Goal: Task Accomplishment & Management: Manage account settings

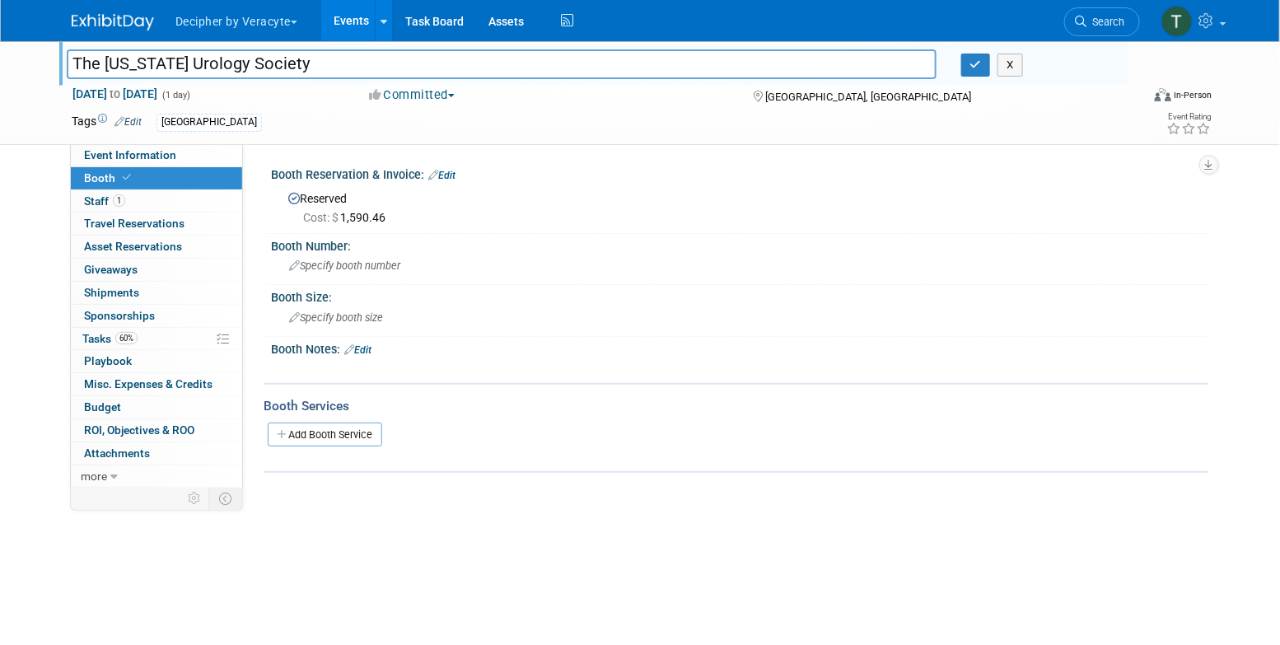
click at [743, 408] on div "Booth Services" at bounding box center [736, 406] width 945 height 18
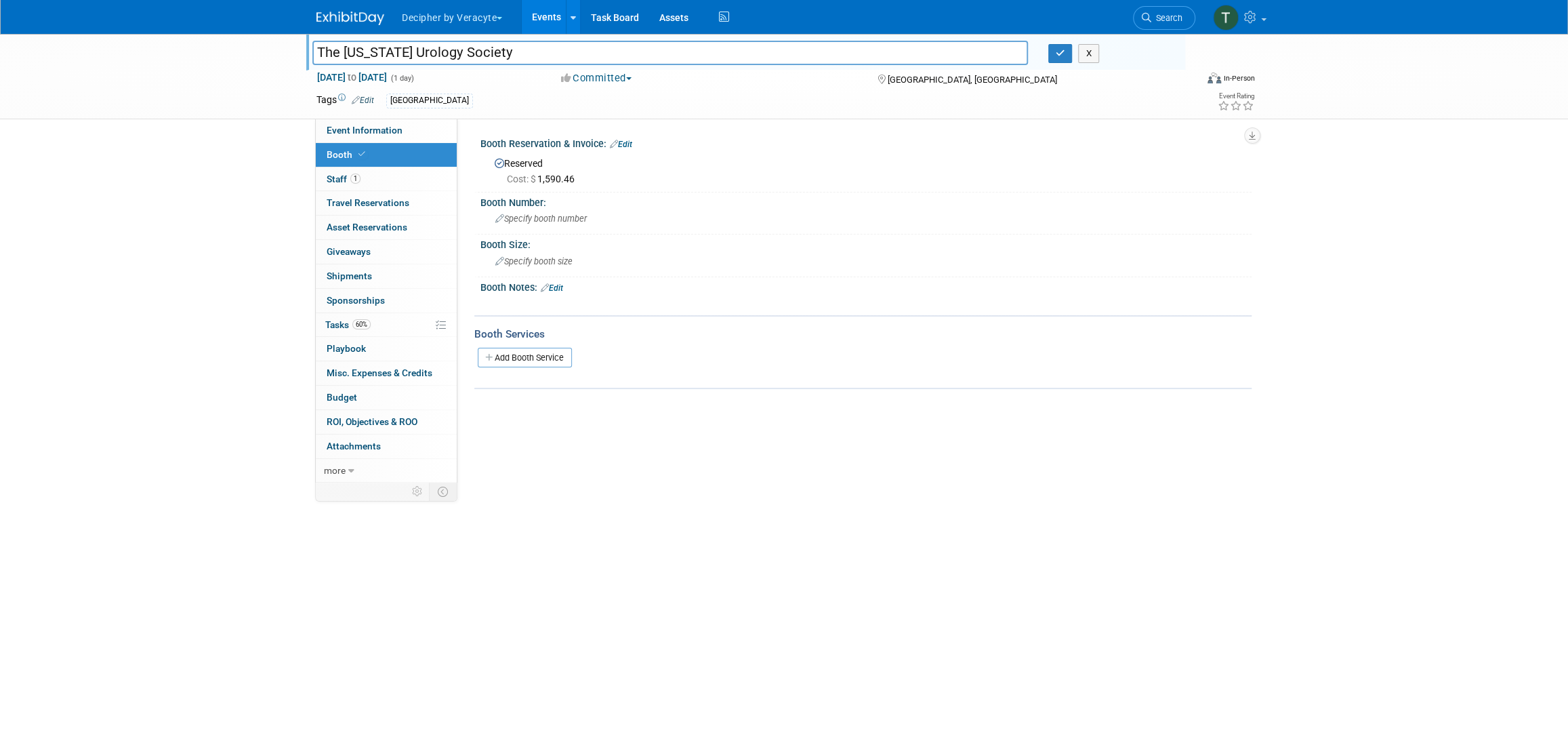
click at [536, 7] on link "Events" at bounding box center [546, 16] width 49 height 34
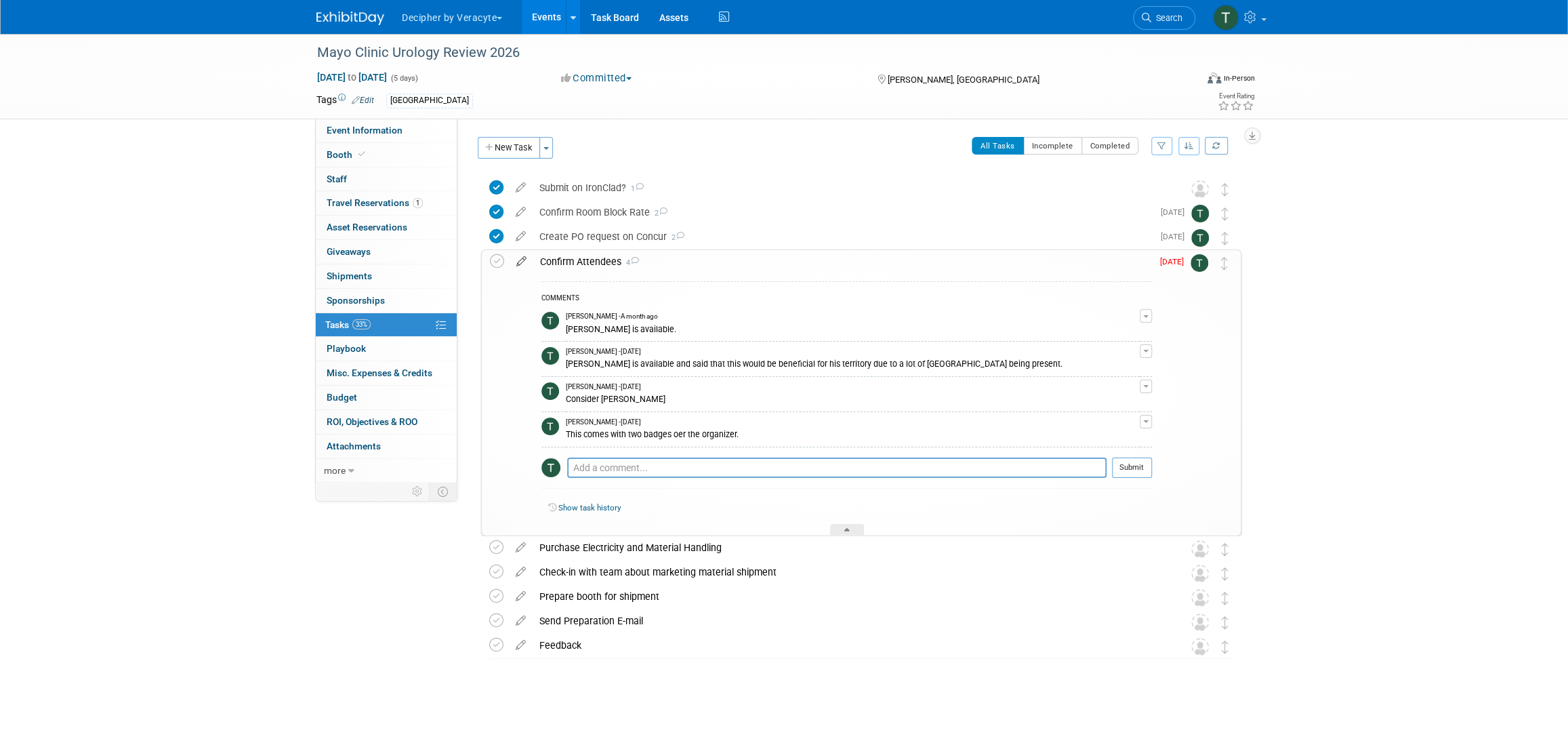
click at [520, 266] on icon at bounding box center [521, 258] width 24 height 17
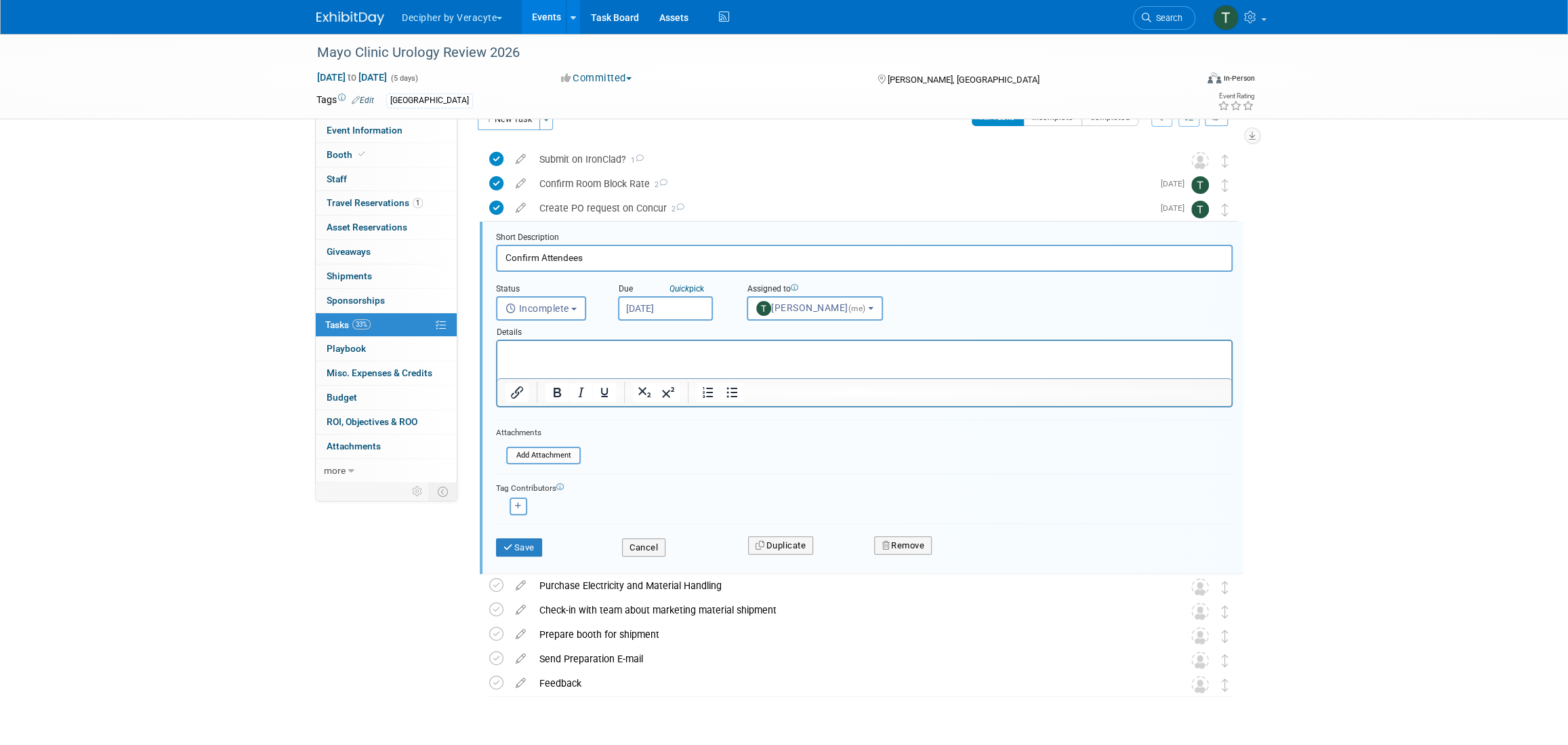
scroll to position [51, 0]
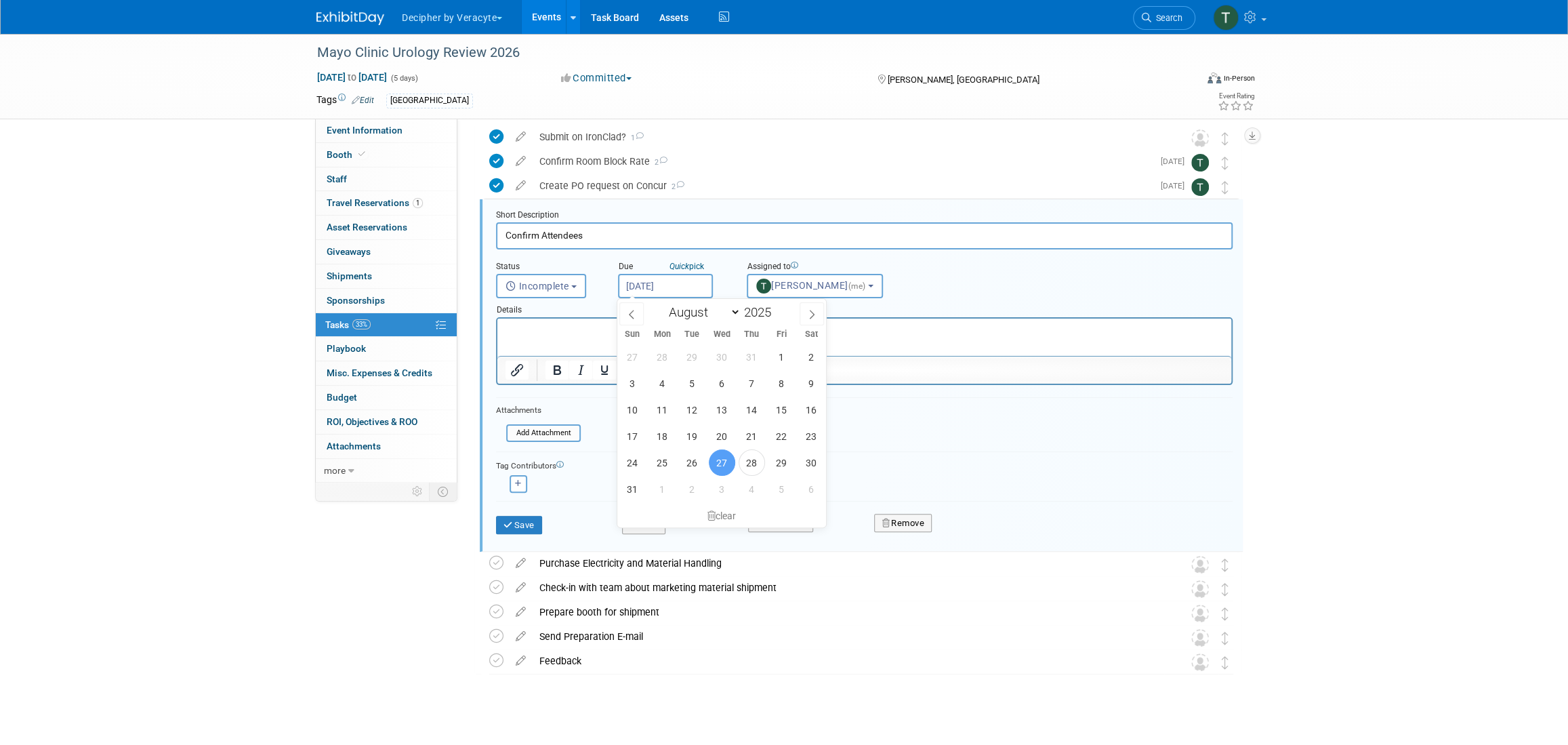
click at [690, 294] on body "Decipher by Veracyte Explore: My Workspaces 2 Go to Workspace: Corporate Events…" at bounding box center [784, 322] width 1568 height 745
click at [818, 313] on span at bounding box center [812, 313] width 25 height 23
select select "8"
click at [688, 488] on span "7" at bounding box center [692, 488] width 26 height 26
type input "Oct 7, 2025"
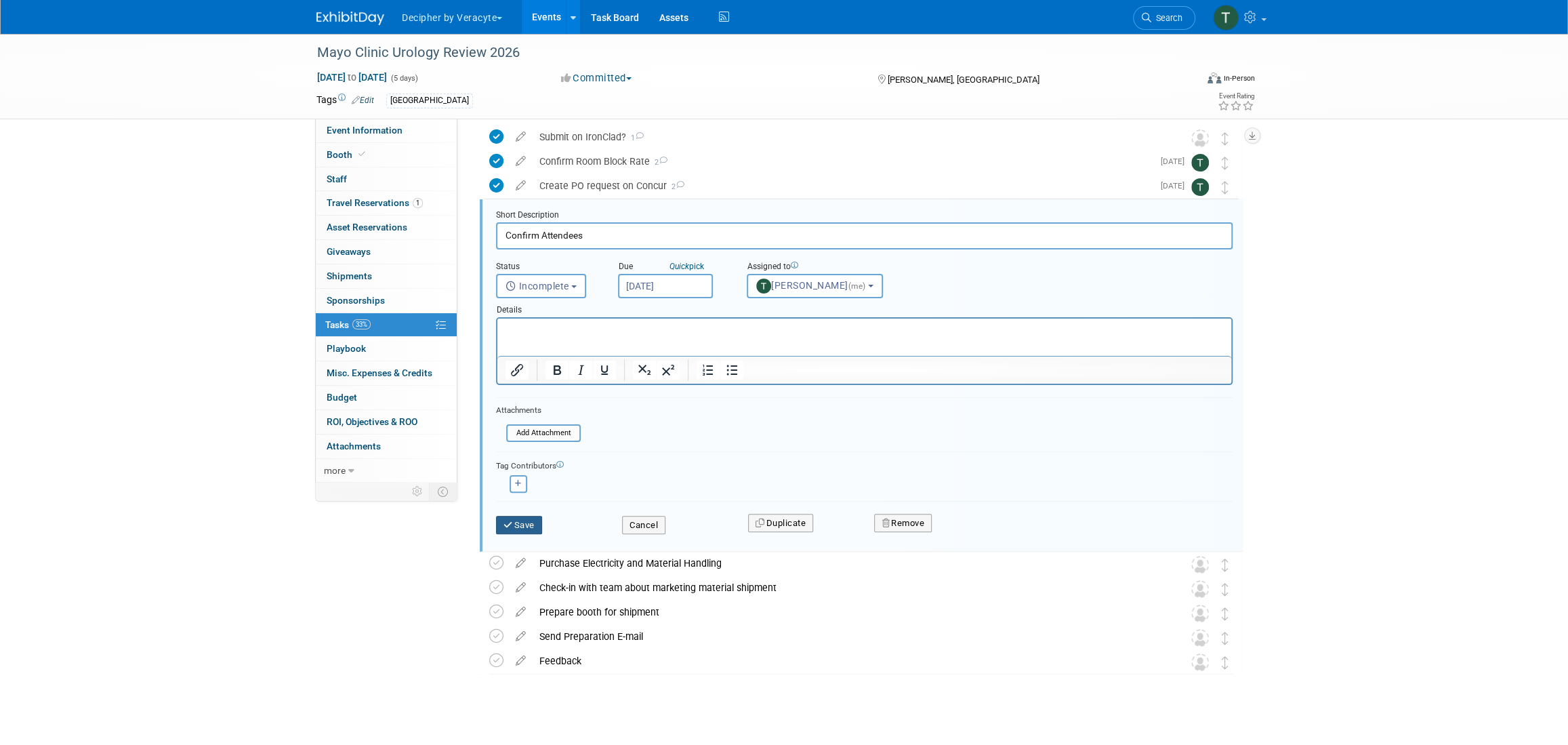
click at [520, 517] on button "Save" at bounding box center [519, 525] width 46 height 19
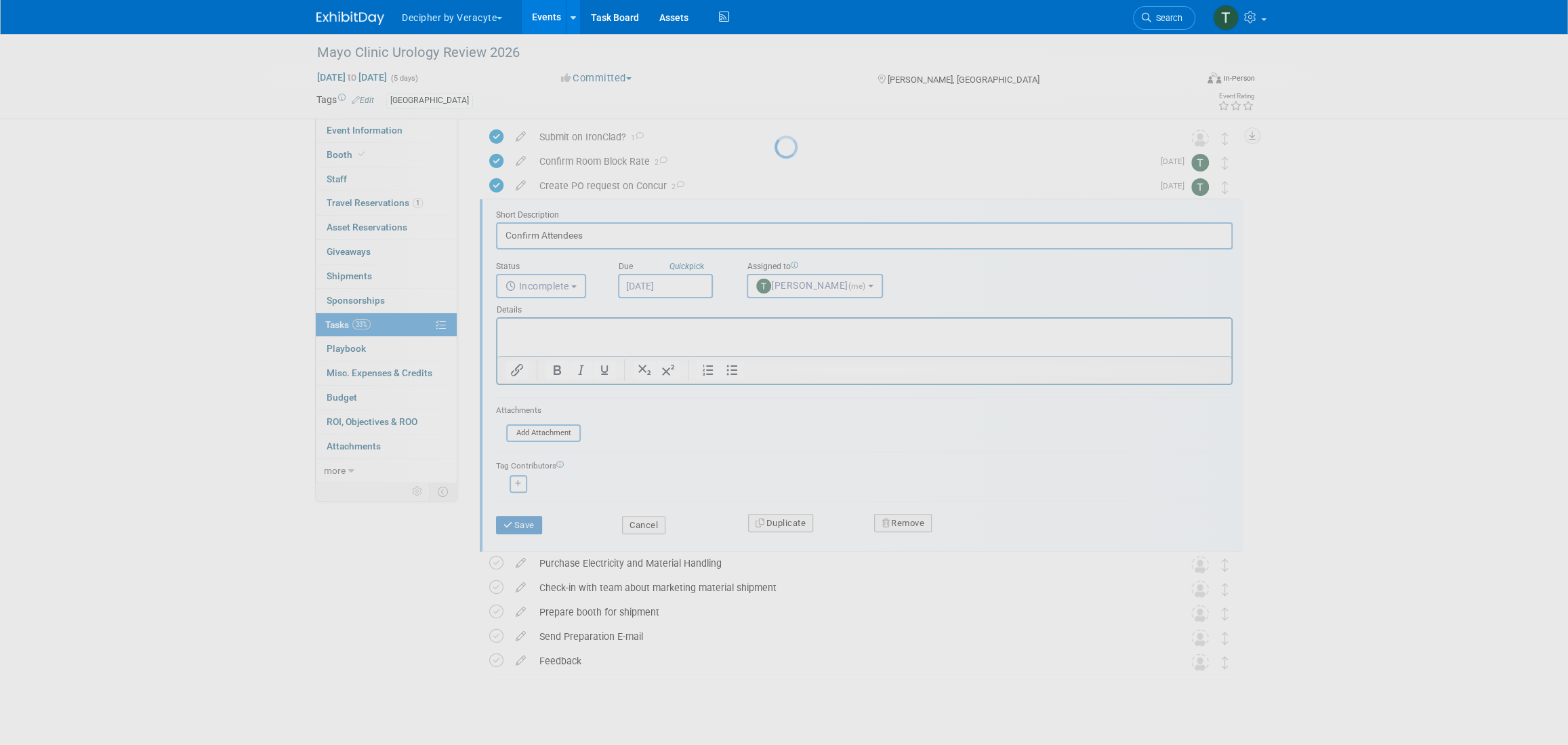
scroll to position [0, 0]
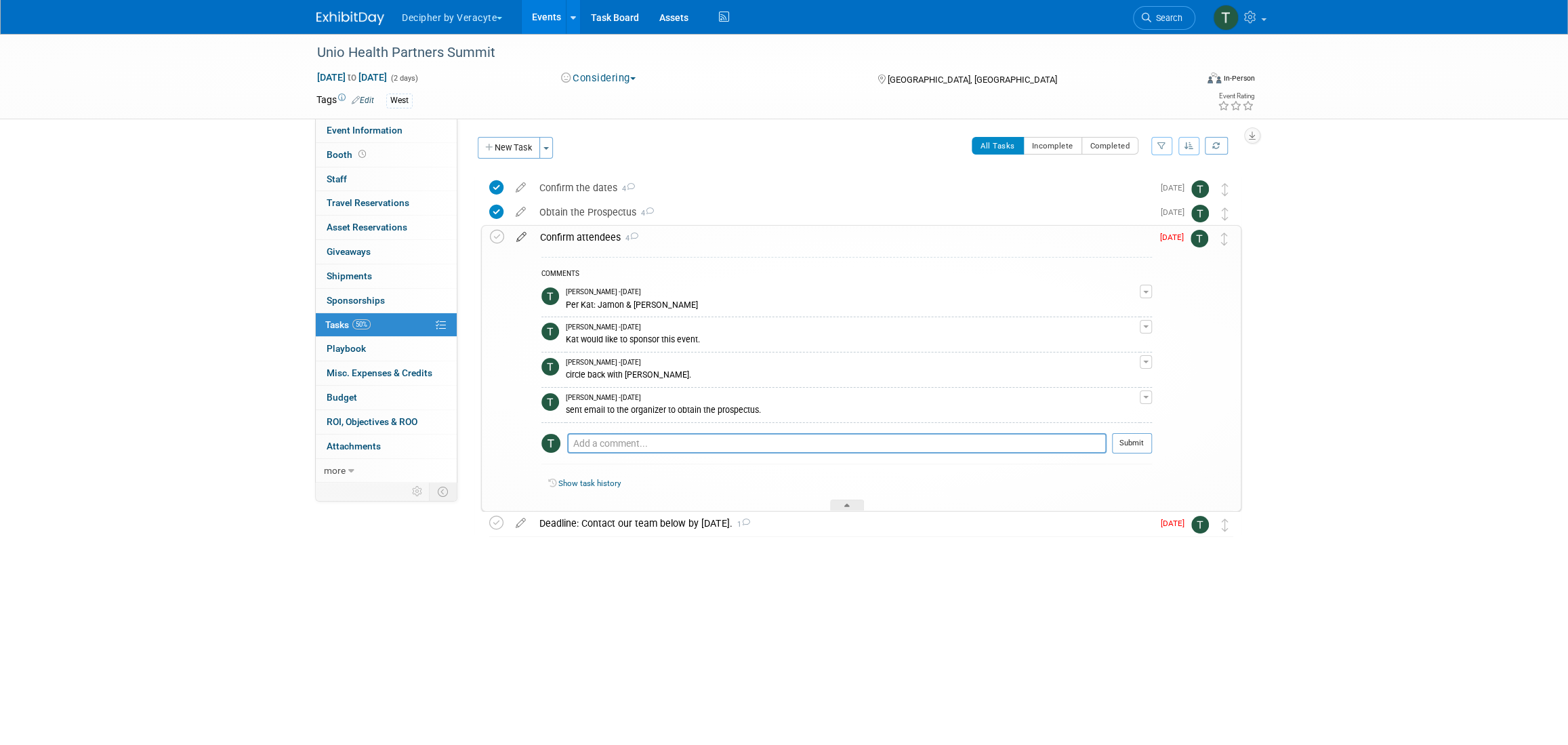
click at [521, 237] on icon at bounding box center [521, 234] width 24 height 17
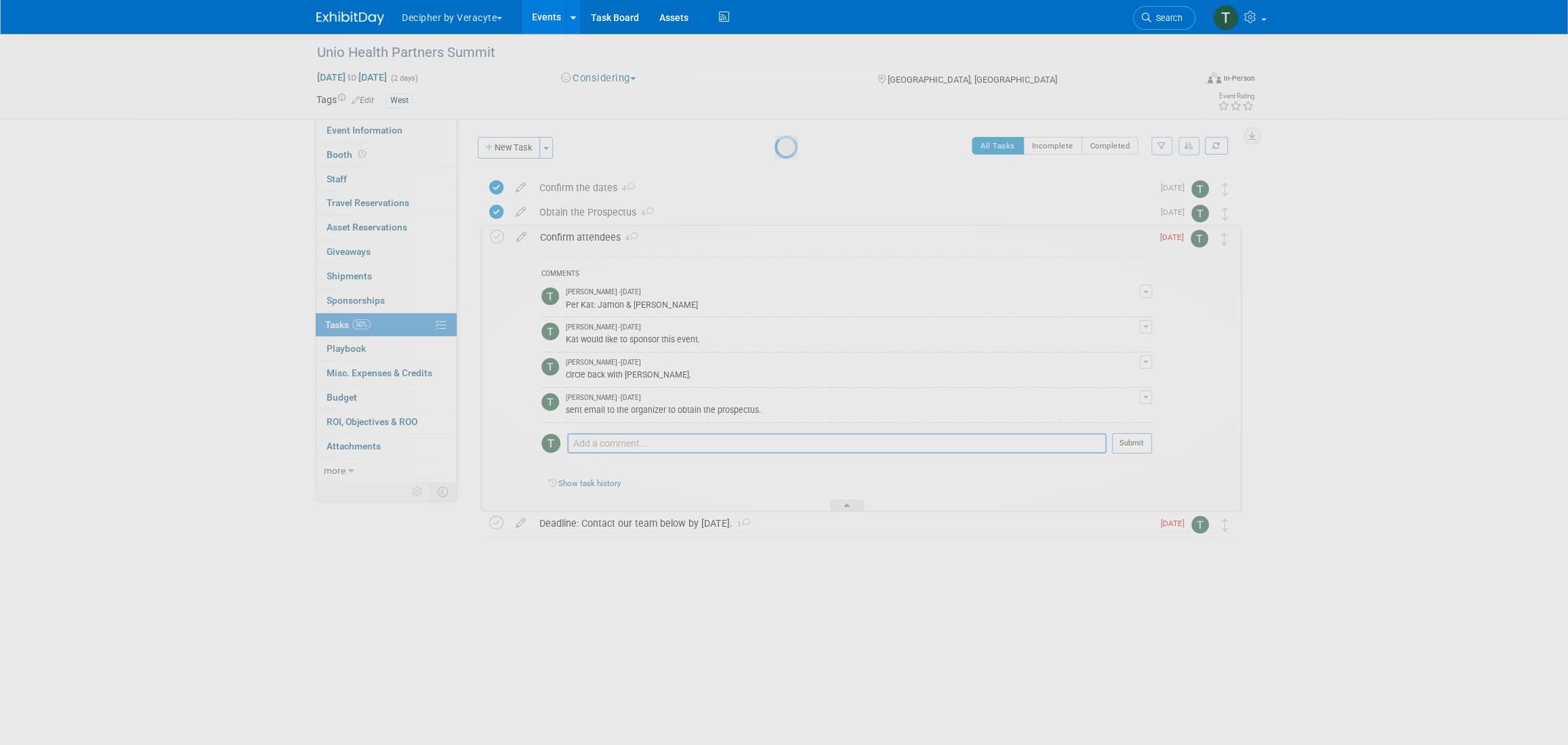
select select "7"
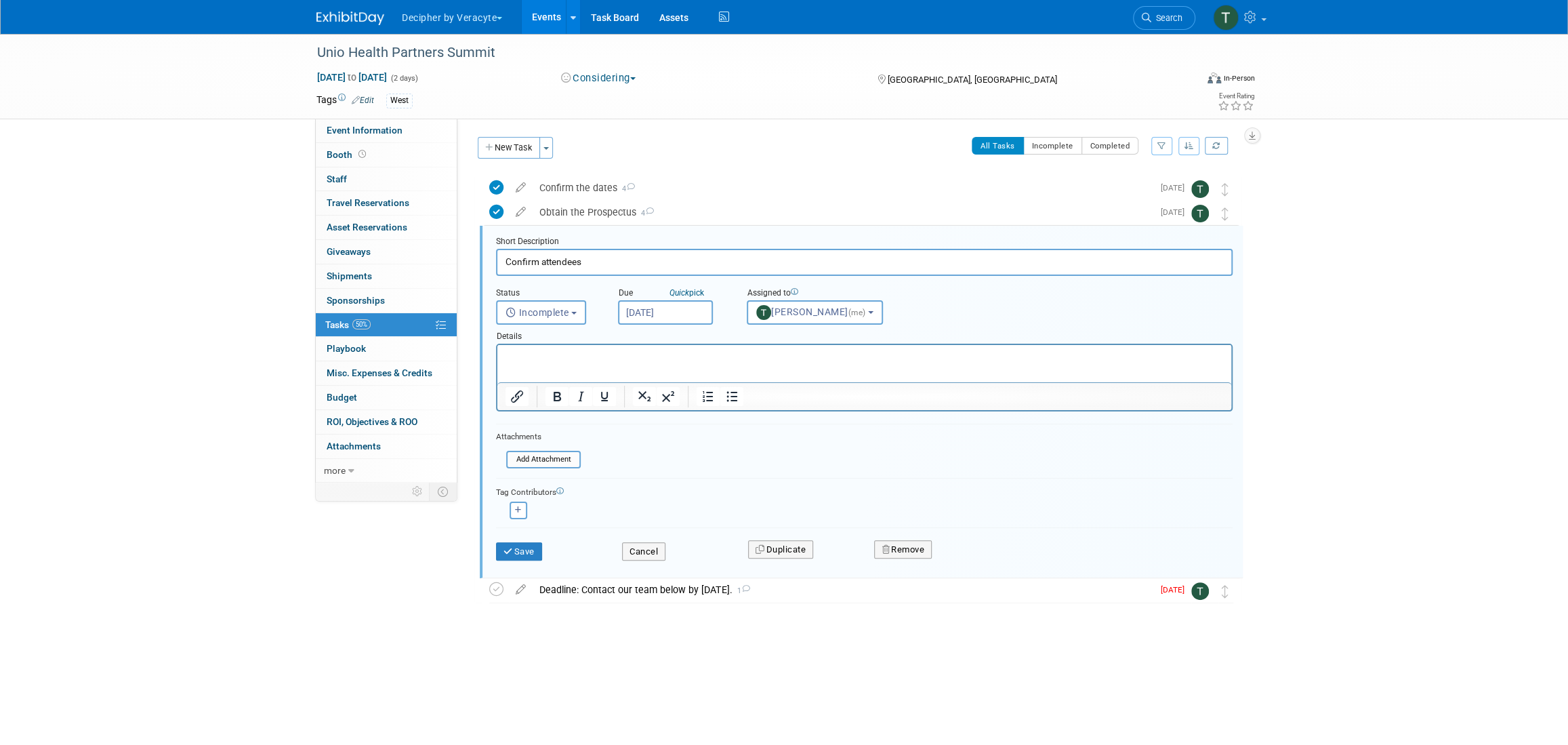
click at [697, 317] on input "[DATE]" at bounding box center [664, 312] width 95 height 25
click at [668, 516] on span "1" at bounding box center [662, 516] width 26 height 26
type input "[DATE]"
click at [530, 544] on button "Save" at bounding box center [519, 551] width 46 height 19
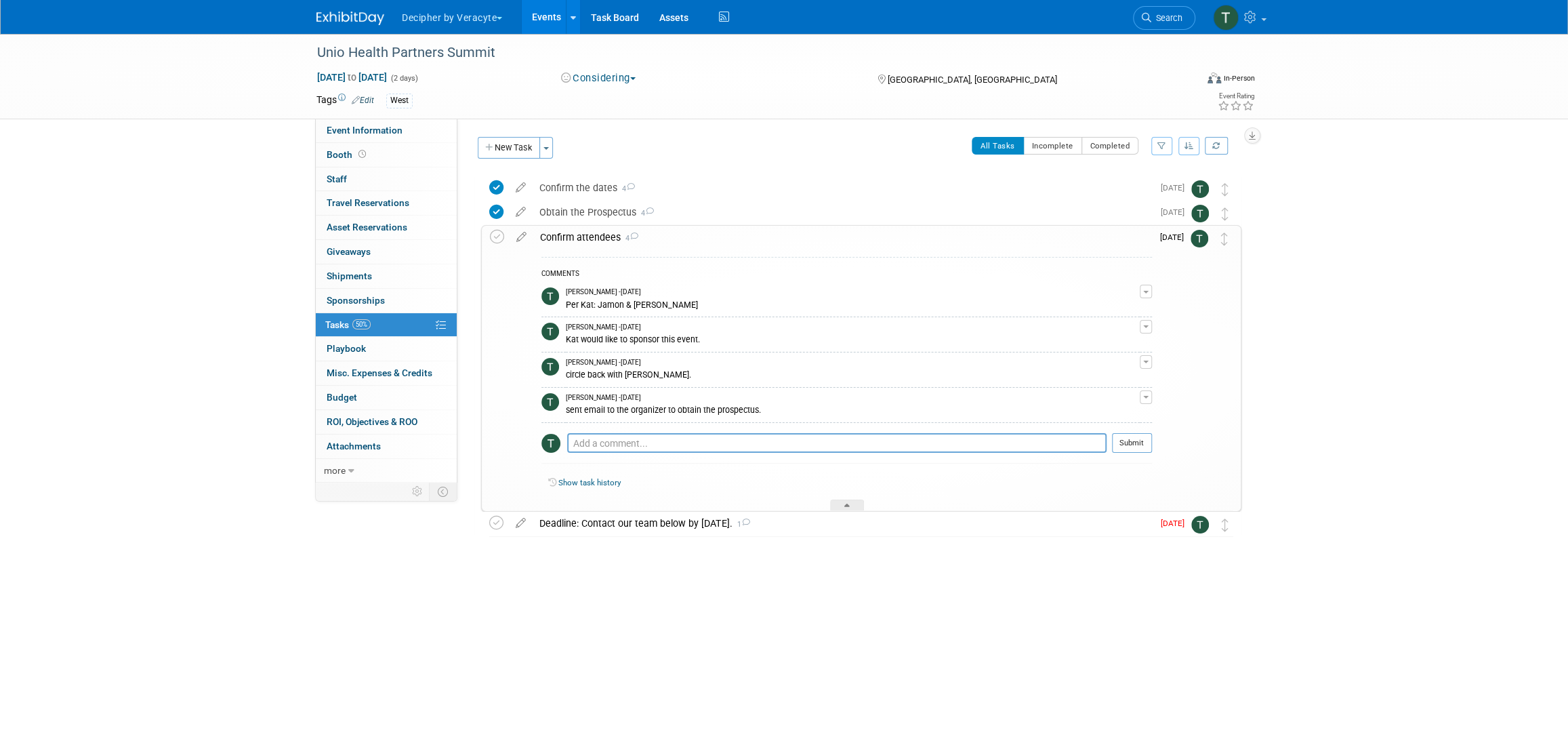
click at [567, 227] on div "Confirm attendees 4" at bounding box center [842, 237] width 618 height 23
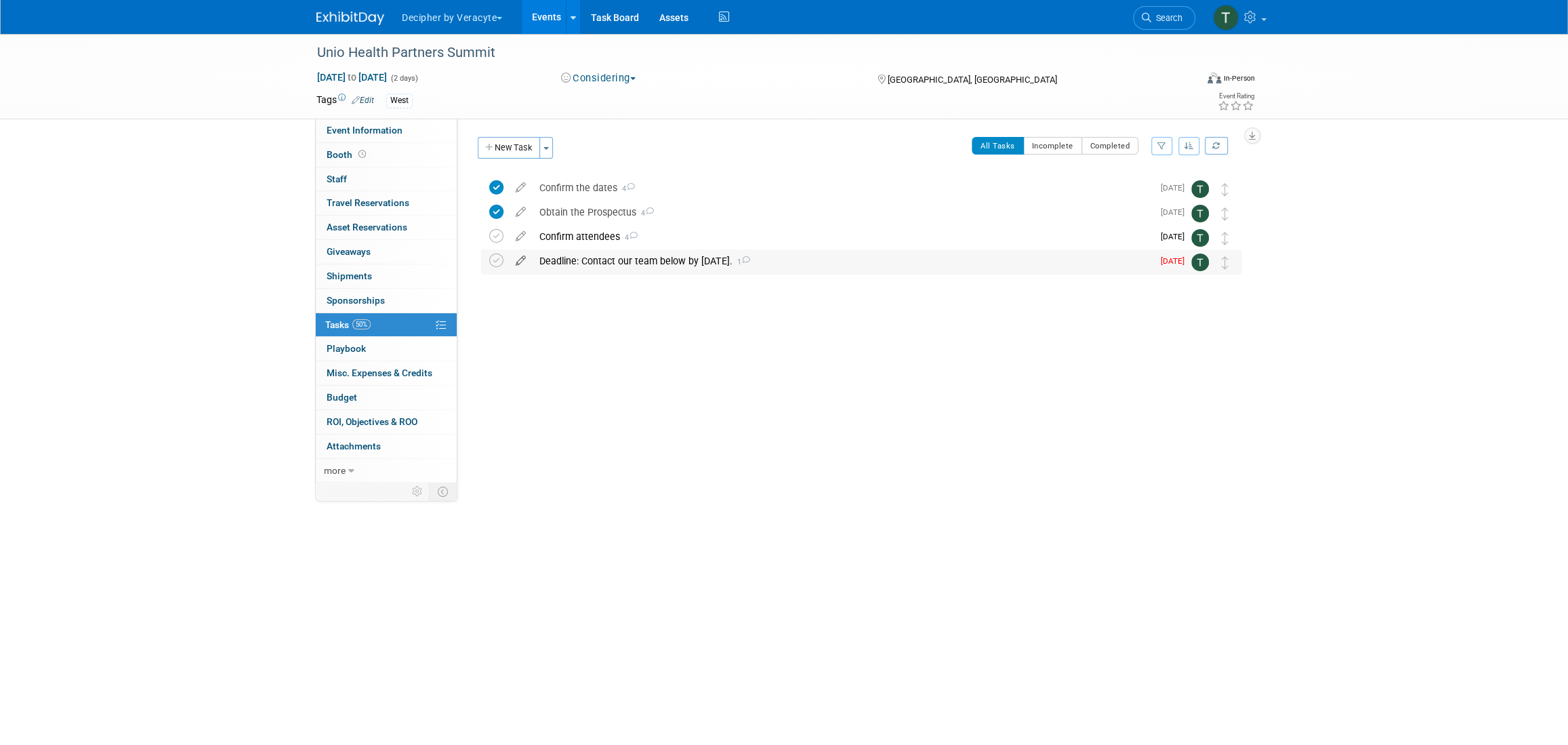
click at [522, 264] on icon at bounding box center [520, 257] width 24 height 17
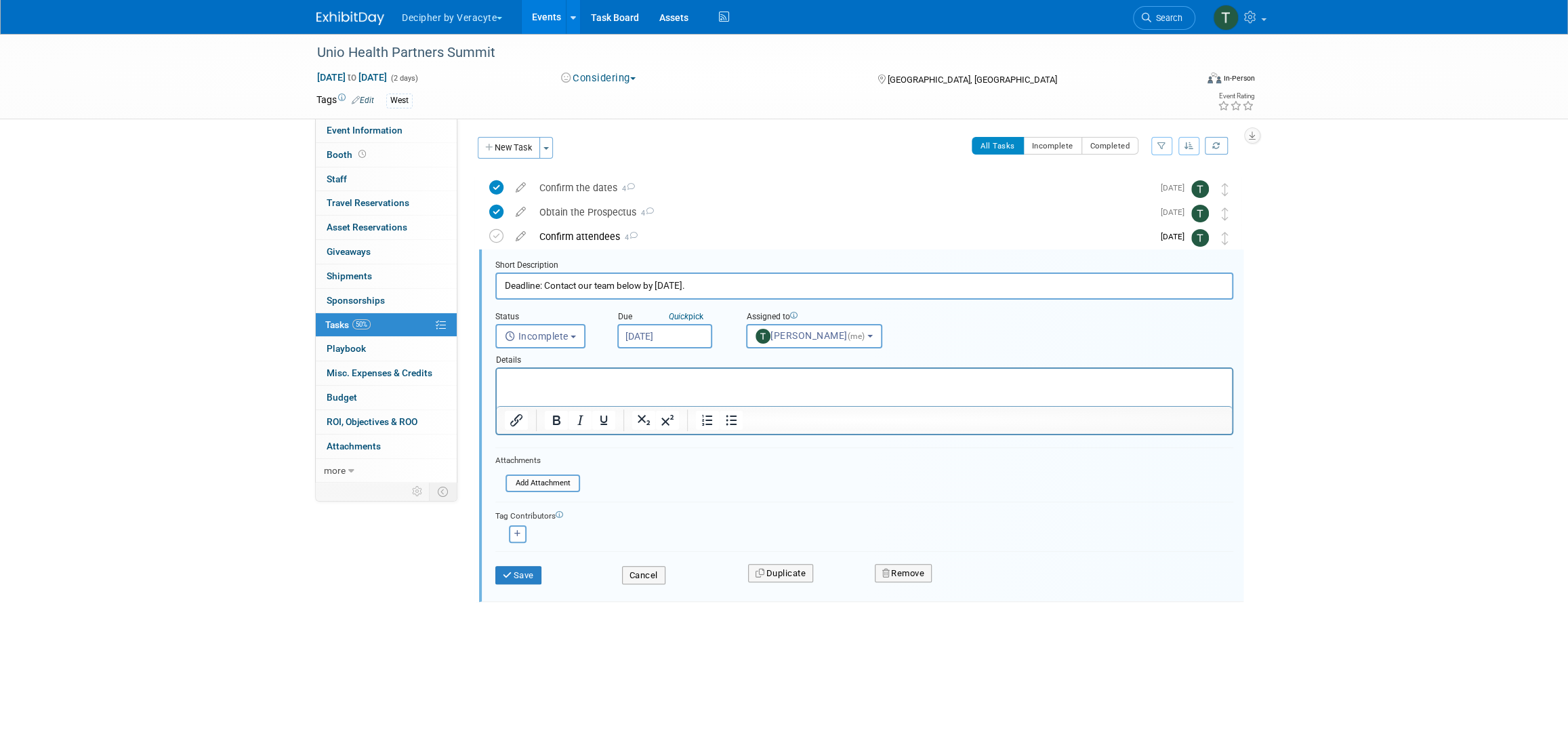
click at [644, 339] on input "[DATE]" at bounding box center [664, 336] width 95 height 25
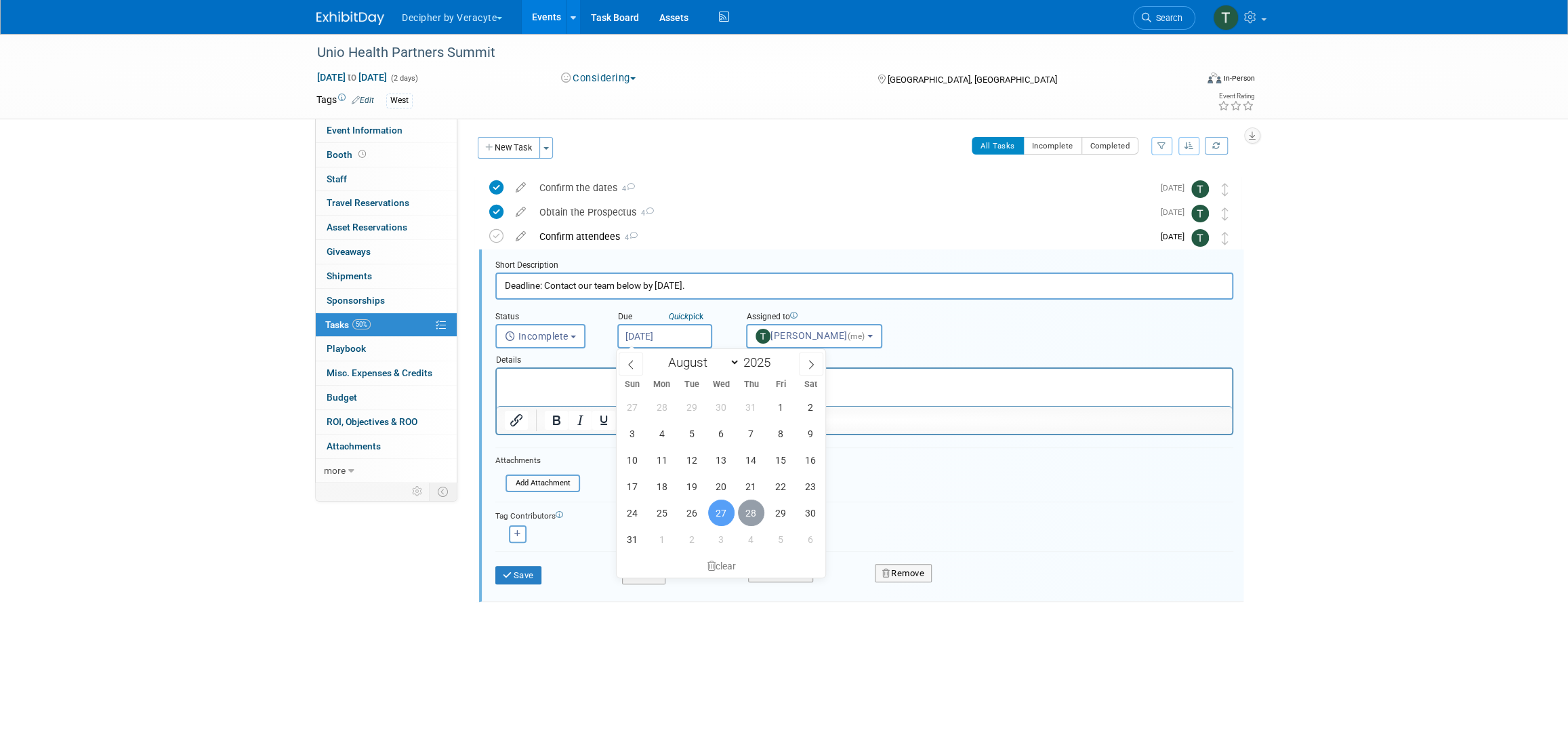
click at [757, 513] on span "28" at bounding box center [751, 512] width 26 height 26
type input "Aug 28, 2025"
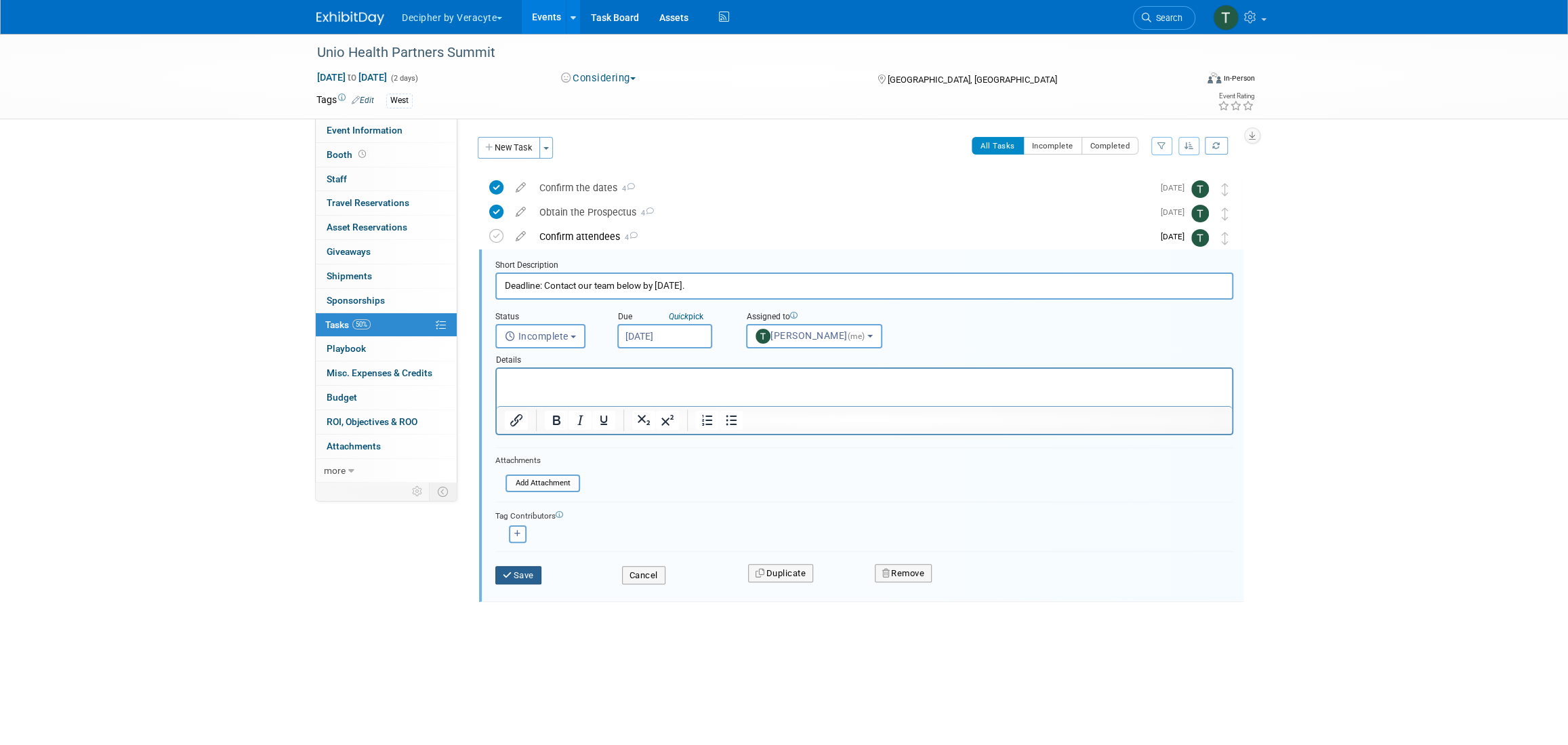
click at [528, 576] on button "Save" at bounding box center [518, 575] width 46 height 19
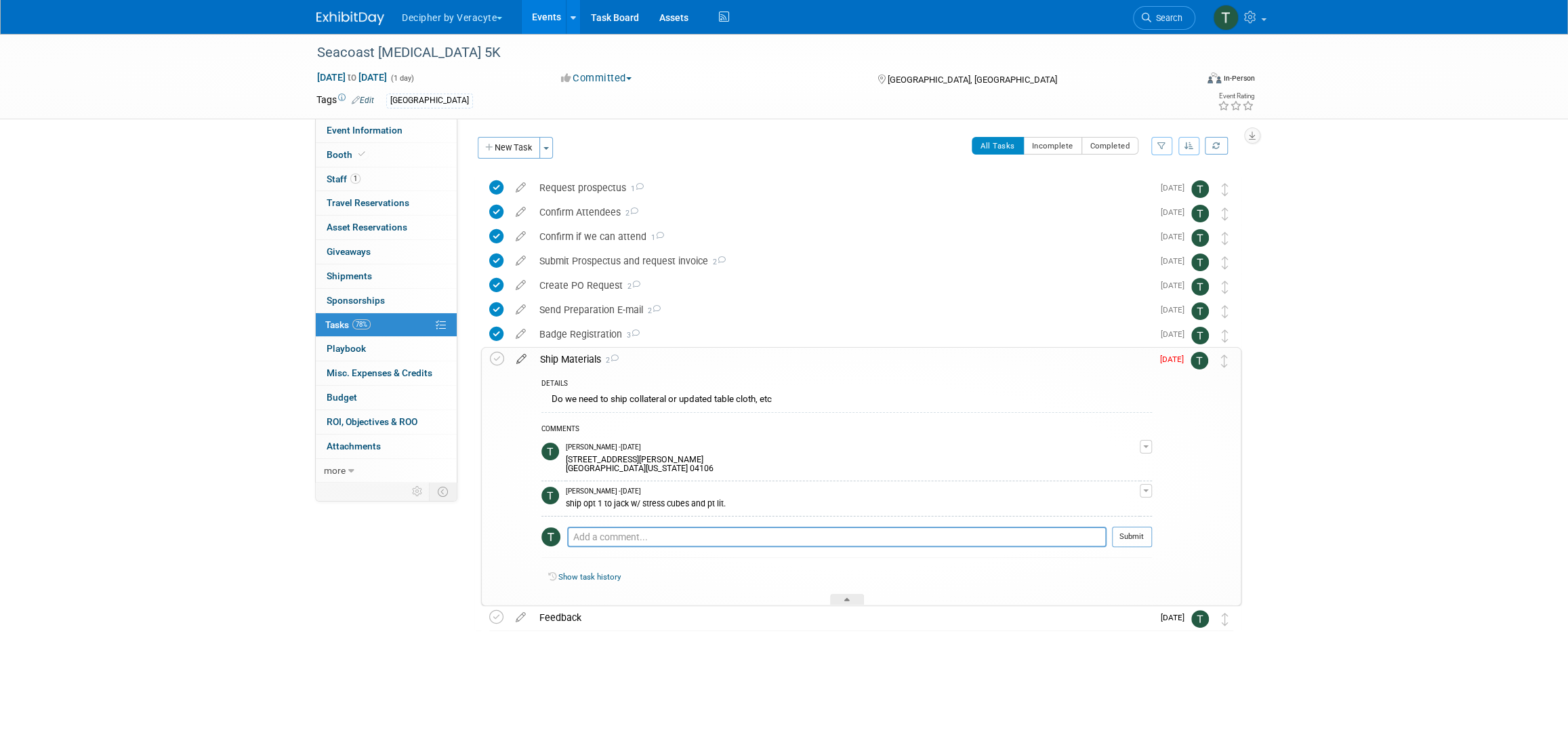
click at [520, 359] on icon at bounding box center [521, 356] width 24 height 17
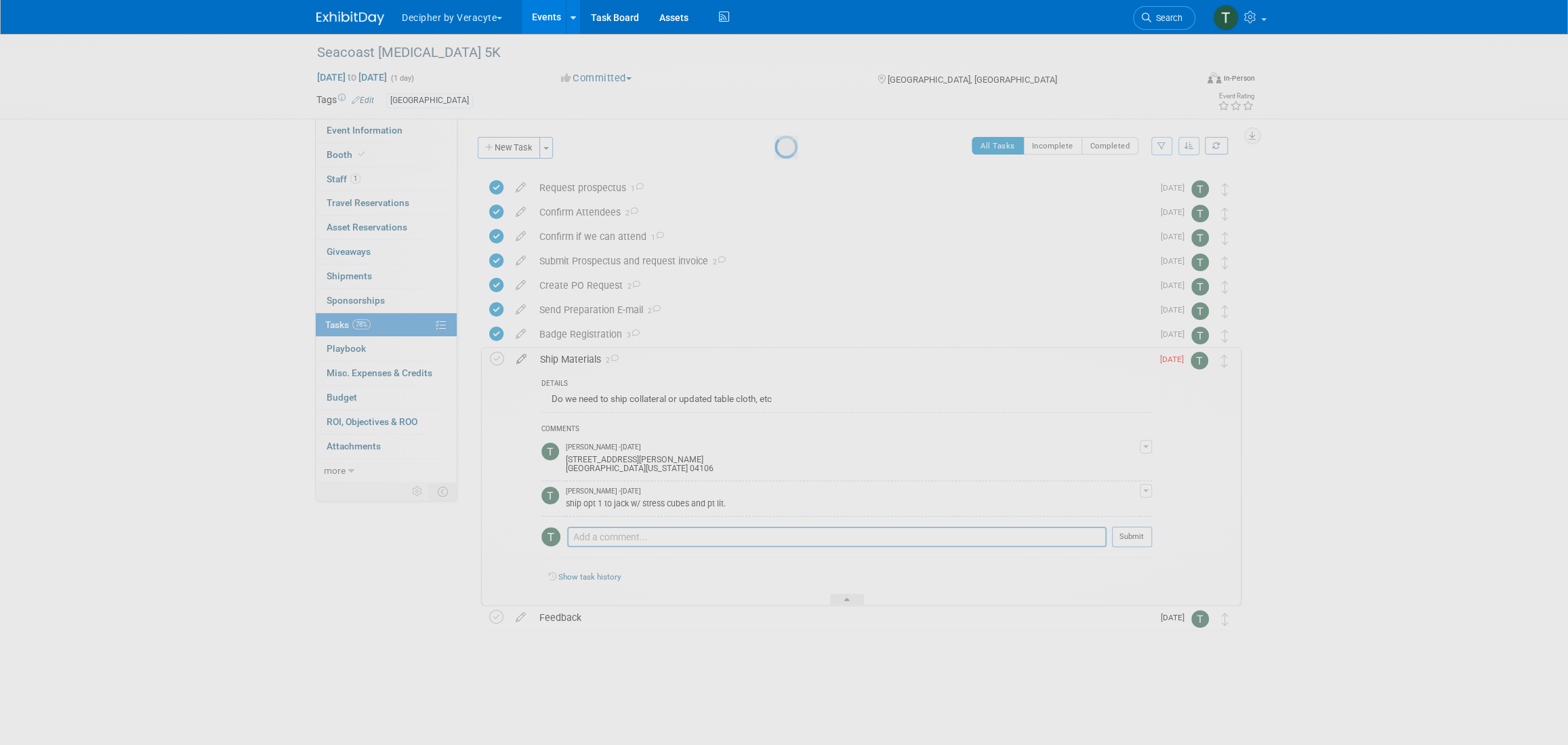
select select "7"
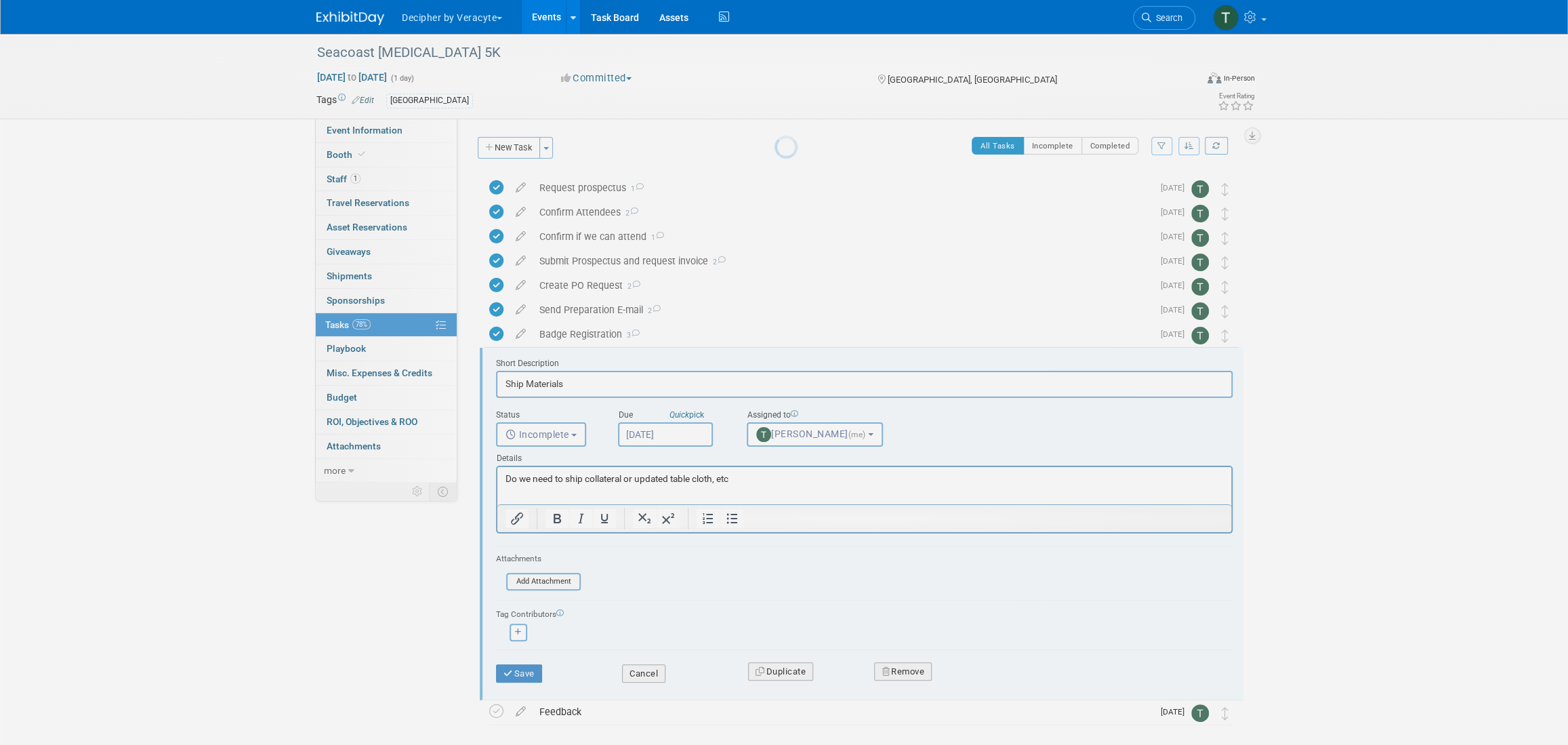
scroll to position [62, 0]
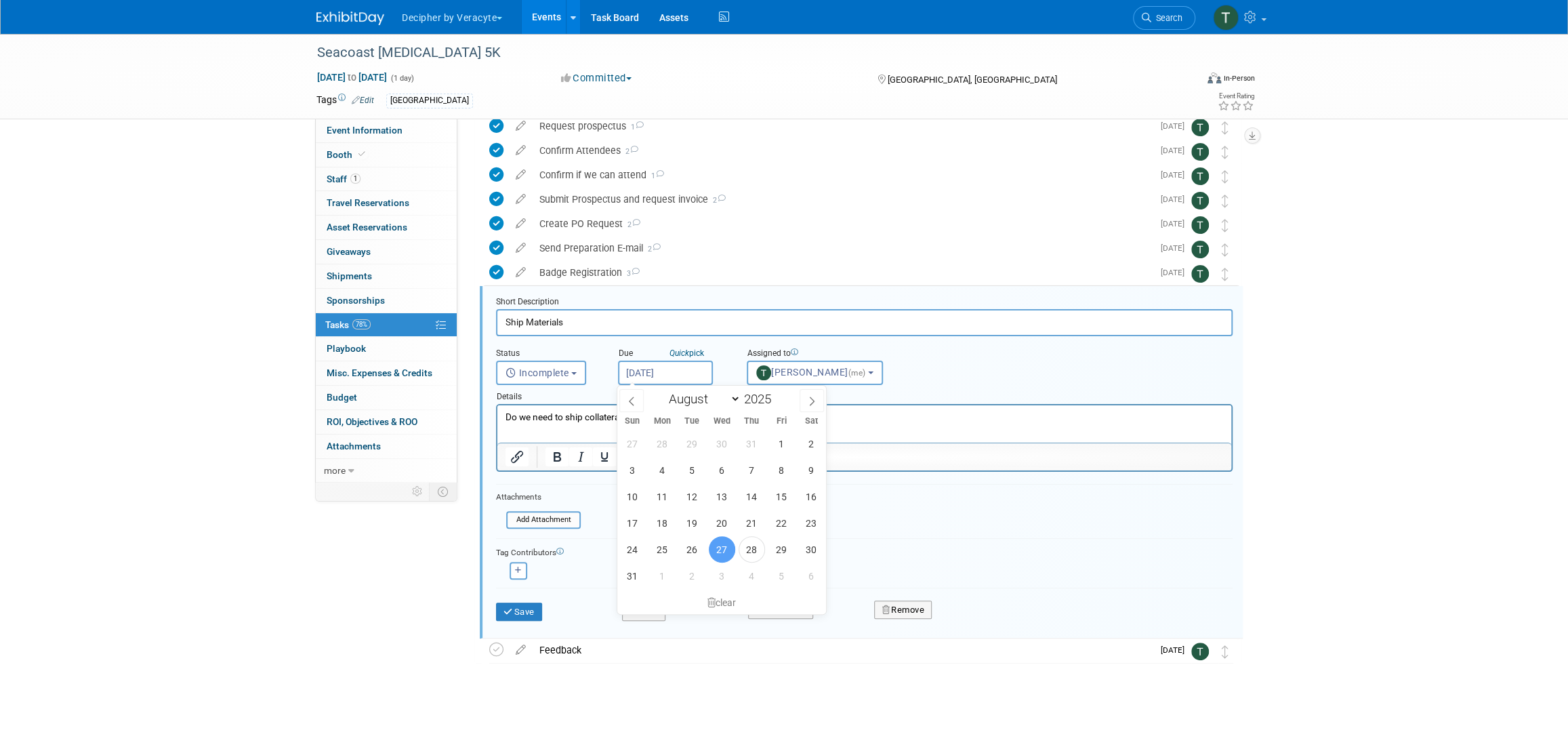
click at [652, 378] on input "[DATE]" at bounding box center [664, 372] width 95 height 25
click at [778, 555] on span "29" at bounding box center [781, 549] width 26 height 26
type input "Aug 29, 2025"
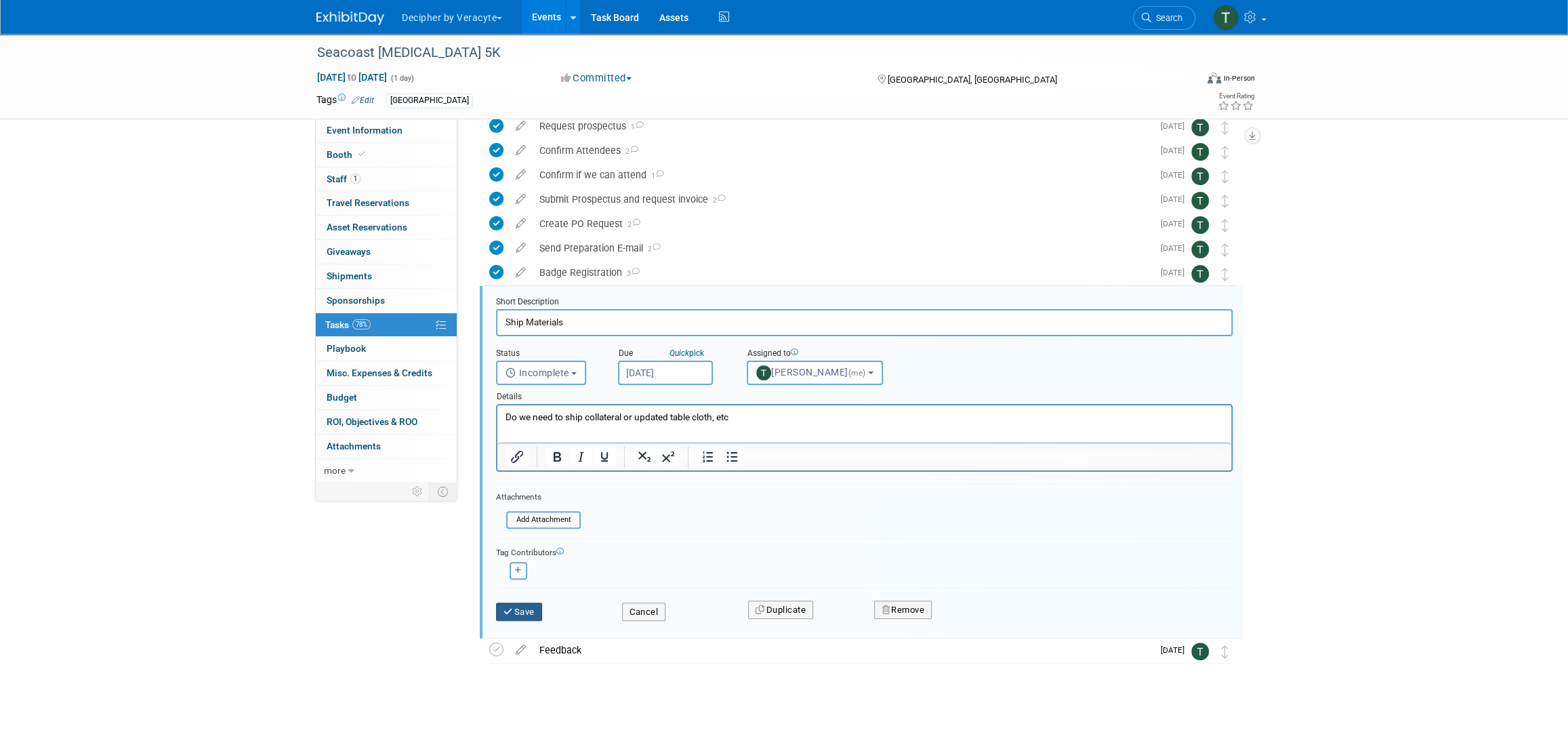
click at [542, 613] on button "Save" at bounding box center [519, 612] width 46 height 19
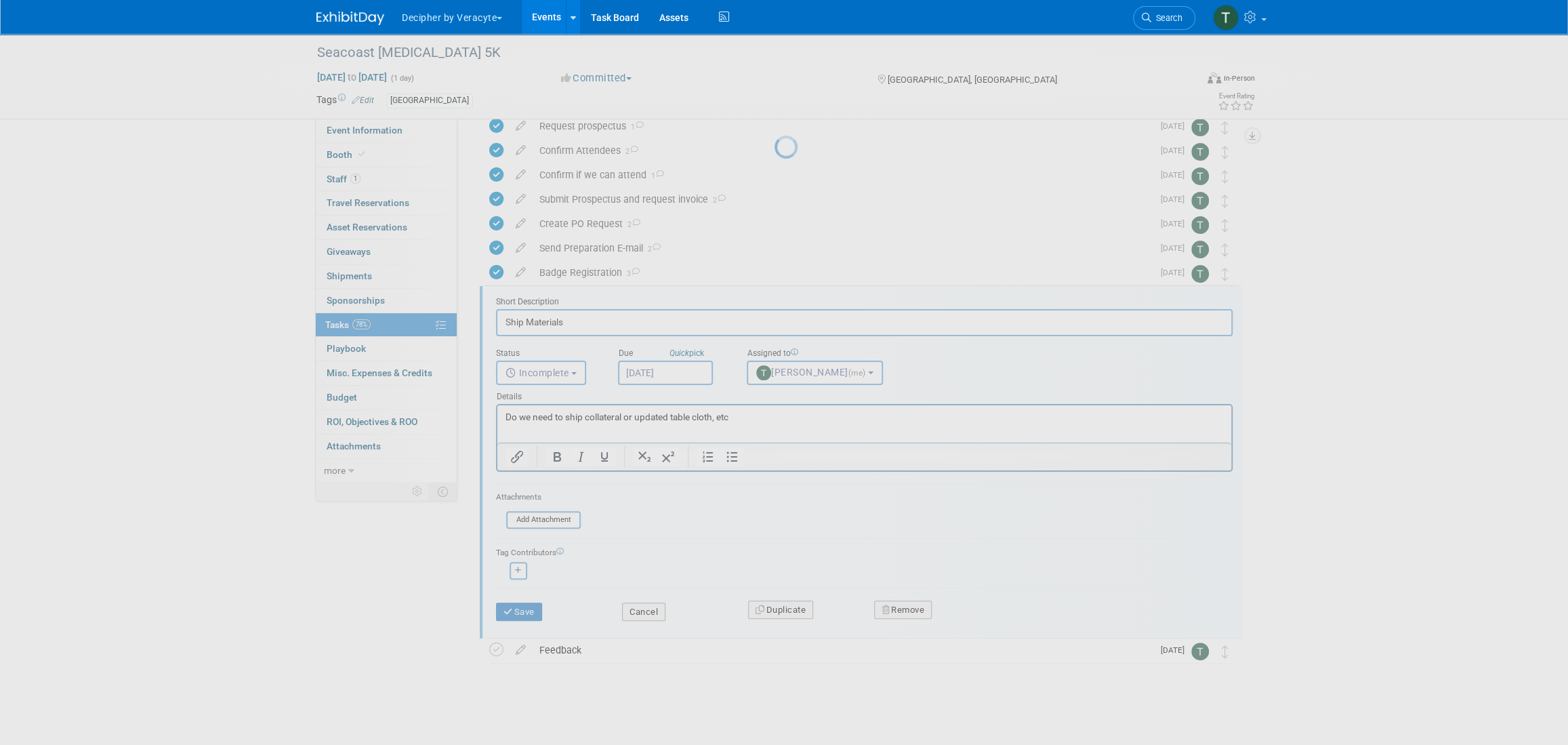
scroll to position [0, 0]
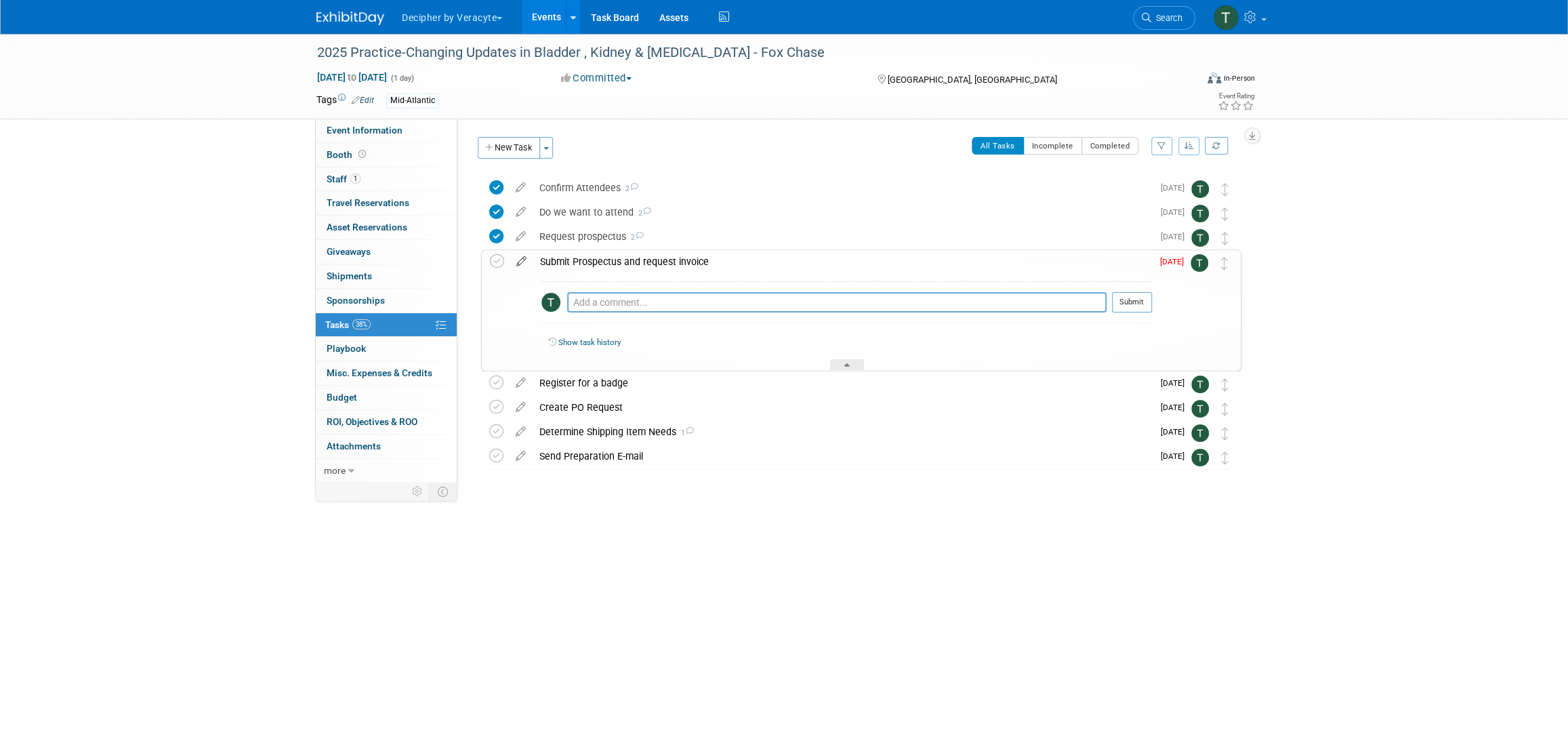
click at [525, 262] on icon at bounding box center [521, 258] width 24 height 17
select select "7"
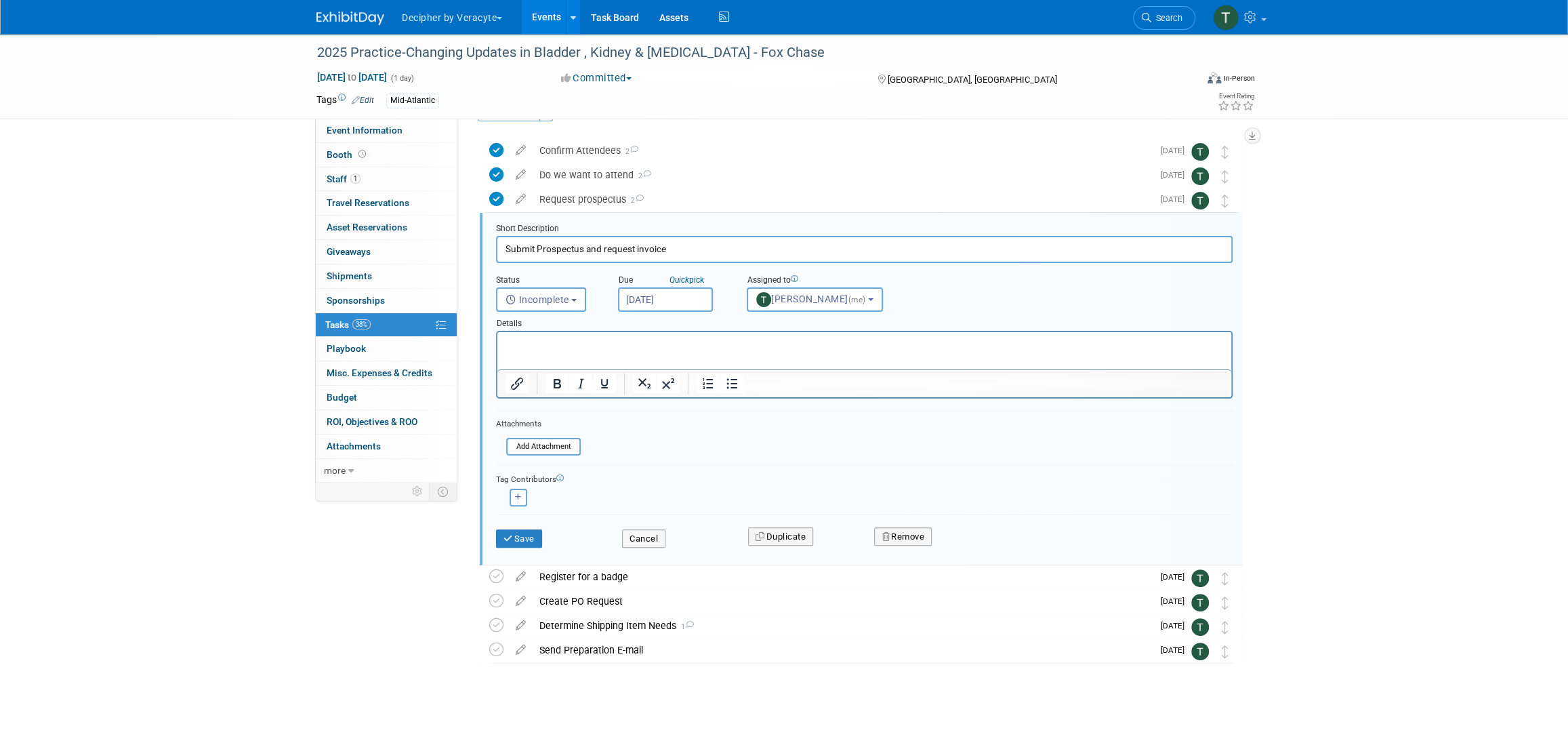
click at [645, 287] on input "[DATE]" at bounding box center [664, 299] width 95 height 25
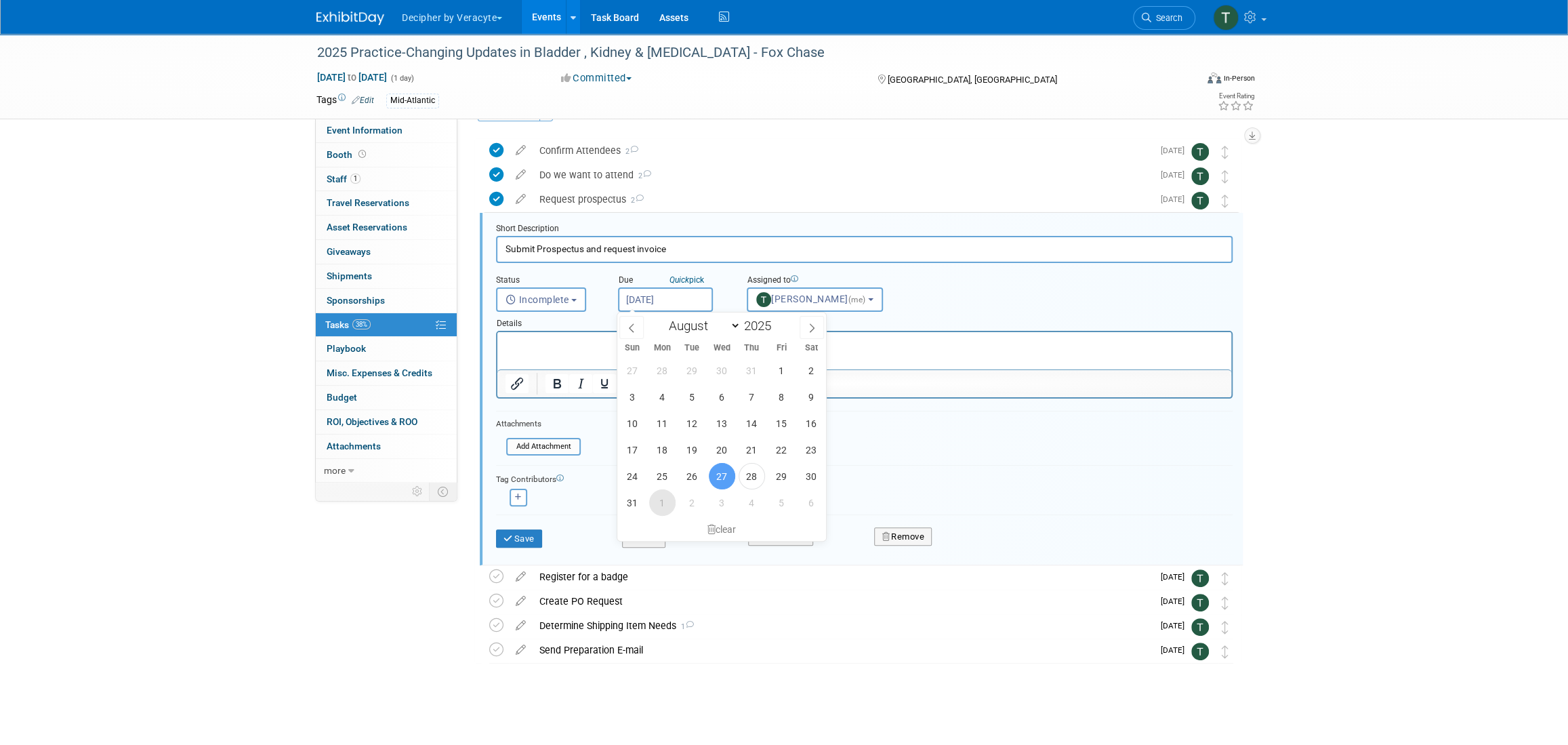
click at [662, 494] on span "1" at bounding box center [662, 502] width 26 height 26
type input "[DATE]"
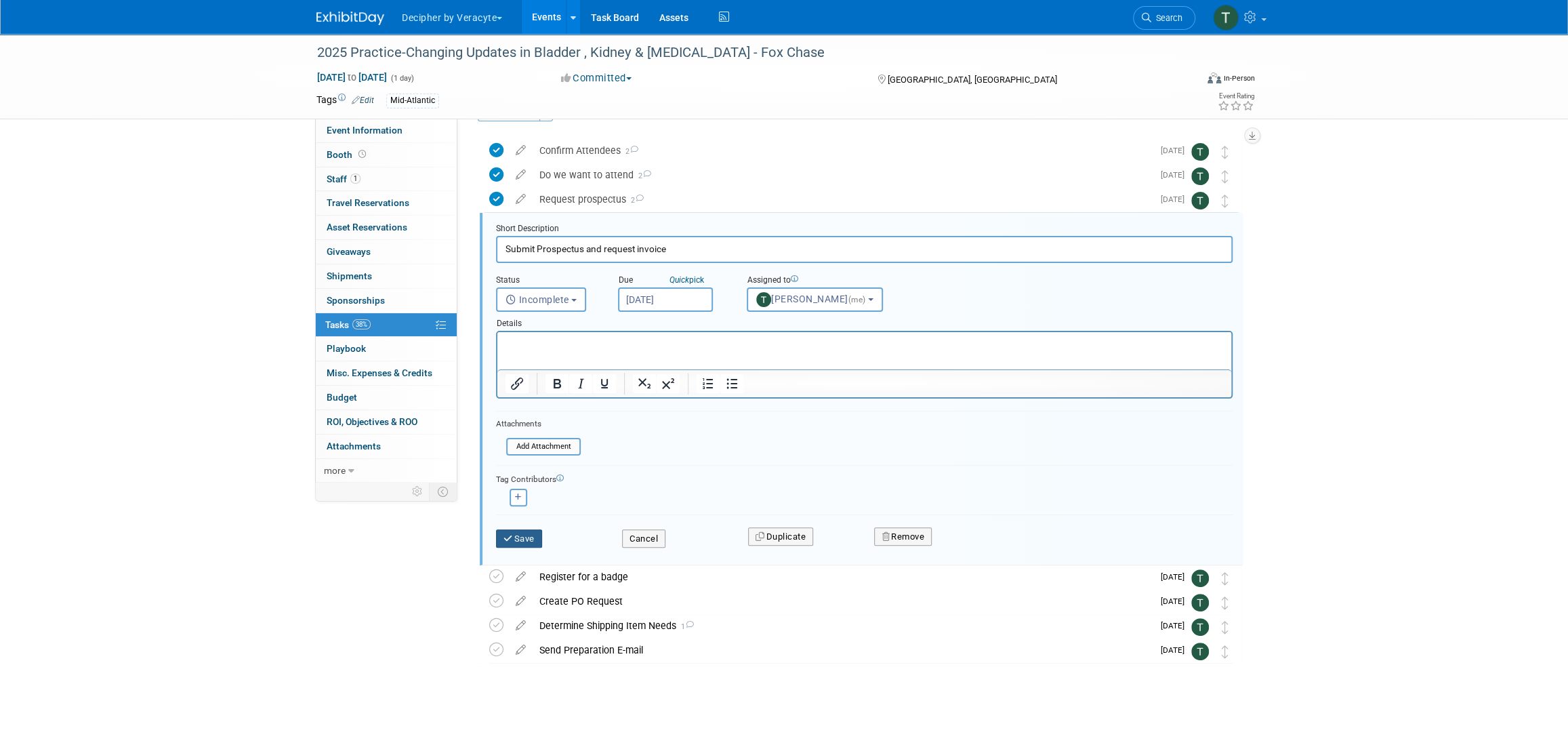
click at [525, 533] on button "Save" at bounding box center [519, 539] width 46 height 19
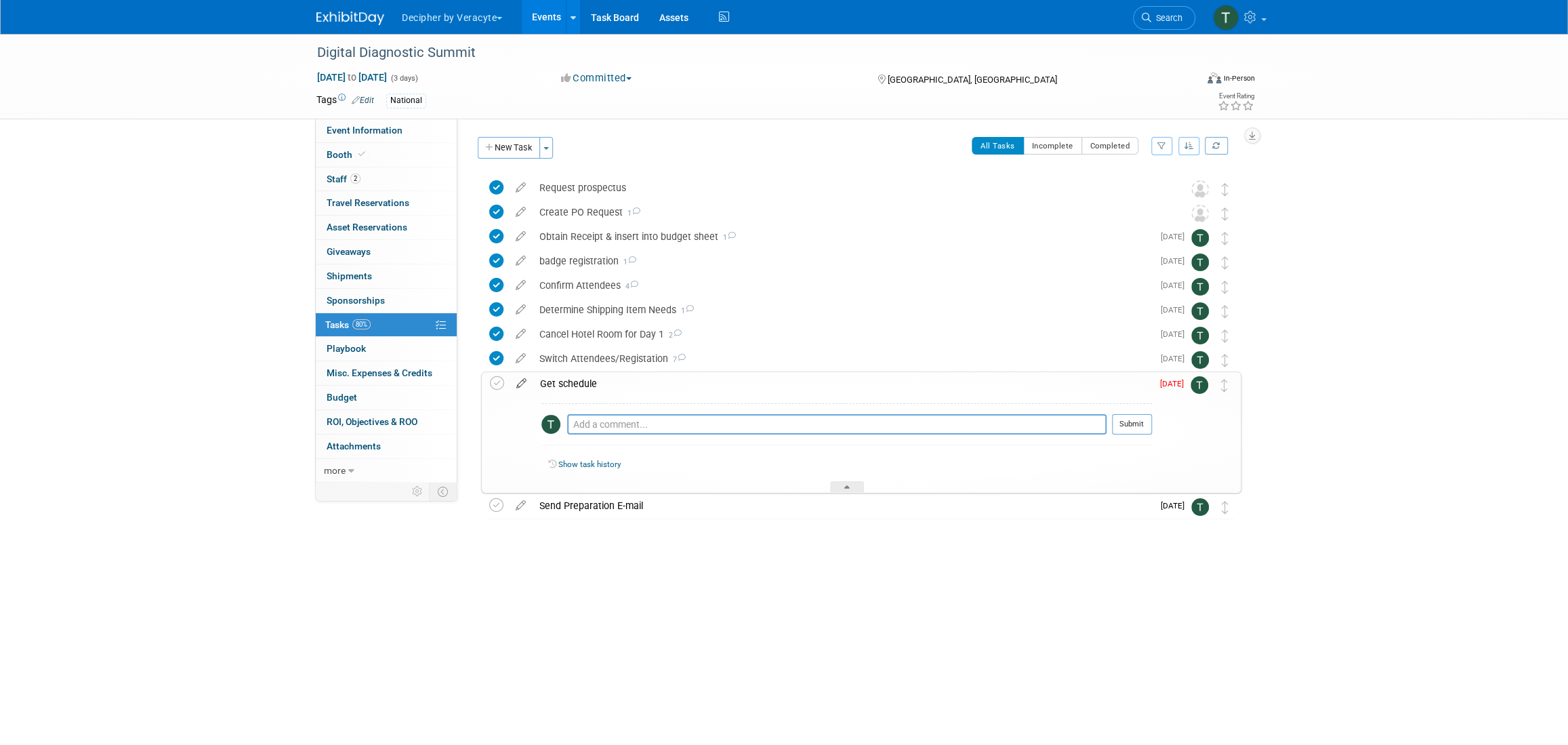
click at [521, 383] on icon at bounding box center [521, 380] width 24 height 17
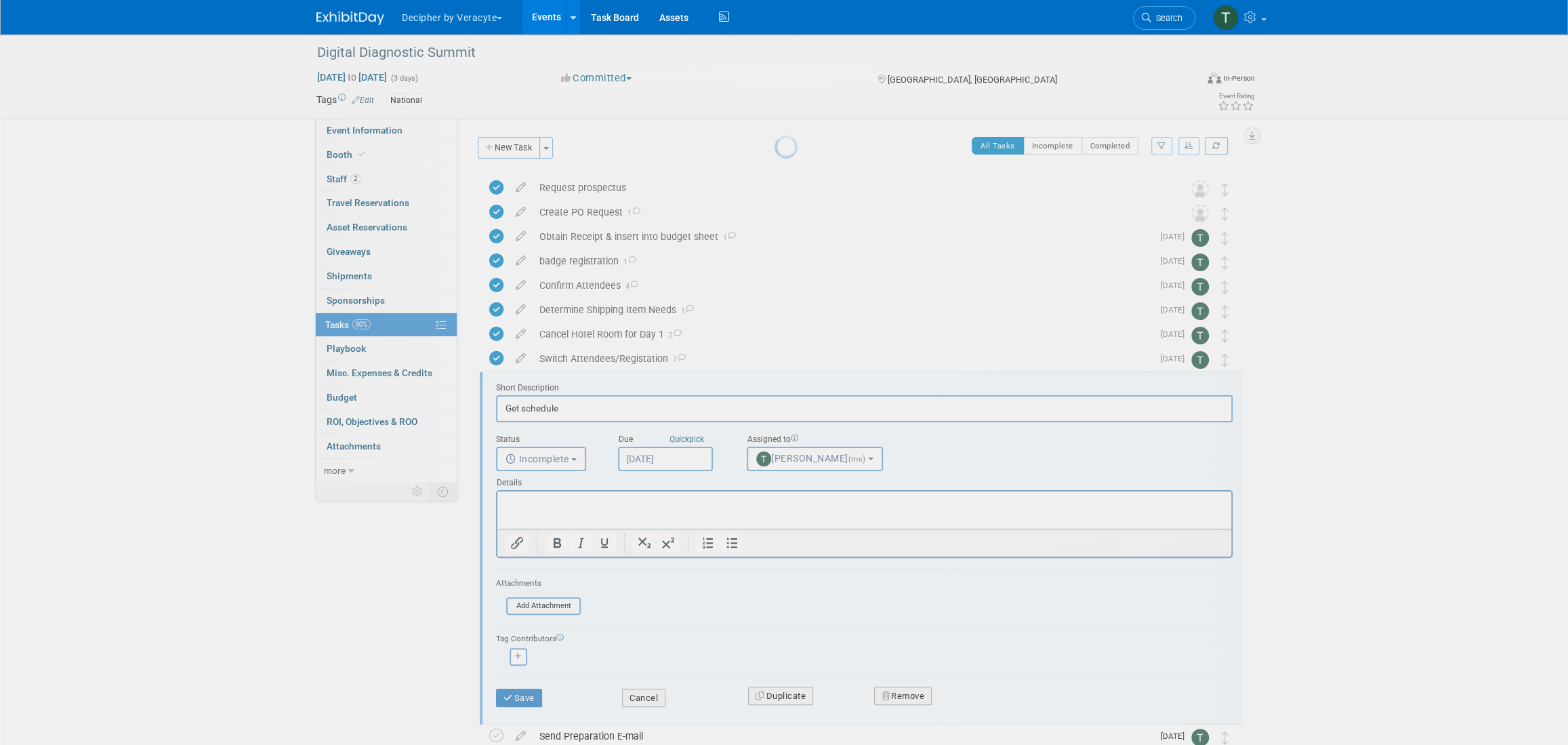
scroll to position [86, 0]
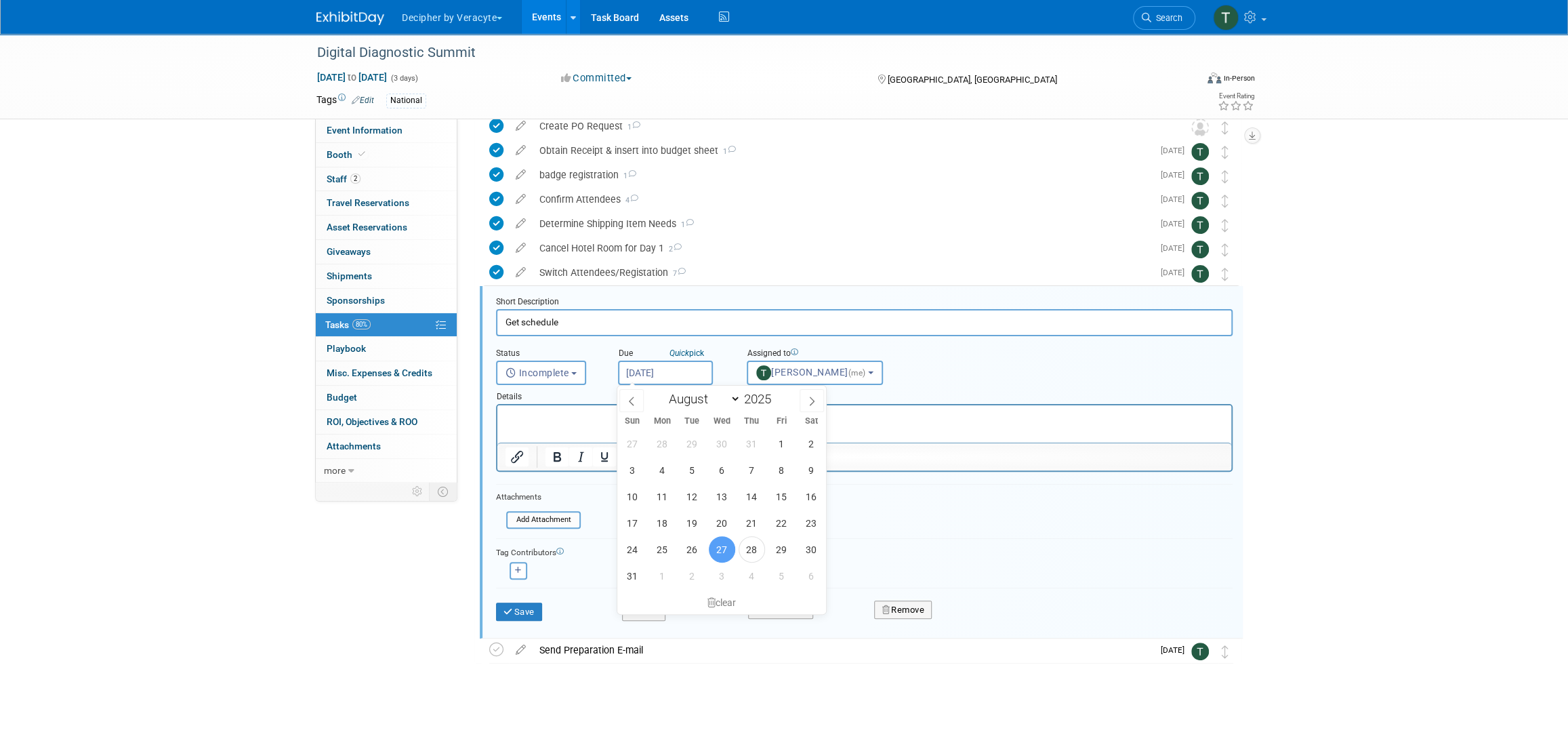
click at [641, 374] on input "Aug 27, 2025" at bounding box center [664, 372] width 95 height 25
click at [653, 576] on span "1" at bounding box center [662, 576] width 26 height 26
type input "Sep 1, 2025"
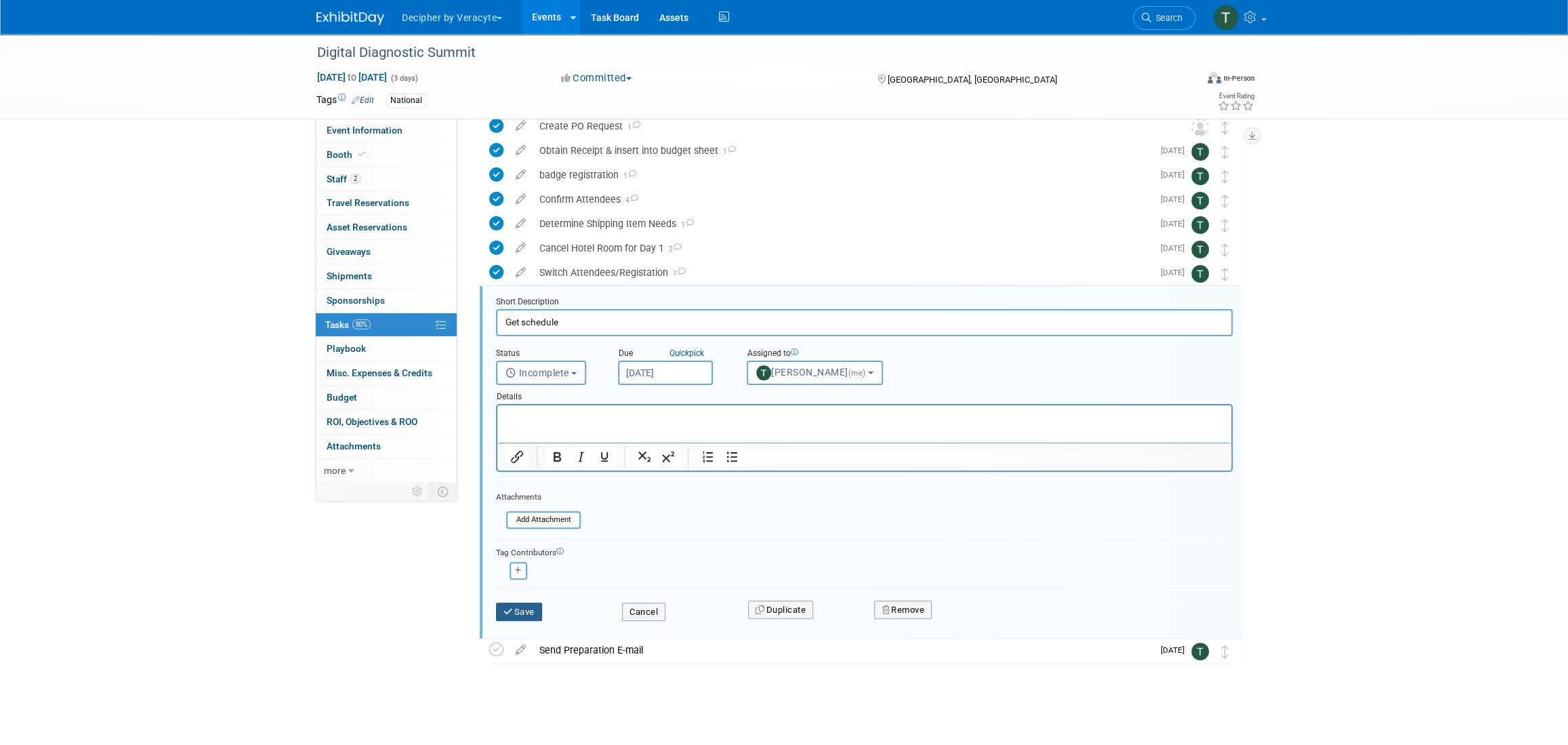
click at [535, 603] on button "Save" at bounding box center [519, 612] width 46 height 19
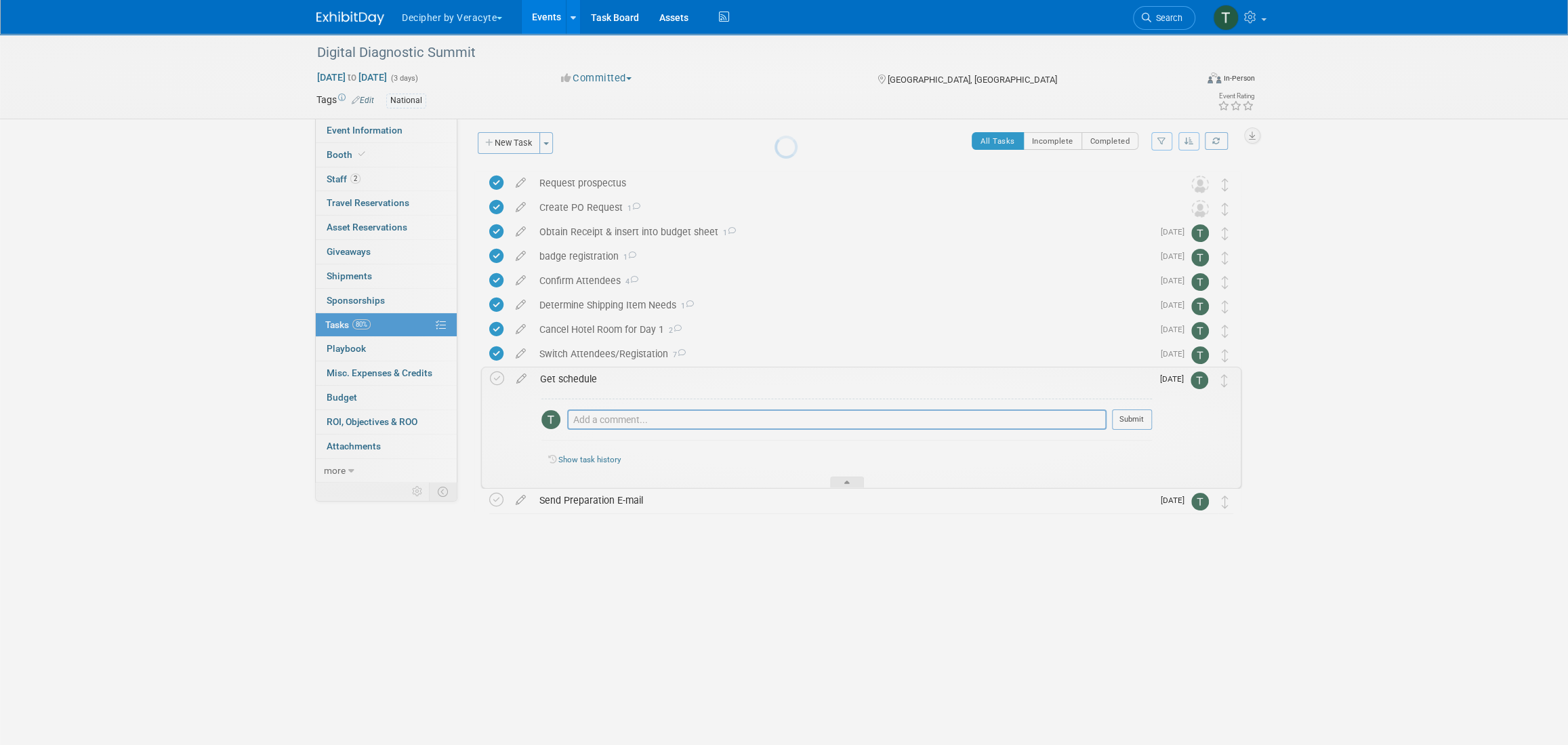
scroll to position [0, 0]
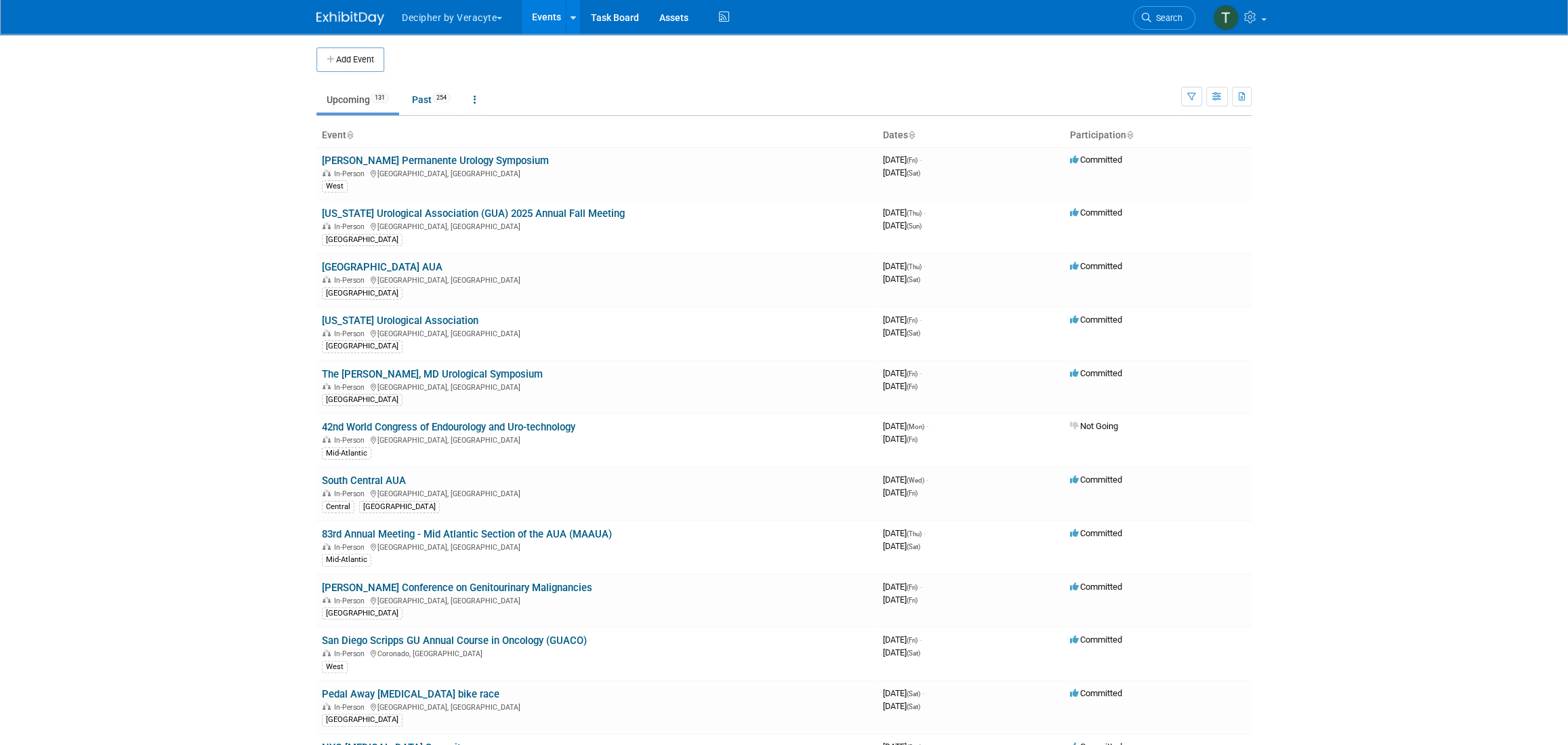
scroll to position [1603, 0]
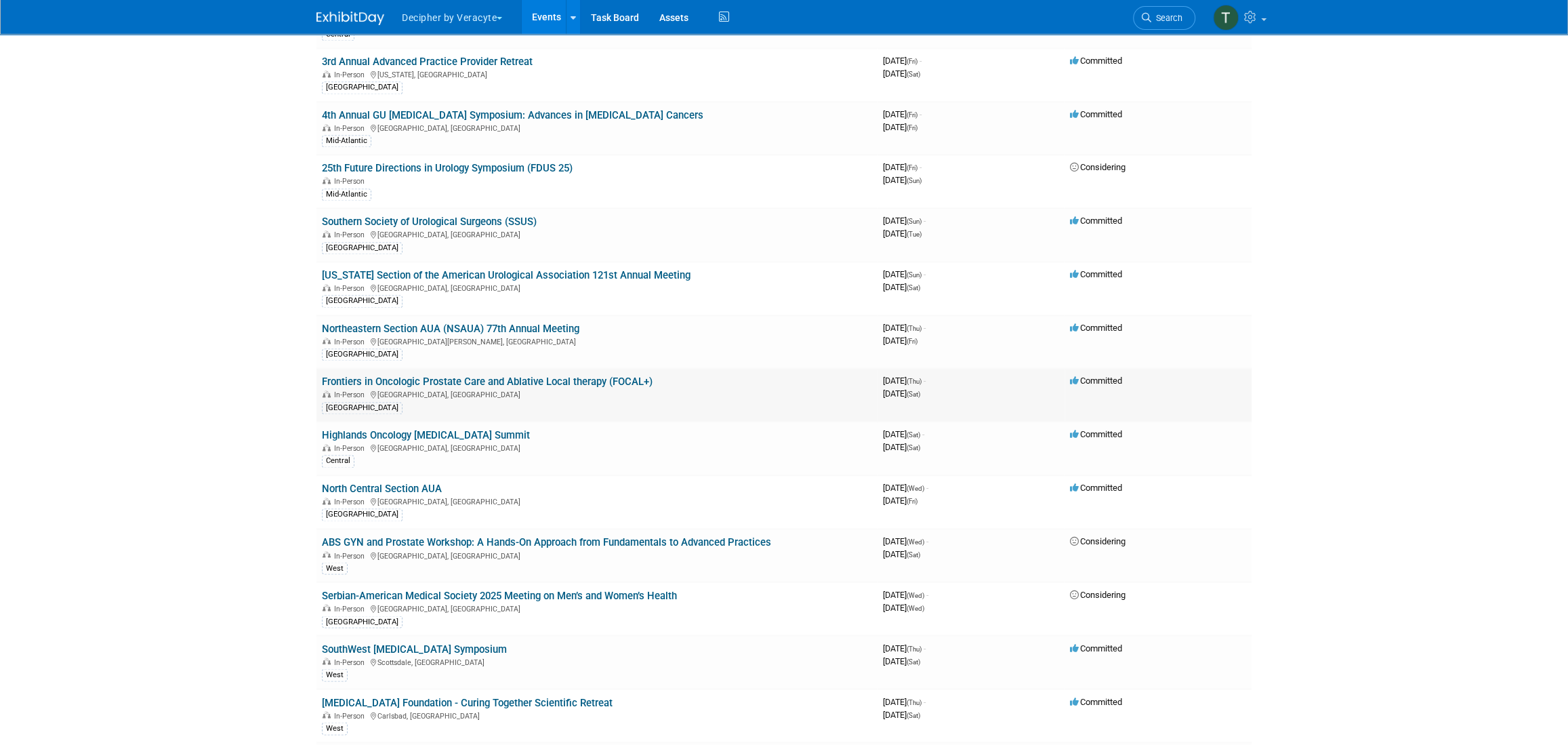
click at [533, 375] on link "Frontiers in Oncologic Prostate Care and Ablative Local therapy (FOCAL+)" at bounding box center [487, 381] width 331 height 12
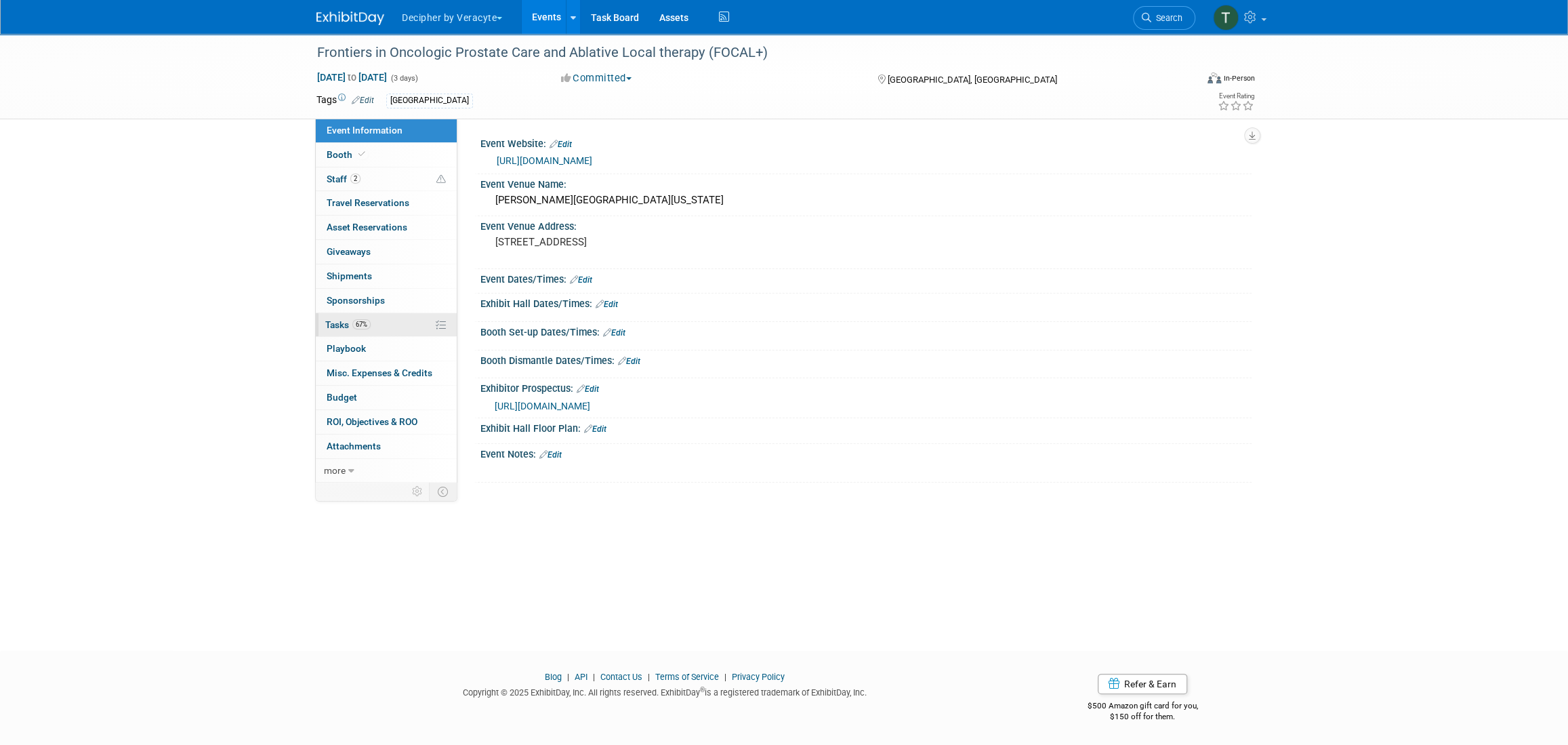
click at [400, 322] on link "67% Tasks 67%" at bounding box center [386, 325] width 141 height 24
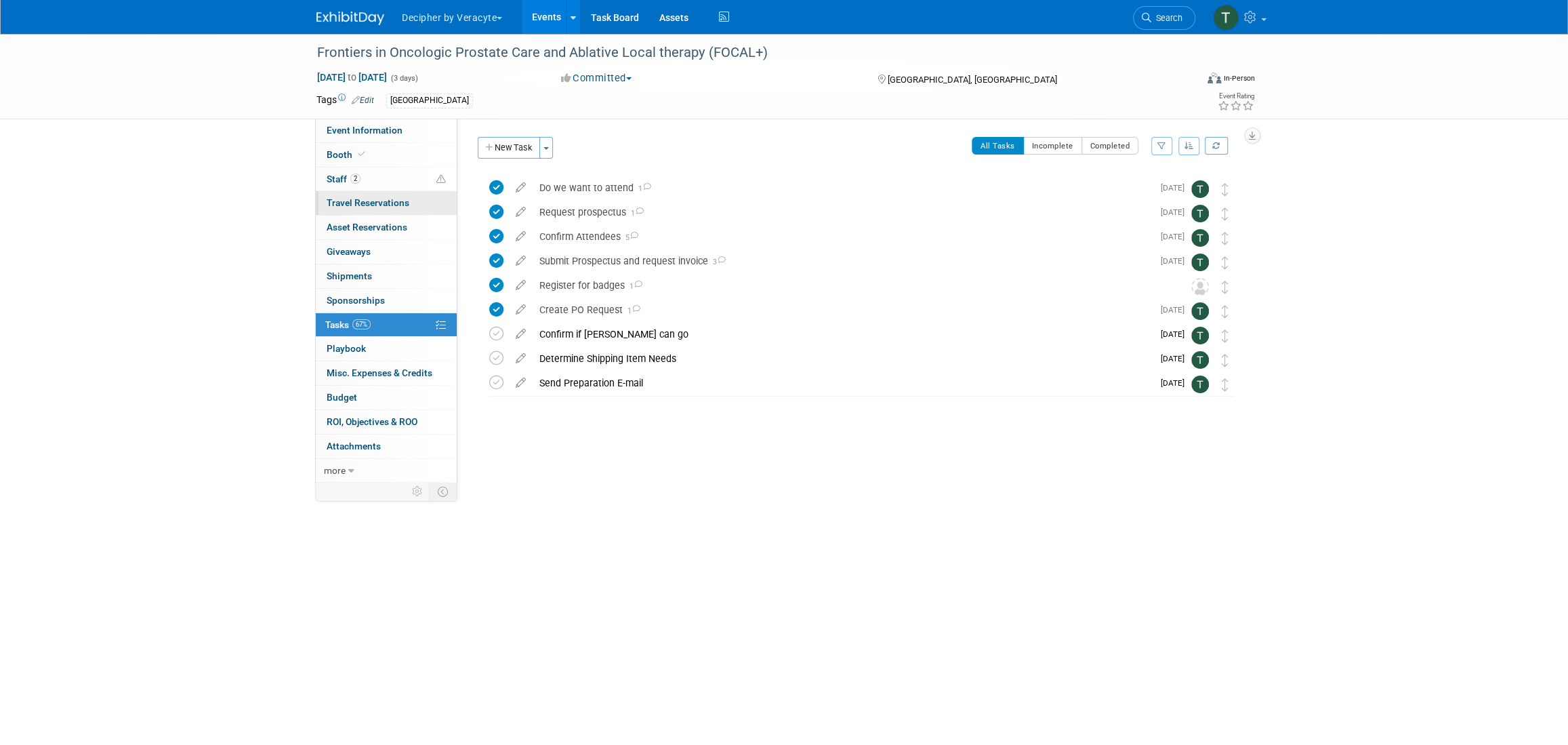
click at [396, 197] on span "Travel Reservations 0" at bounding box center [368, 202] width 83 height 11
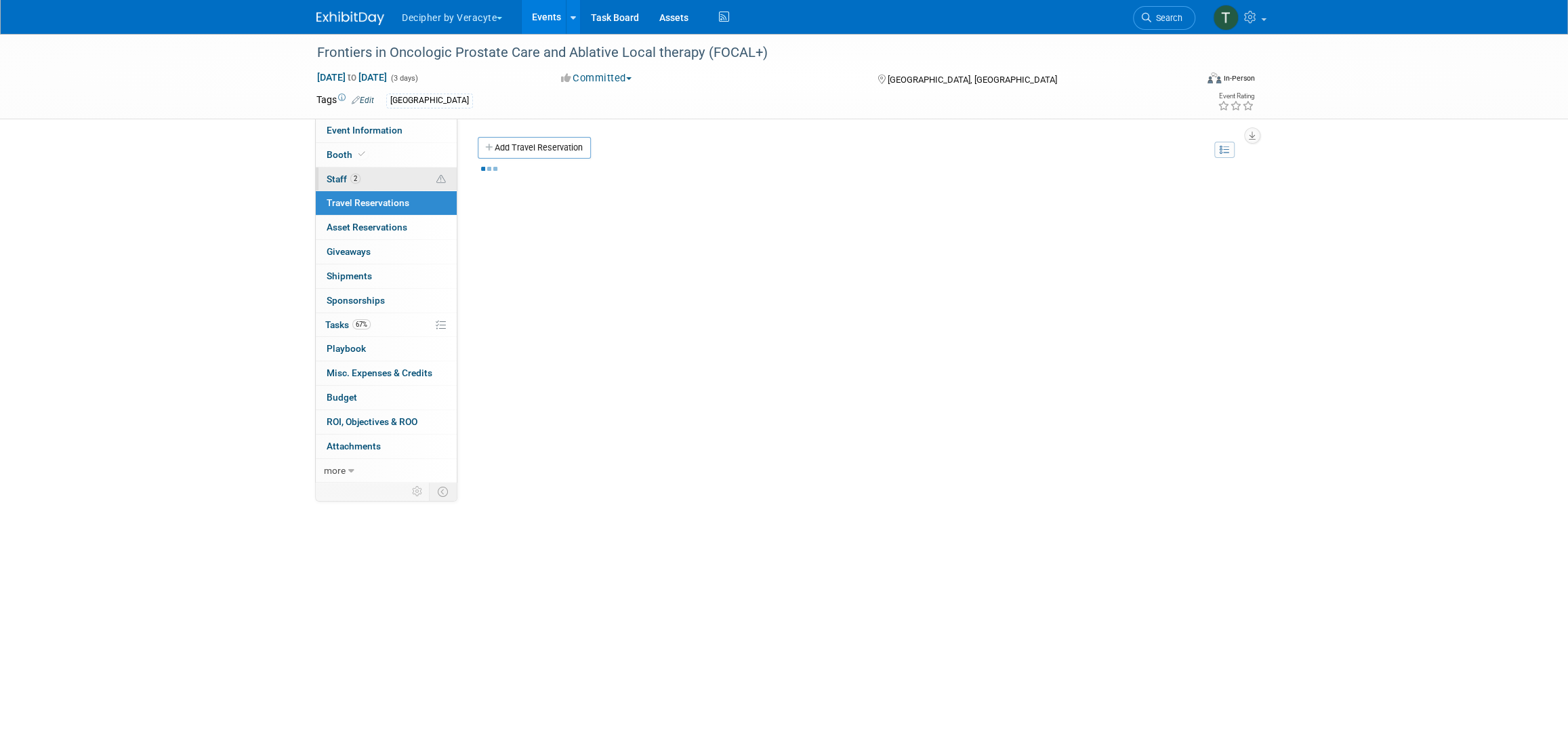
click at [399, 175] on link "2 Staff 2" at bounding box center [386, 179] width 141 height 24
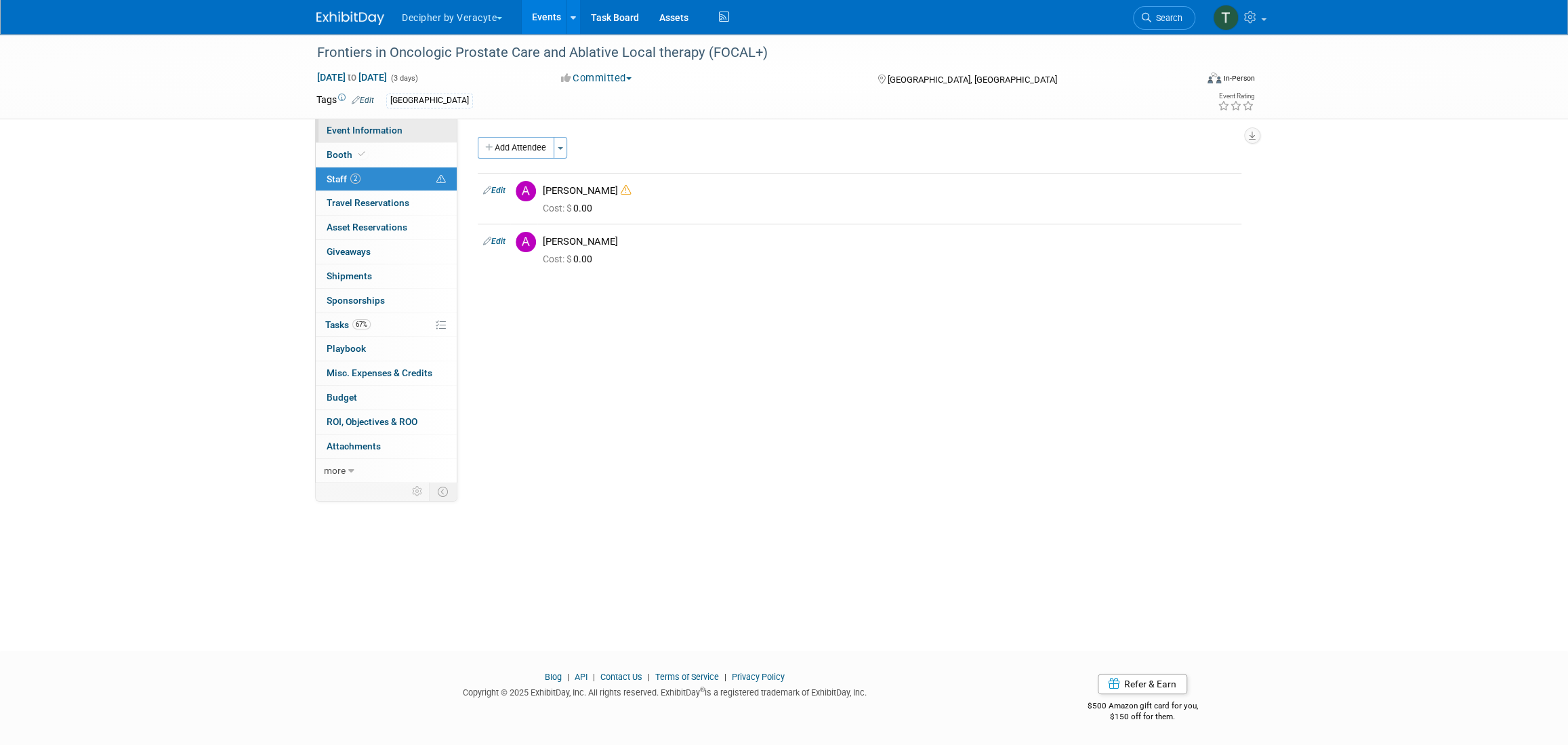
click at [431, 138] on link "Event Information" at bounding box center [386, 130] width 141 height 24
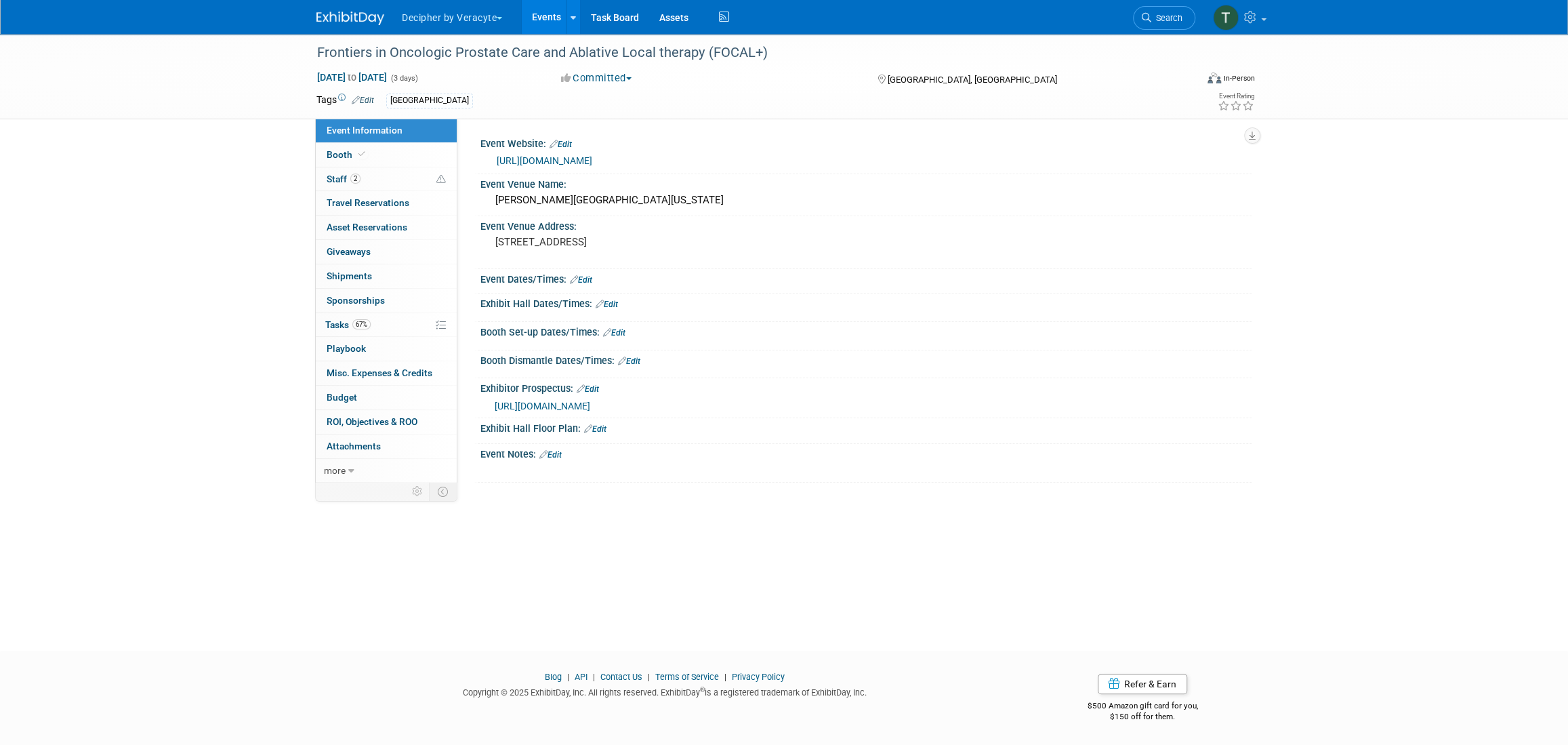
click at [615, 338] on div "Save Changes Cancel" at bounding box center [866, 342] width 771 height 8
click at [617, 328] on link "Edit" at bounding box center [613, 333] width 22 height 10
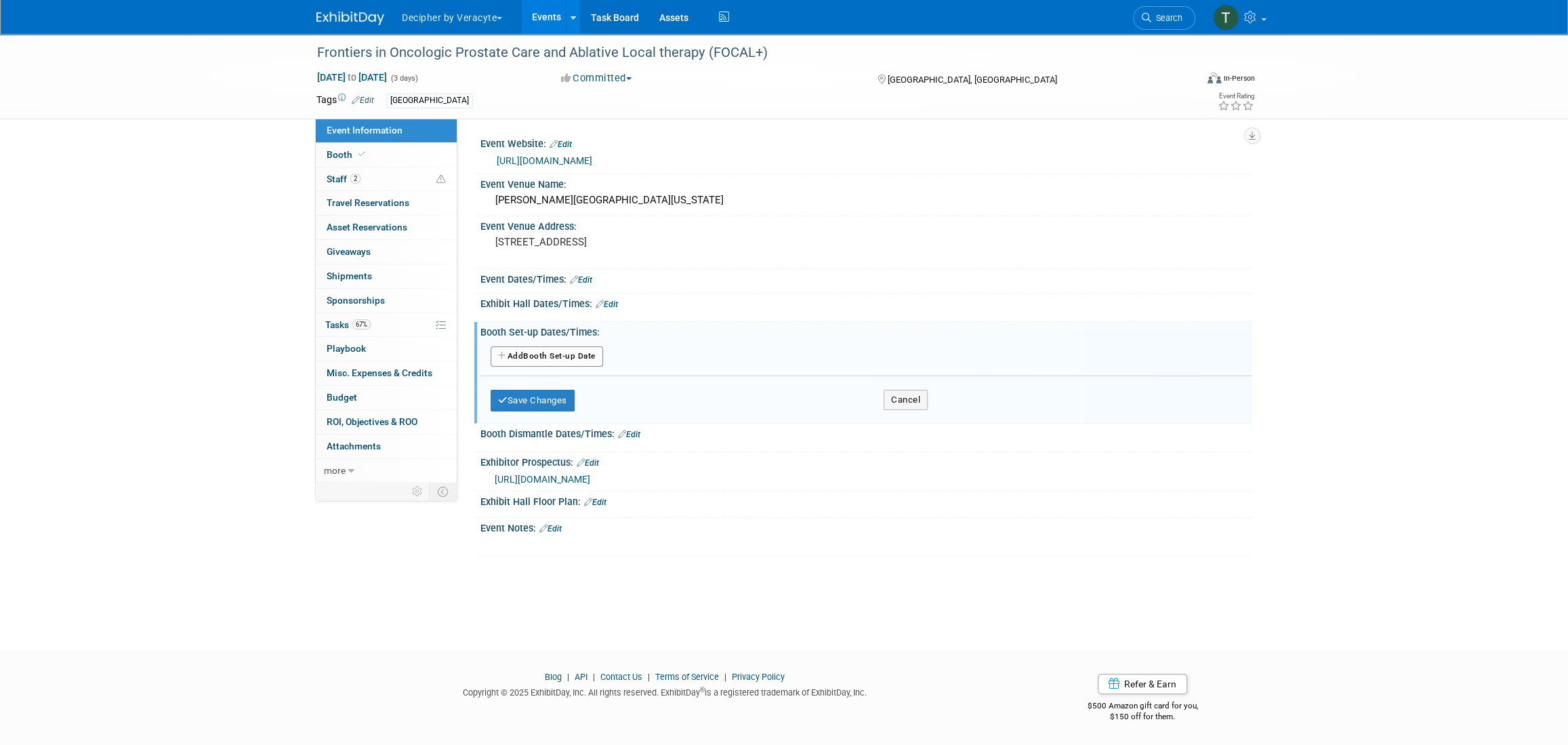
click at [502, 352] on icon "button" at bounding box center [503, 356] width 10 height 8
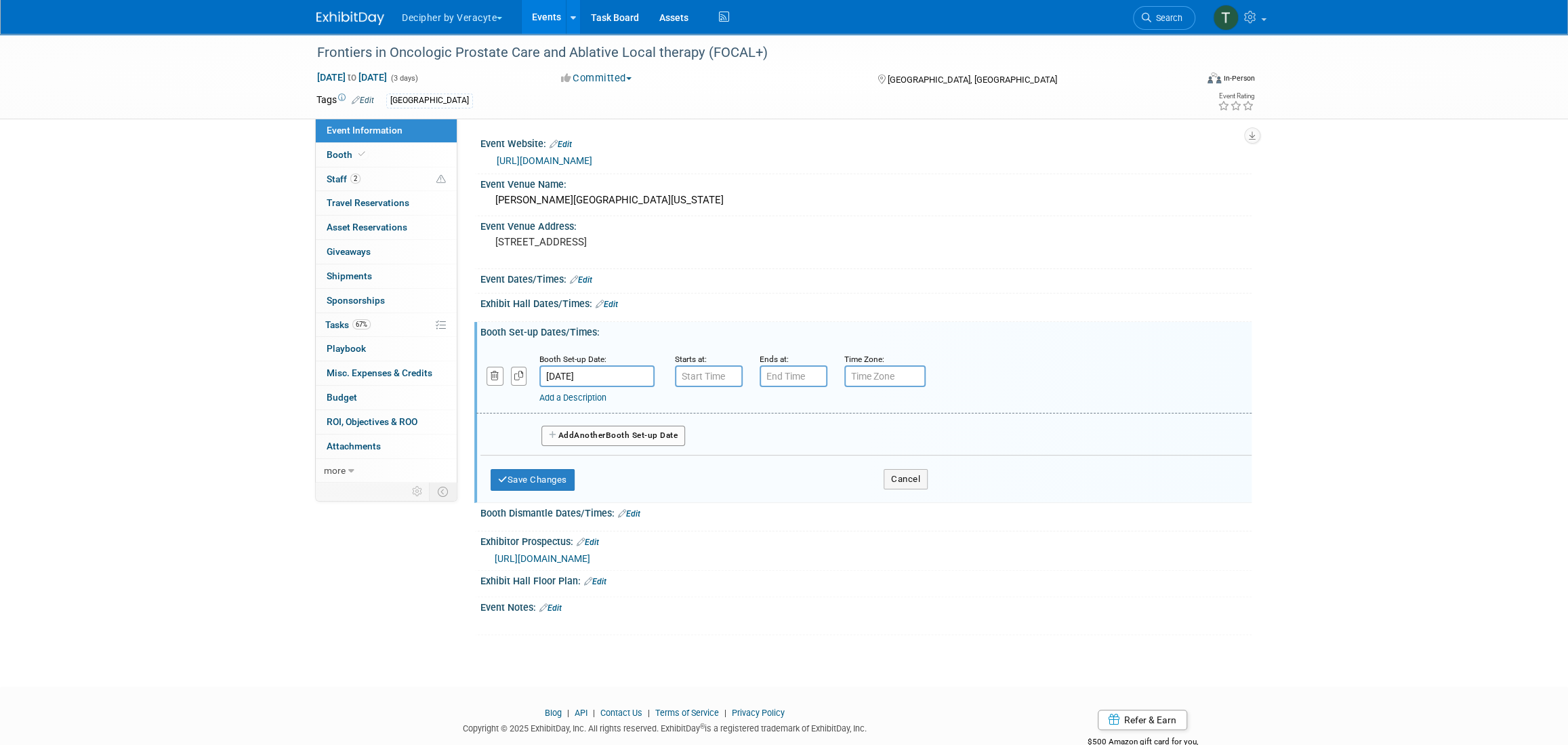
click at [715, 386] on div "Add a Description Description:" at bounding box center [829, 395] width 579 height 17
click at [715, 383] on input "7:00 AM" at bounding box center [709, 376] width 67 height 21
click at [713, 463] on span at bounding box center [706, 468] width 24 height 24
click at [713, 464] on span at bounding box center [706, 468] width 24 height 24
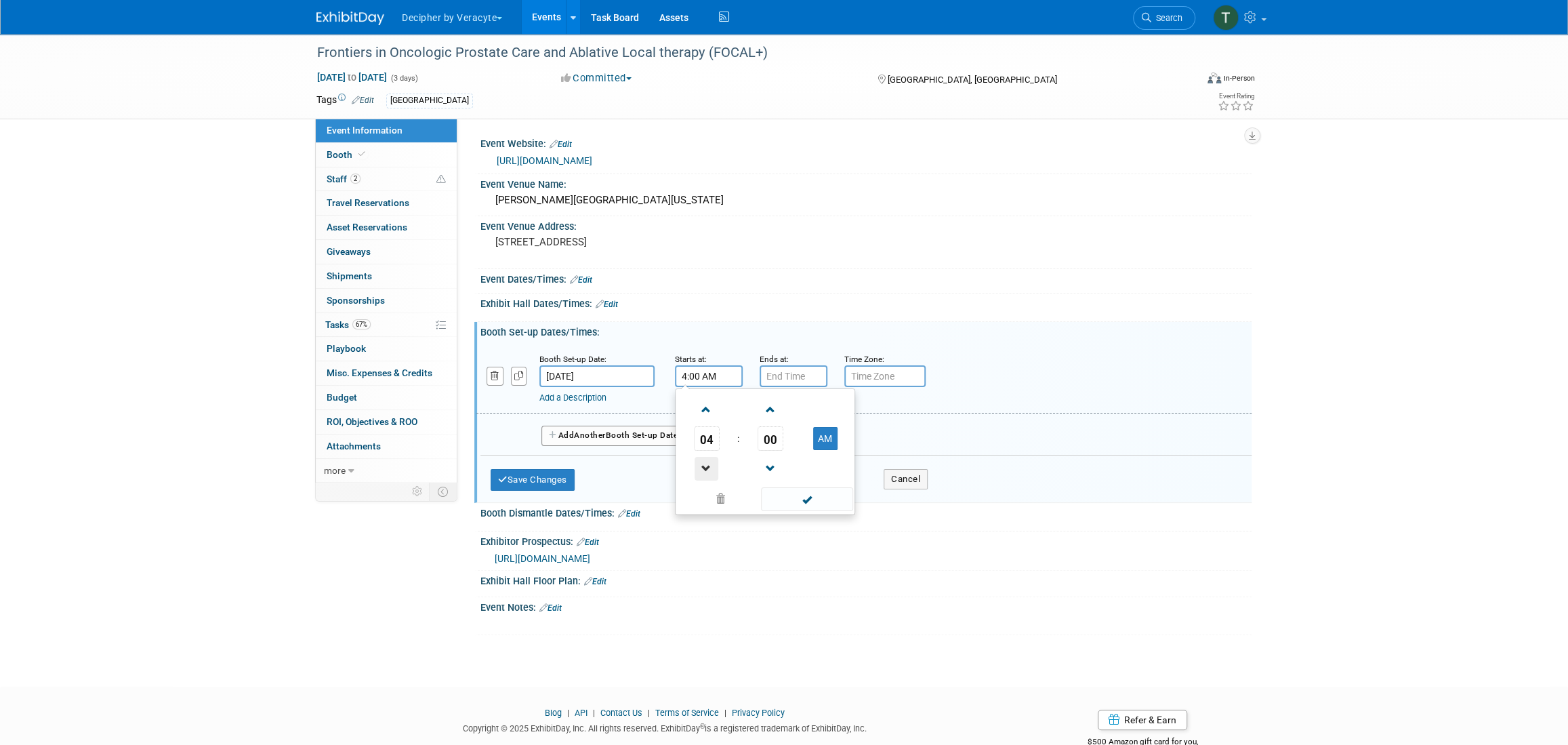
click at [713, 464] on span at bounding box center [706, 468] width 24 height 24
click at [823, 437] on button "AM" at bounding box center [826, 438] width 25 height 23
type input "2:00 PM"
type input "7:00 PM"
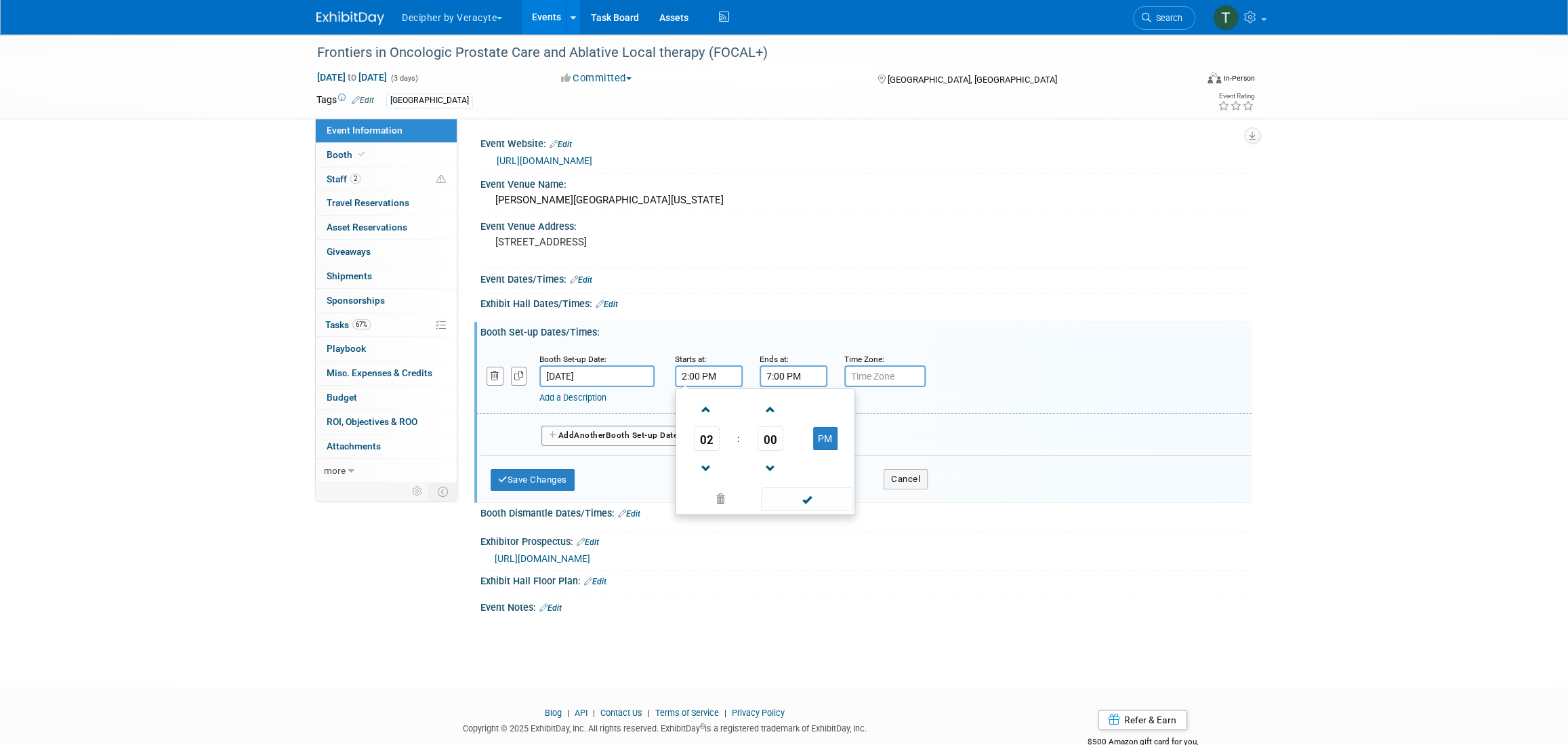
click at [775, 368] on input "7:00 PM" at bounding box center [793, 376] width 67 height 21
click at [555, 483] on button "Save Changes" at bounding box center [533, 479] width 84 height 21
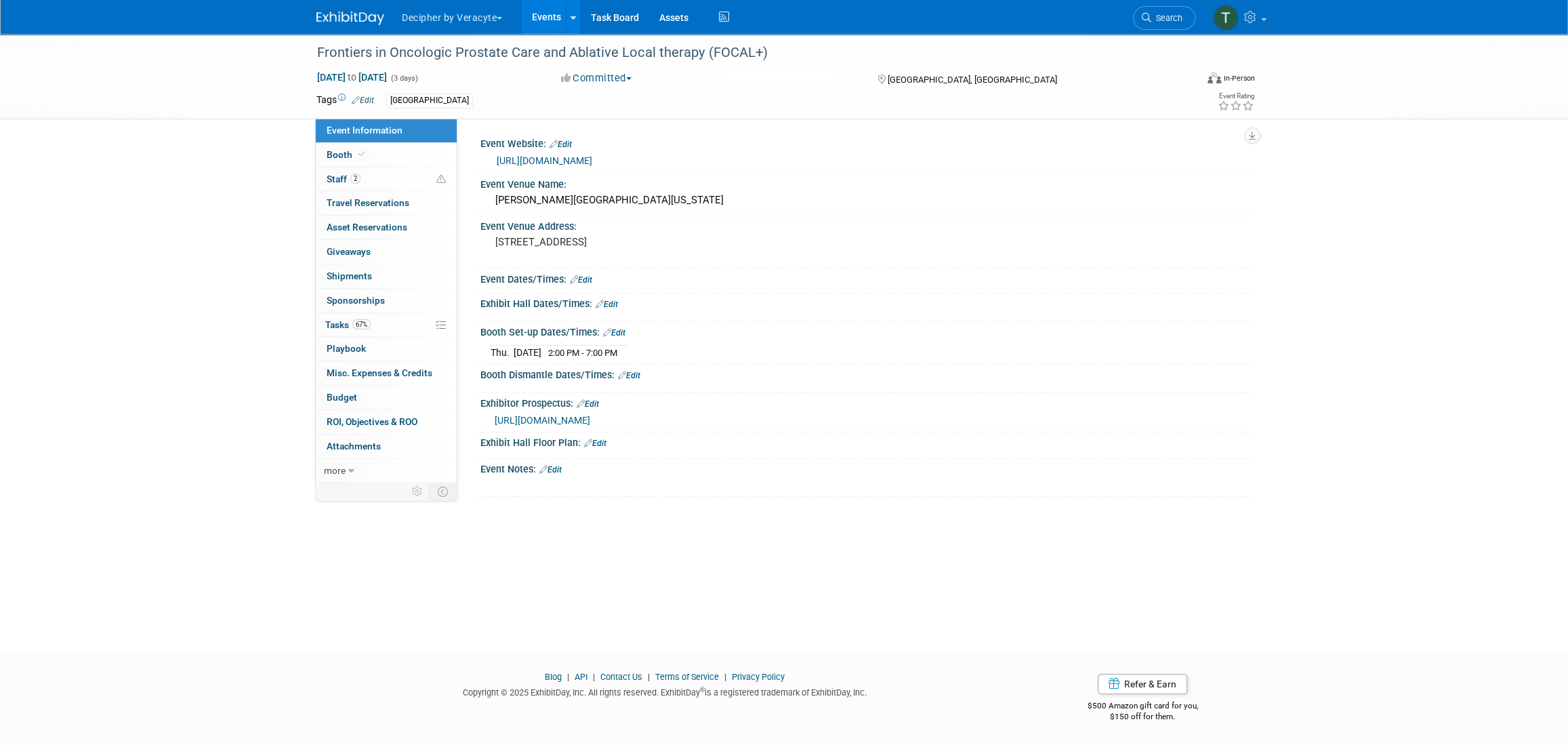
click at [636, 372] on link "Edit" at bounding box center [628, 376] width 22 height 10
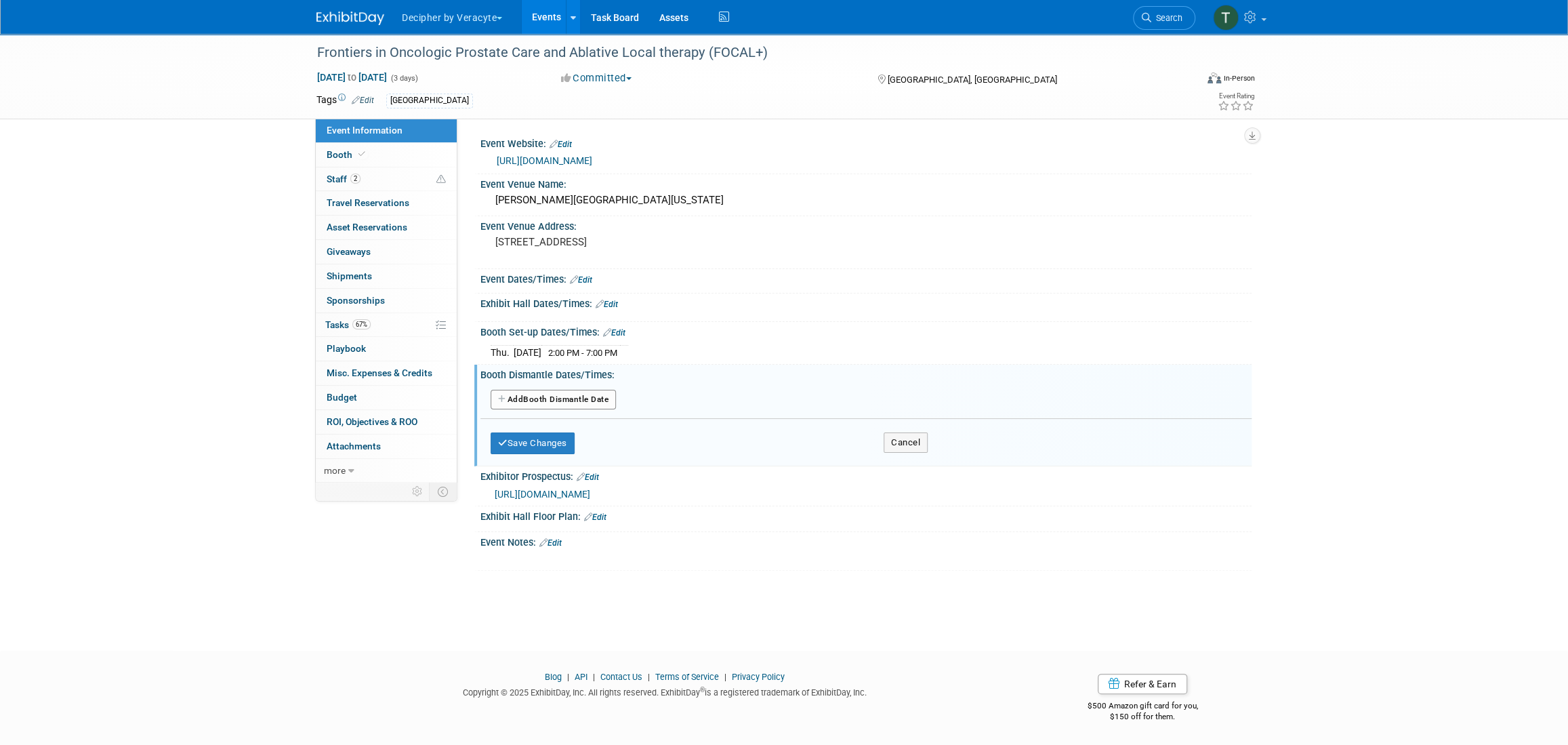
click at [558, 410] on div "Add Another Booth Dismantle Date" at bounding box center [866, 400] width 771 height 25
click at [561, 398] on button "Add Another Booth Dismantle Date" at bounding box center [553, 400] width 125 height 21
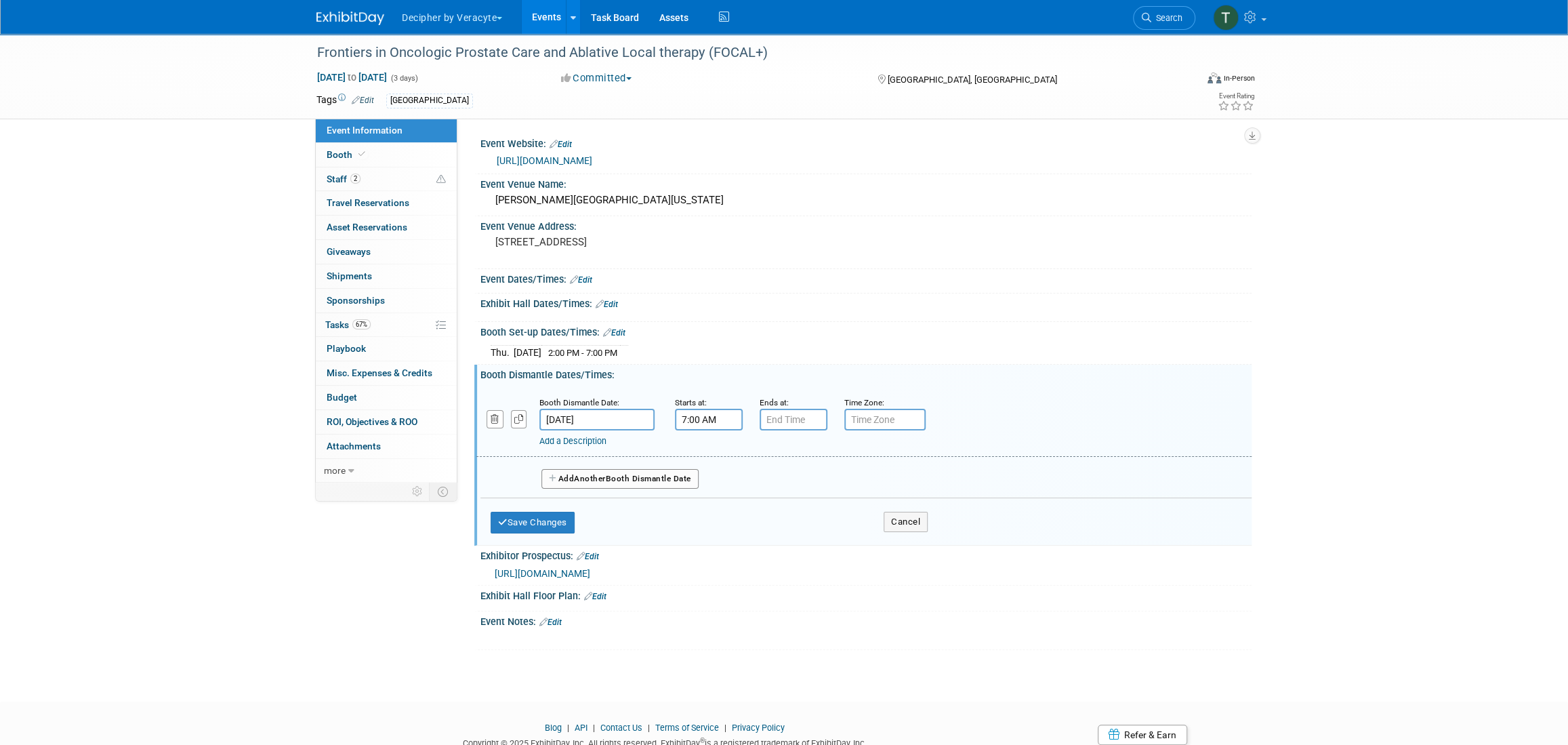
click at [692, 421] on input "7:00 AM" at bounding box center [709, 419] width 67 height 21
click at [708, 487] on span "07" at bounding box center [706, 481] width 25 height 25
click at [786, 457] on td "02" at bounding box center [786, 452] width 44 height 36
click at [774, 469] on span "00" at bounding box center [770, 481] width 25 height 25
click at [699, 526] on td "40" at bounding box center [700, 525] width 44 height 36
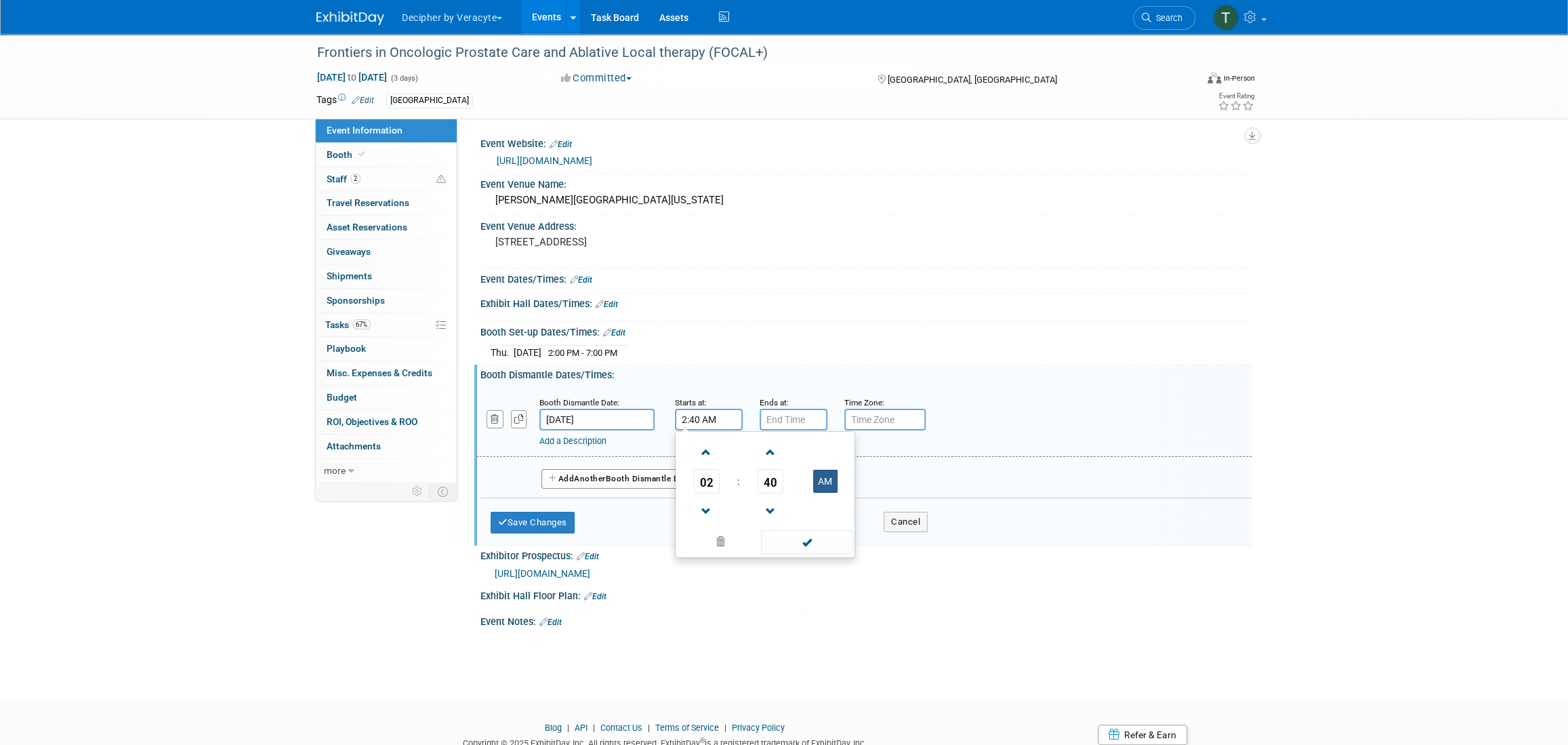
click at [822, 473] on button "AM" at bounding box center [826, 481] width 25 height 23
type input "2:40 PM"
click at [550, 524] on button "Save Changes" at bounding box center [533, 522] width 84 height 21
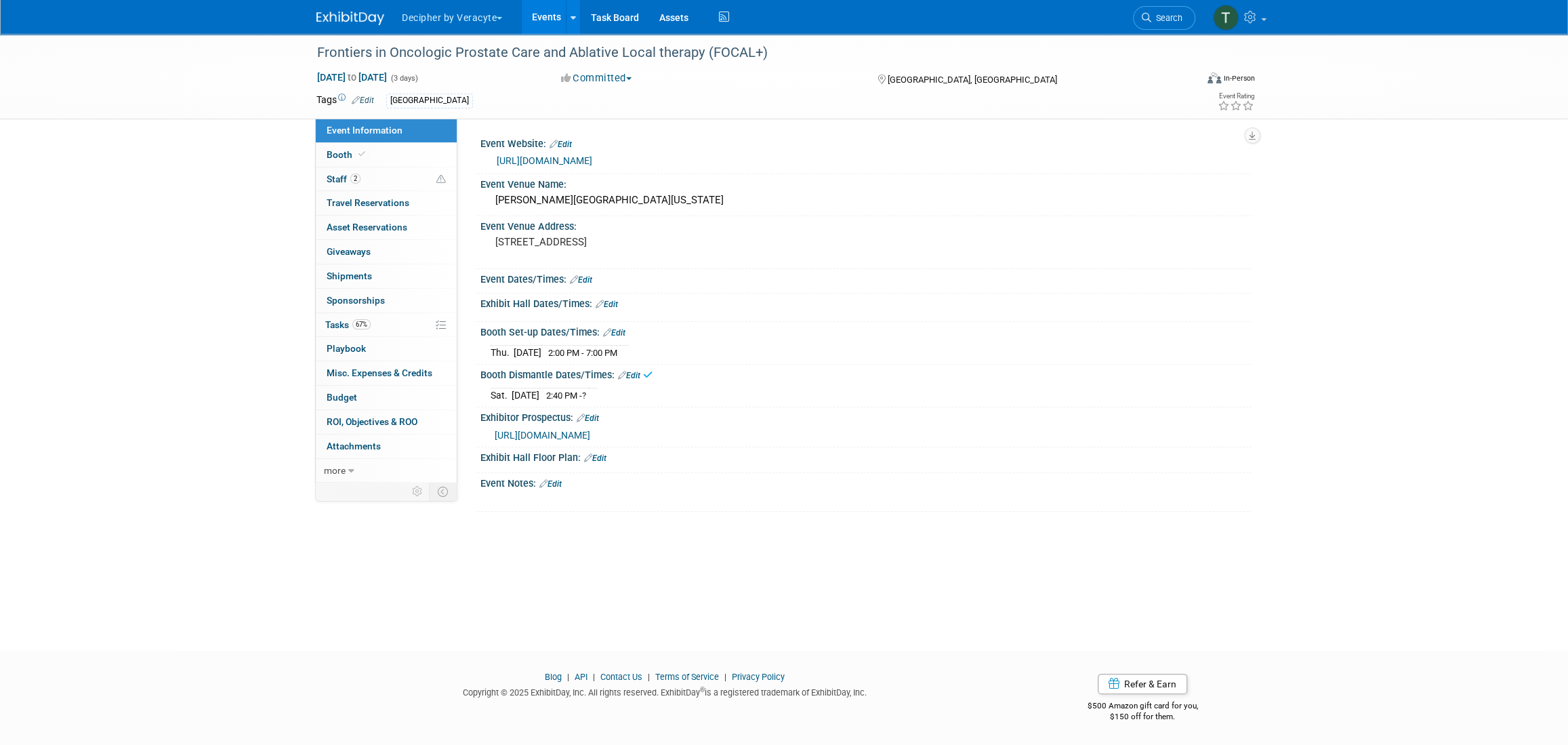
click at [606, 301] on link "Edit" at bounding box center [606, 304] width 22 height 10
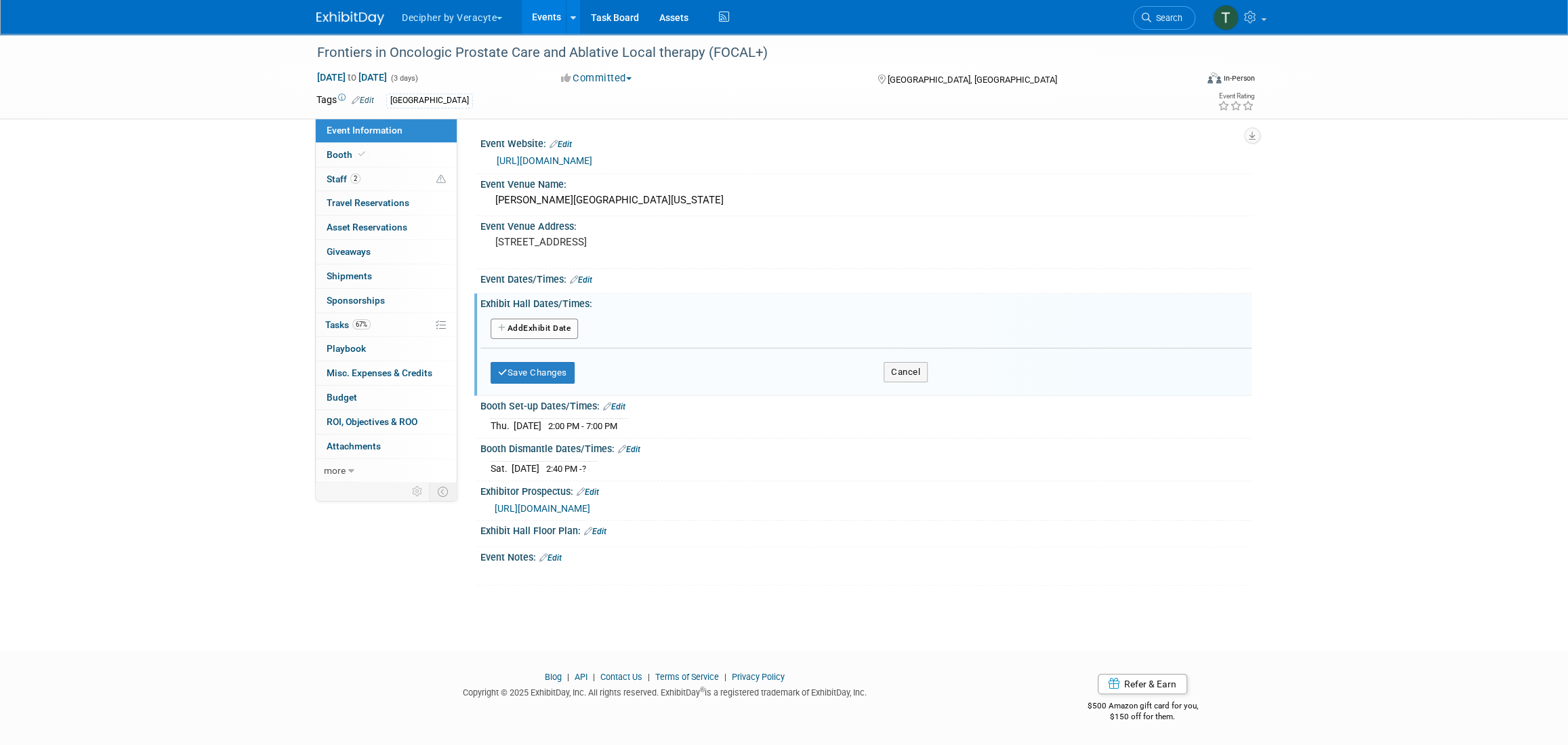
click at [564, 331] on button "Add Another Exhibit Date" at bounding box center [534, 328] width 87 height 21
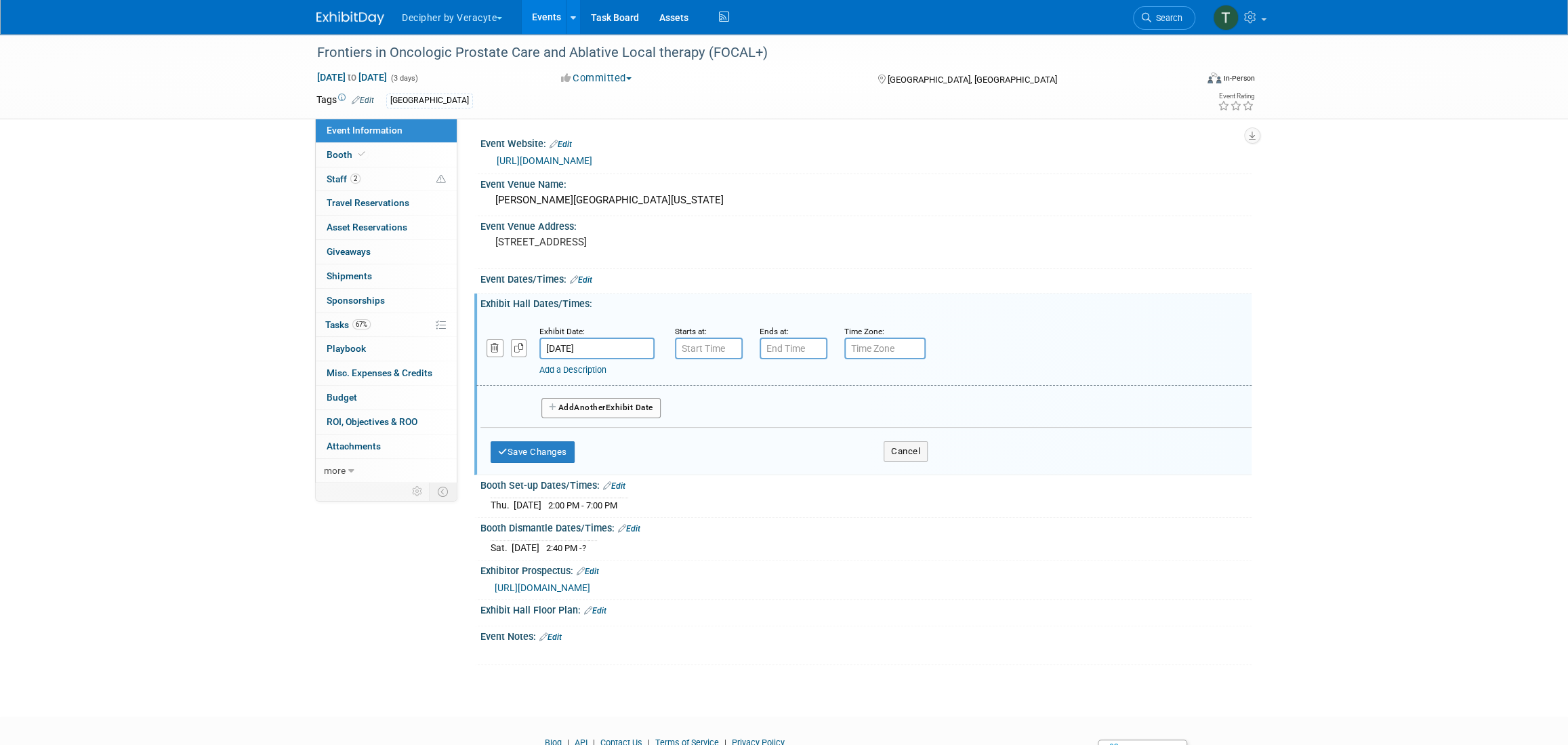
type input "7:00 AM"
click at [722, 352] on input "7:00 AM" at bounding box center [709, 348] width 67 height 21
drag, startPoint x: 793, startPoint y: 349, endPoint x: 802, endPoint y: 351, distance: 9.2
click at [793, 349] on input "7:00 PM" at bounding box center [793, 348] width 67 height 21
click at [784, 417] on span "07" at bounding box center [791, 410] width 25 height 25
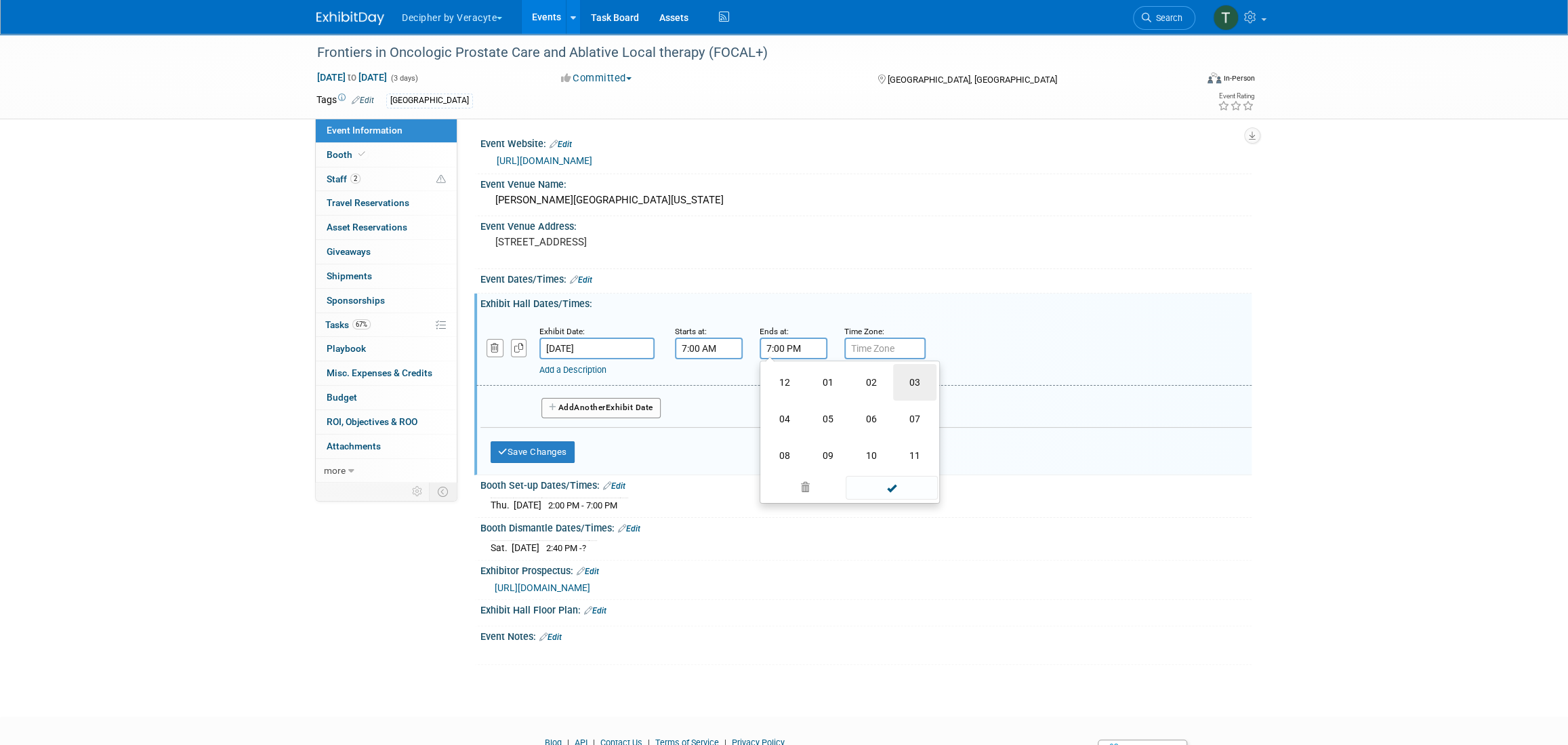
click at [915, 385] on td "03" at bounding box center [914, 382] width 44 height 36
click at [844, 414] on span "00" at bounding box center [854, 410] width 25 height 25
drag, startPoint x: 787, startPoint y: 448, endPoint x: 725, endPoint y: 442, distance: 62.3
click at [787, 448] on td "40" at bounding box center [784, 455] width 44 height 36
type input "3:40 PM"
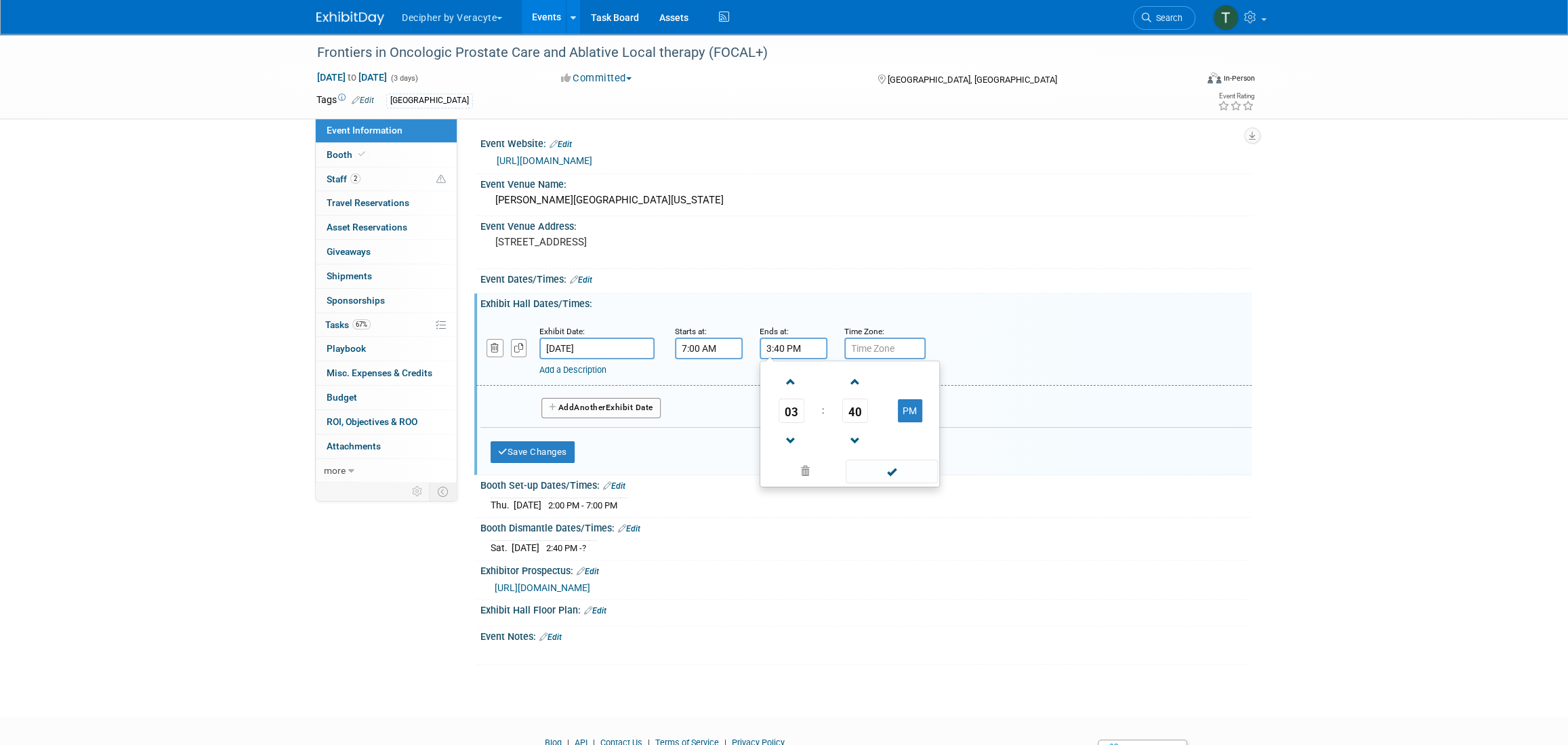
click at [607, 414] on button "Add Another Exhibit Date" at bounding box center [600, 408] width 119 height 21
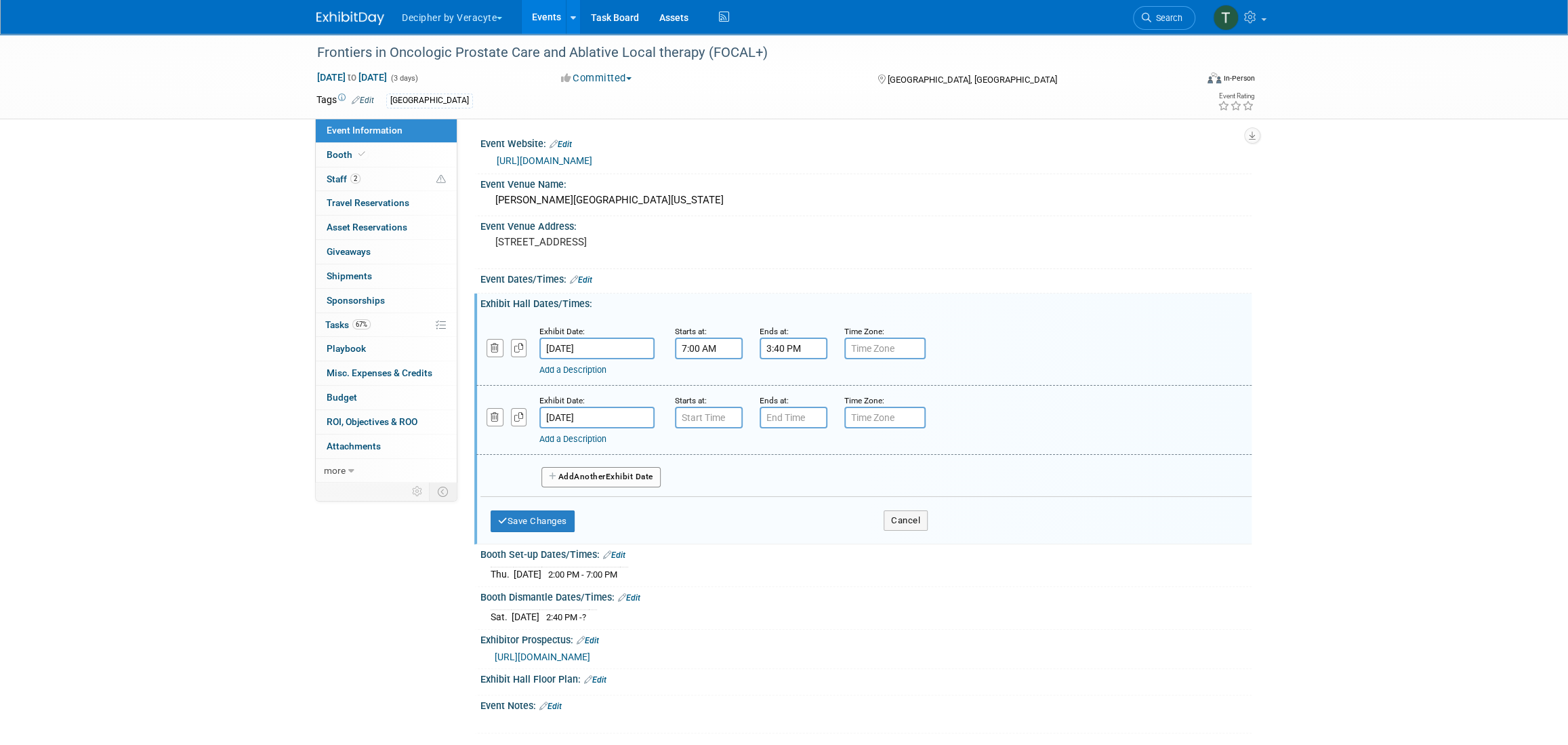
type input "7:00 AM"
click at [725, 417] on input "7:00 AM" at bounding box center [709, 417] width 67 height 21
click at [813, 428] on div "Add a Description Description:" at bounding box center [829, 437] width 579 height 17
click at [813, 419] on input "7:00 PM" at bounding box center [793, 417] width 67 height 21
click at [783, 502] on span at bounding box center [791, 510] width 24 height 24
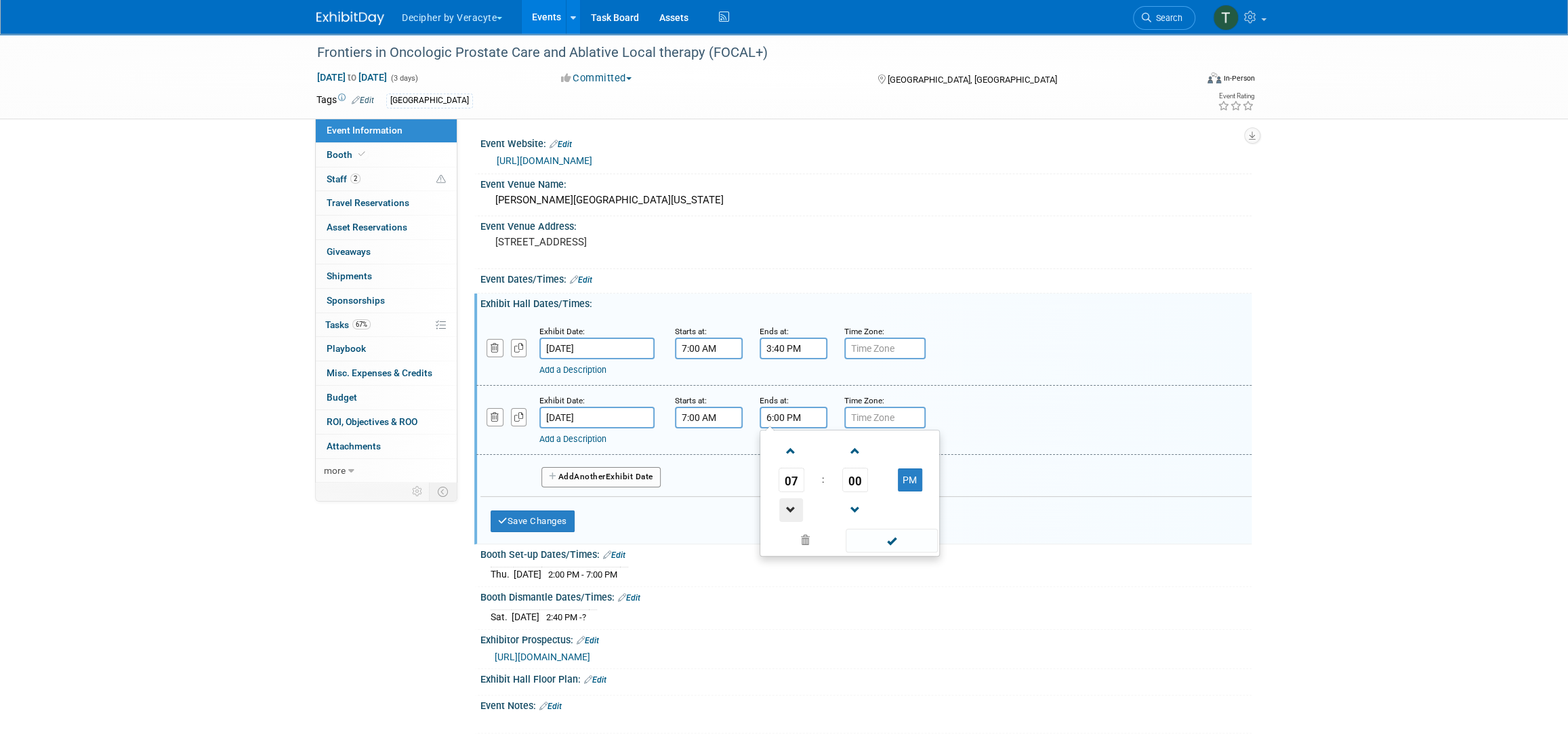
click at [783, 502] on span at bounding box center [791, 510] width 24 height 24
type input "4:00 PM"
click at [623, 484] on button "Add Another Exhibit Date" at bounding box center [600, 477] width 119 height 21
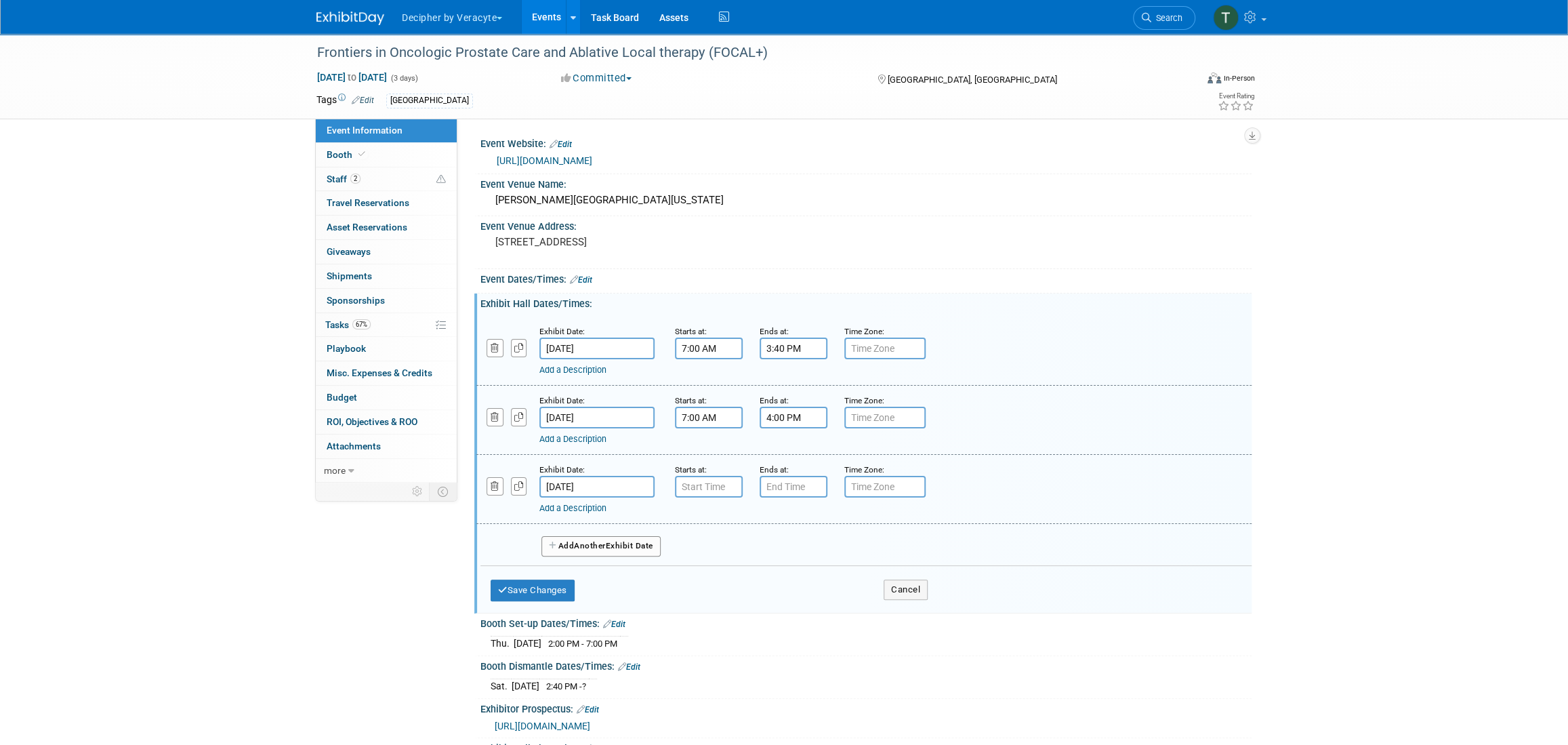
type input "7:00 AM"
click at [697, 477] on input "7:00 AM" at bounding box center [709, 486] width 67 height 21
click at [789, 488] on input "7:00 PM" at bounding box center [793, 486] width 67 height 21
click at [801, 540] on span "07" at bounding box center [791, 549] width 25 height 25
click at [868, 524] on td "02" at bounding box center [871, 521] width 44 height 36
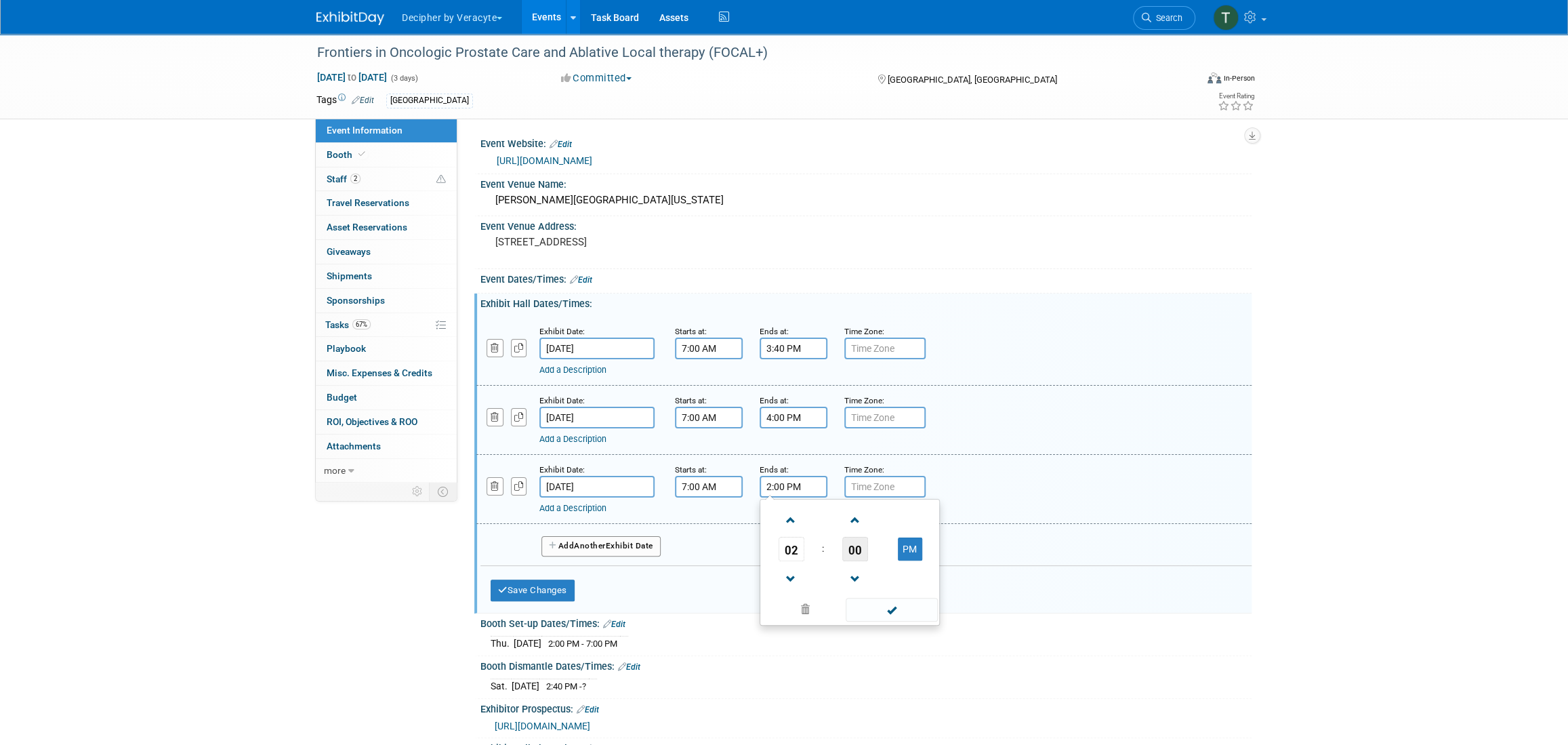
click at [847, 537] on span "00" at bounding box center [854, 549] width 25 height 25
click at [801, 595] on td "40" at bounding box center [784, 594] width 44 height 36
type input "2:40 PM"
click at [555, 587] on button "Save Changes" at bounding box center [533, 590] width 84 height 21
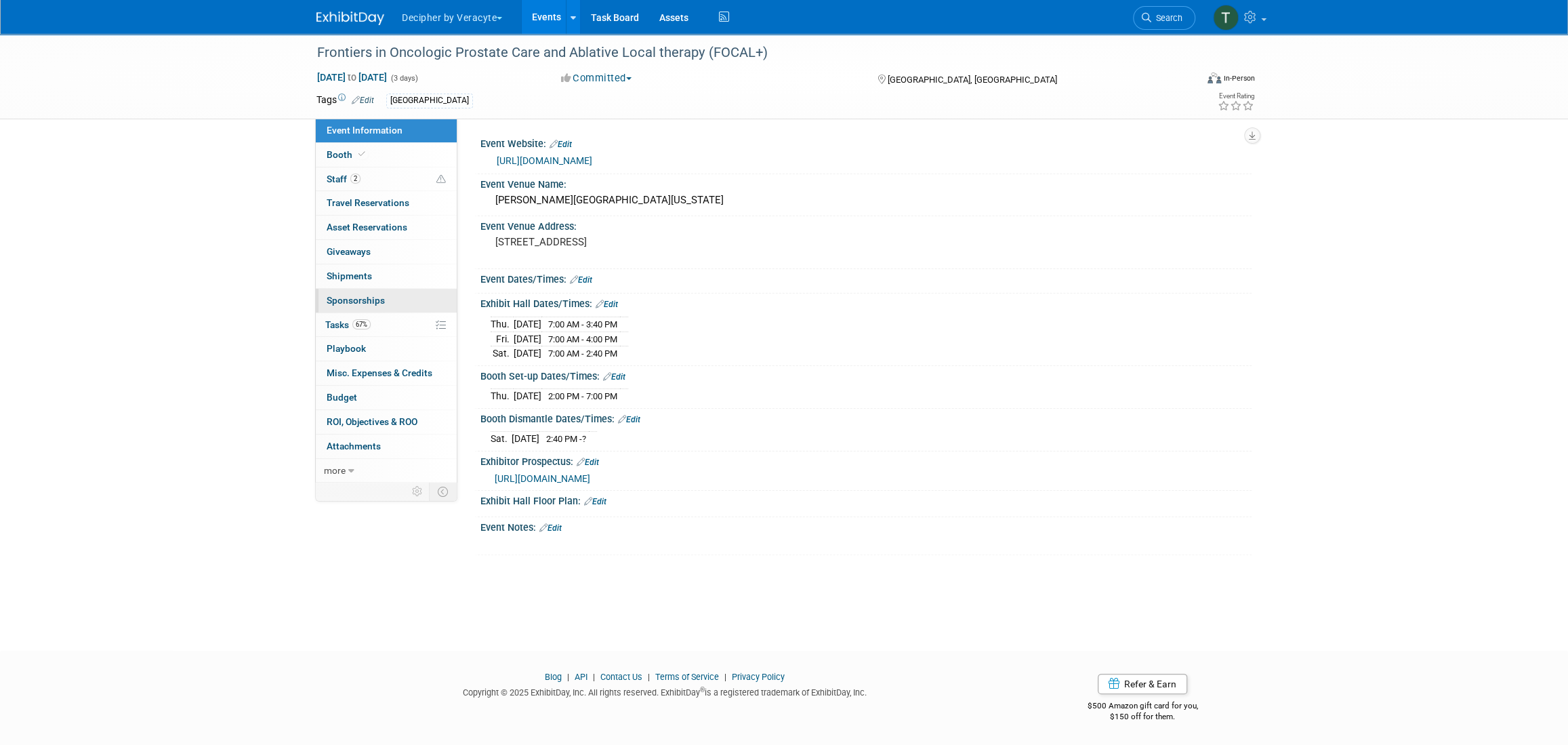
click at [395, 303] on link "0 Sponsorships 0" at bounding box center [386, 300] width 141 height 24
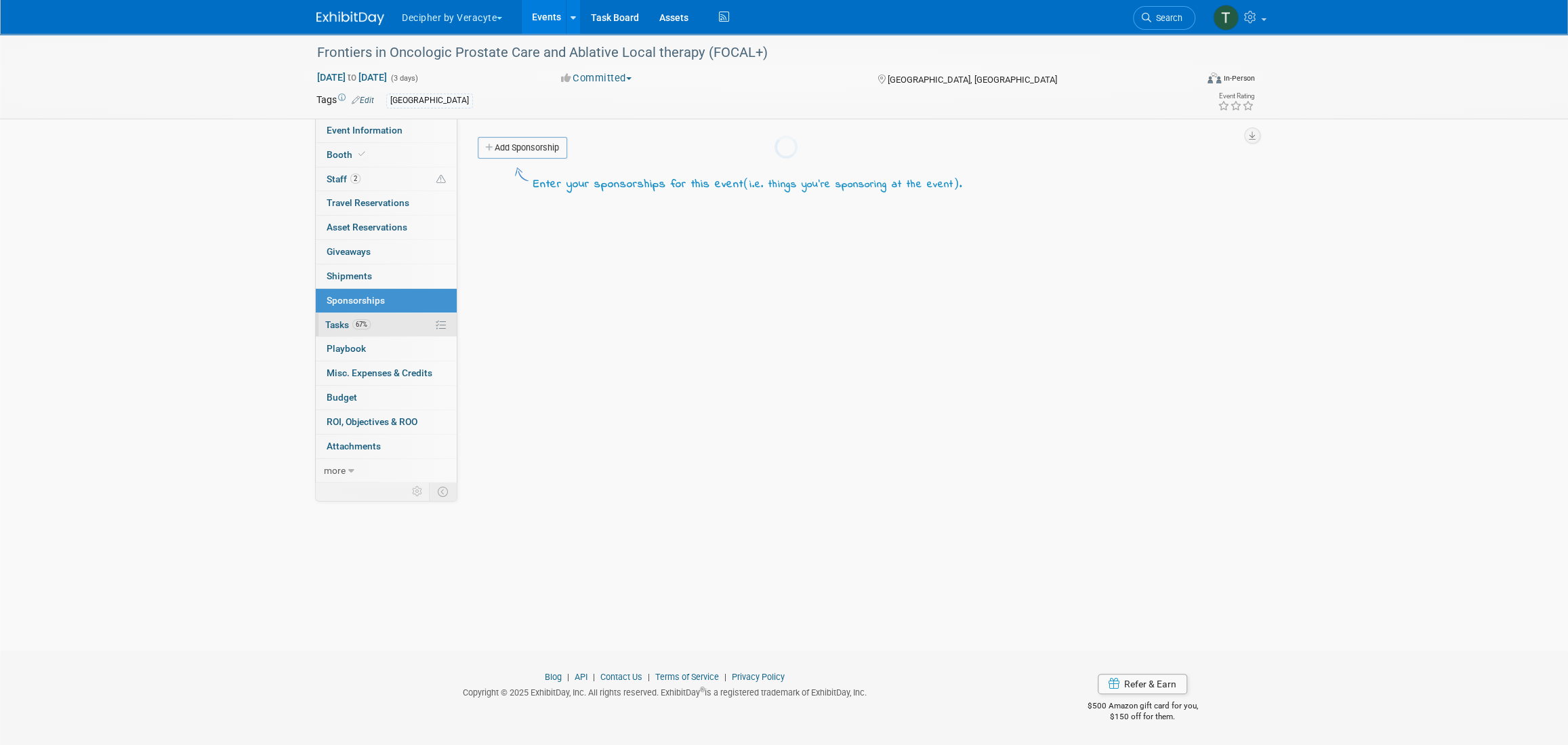
click at [396, 326] on link "67% Tasks 67%" at bounding box center [386, 325] width 141 height 24
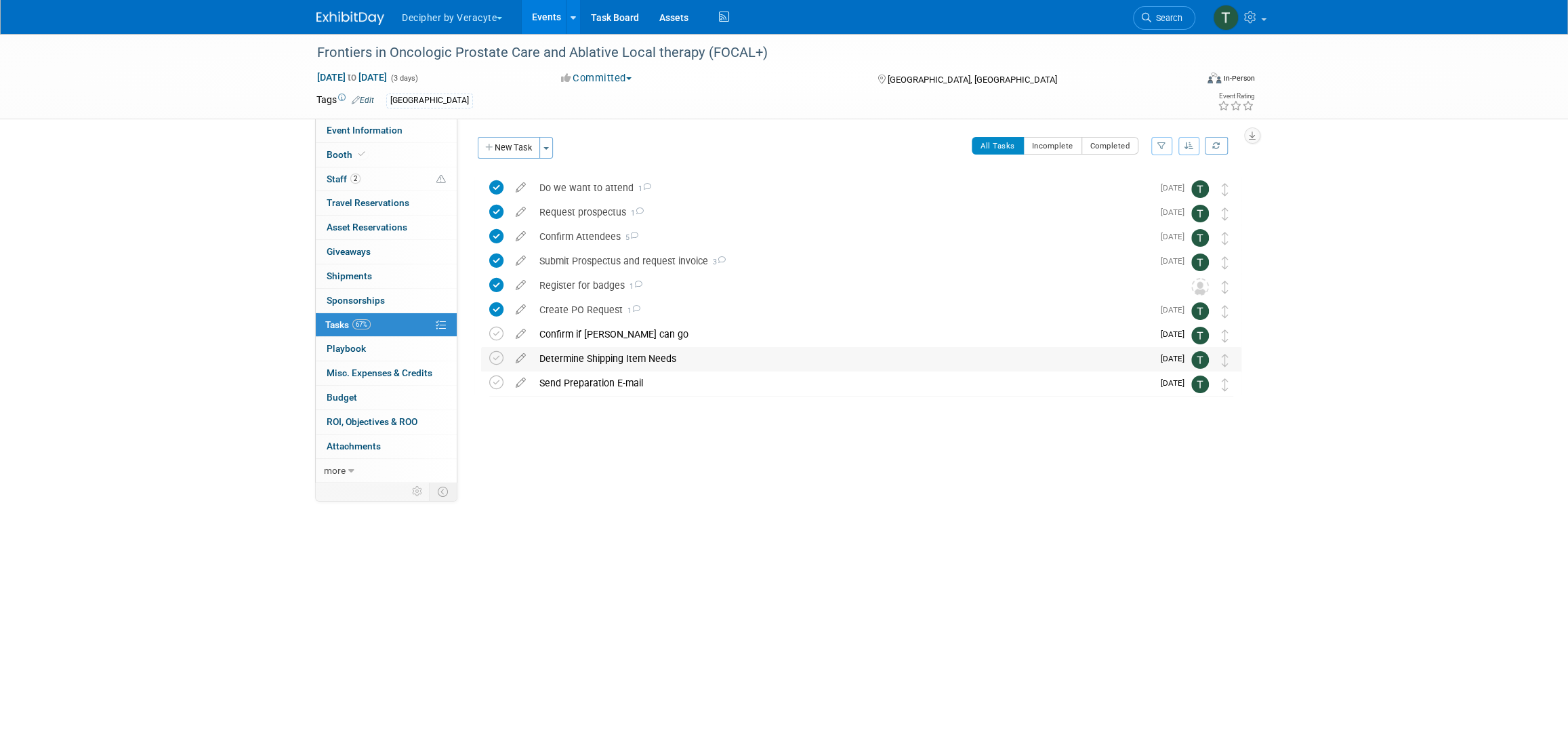
click at [580, 351] on div "Determine Shipping Item Needs" at bounding box center [843, 359] width 620 height 23
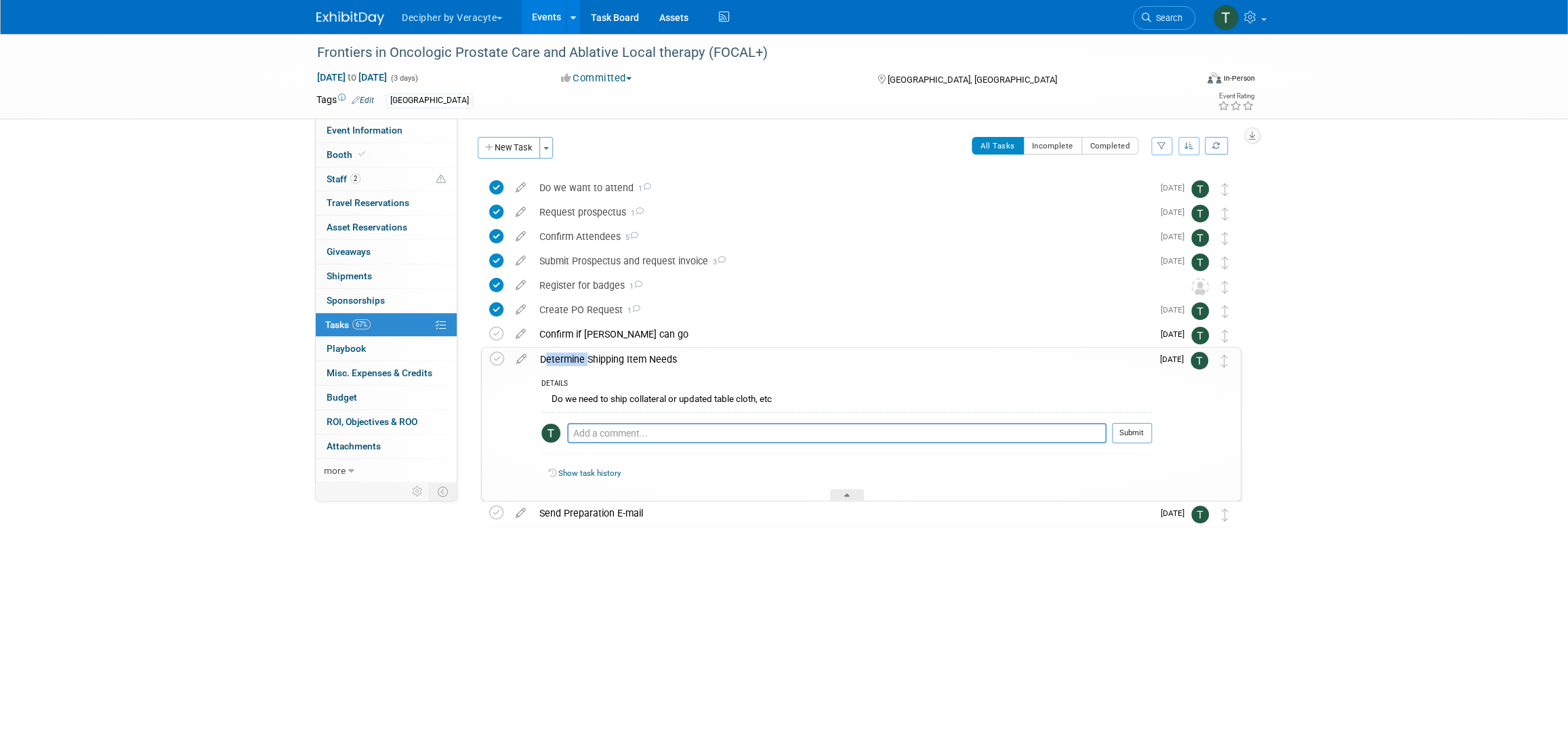
click at [580, 351] on div "Determine Shipping Item Needs" at bounding box center [842, 359] width 618 height 23
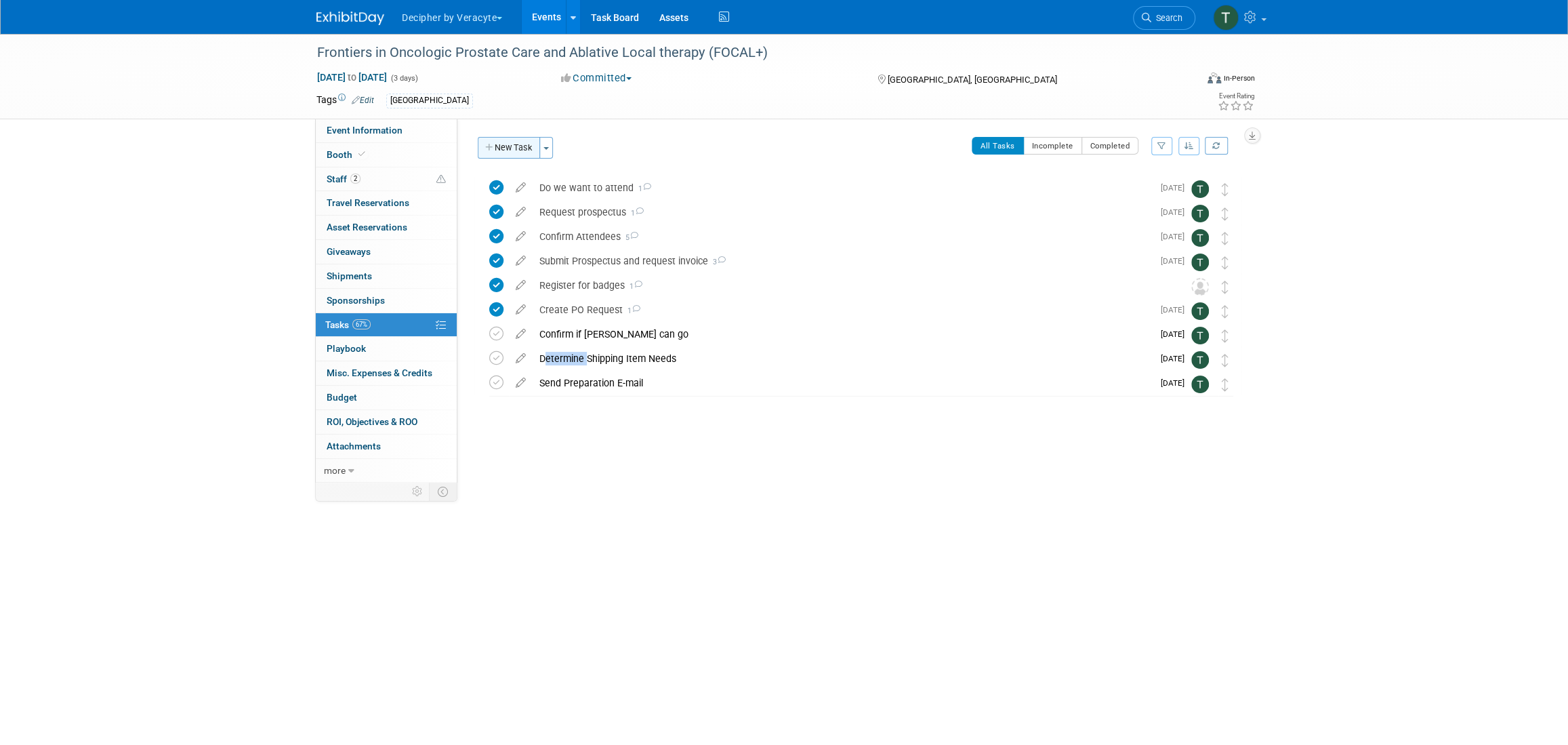
click at [506, 152] on button "New Task" at bounding box center [509, 147] width 62 height 21
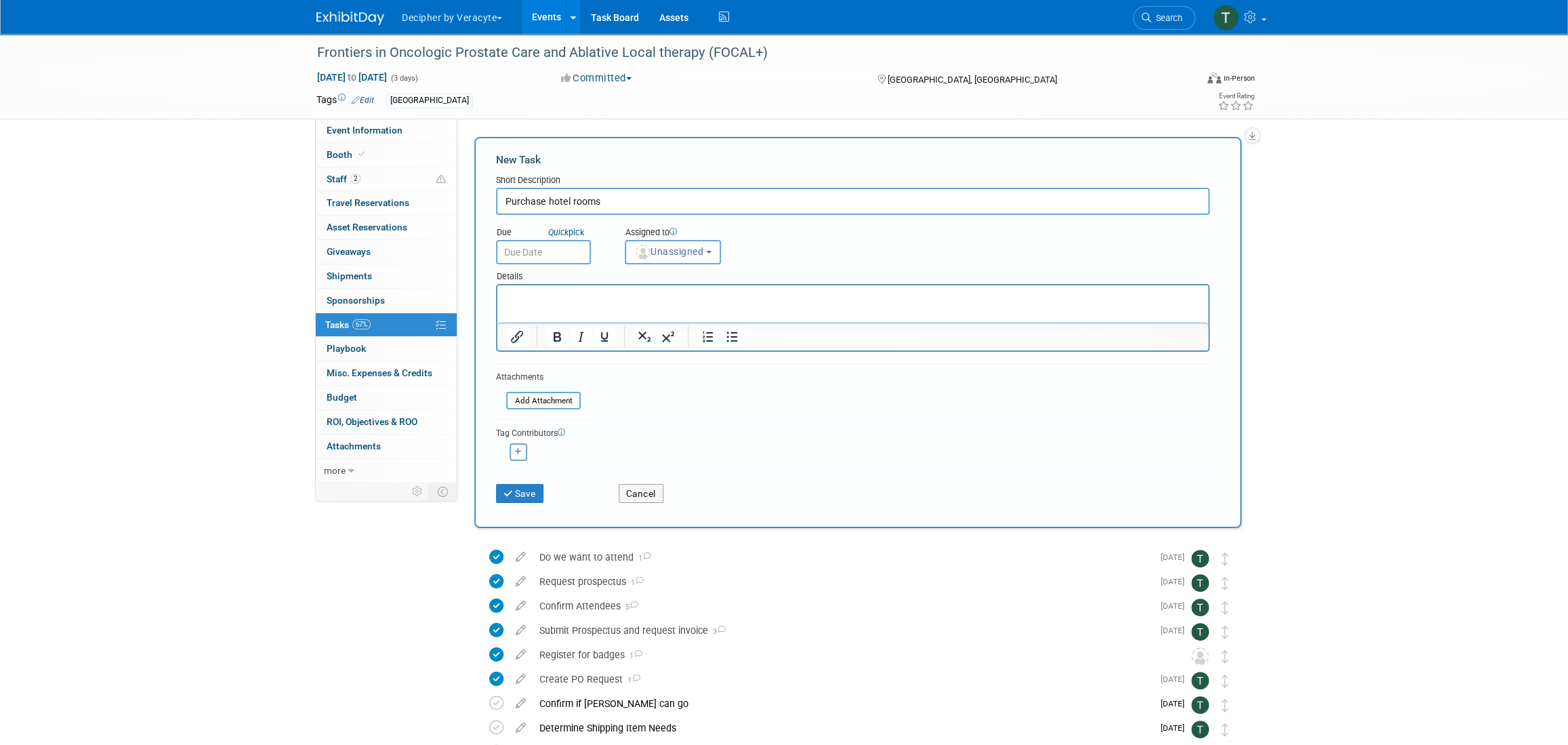
type input "Purchase hotel rooms"
click at [580, 249] on input "text" at bounding box center [543, 252] width 95 height 25
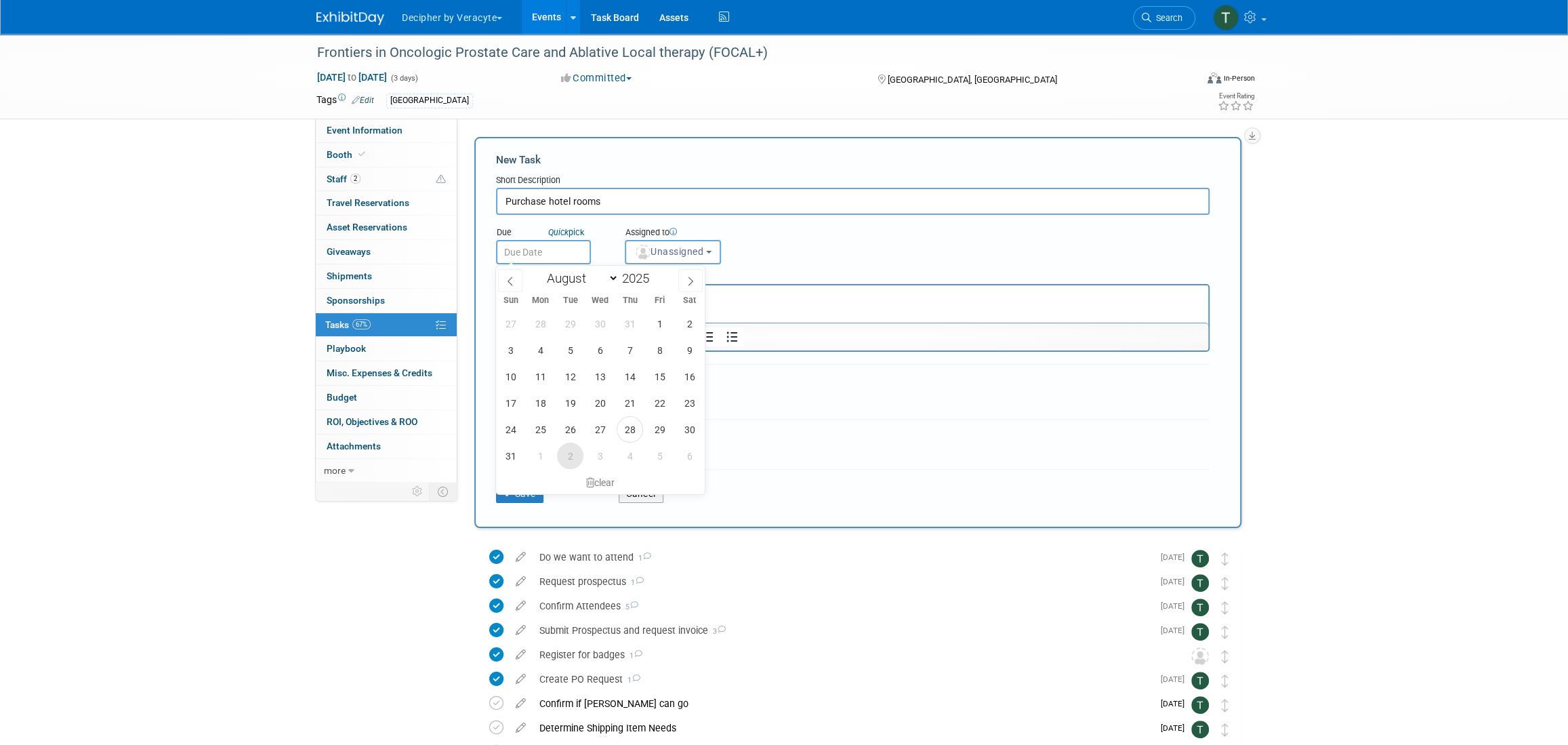
click at [571, 460] on span "2" at bounding box center [570, 456] width 26 height 26
type input "Sep 2, 2025"
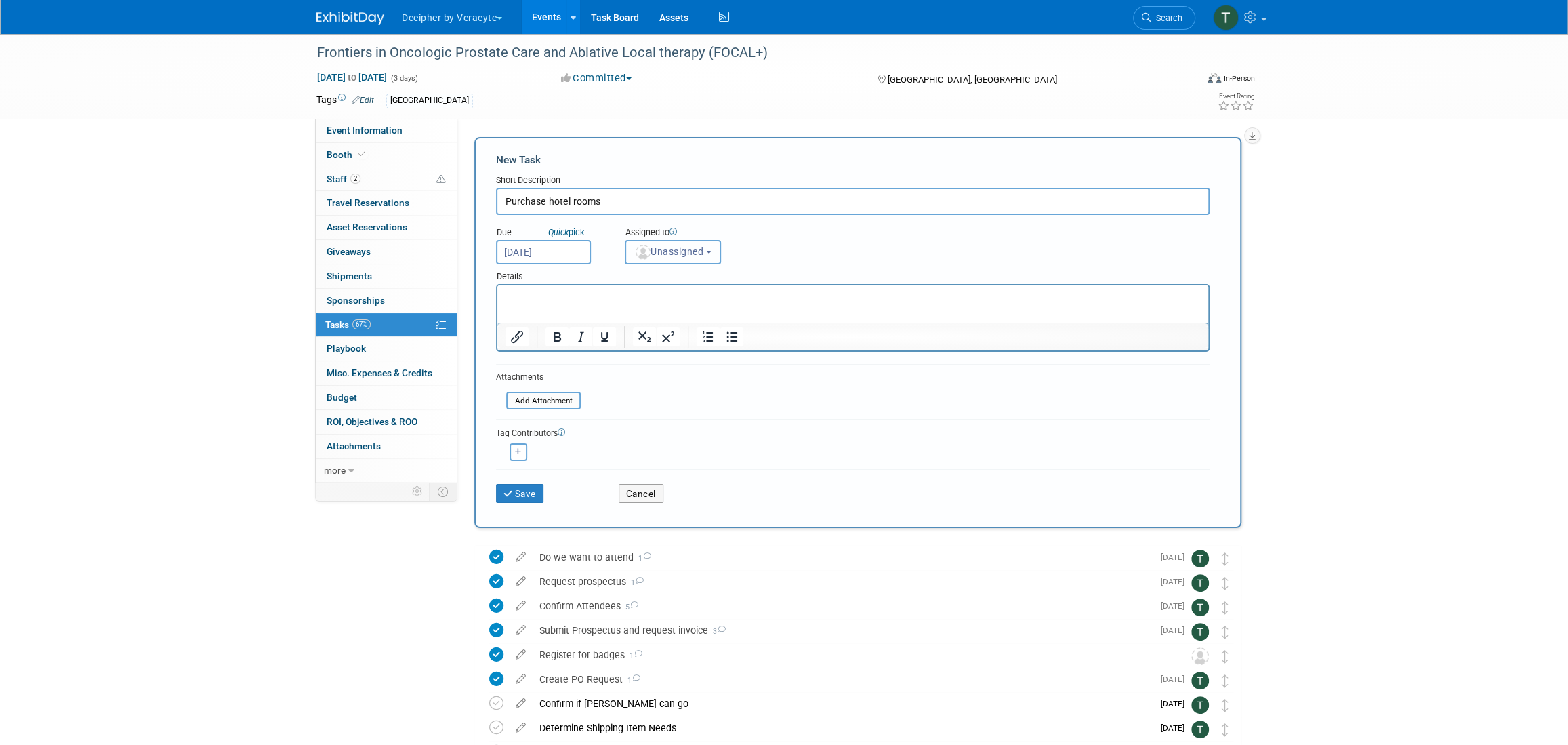
click at [664, 244] on button "Unassigned" at bounding box center [673, 252] width 96 height 25
click at [673, 268] on ul "Unassigned Adina Gerson-Gurwitz Amy Wahba Andrew Cala Andrew Hanson Chad Miller…" at bounding box center [706, 314] width 164 height 98
click at [668, 240] on button "Unassigned" at bounding box center [673, 252] width 96 height 25
click at [662, 266] on ul "Unassigned Adina Gerson-Gurwitz Amy Wahba Andrew Cala Andrew Hanson Chad Miller…" at bounding box center [706, 314] width 164 height 98
click at [672, 252] on span "Unassigned" at bounding box center [668, 251] width 69 height 11
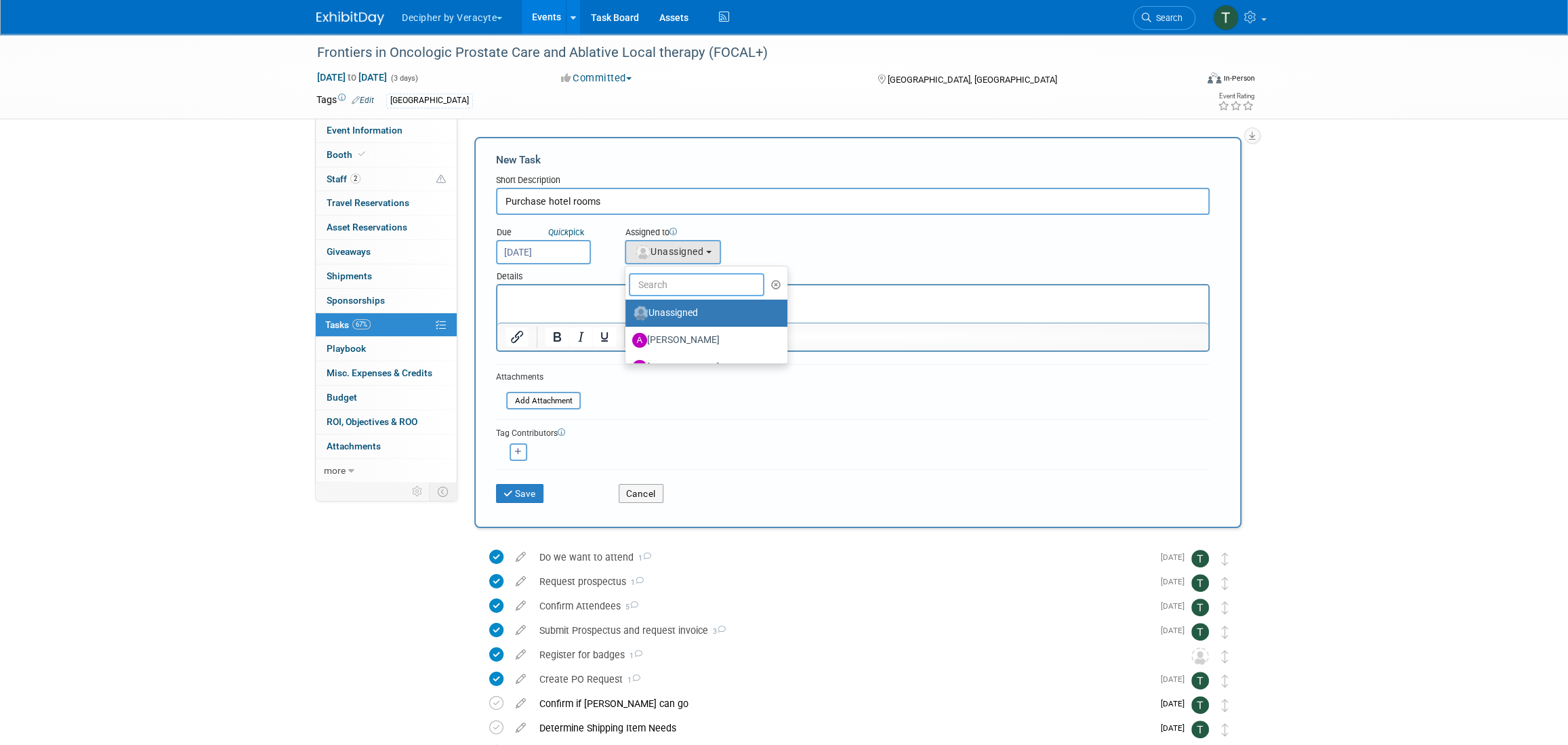
click at [661, 289] on input "text" at bounding box center [696, 285] width 136 height 23
type input "tony"
click at [650, 313] on label "Tony Alvarado (me)" at bounding box center [703, 312] width 141 height 21
click at [627, 313] on input "Tony Alvarado (me)" at bounding box center [622, 311] width 9 height 9
select select "3ceeba8c-a19a-4597-a609-6fba7c9a515a"
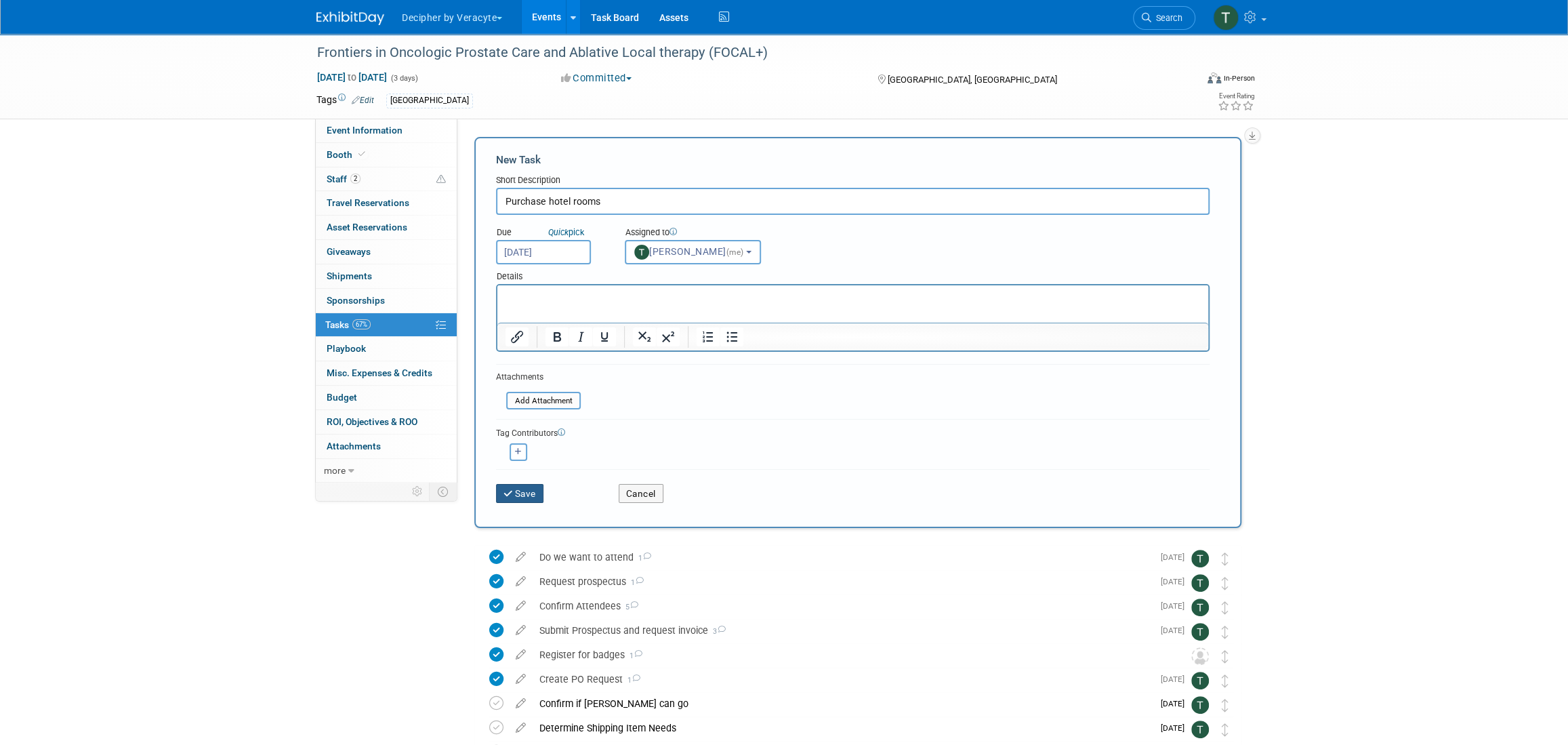
click at [529, 494] on button "Save" at bounding box center [520, 493] width 48 height 19
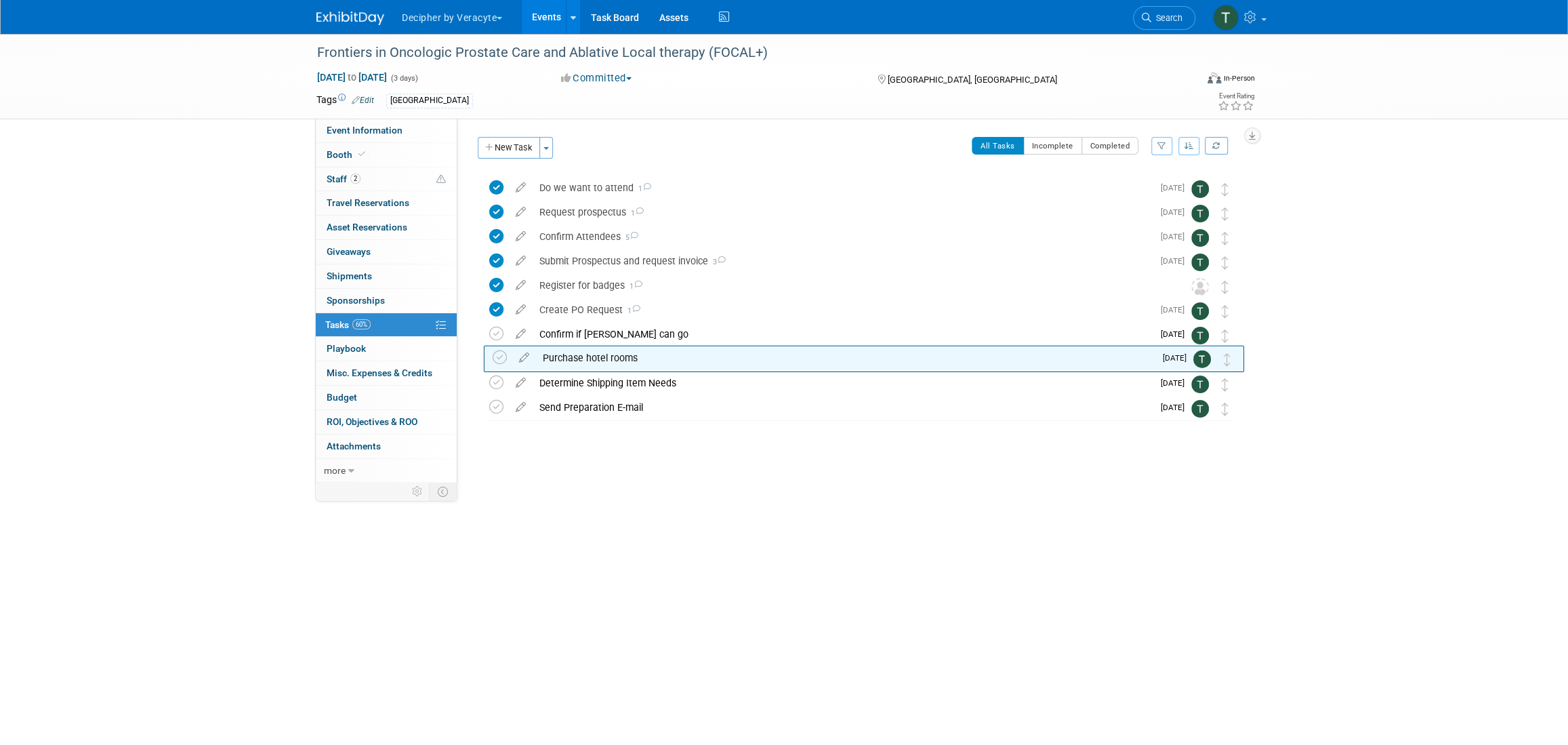
drag, startPoint x: 1218, startPoint y: 181, endPoint x: 1220, endPoint y: 351, distance: 170.0
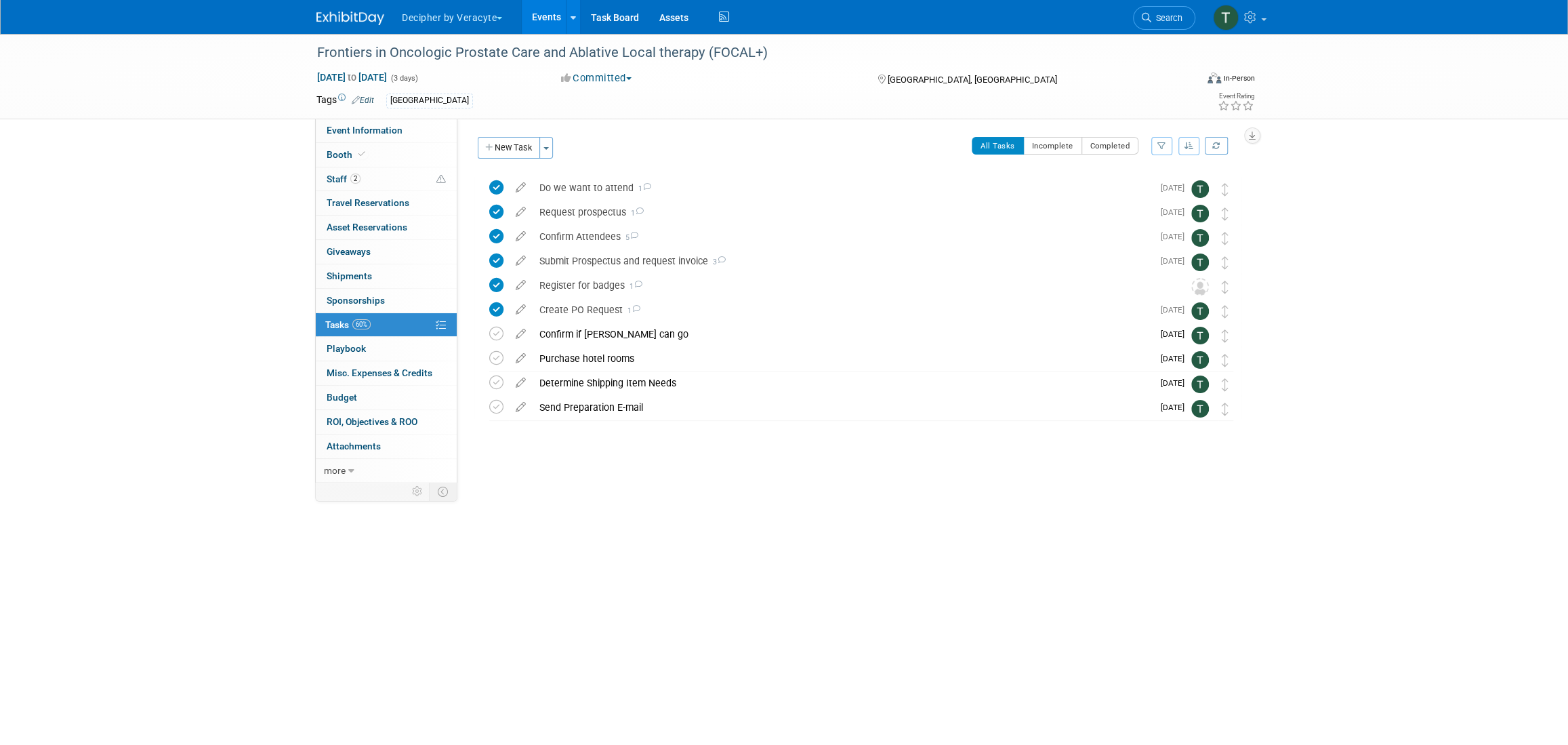
click at [560, 17] on link "Events" at bounding box center [546, 16] width 49 height 34
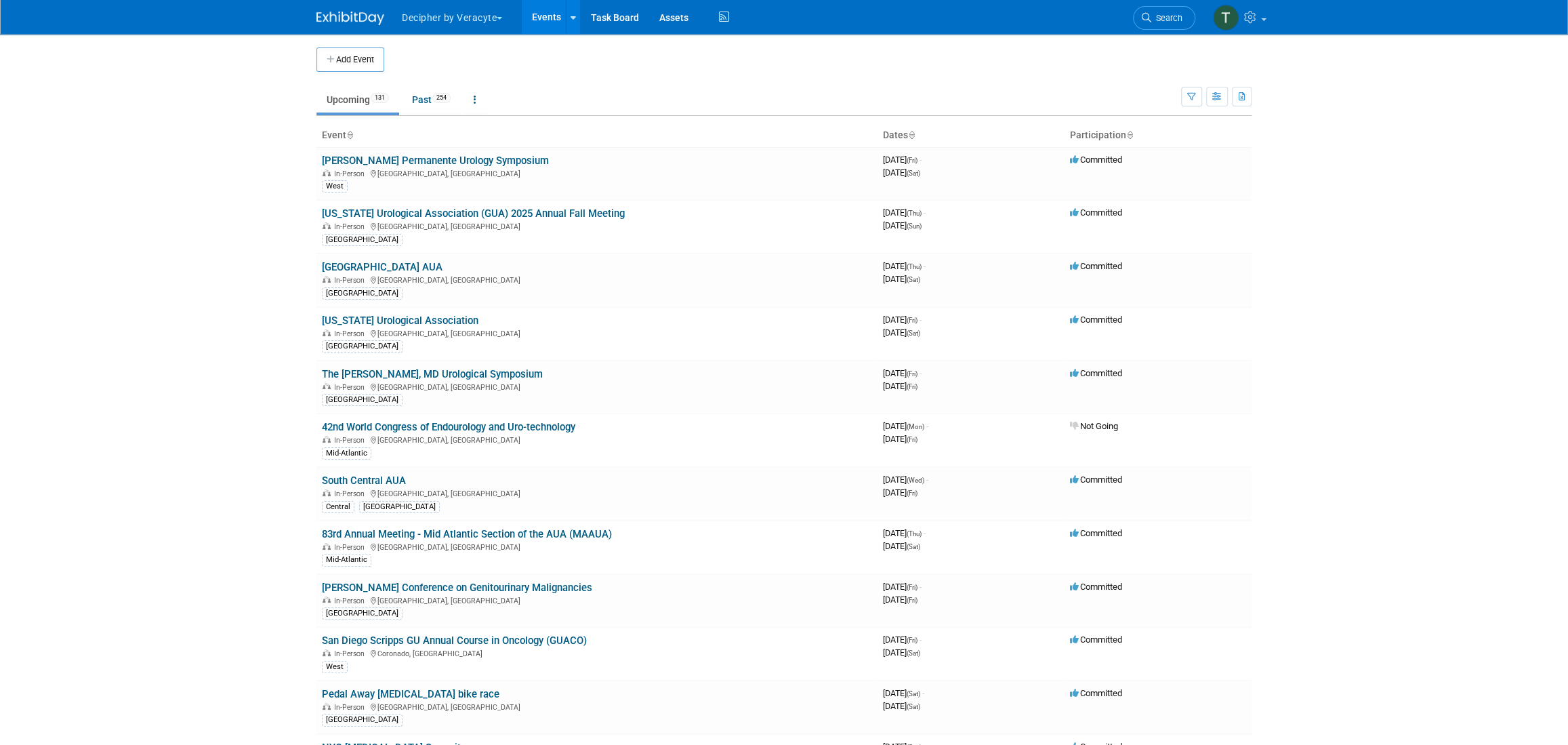
scroll to position [2134, 0]
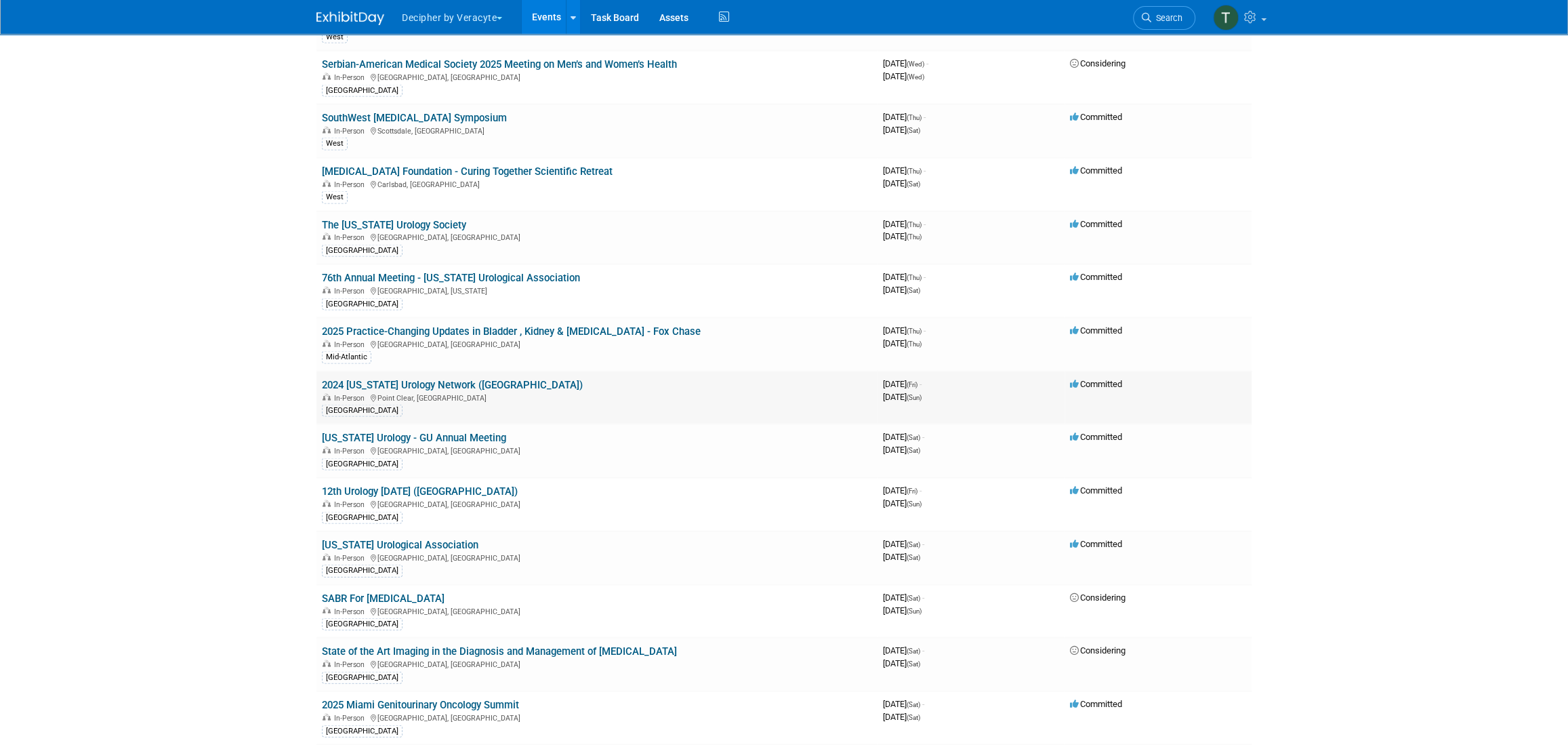
click at [471, 371] on td "2024 Alabama Urology Network (AUN) In-Person Point Clear, AL Central East" at bounding box center [597, 397] width 561 height 53
click at [472, 378] on link "2024 [US_STATE] Urology Network ([GEOGRAPHIC_DATA])" at bounding box center [451, 384] width 261 height 12
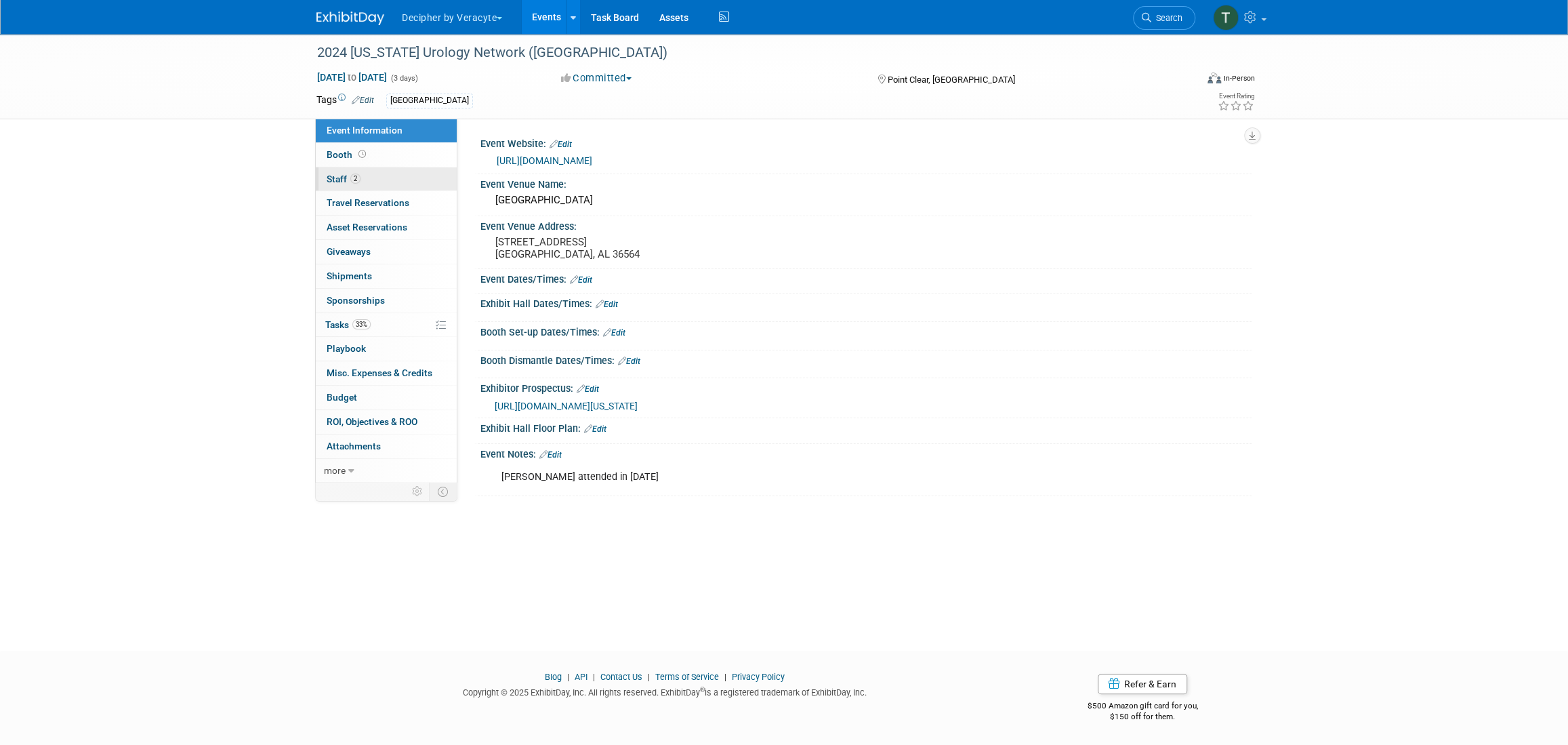
click at [386, 179] on link "2 Staff 2" at bounding box center [386, 179] width 141 height 24
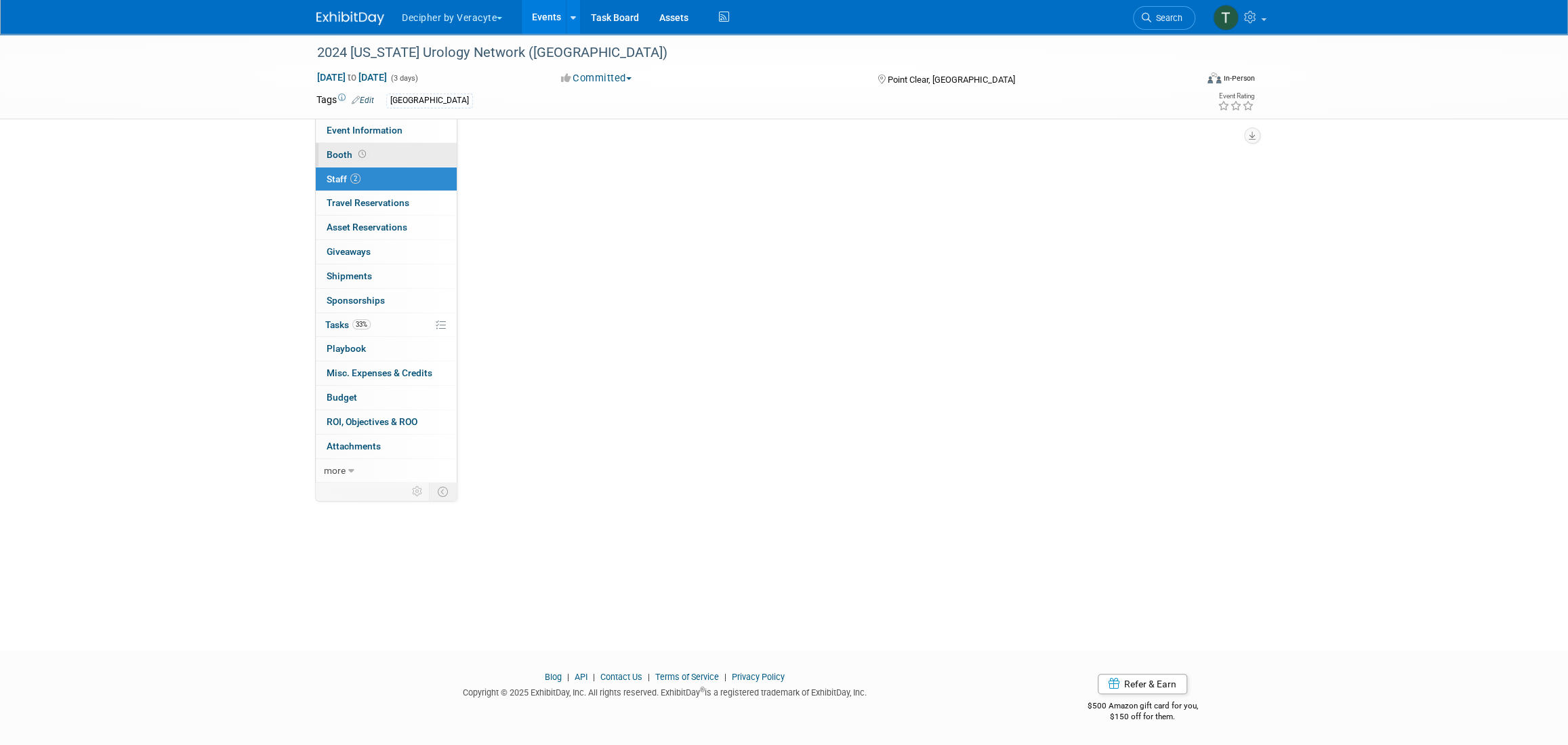
click at [389, 151] on link "Booth" at bounding box center [386, 155] width 141 height 24
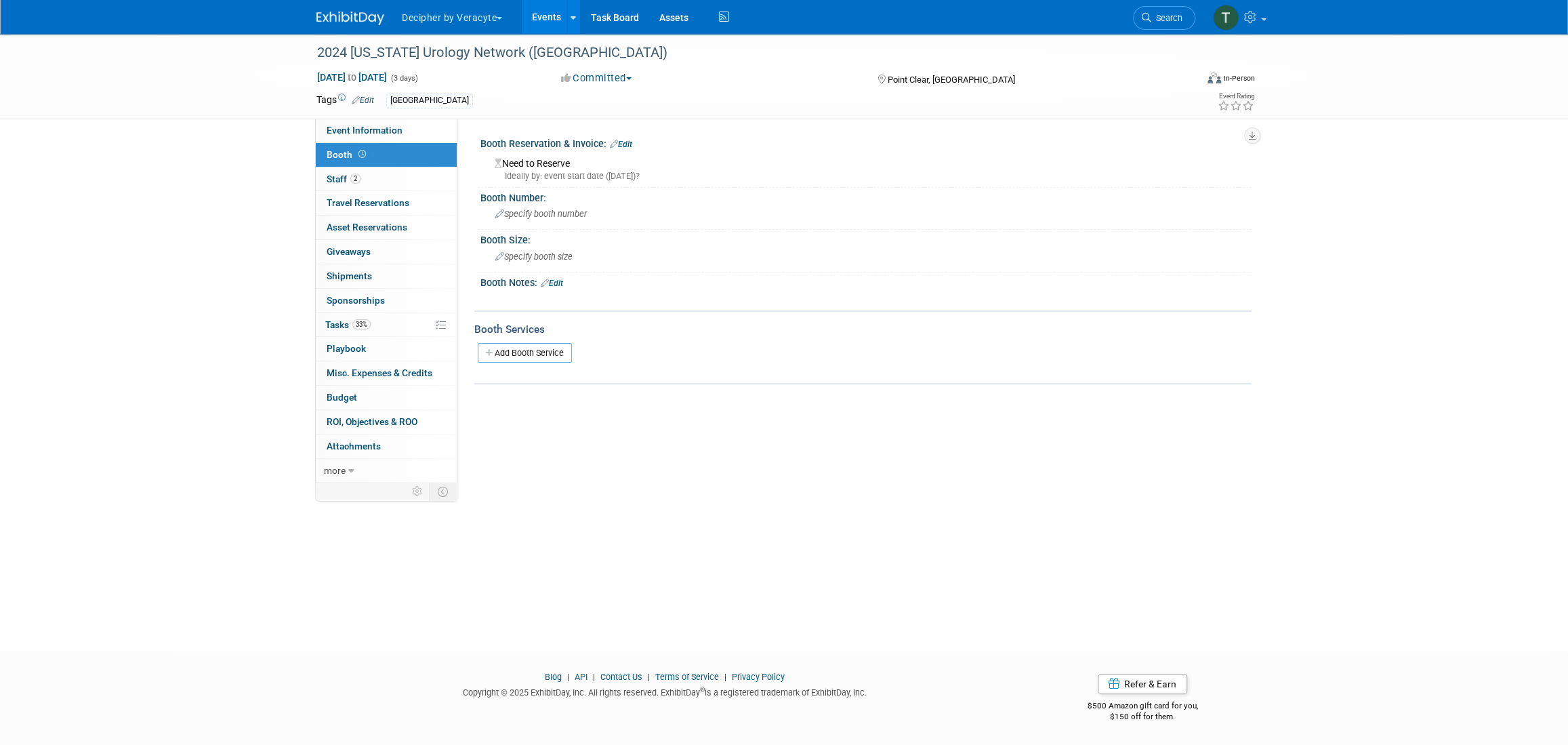
click at [634, 146] on div "Booth Reservation & Invoice: Edit" at bounding box center [866, 141] width 771 height 17
click at [622, 146] on link "Edit" at bounding box center [621, 145] width 22 height 10
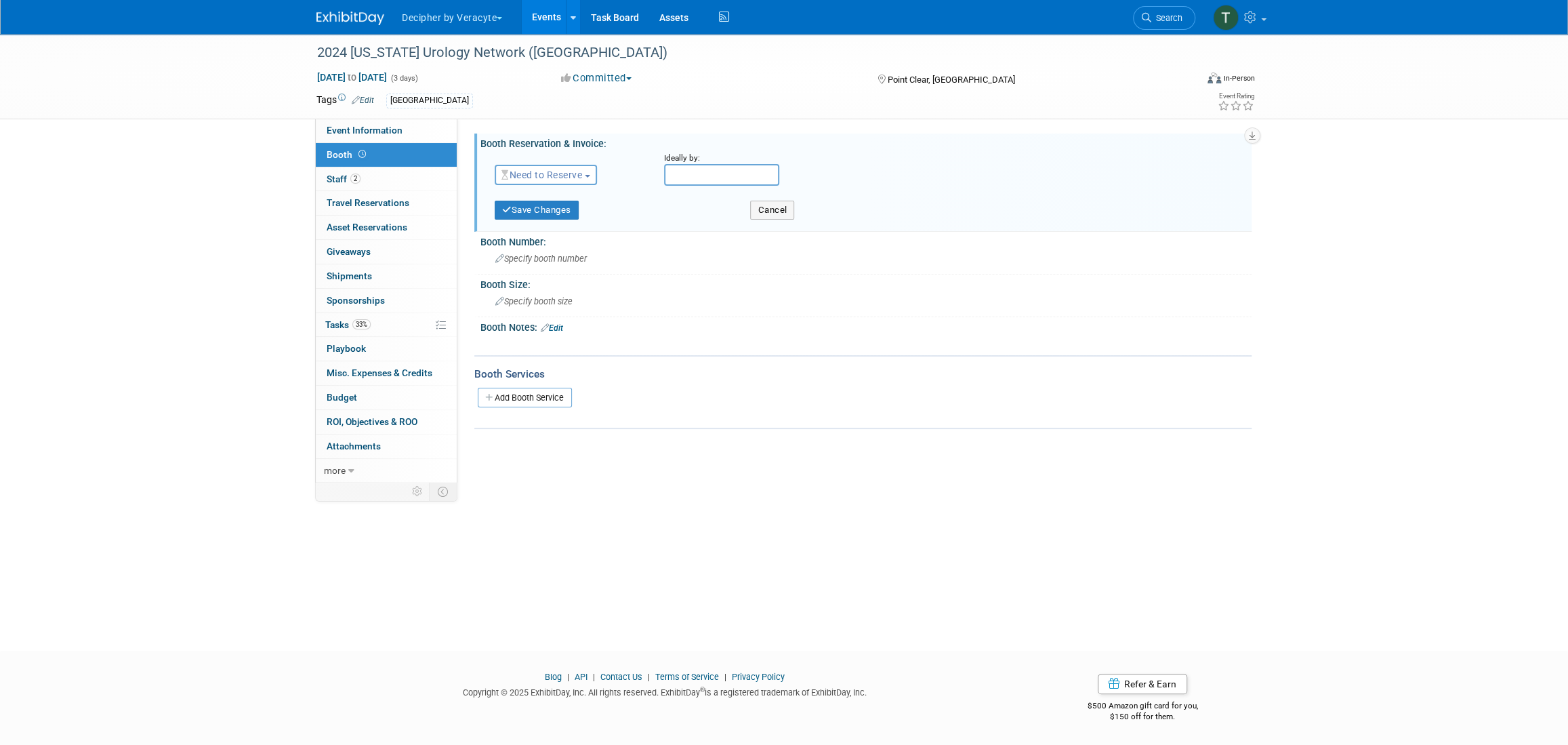
click at [540, 178] on span "Need to Reserve" at bounding box center [542, 174] width 81 height 11
click at [541, 210] on link "Reserved" at bounding box center [567, 216] width 145 height 19
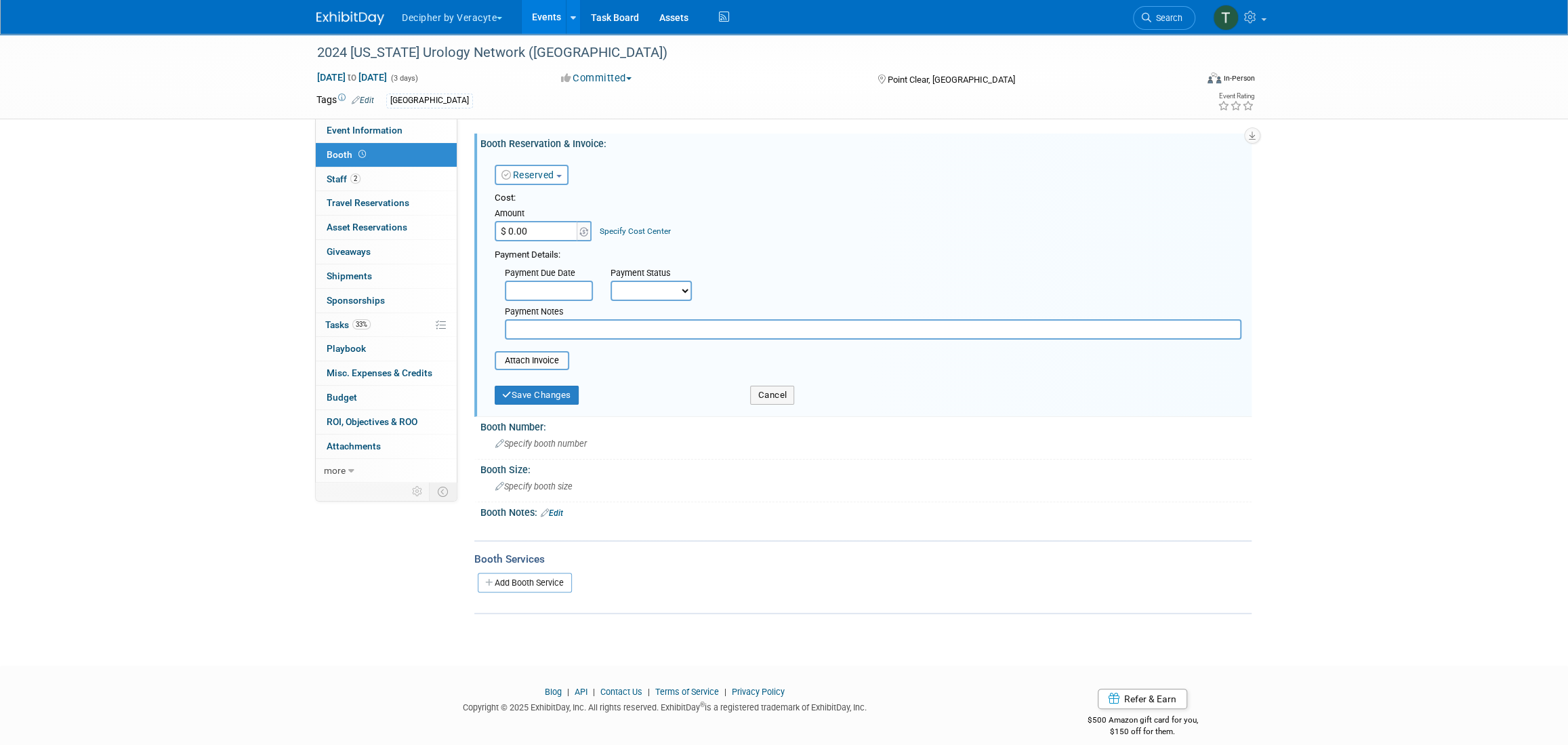
click at [525, 237] on input "$ 0.00" at bounding box center [536, 231] width 85 height 21
type input "$ 2,500.00"
click at [544, 396] on button "Save Changes" at bounding box center [536, 395] width 84 height 19
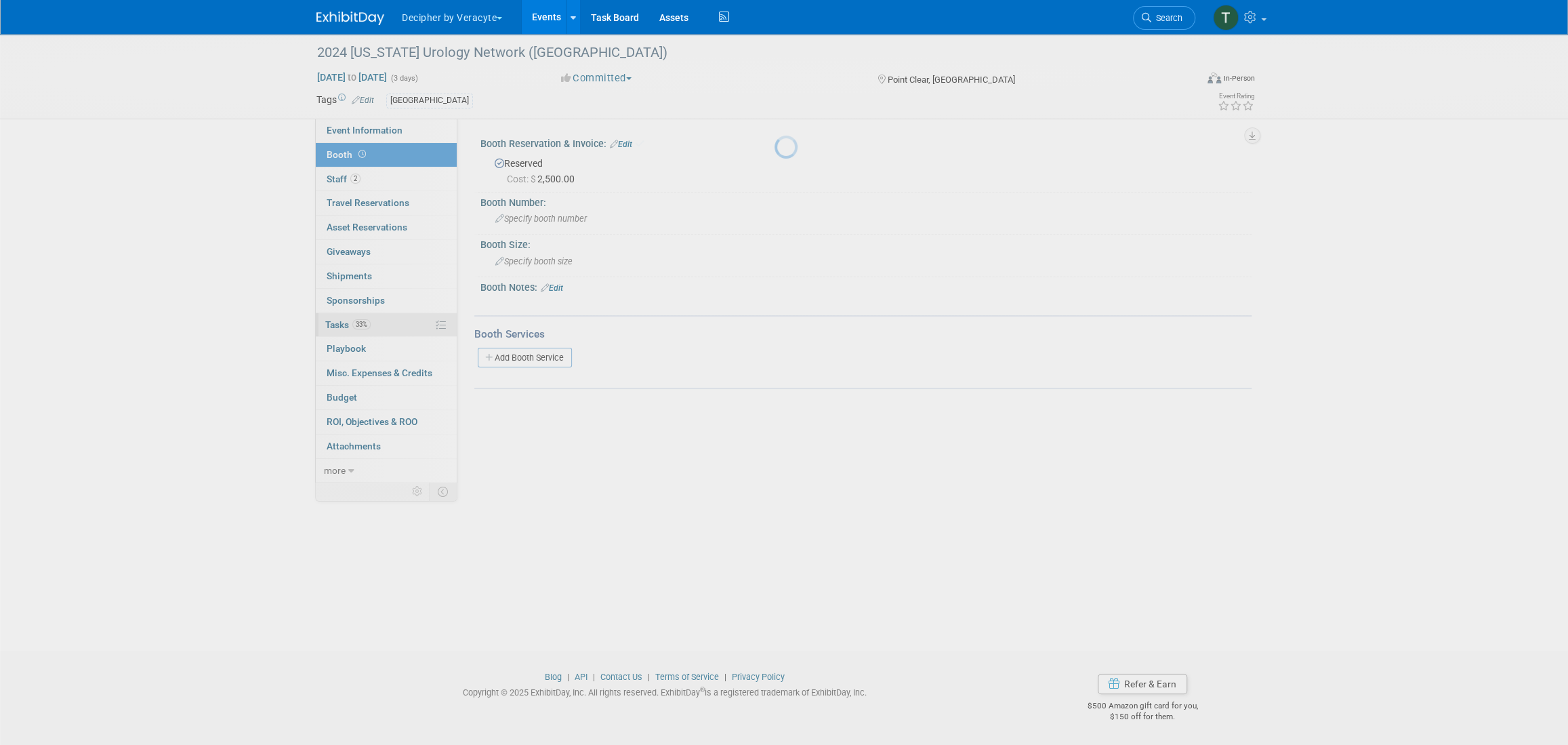
click at [360, 324] on span "33%" at bounding box center [361, 324] width 18 height 10
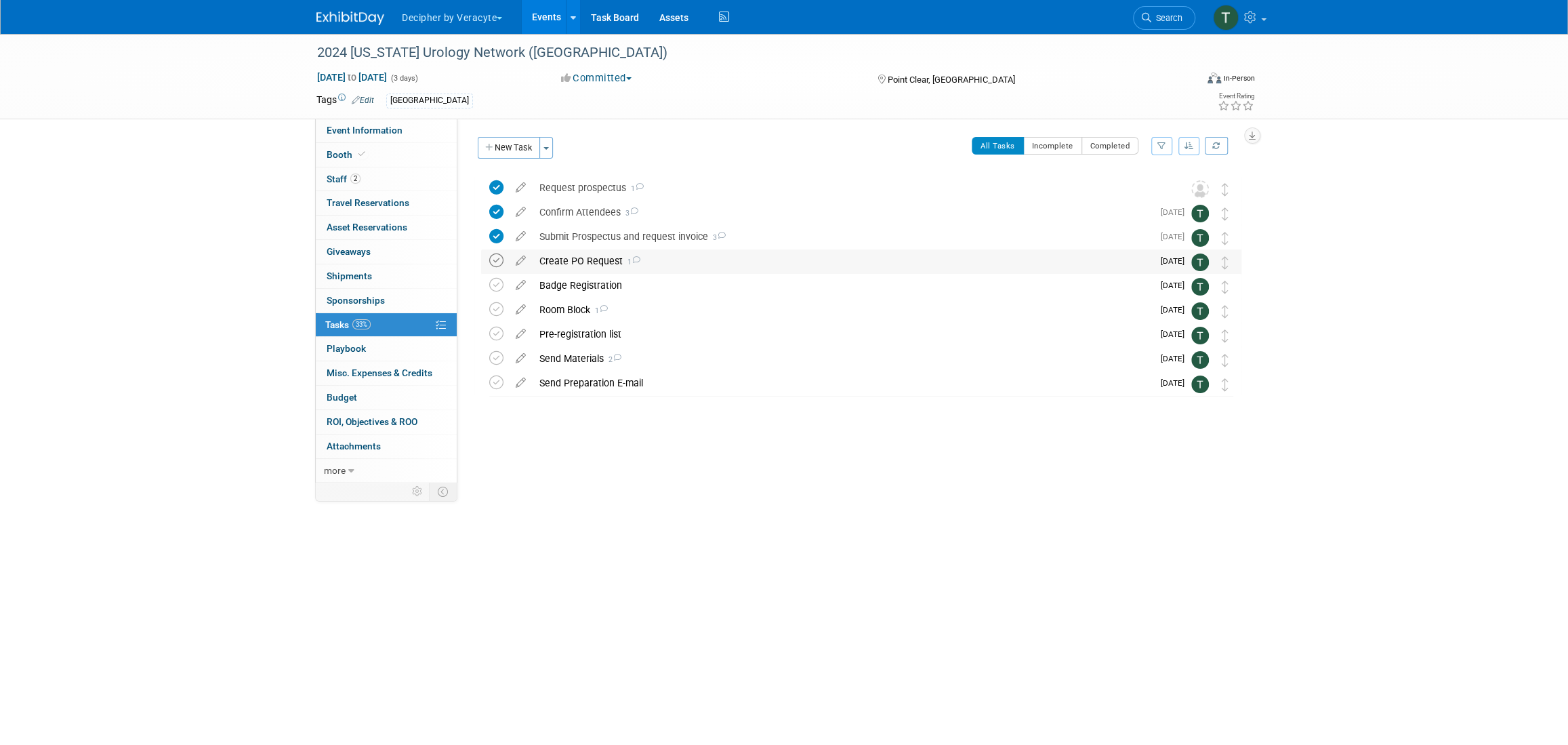
click at [497, 258] on icon at bounding box center [496, 260] width 14 height 14
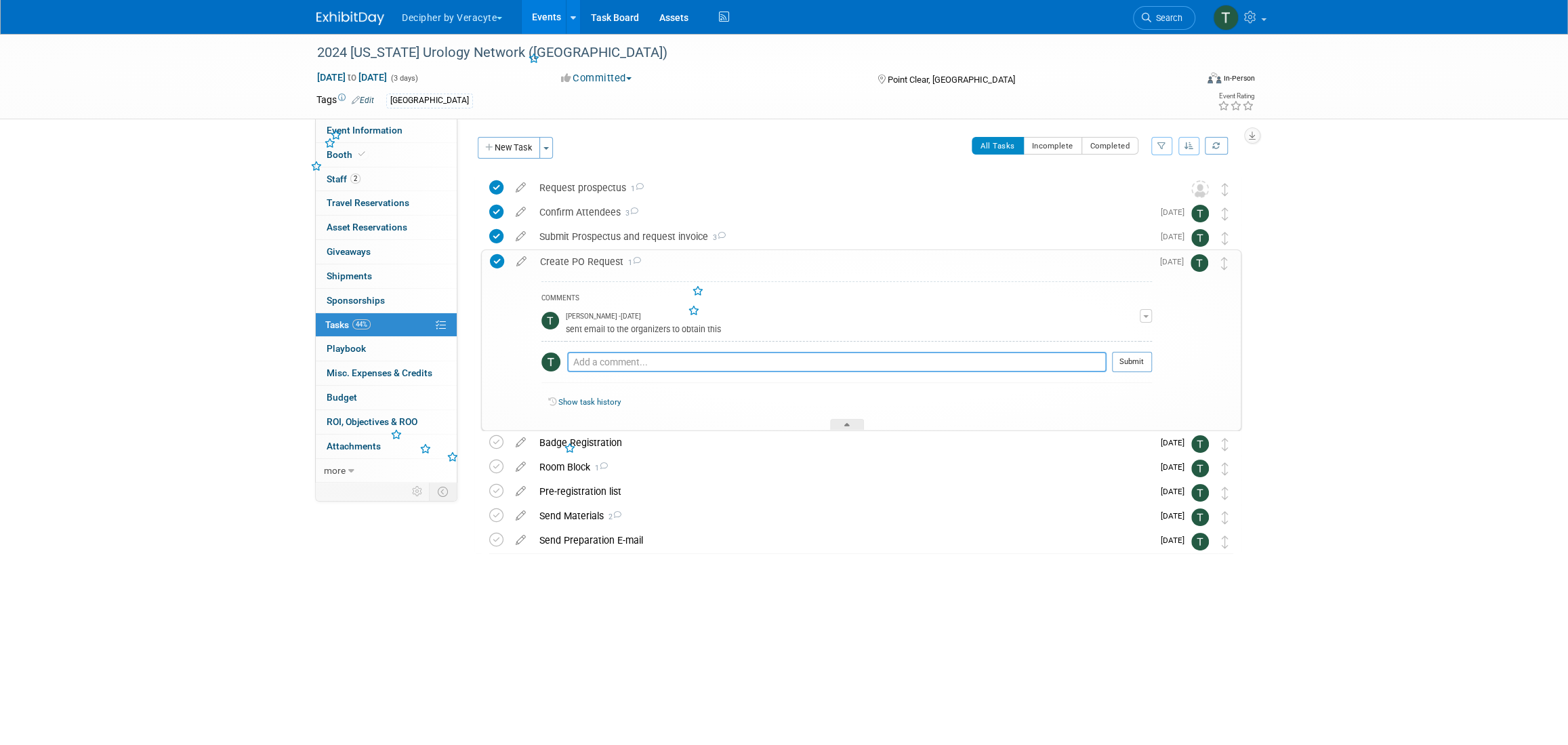
click at [614, 358] on textarea at bounding box center [837, 362] width 539 height 21
type textarea "sent via email"
click at [1145, 361] on button "Submit" at bounding box center [1131, 362] width 40 height 21
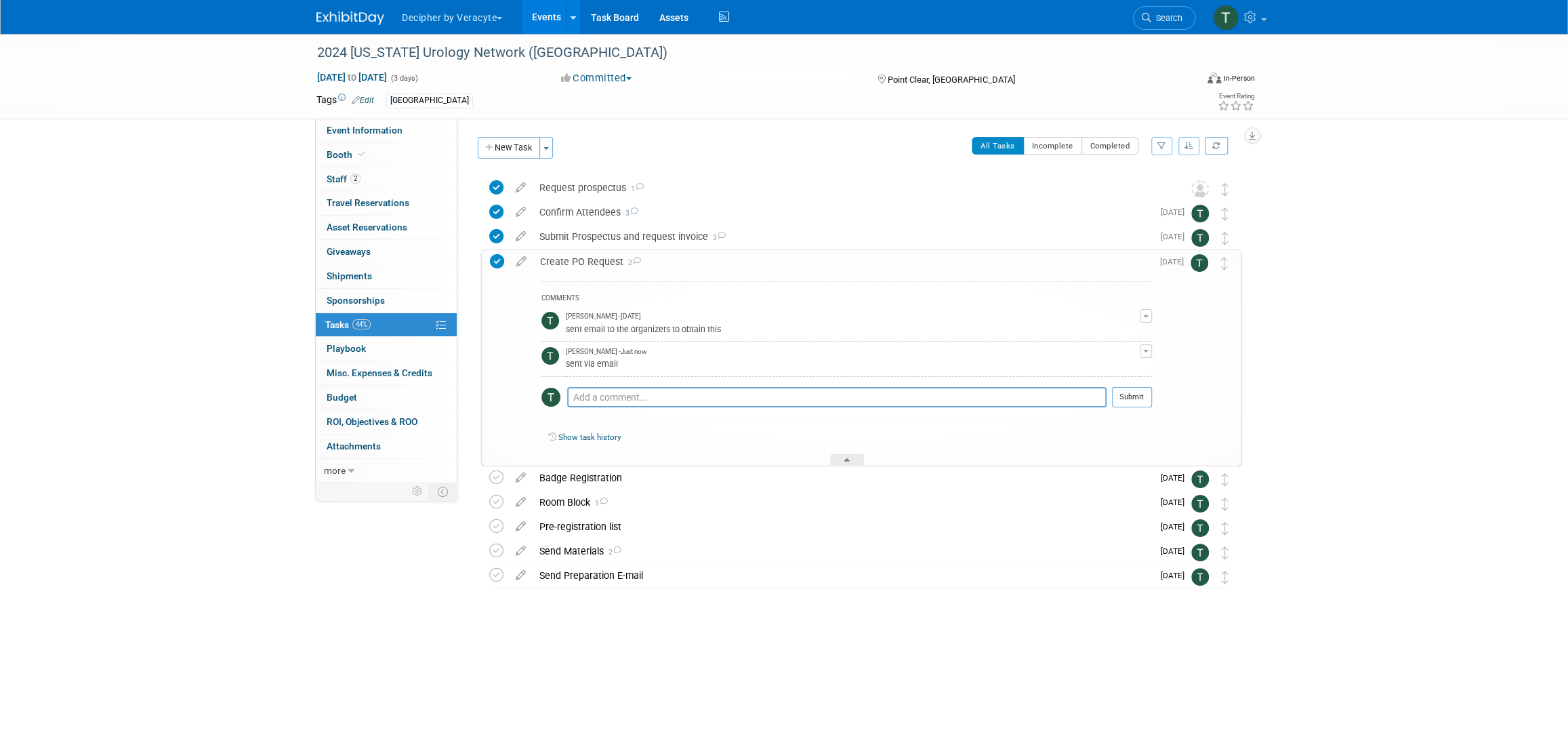
click at [678, 266] on div "Create PO Request 2" at bounding box center [842, 261] width 618 height 23
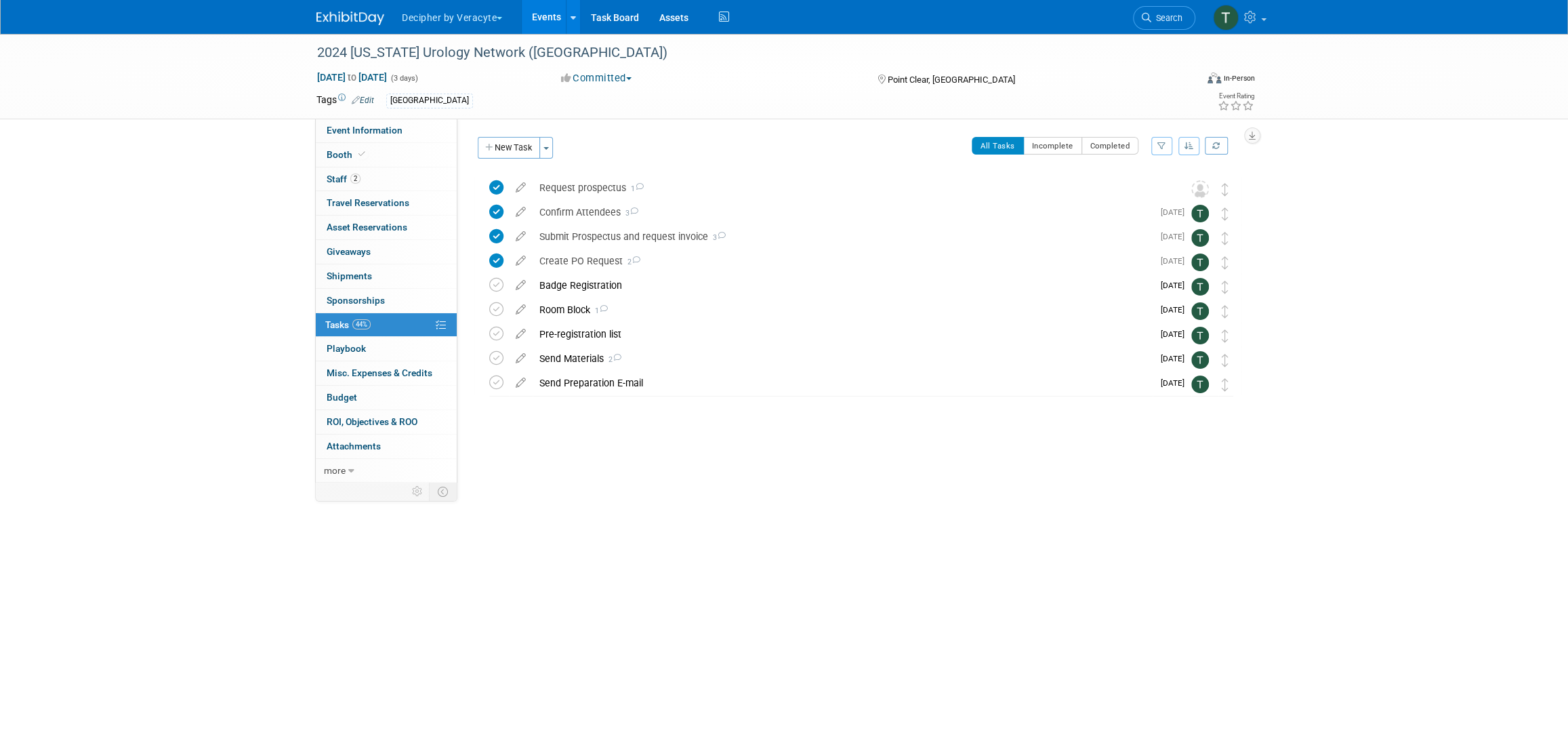
click at [550, 17] on link "Events" at bounding box center [546, 16] width 49 height 34
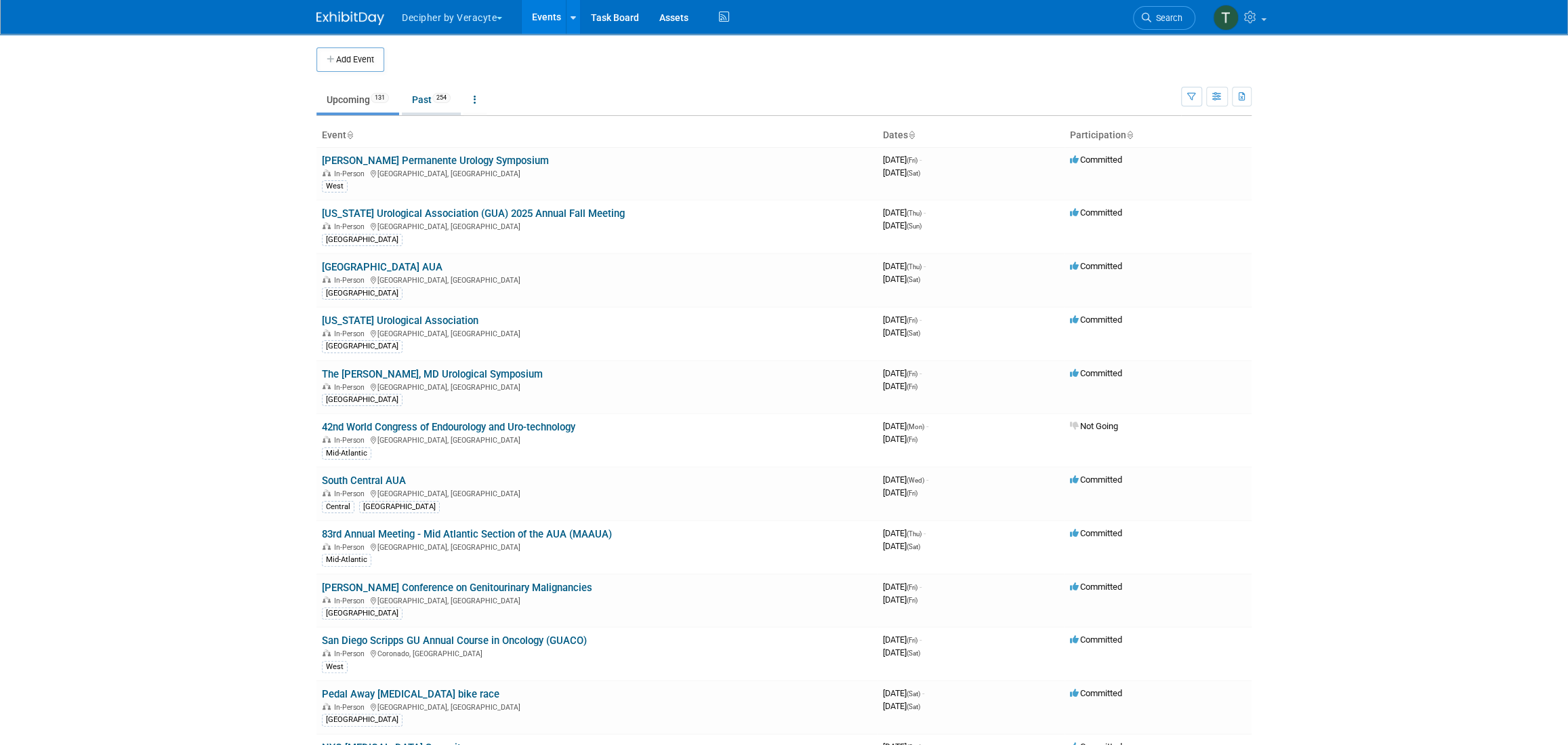
click at [415, 109] on link "Past 254" at bounding box center [432, 99] width 59 height 25
click at [415, 109] on body "Decipher by Veracyte Explore: My Workspaces 2 Go to Workspace: Corporate Events…" at bounding box center [784, 372] width 1568 height 745
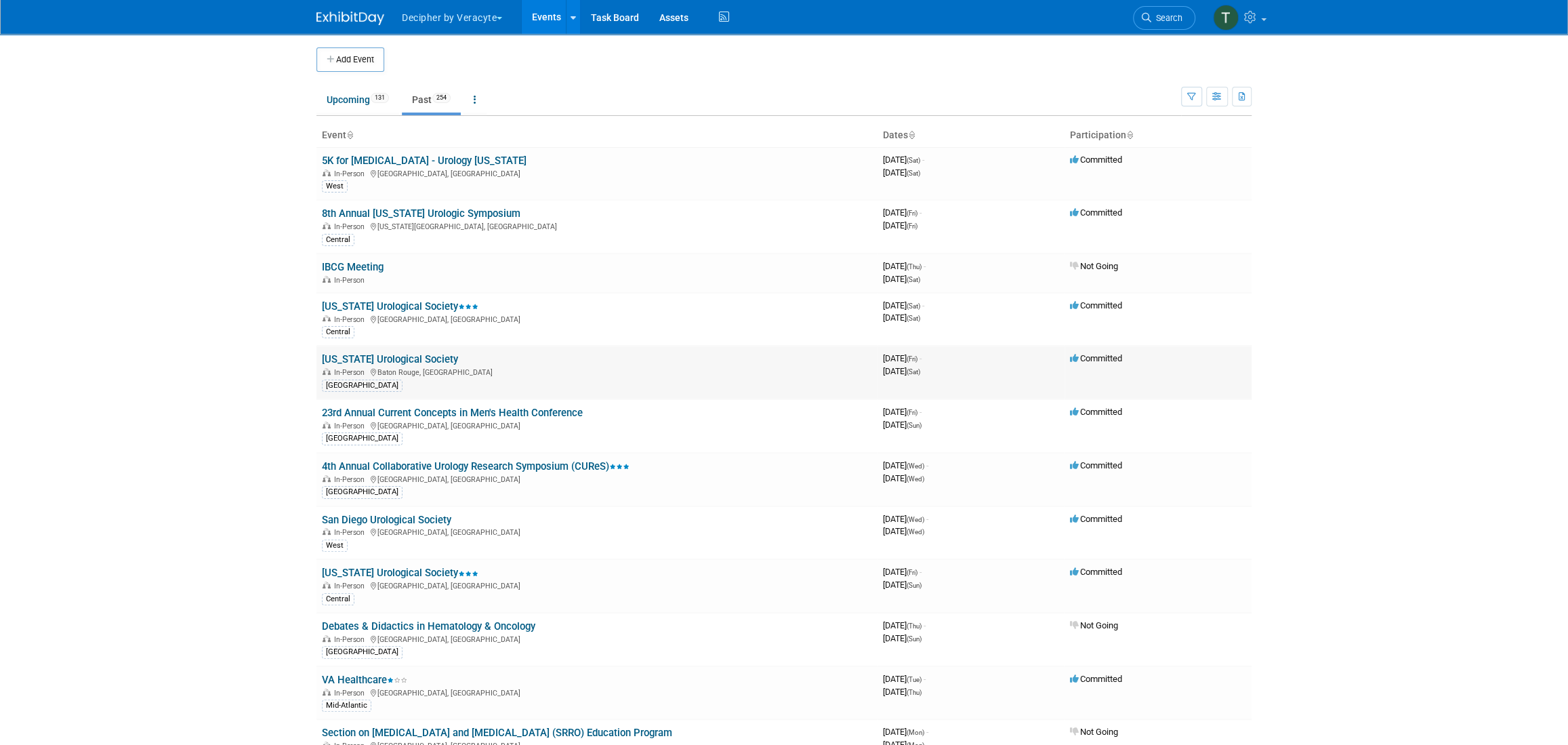
click at [432, 358] on link "[US_STATE] Urological Society" at bounding box center [390, 359] width 136 height 12
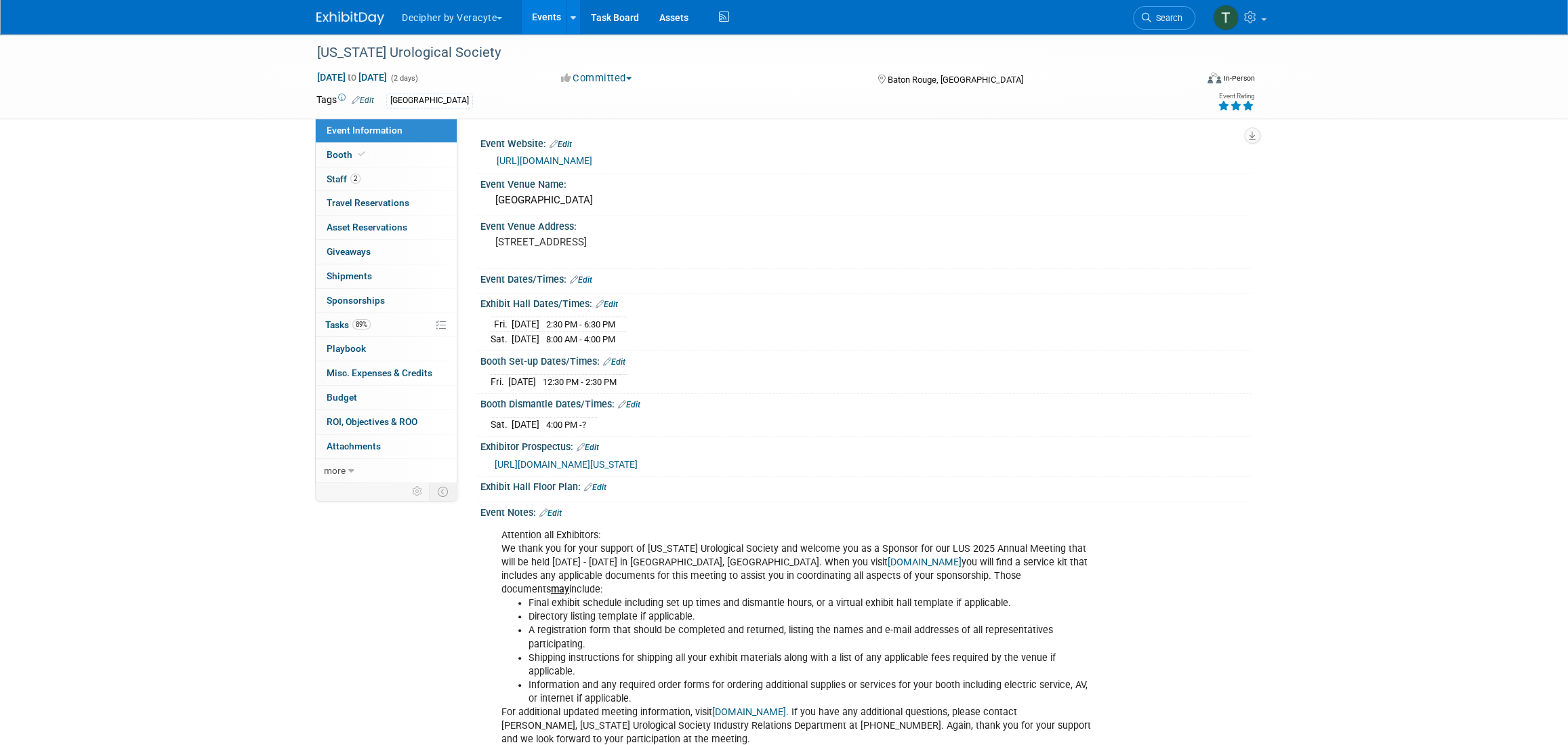
click at [1245, 101] on icon at bounding box center [1247, 106] width 12 height 10
click at [363, 329] on link "89% Tasks 89%" at bounding box center [386, 325] width 141 height 24
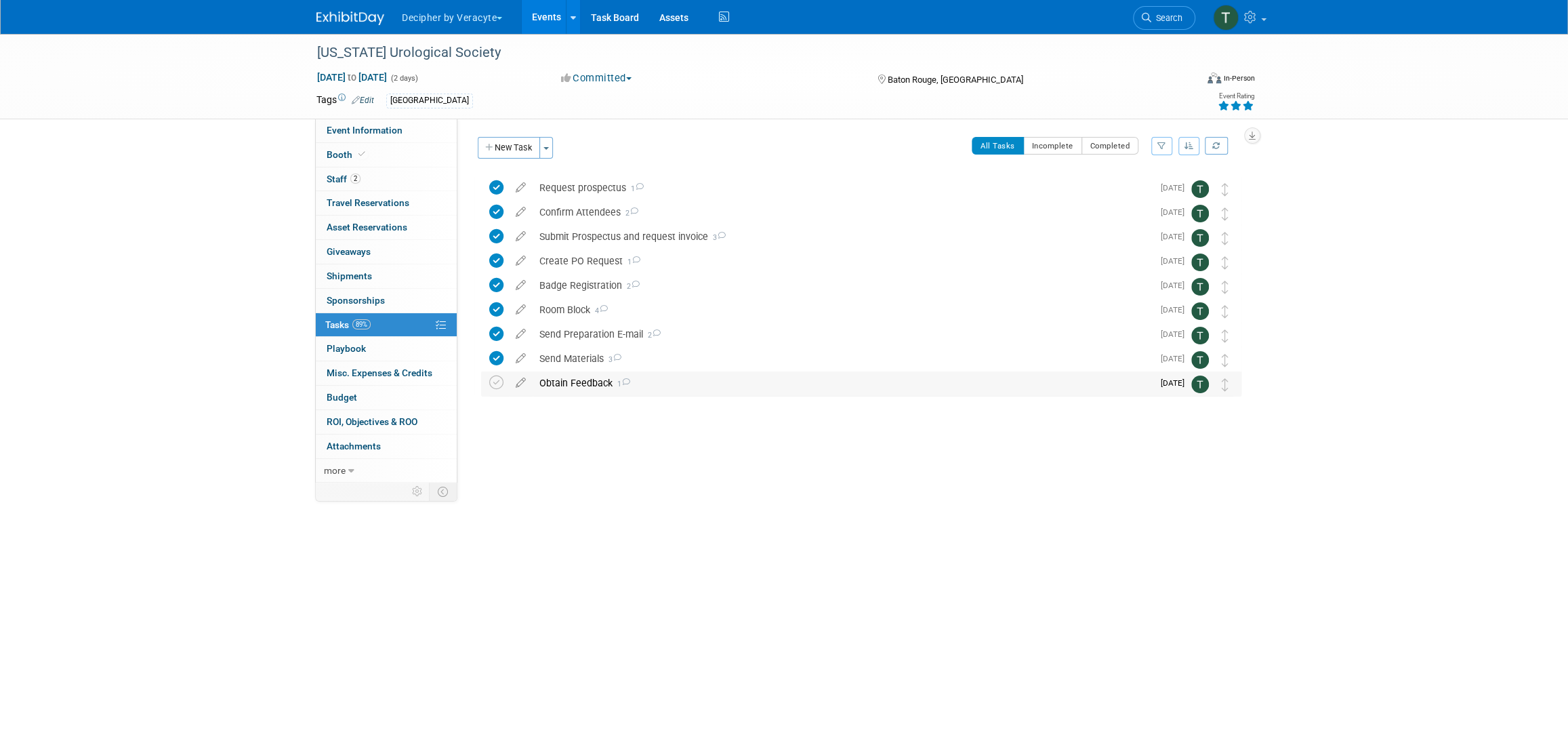
click at [569, 378] on div "Obtain Feedback 1" at bounding box center [843, 383] width 620 height 23
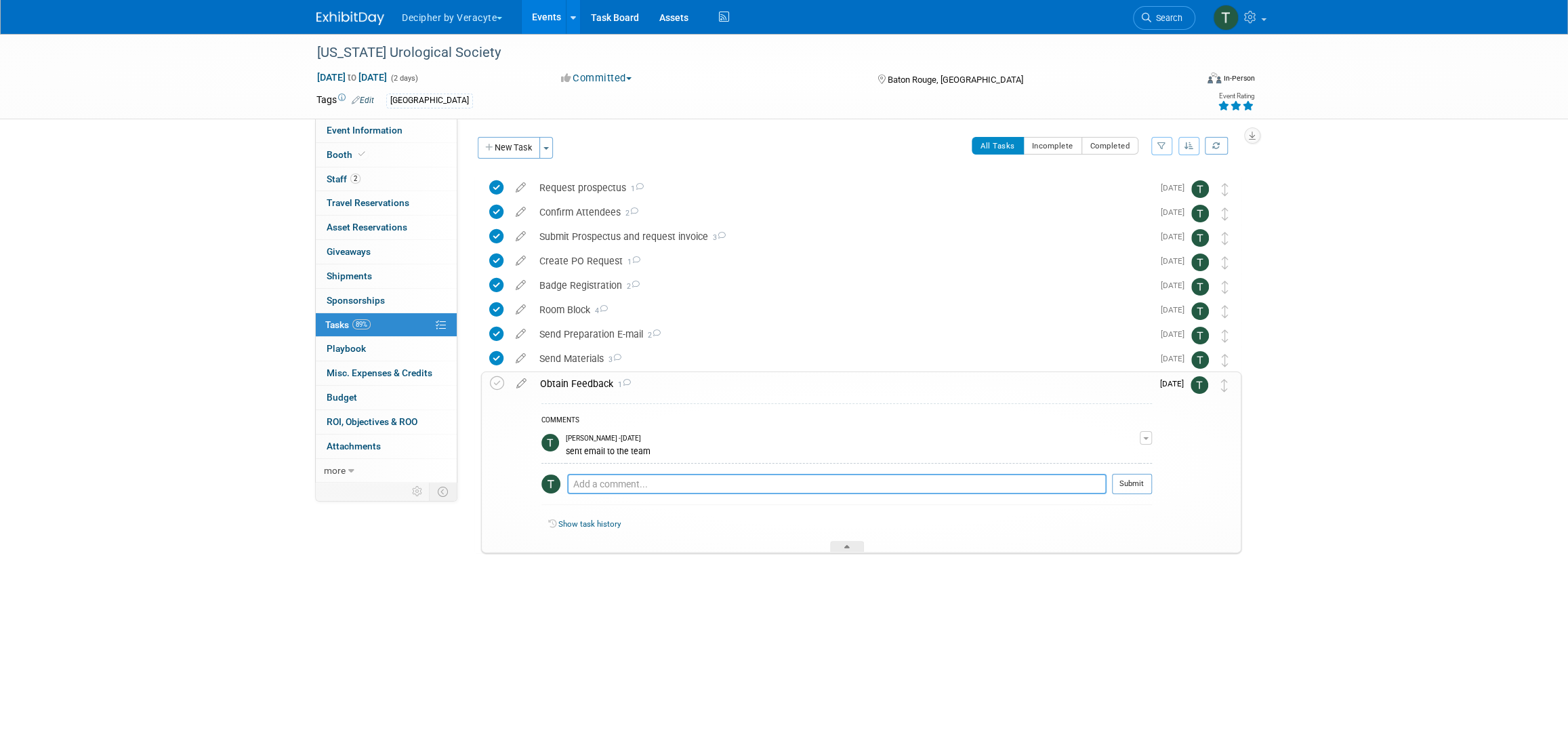
click at [621, 479] on textarea at bounding box center [837, 484] width 539 height 21
paste textarea "I have been to this meeting many times and find it productive. I recommend atte…"
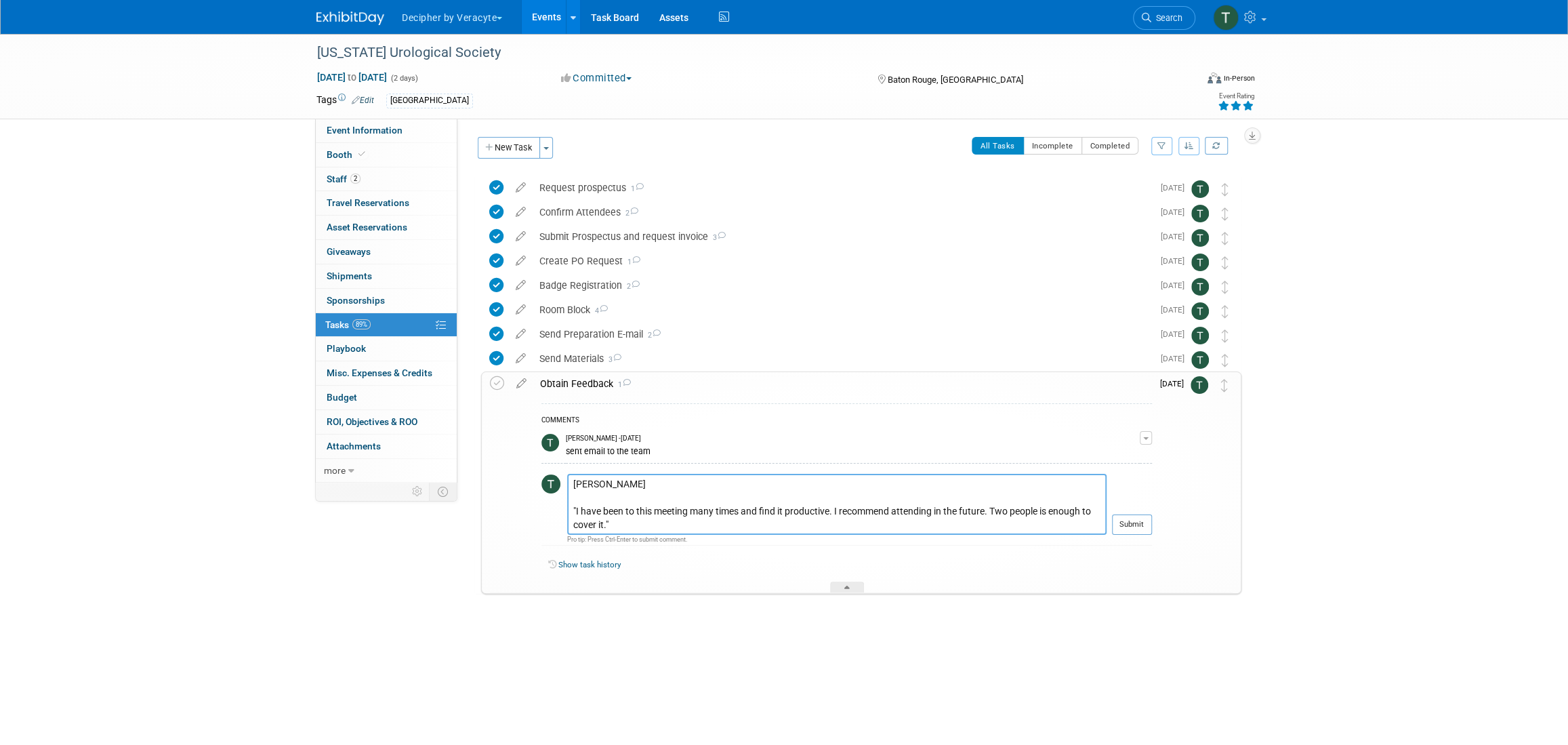
type textarea "Per Scott "I have been to this meeting many times and find it productive. I rec…"
click at [1130, 537] on div at bounding box center [1131, 539] width 40 height 10
click at [1131, 526] on button "Submit" at bounding box center [1131, 524] width 40 height 21
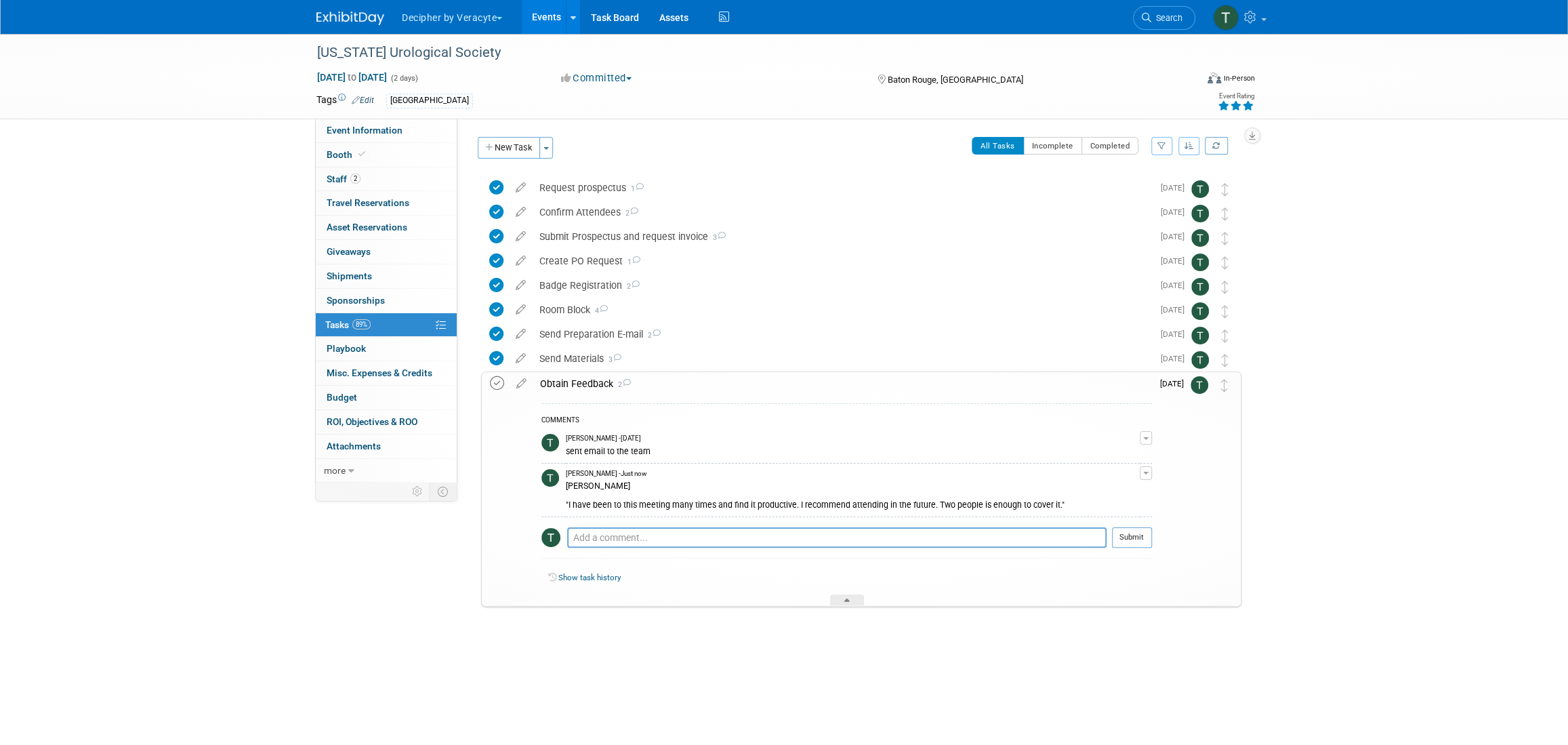
click at [493, 379] on icon at bounding box center [497, 382] width 14 height 14
click at [558, 33] on link "Events" at bounding box center [546, 16] width 49 height 34
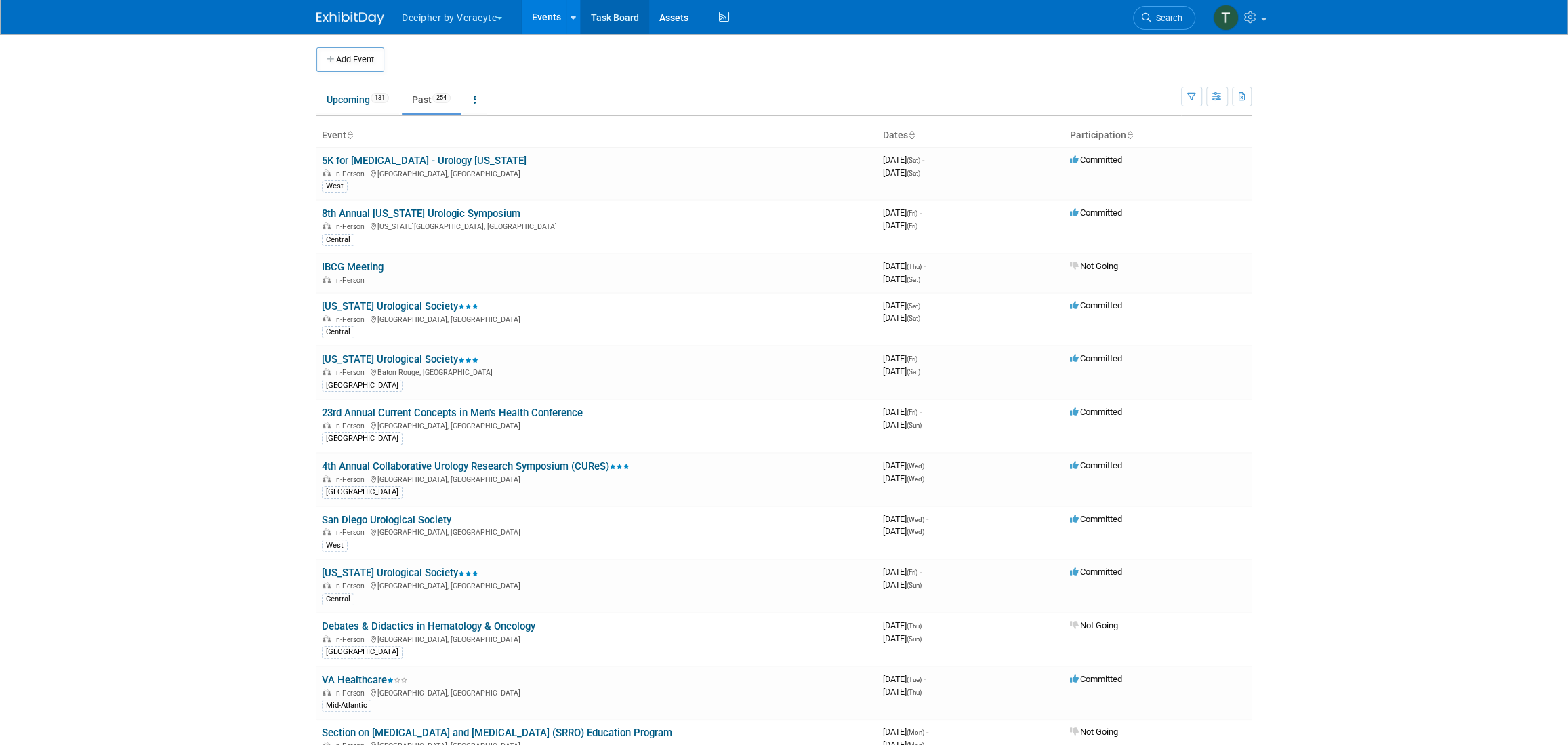
click at [629, 15] on link "Task Board" at bounding box center [614, 16] width 68 height 34
click at [356, 101] on link "Upcoming 131" at bounding box center [358, 99] width 83 height 25
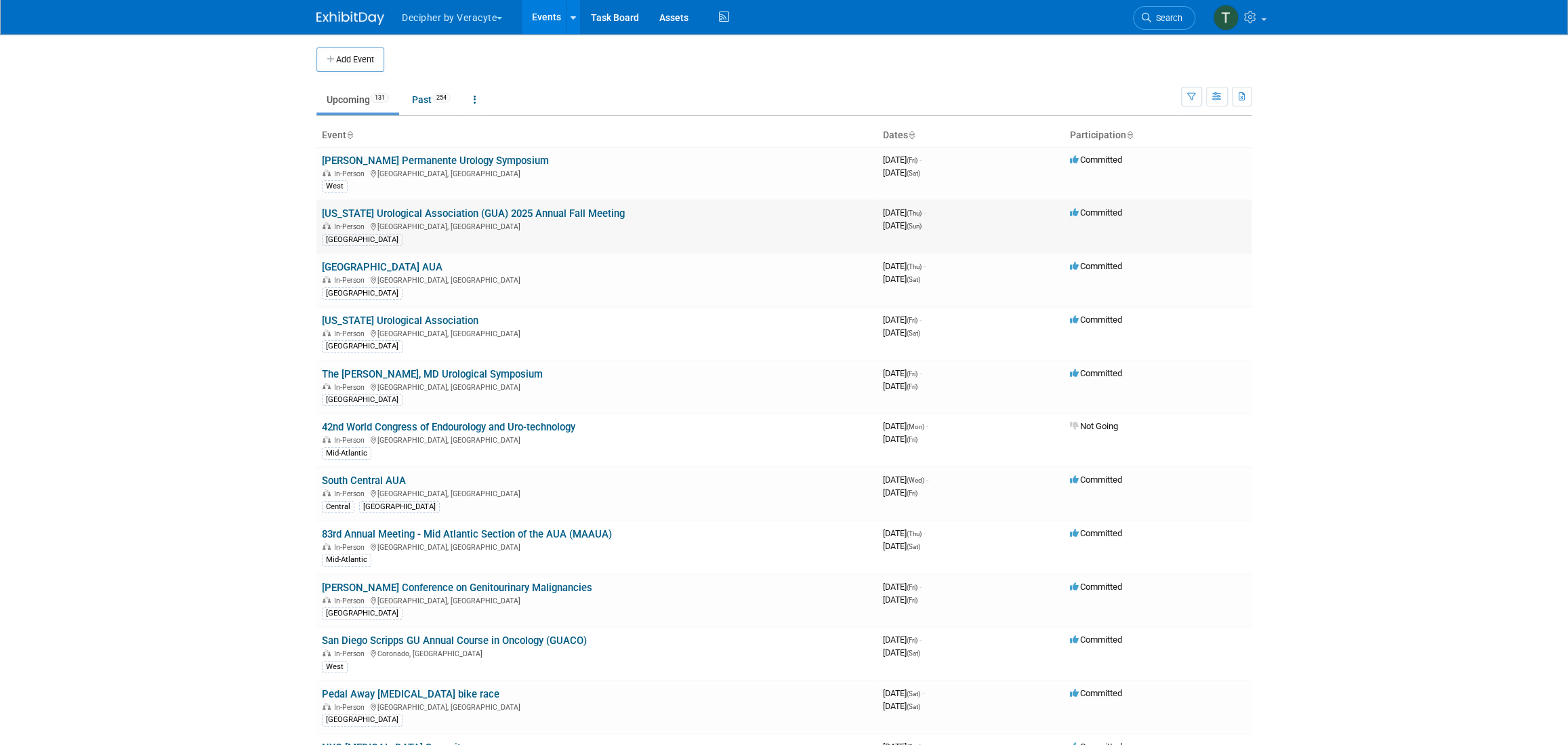
scroll to position [1071, 0]
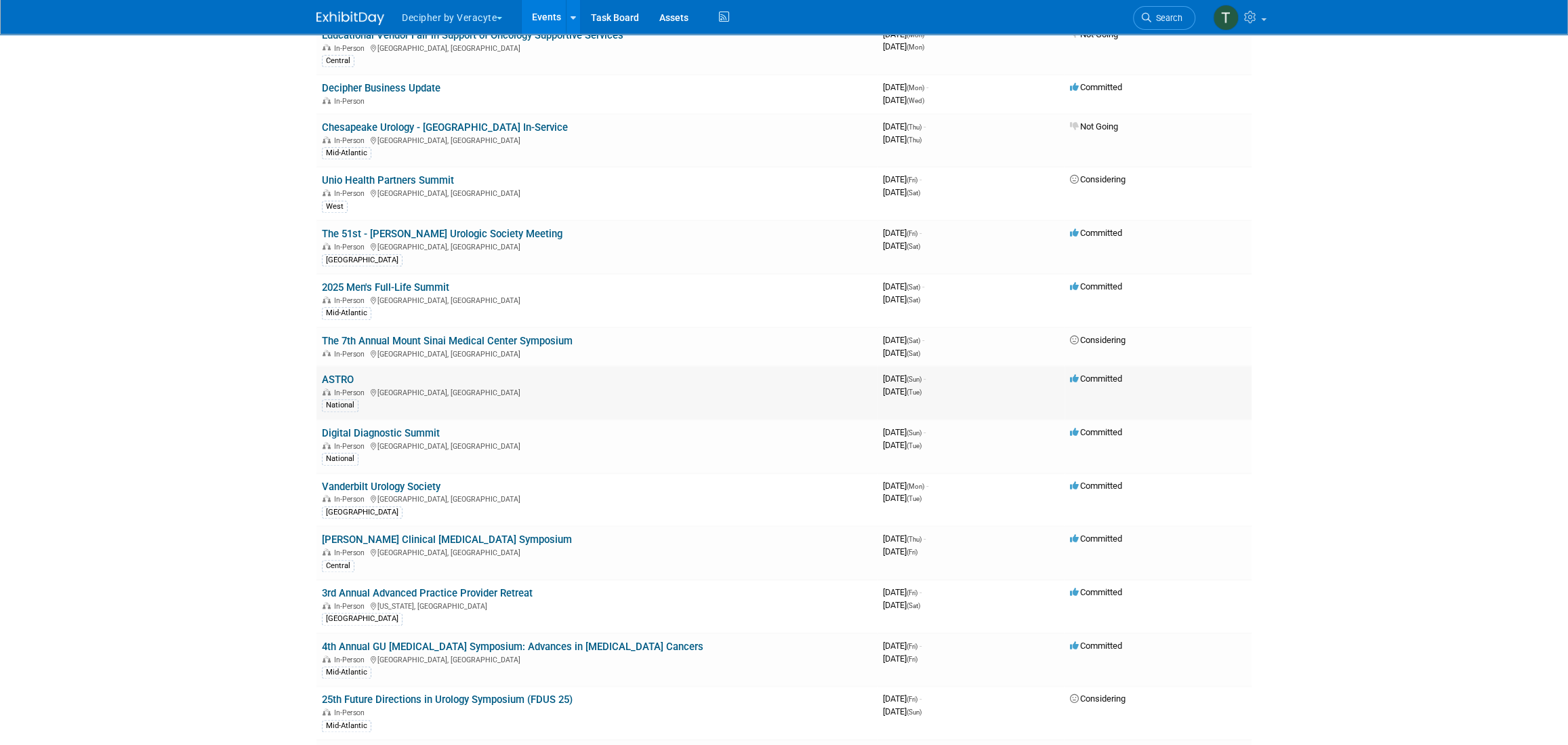
click at [333, 373] on link "ASTRO" at bounding box center [337, 379] width 32 height 12
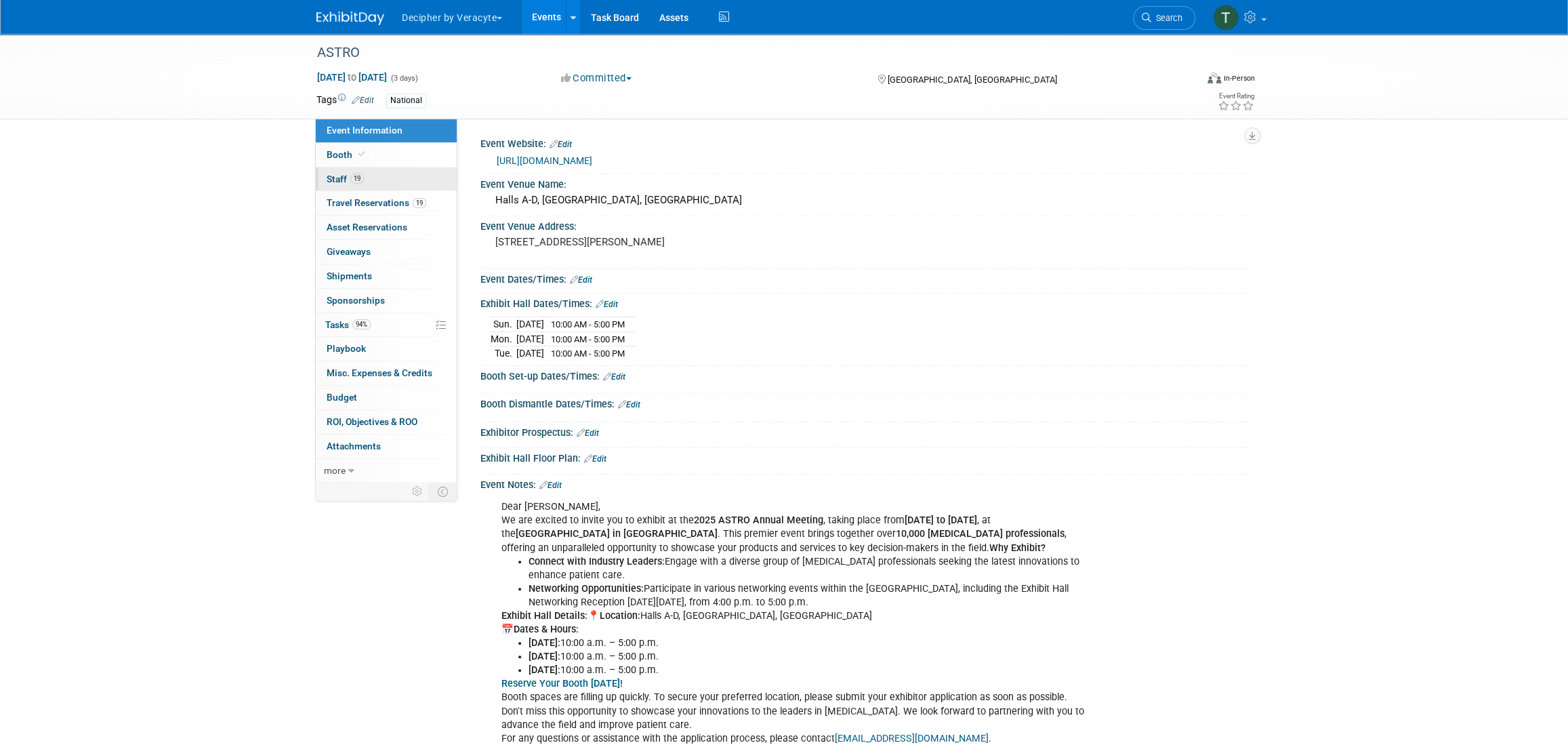
click at [367, 170] on link "19 Staff 19" at bounding box center [386, 179] width 141 height 24
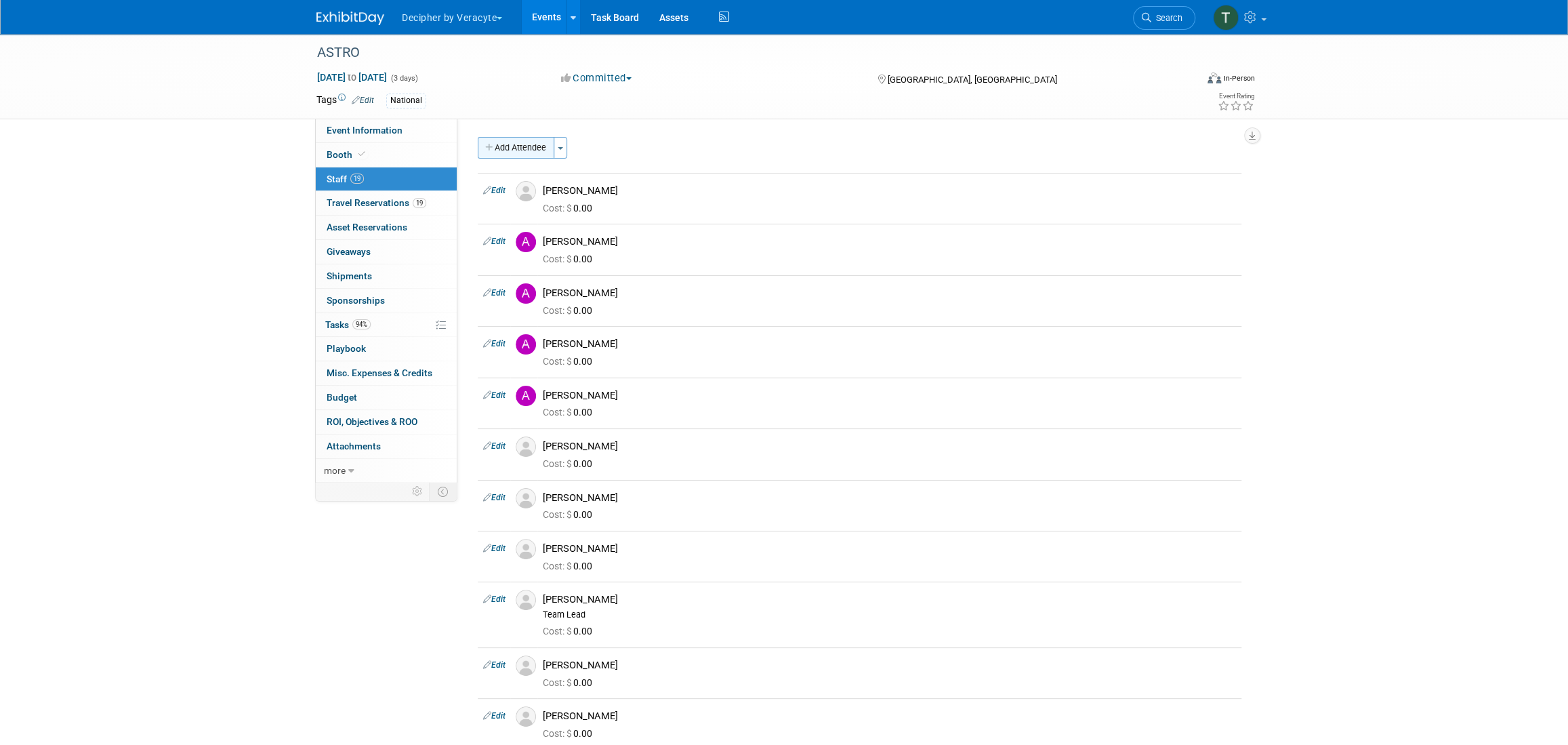
click at [495, 148] on button "Add Attendee" at bounding box center [516, 147] width 76 height 21
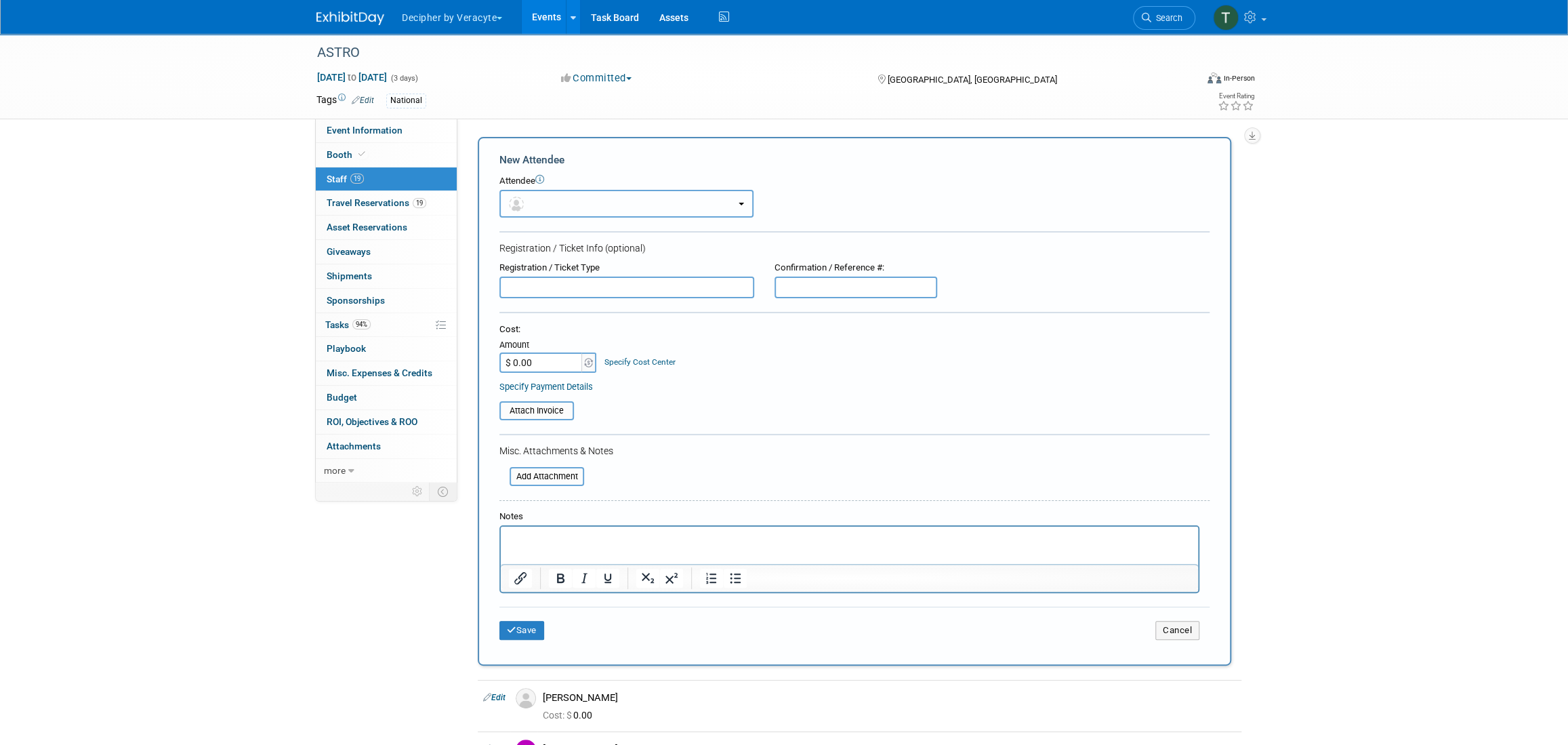
click at [561, 194] on button "button" at bounding box center [626, 204] width 254 height 28
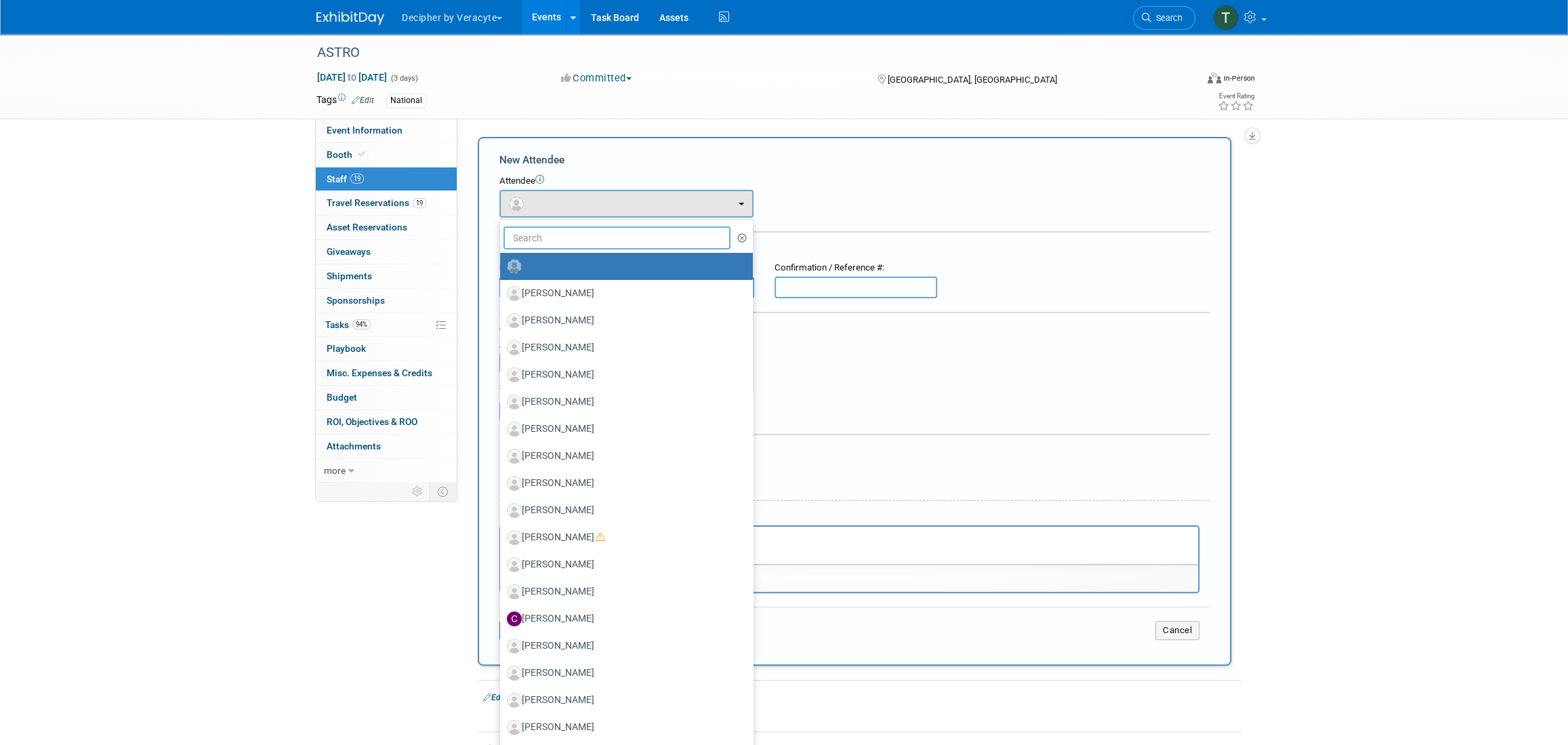
click at [567, 236] on input "text" at bounding box center [617, 238] width 227 height 23
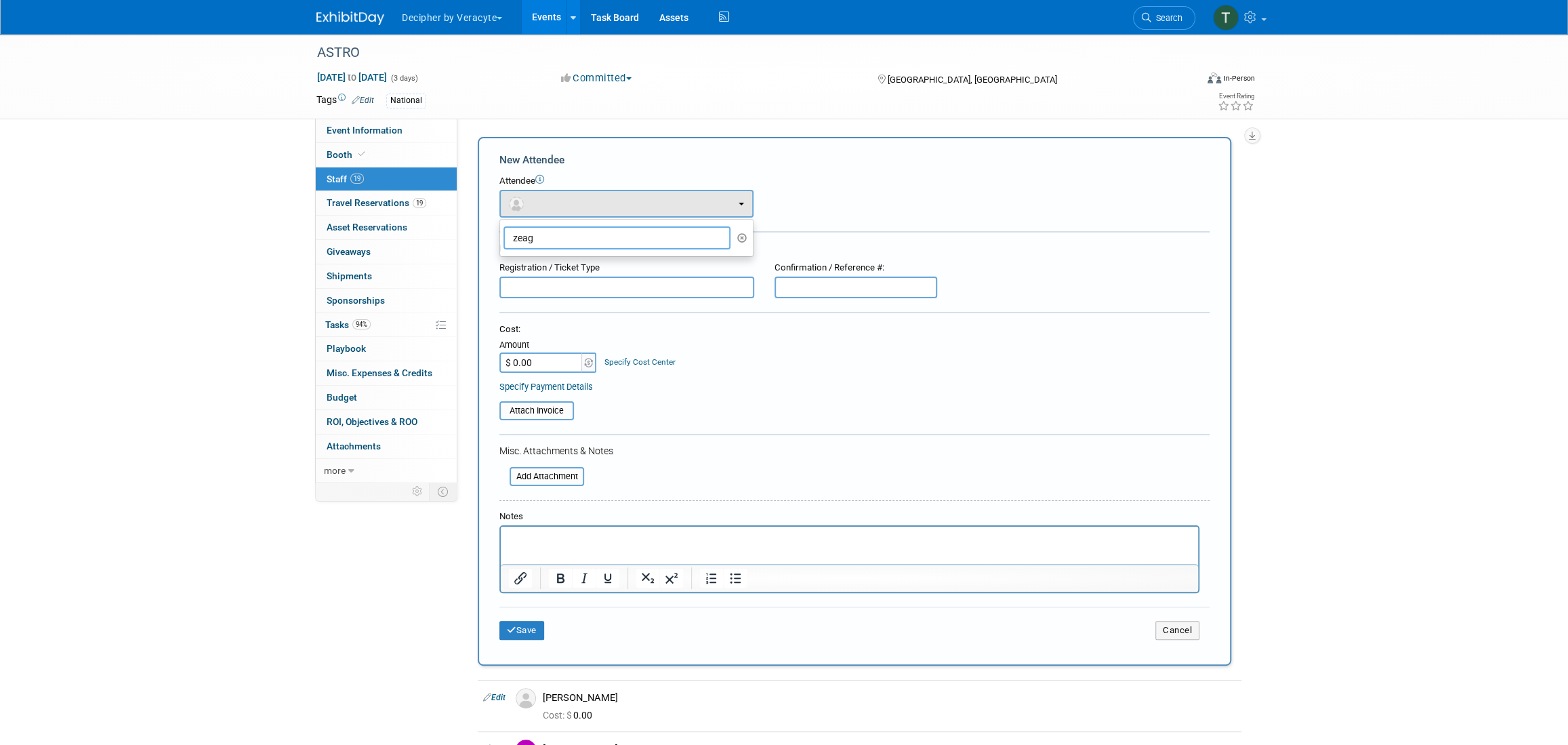
click at [567, 238] on input "zeag" at bounding box center [617, 238] width 227 height 23
type input "sea"
click at [565, 230] on input "sea" at bounding box center [617, 238] width 227 height 23
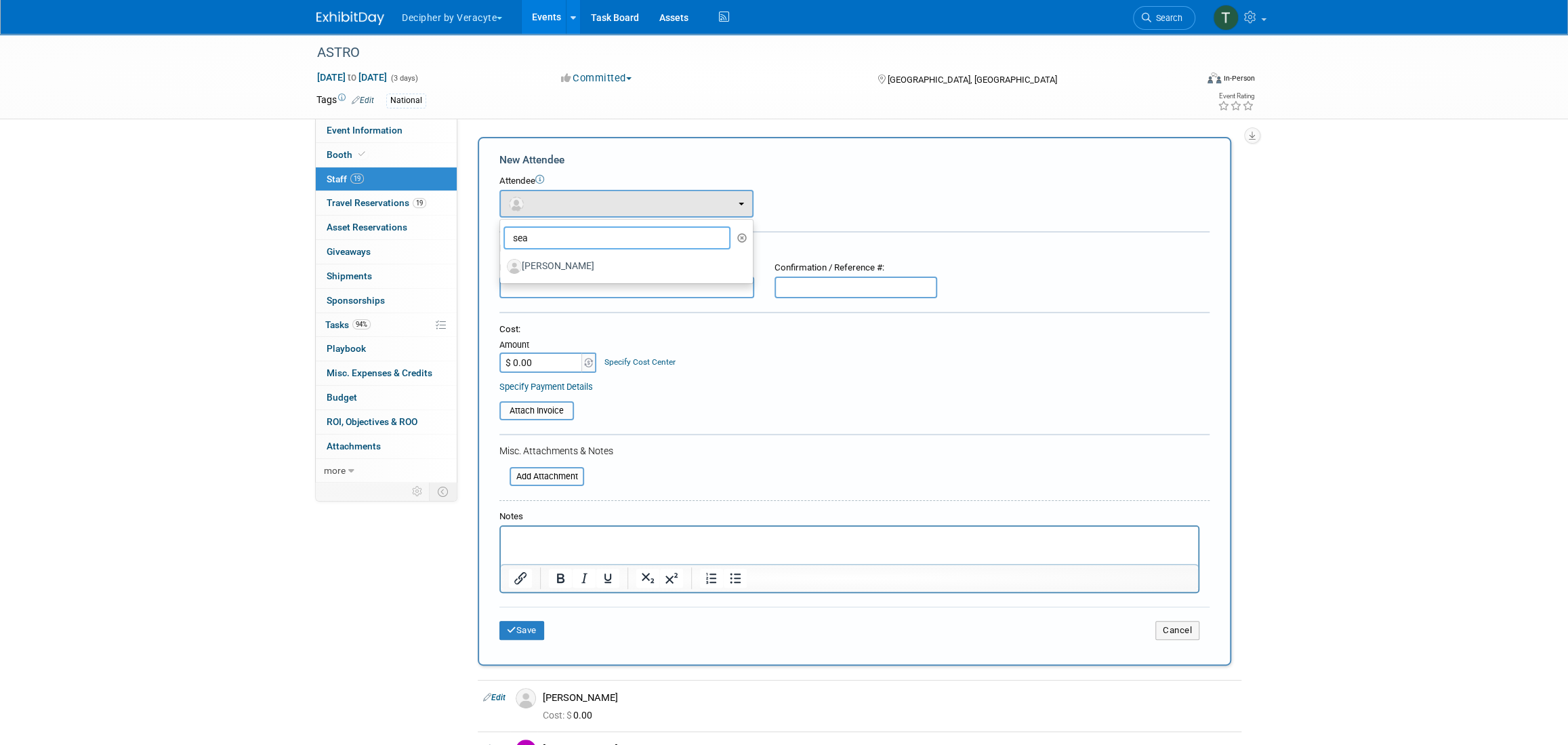
click at [565, 230] on input "sea" at bounding box center [617, 238] width 227 height 23
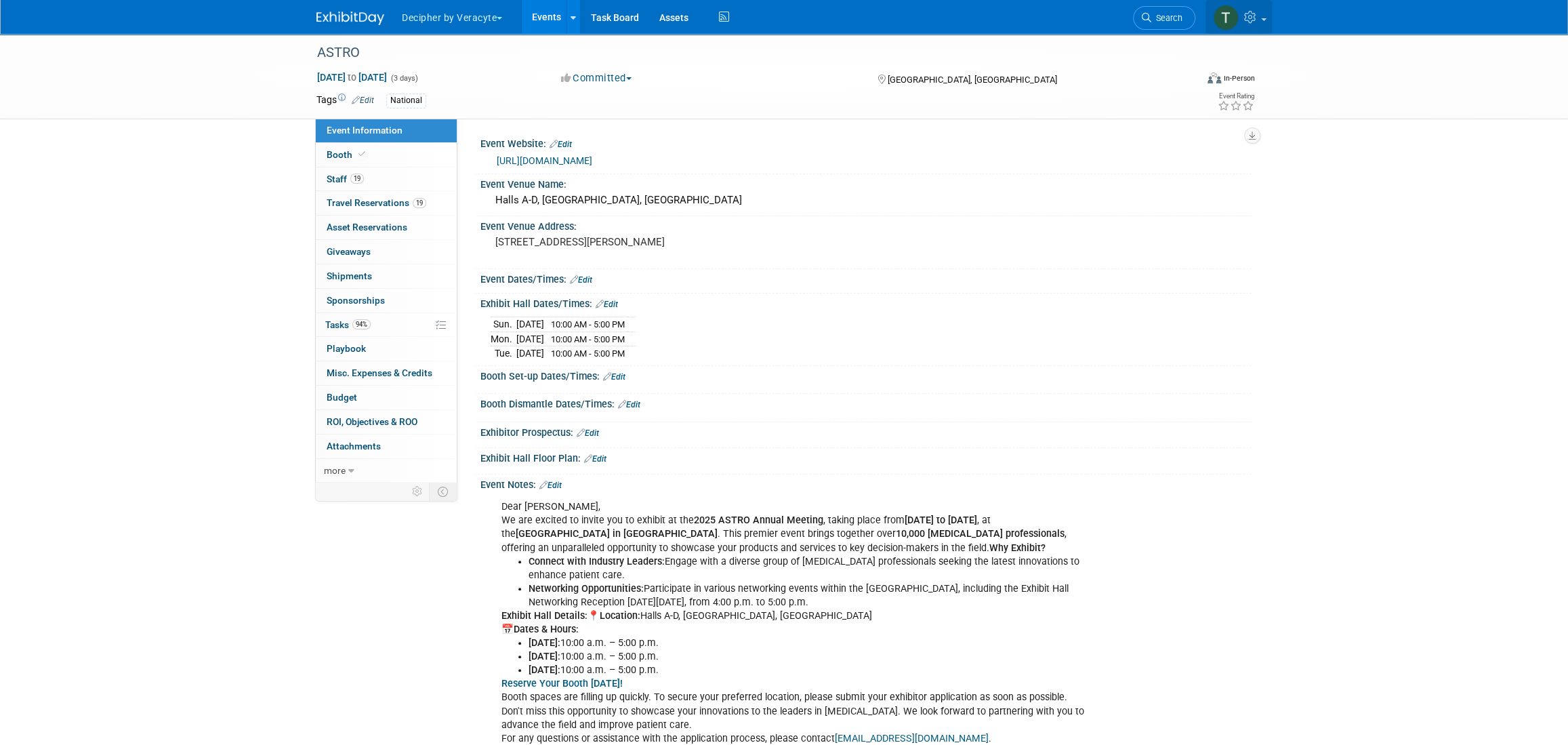
click at [1260, 6] on link at bounding box center [1238, 16] width 67 height 34
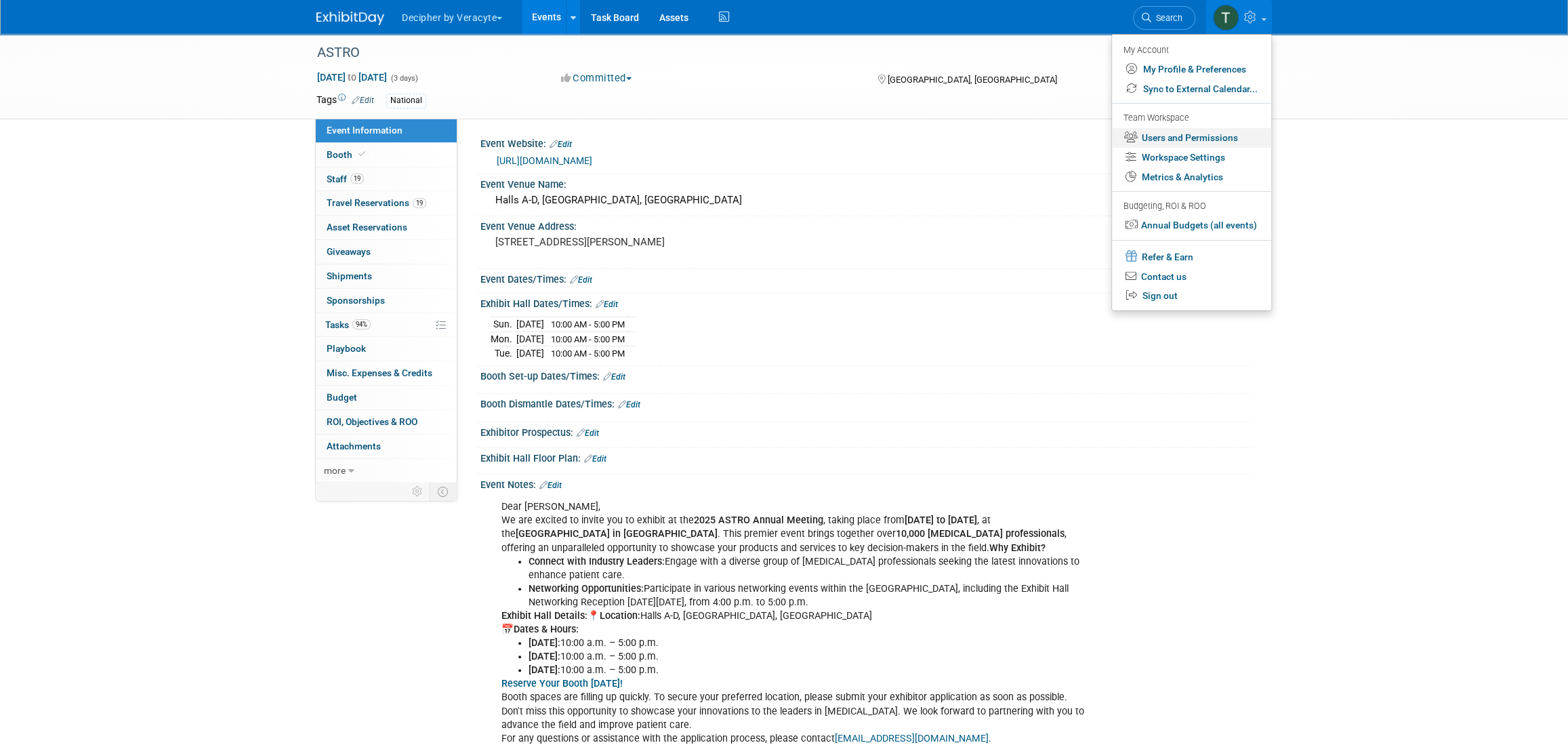
click at [1237, 140] on link "Users and Permissions" at bounding box center [1191, 138] width 160 height 20
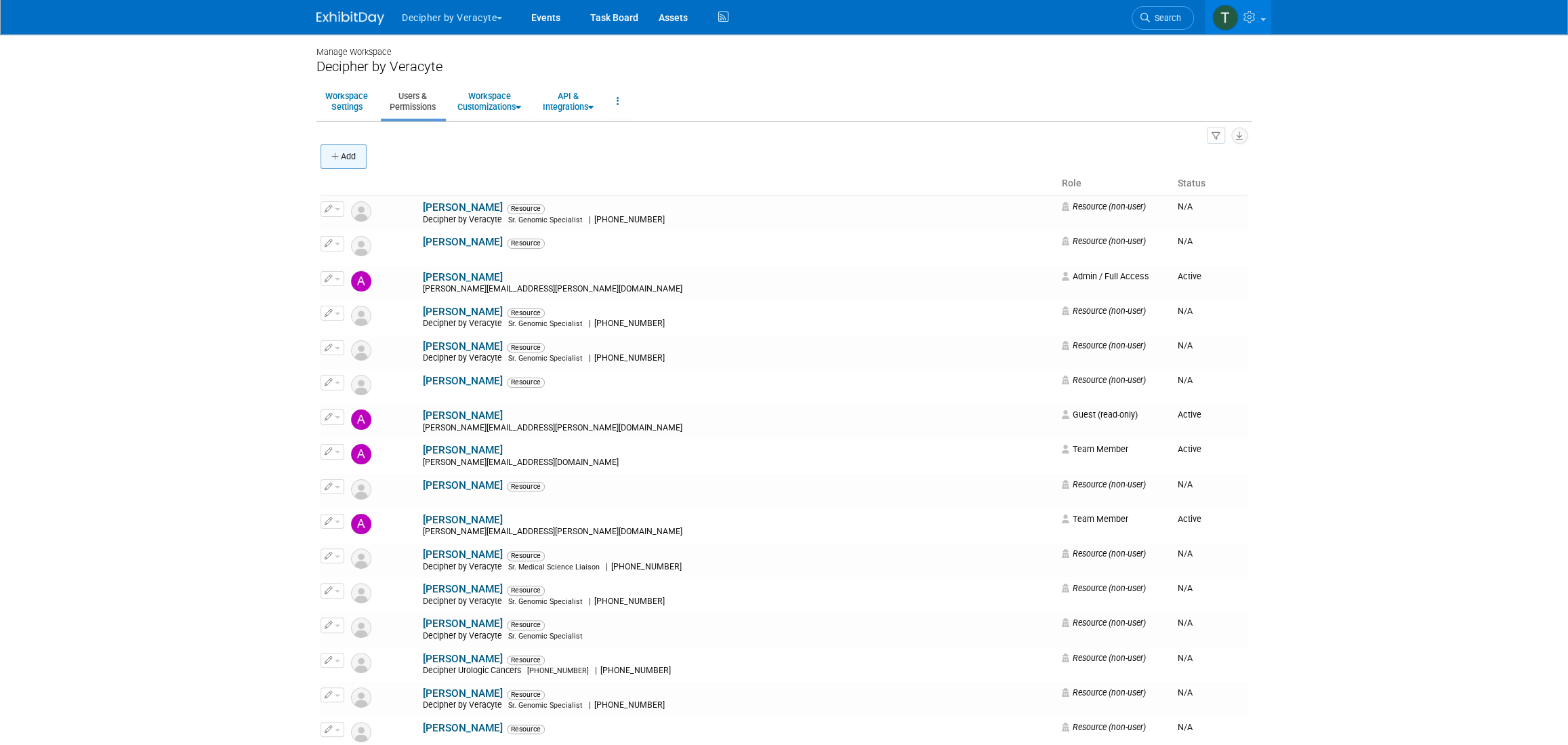
click at [345, 163] on button "Add" at bounding box center [344, 157] width 46 height 25
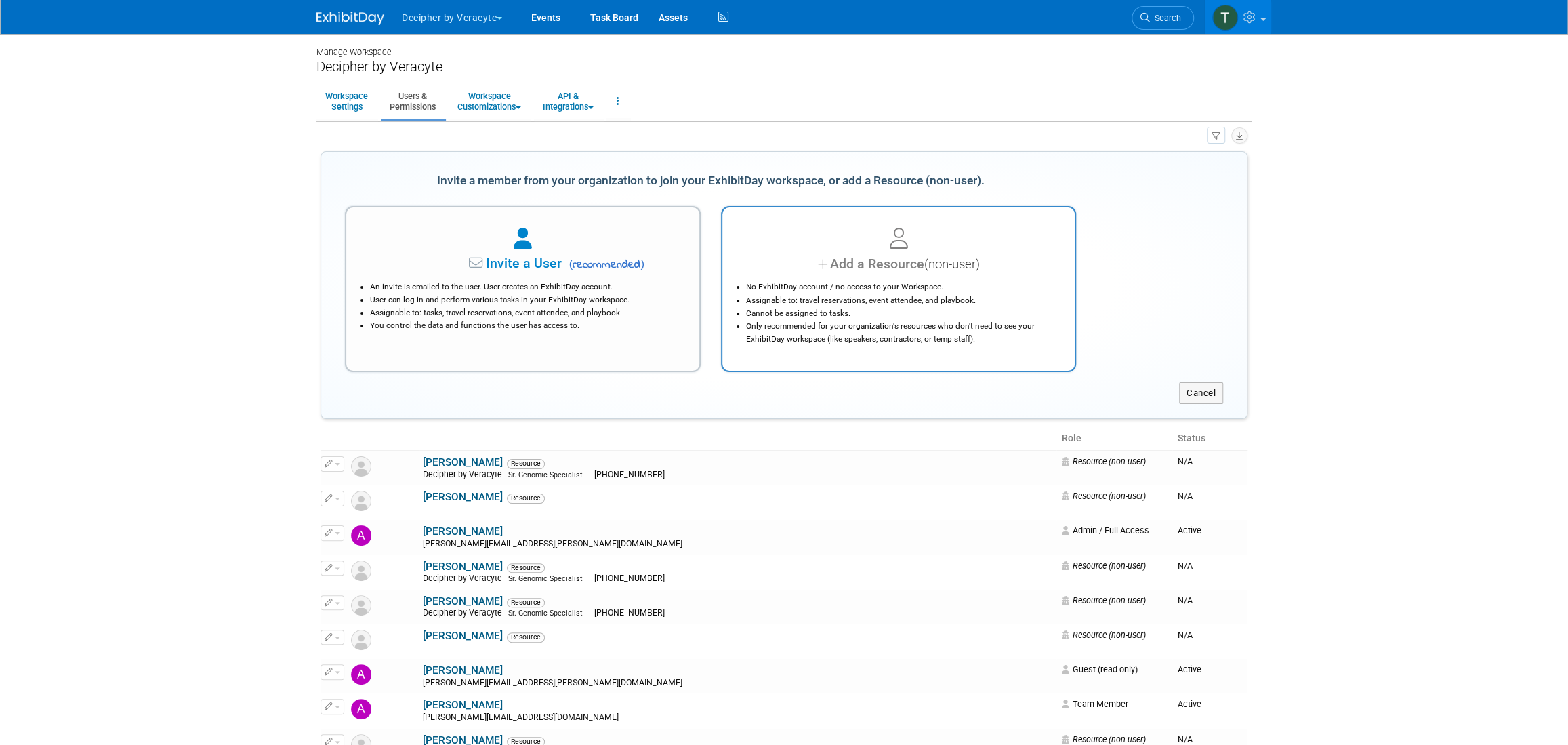
click at [849, 315] on li "Cannot be assigned to tasks." at bounding box center [902, 313] width 312 height 13
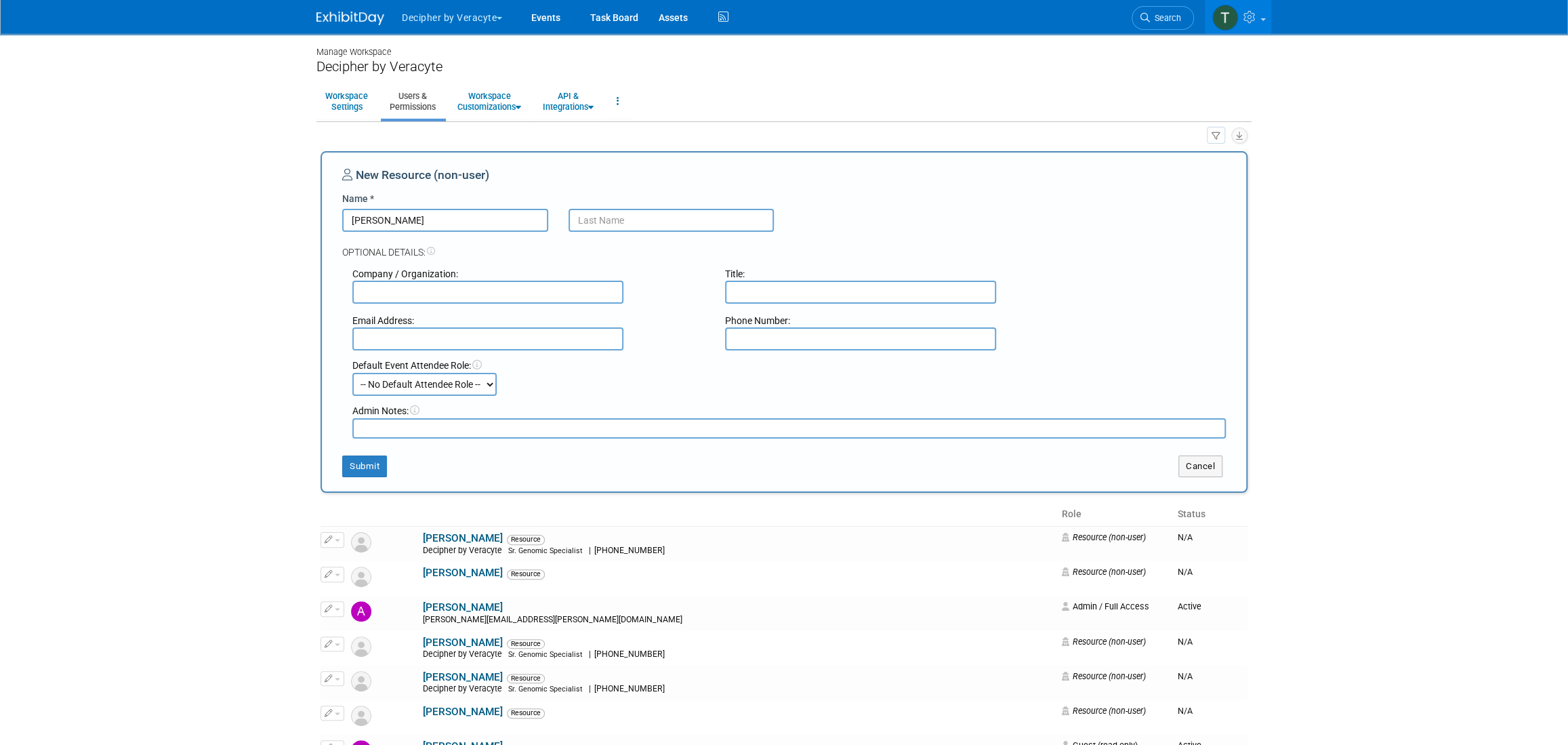
type input "[PERSON_NAME]"
type input "Liu"
click at [380, 470] on button "Submit" at bounding box center [364, 466] width 44 height 21
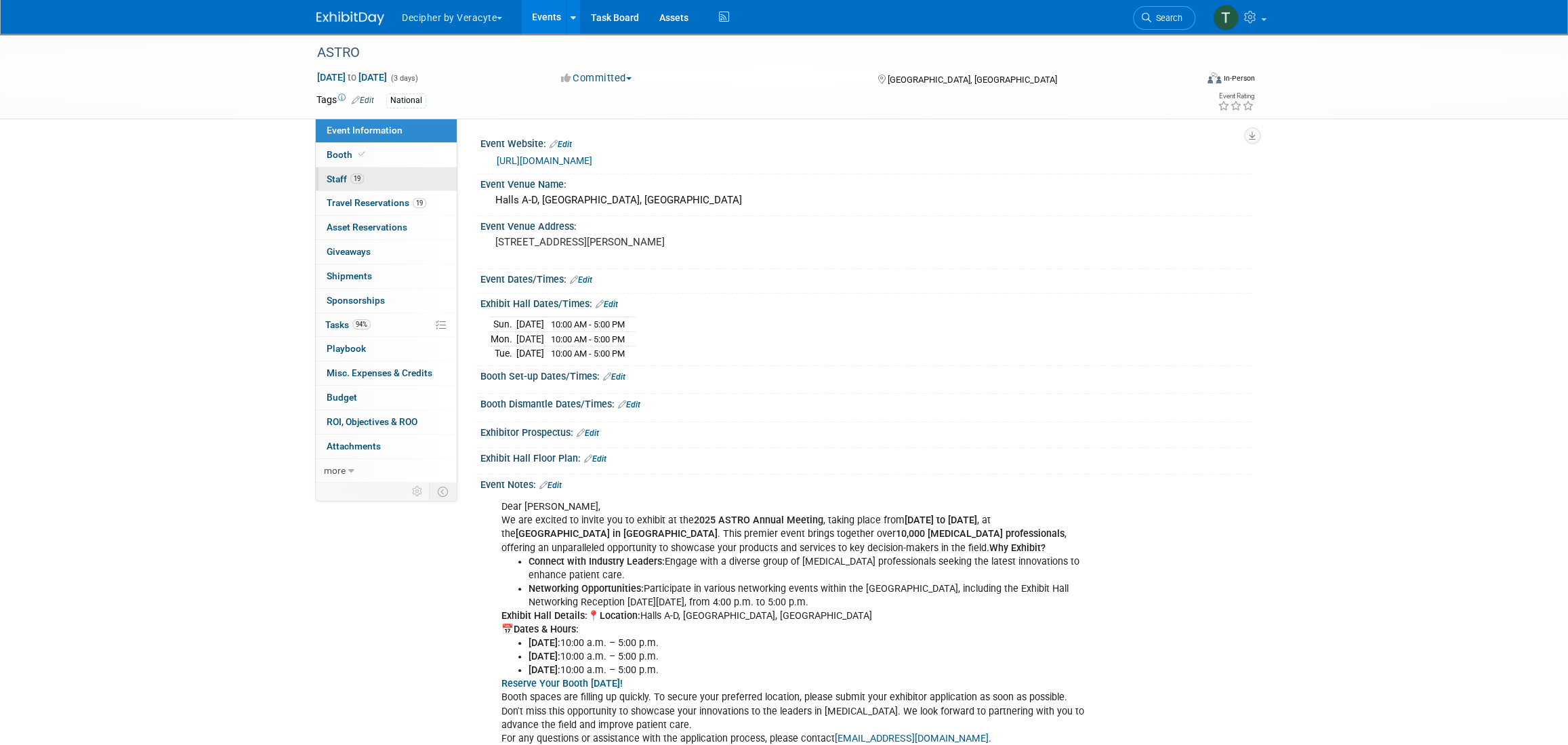
click at [375, 170] on link "19 Staff 19" at bounding box center [386, 179] width 141 height 24
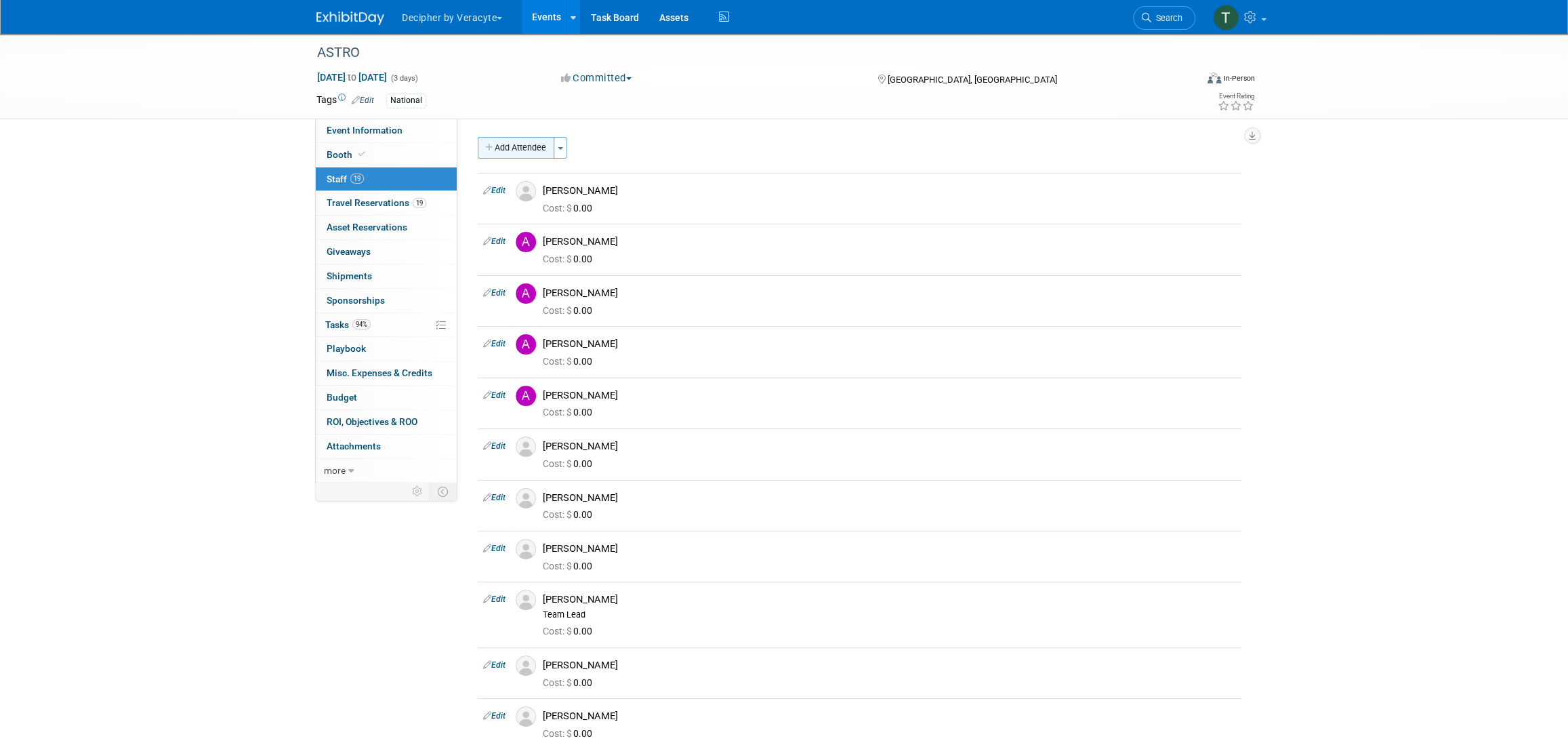
click at [529, 145] on button "Add Attendee" at bounding box center [516, 147] width 76 height 21
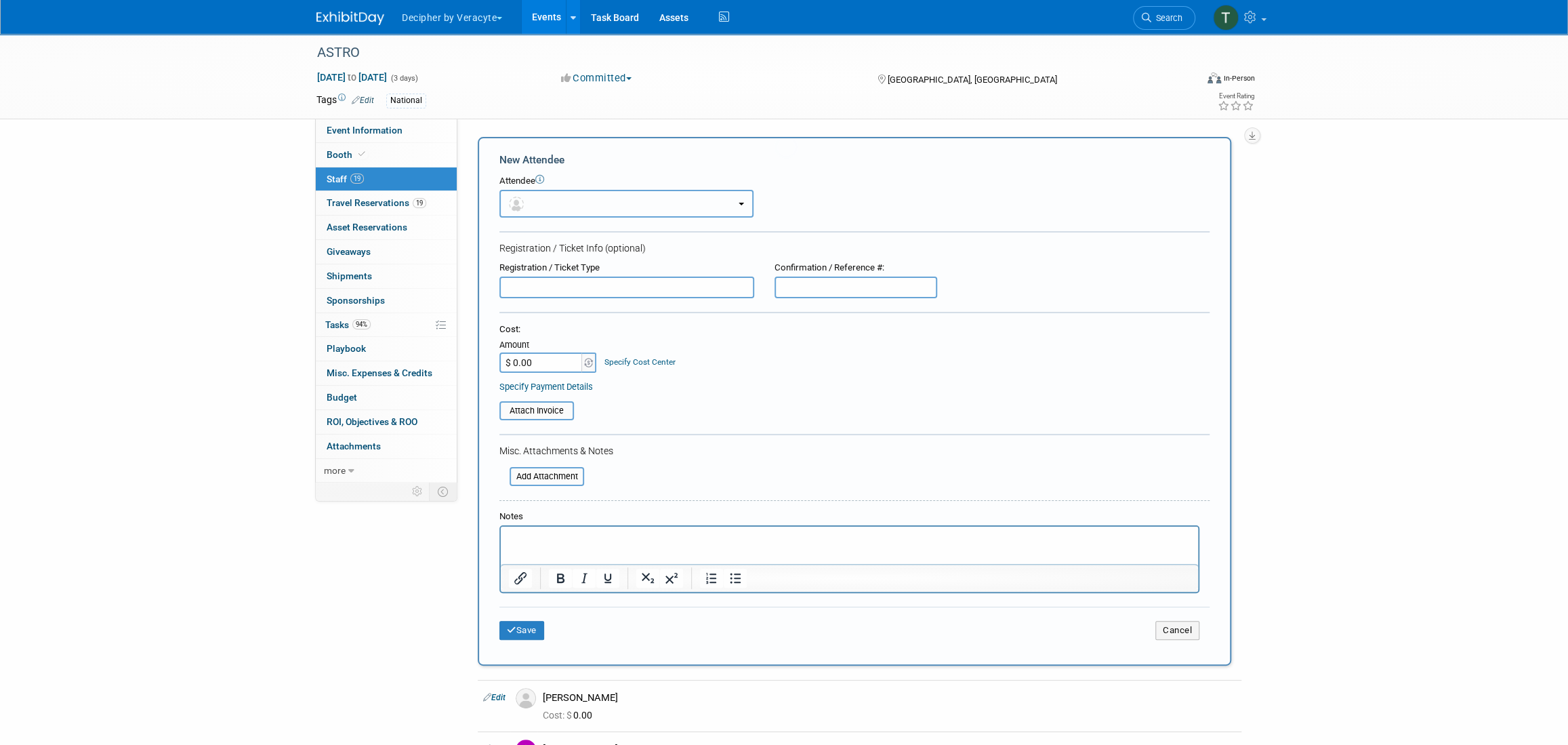
click at [541, 196] on button "button" at bounding box center [626, 204] width 254 height 28
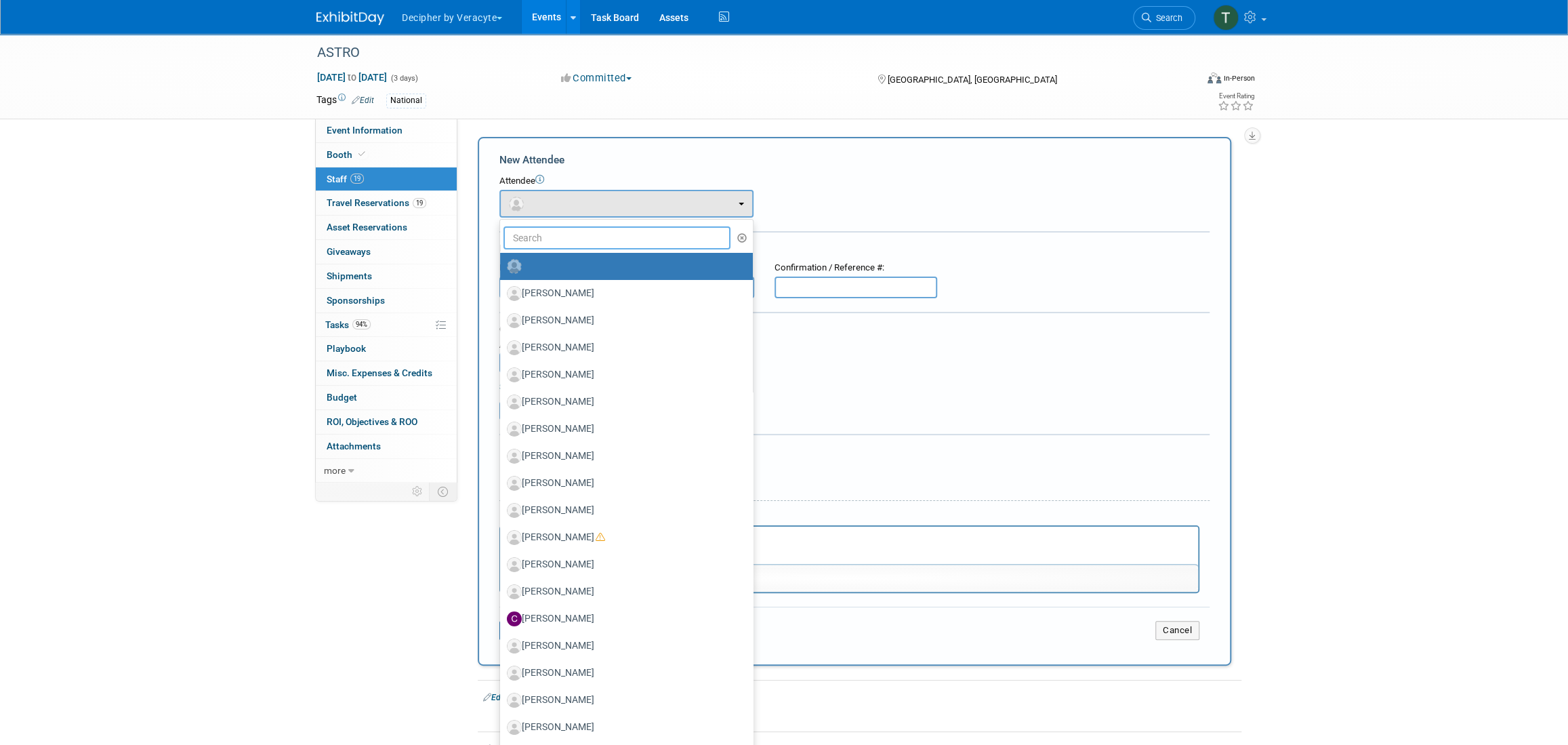
click at [548, 231] on input "text" at bounding box center [617, 238] width 227 height 23
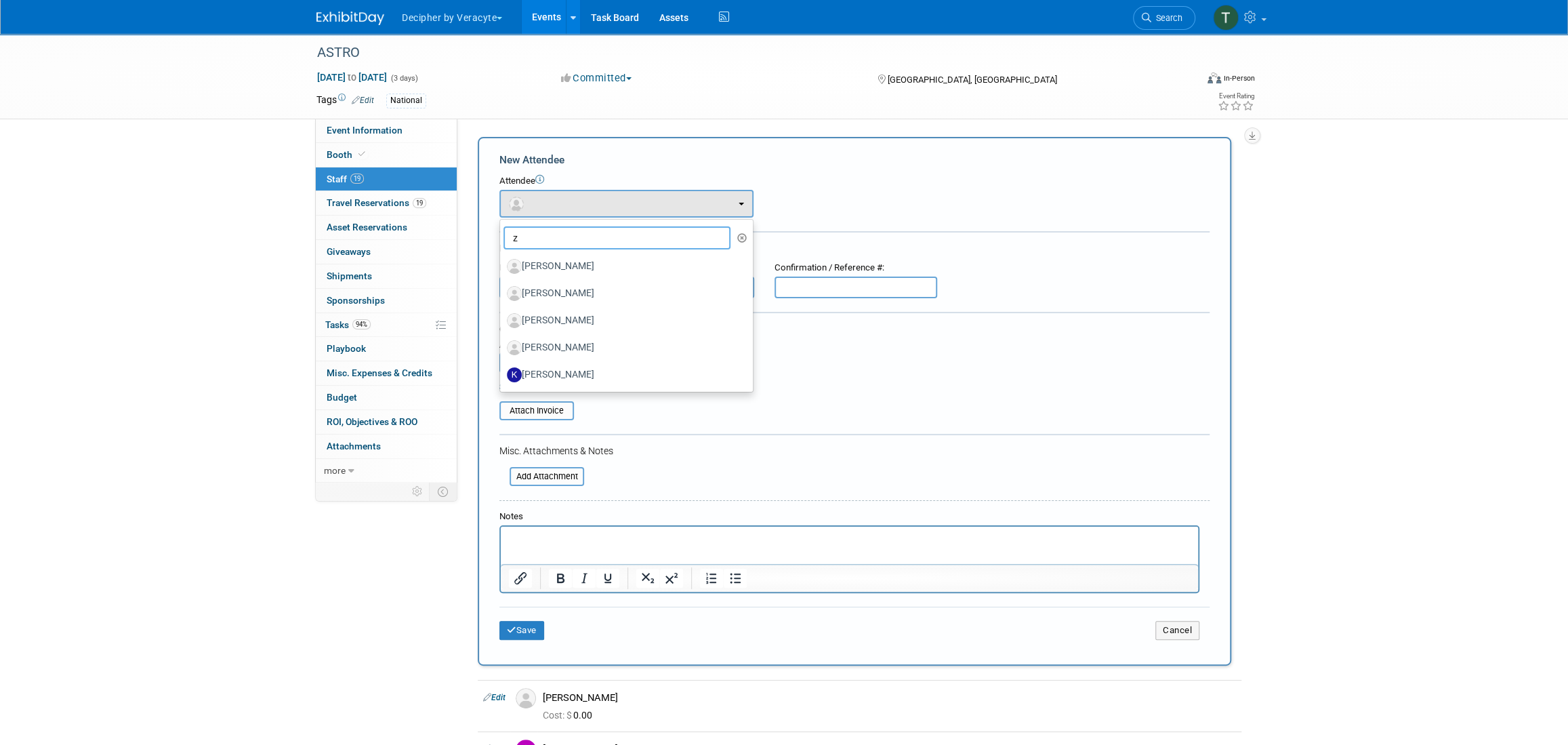
click at [547, 231] on input "z" at bounding box center [617, 238] width 227 height 23
type input "sea"
click at [553, 271] on label "[PERSON_NAME]" at bounding box center [622, 266] width 233 height 21
click at [502, 269] on input "[PERSON_NAME]" at bounding box center [497, 264] width 9 height 9
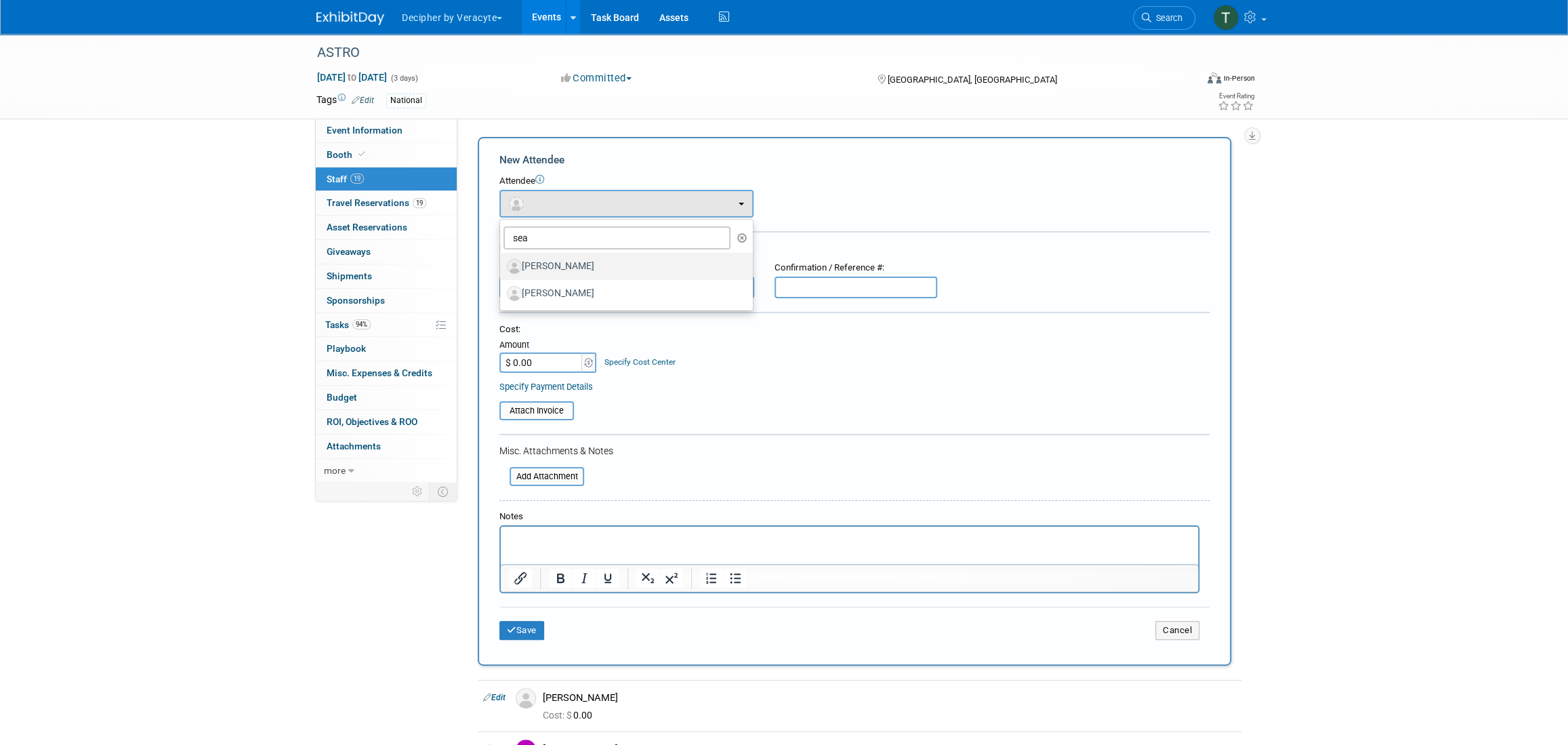
select select "84dcbee6-fc66-4a62-a39f-aca6a4429997"
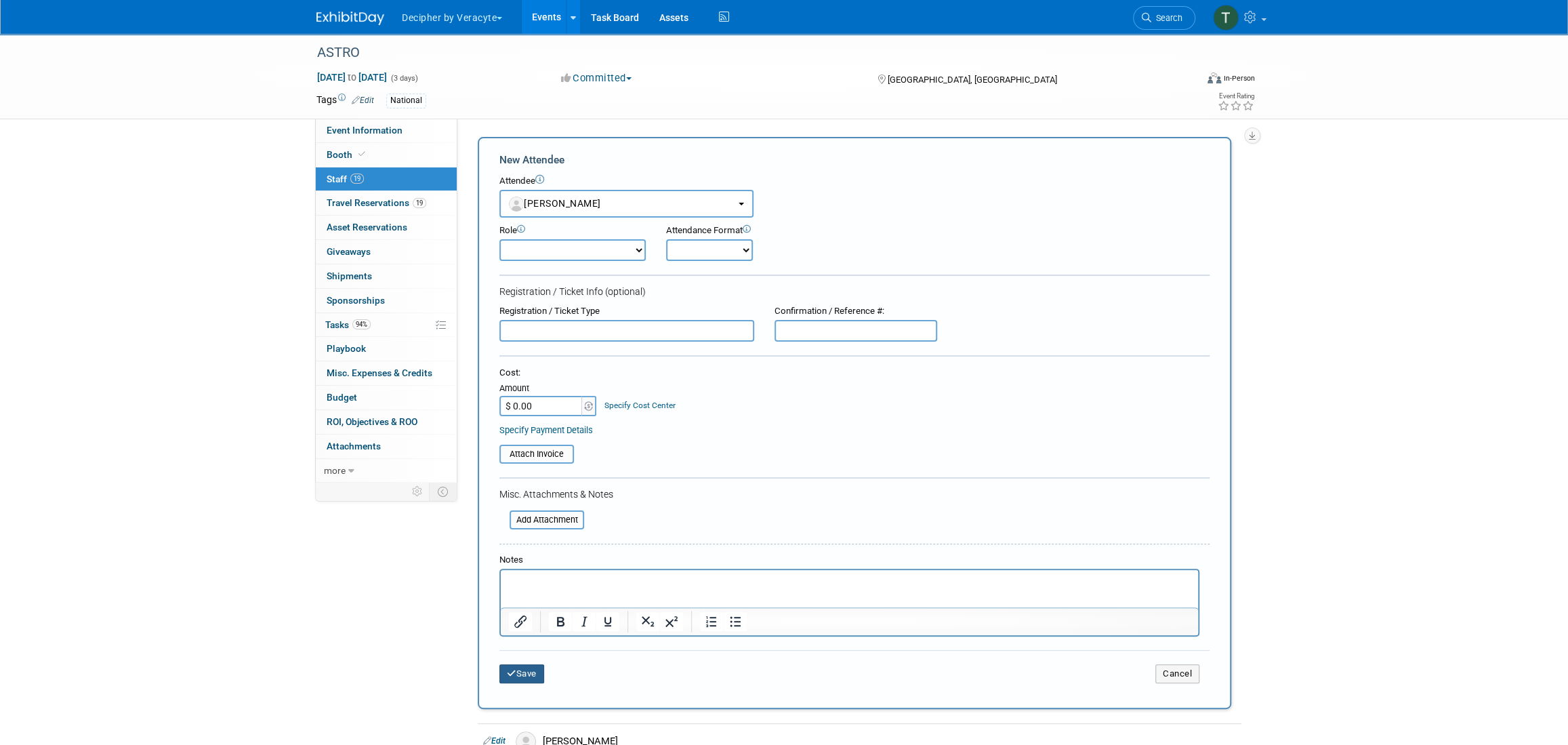
click at [526, 673] on button "Save" at bounding box center [521, 673] width 44 height 19
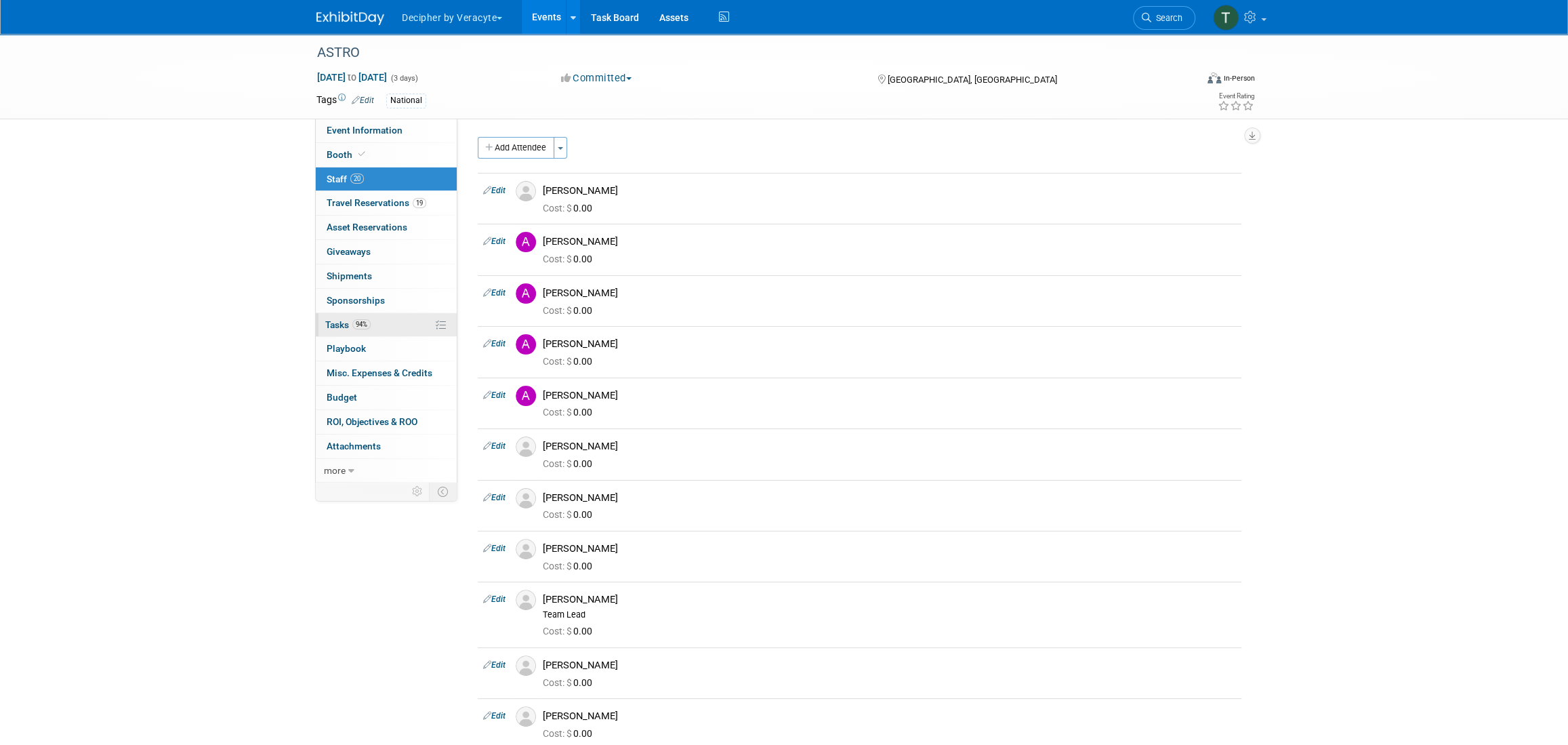
click at [400, 319] on link "94% Tasks 94%" at bounding box center [386, 325] width 141 height 24
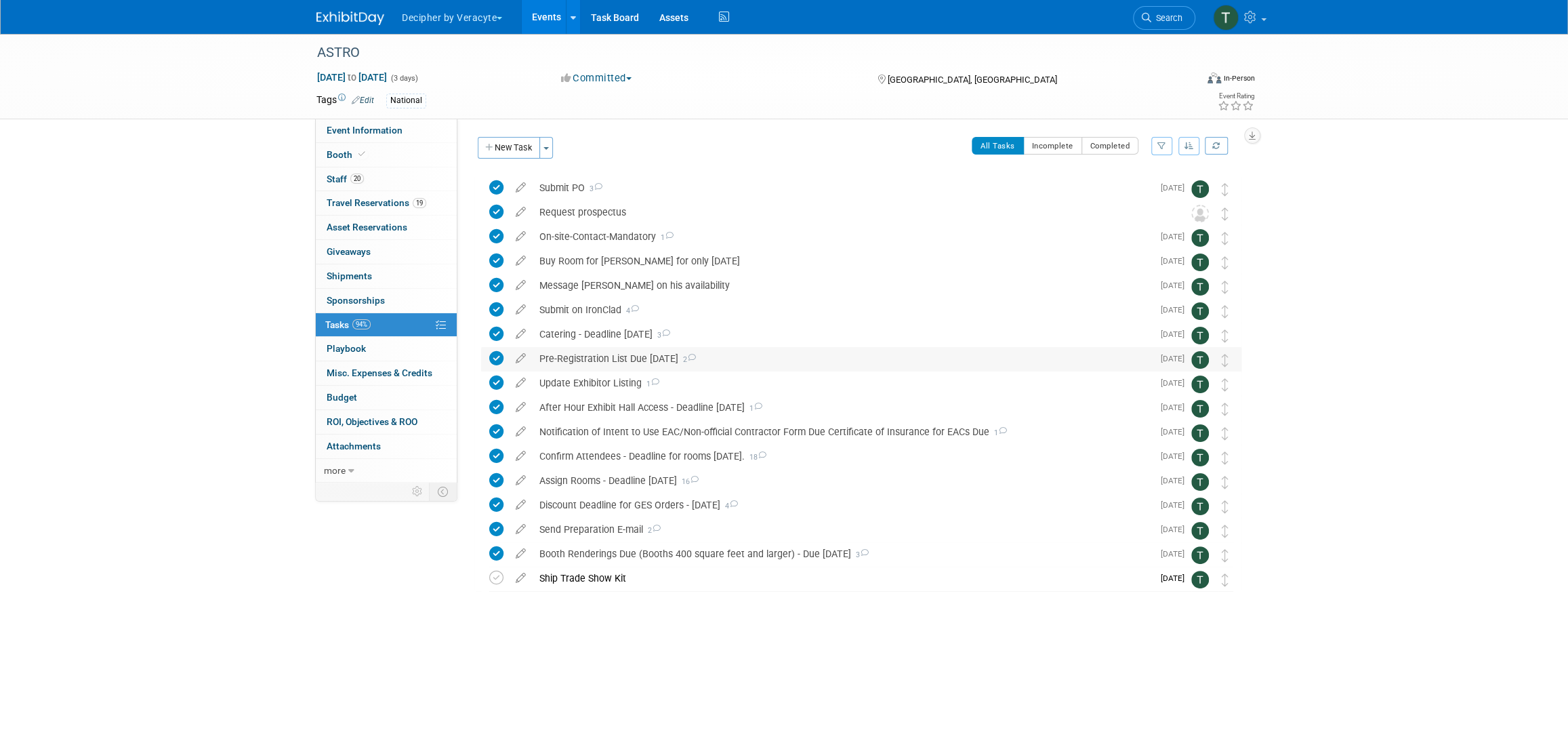
click at [622, 354] on div "Pre-Registration List Due August 28th 2" at bounding box center [843, 359] width 620 height 23
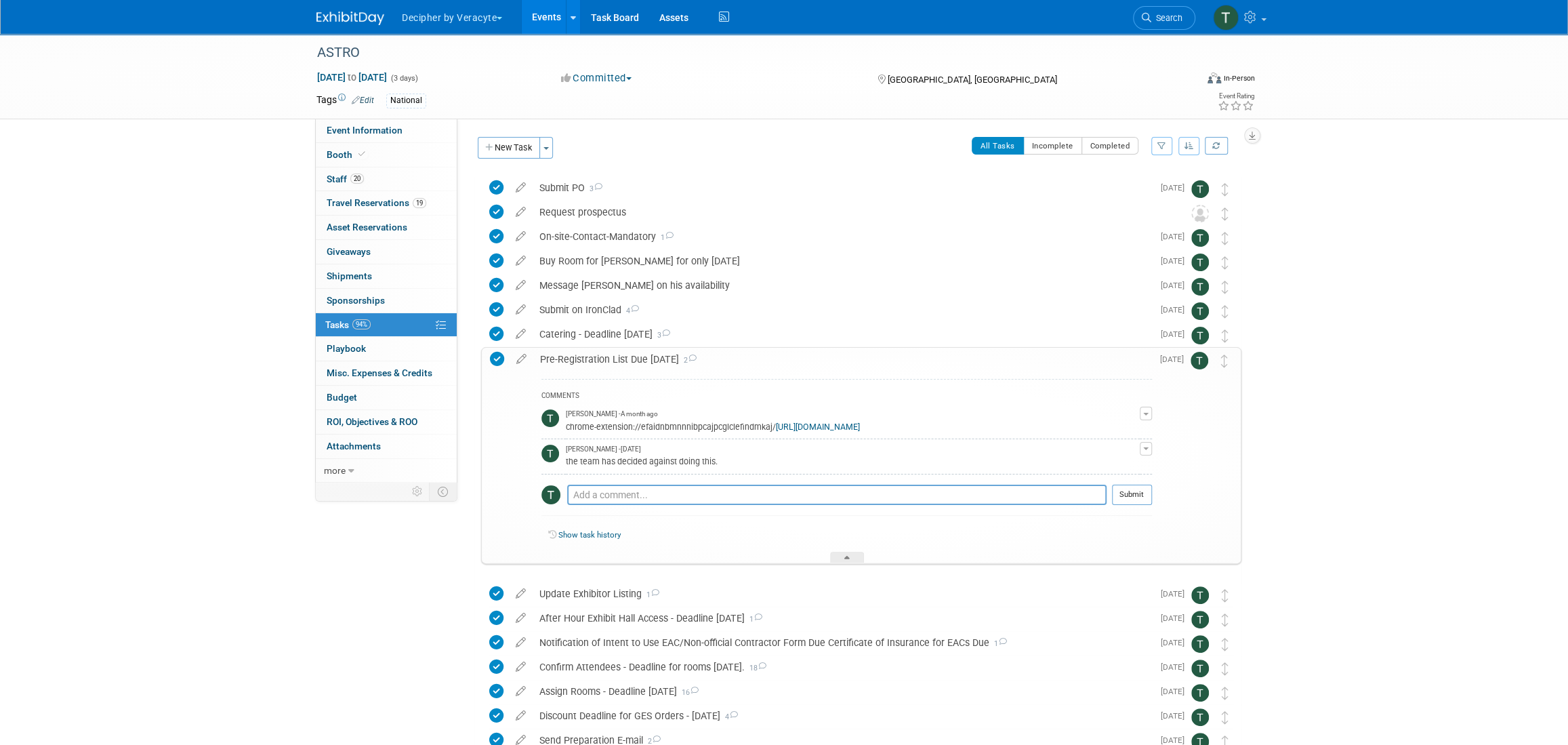
click at [621, 355] on div "Pre-Registration List Due August 28th 2" at bounding box center [842, 359] width 618 height 23
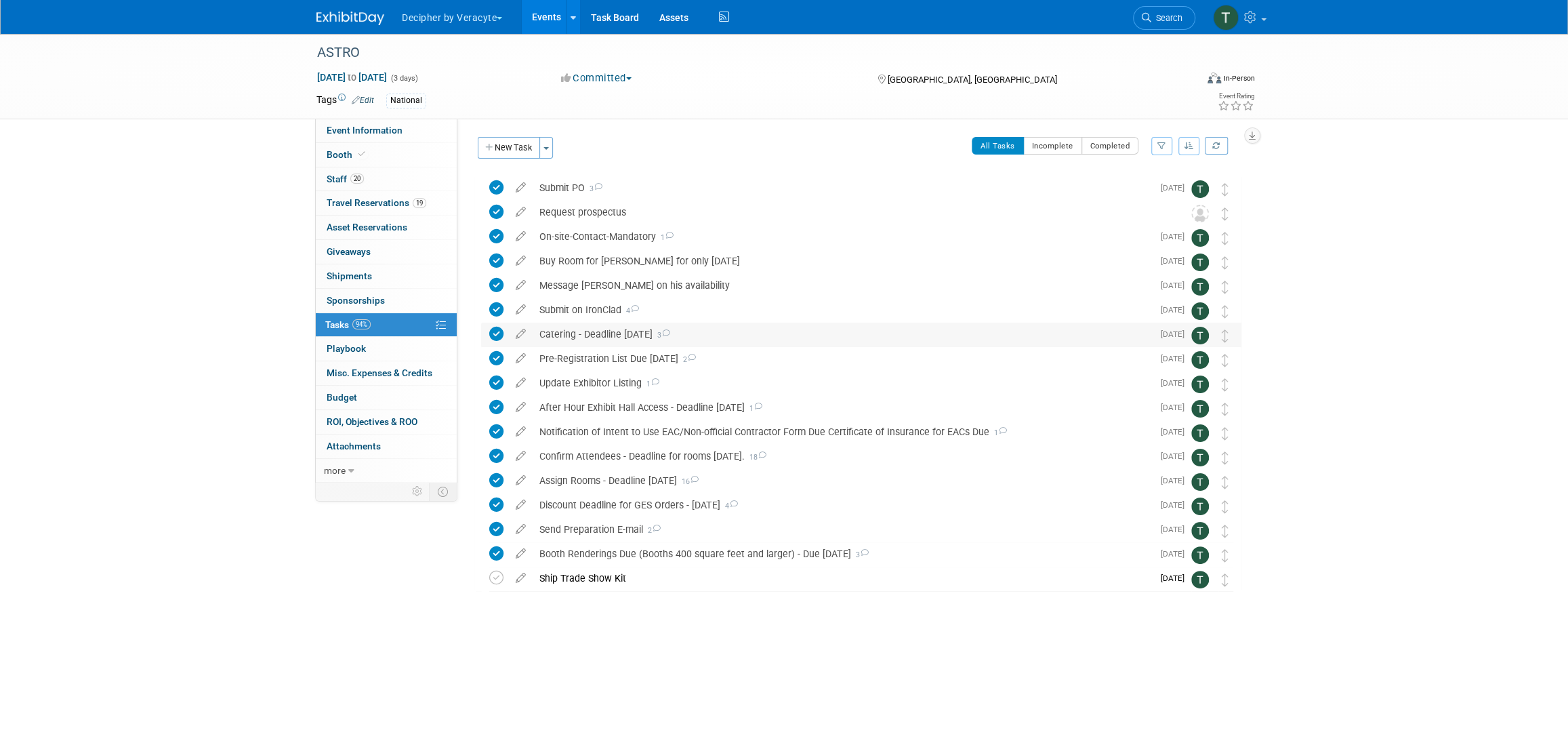
click at [599, 337] on div "Catering - Deadline August 27 3" at bounding box center [843, 334] width 620 height 23
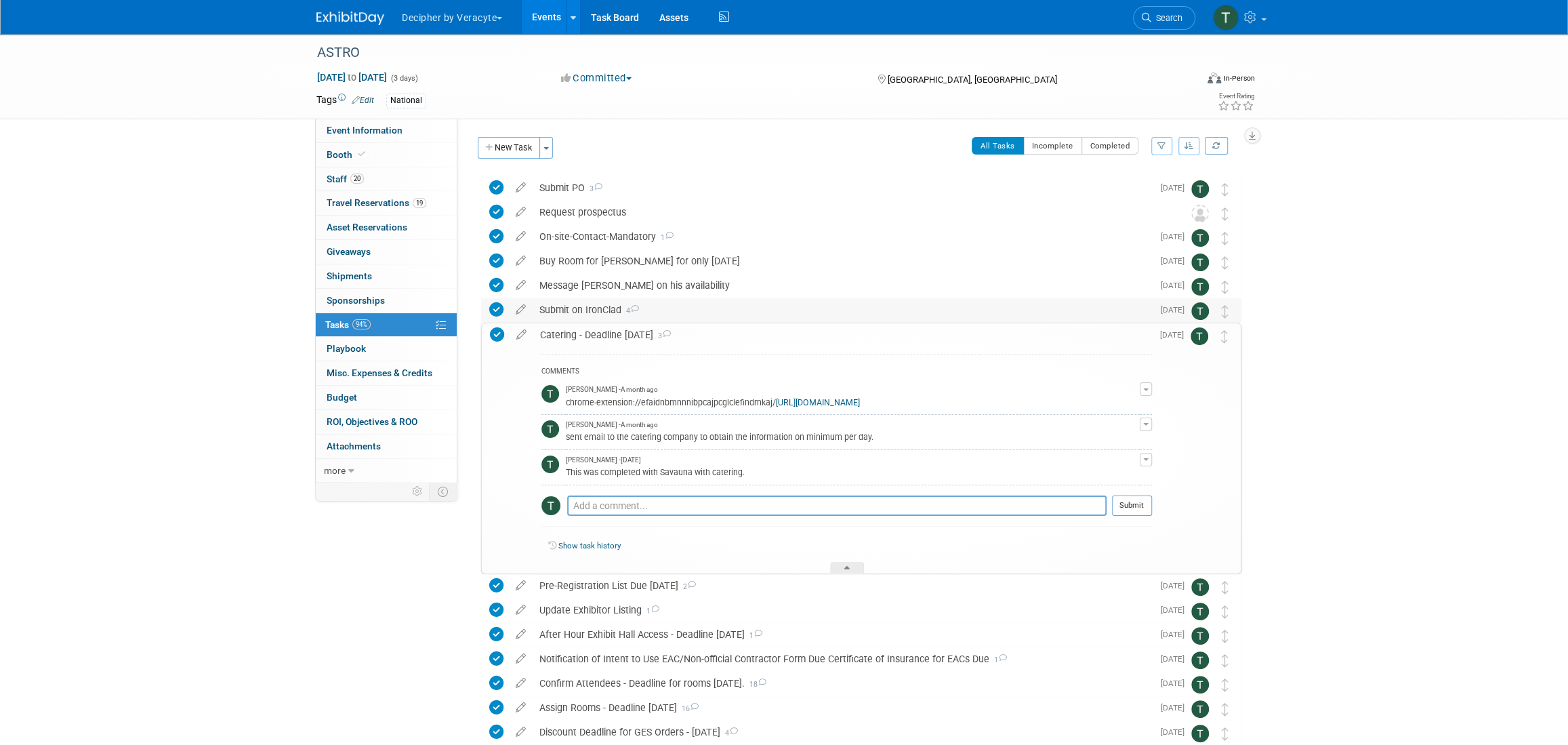
click at [567, 307] on div "Submit on IronClad 4" at bounding box center [843, 310] width 620 height 23
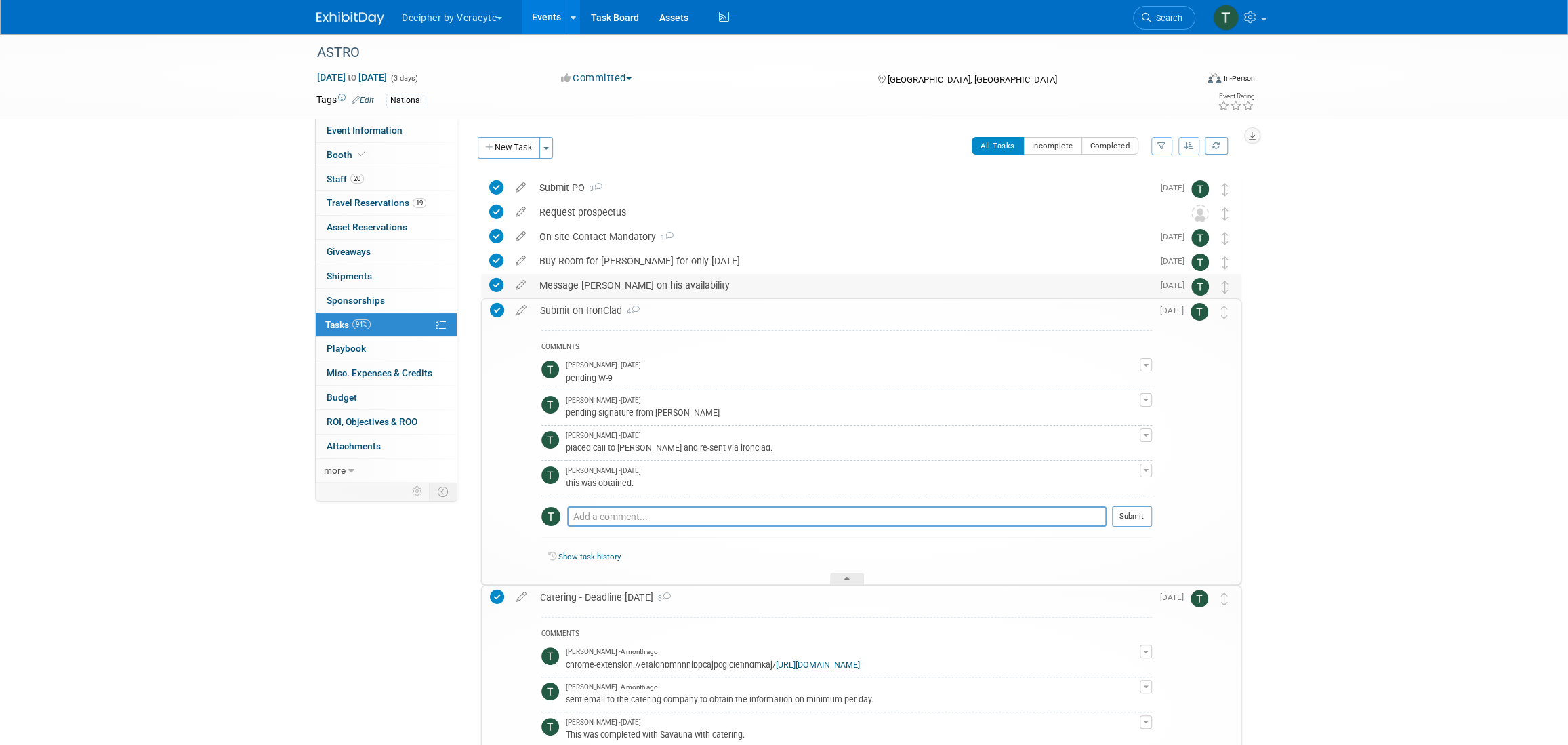
click at [587, 275] on div "Message Elai on his availability" at bounding box center [843, 285] width 620 height 23
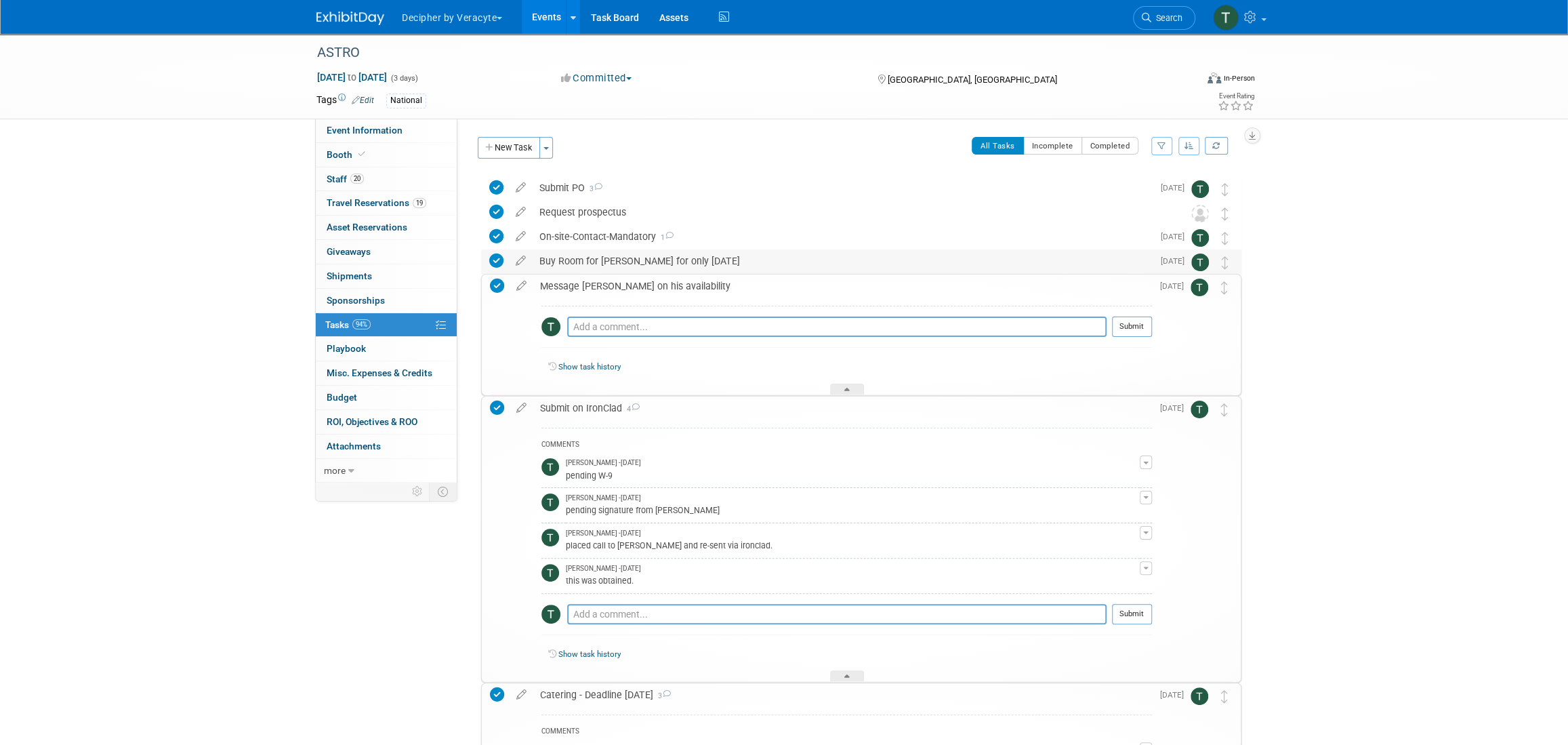
click at [599, 264] on div "Buy Room for Sam Abramo for only Monday September 29" at bounding box center [843, 261] width 620 height 23
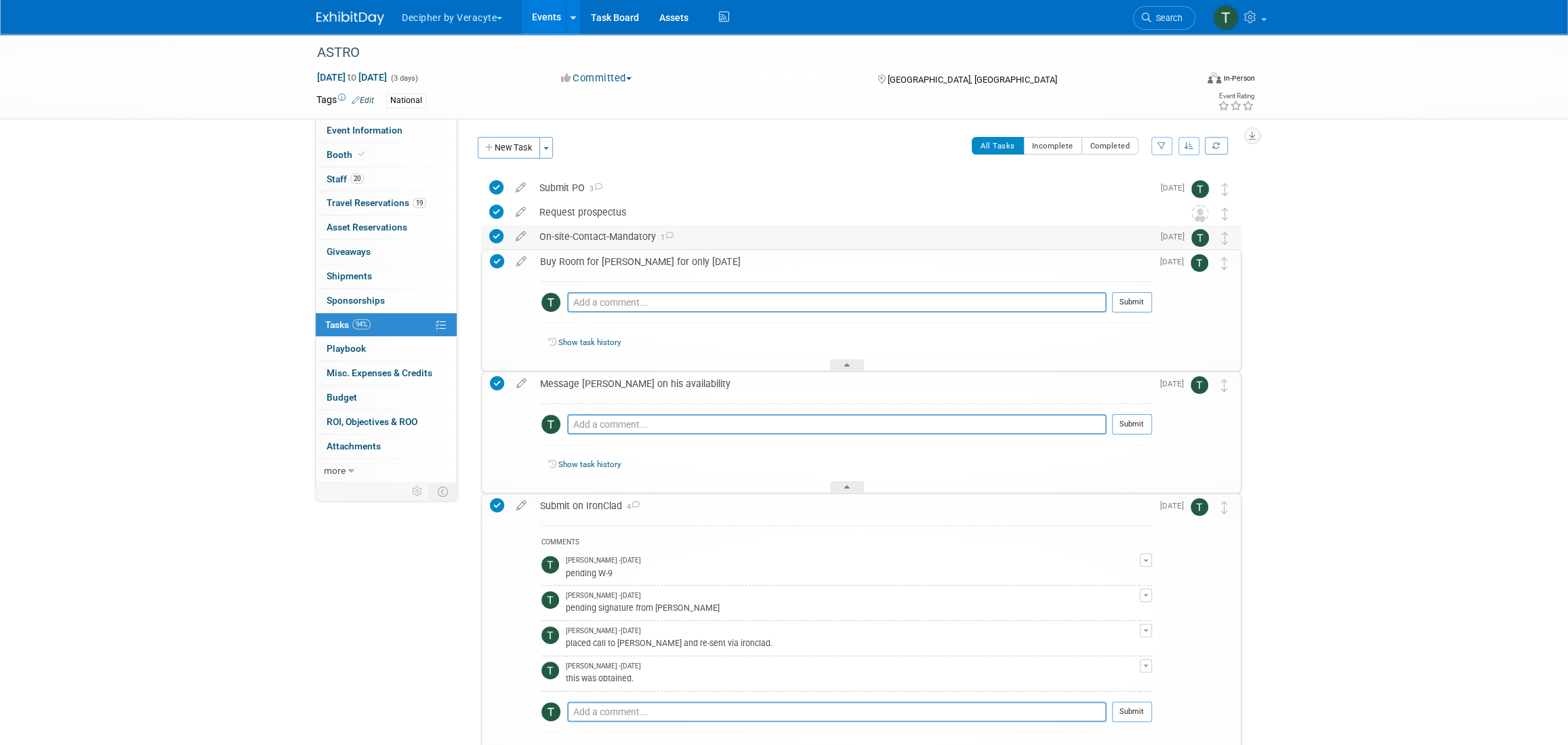
click at [603, 233] on div "On-site-Contact-Mandatory 1" at bounding box center [843, 237] width 620 height 23
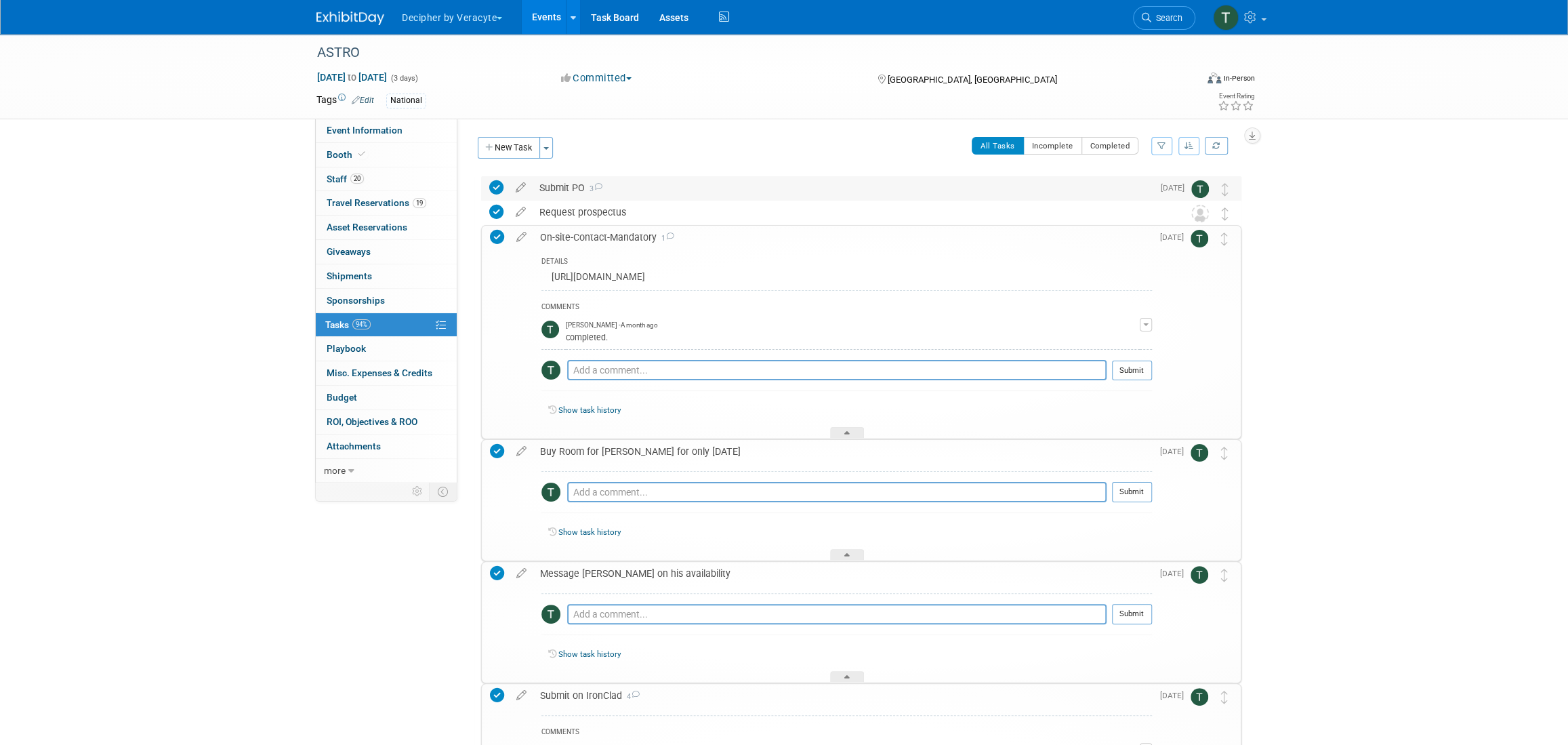
click at [590, 192] on div "Submit PO 3" at bounding box center [843, 187] width 620 height 23
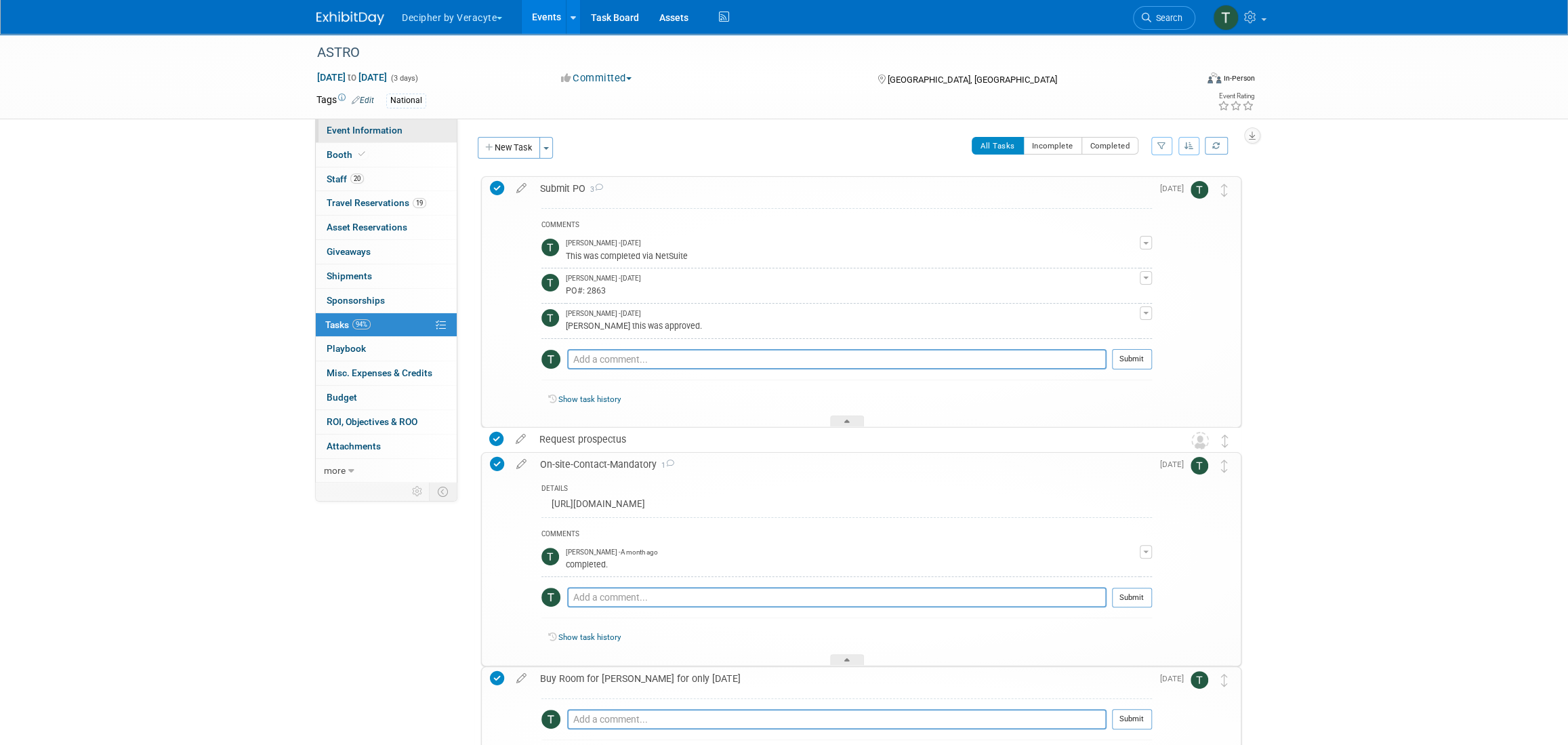
click at [401, 122] on link "Event Information" at bounding box center [386, 130] width 141 height 24
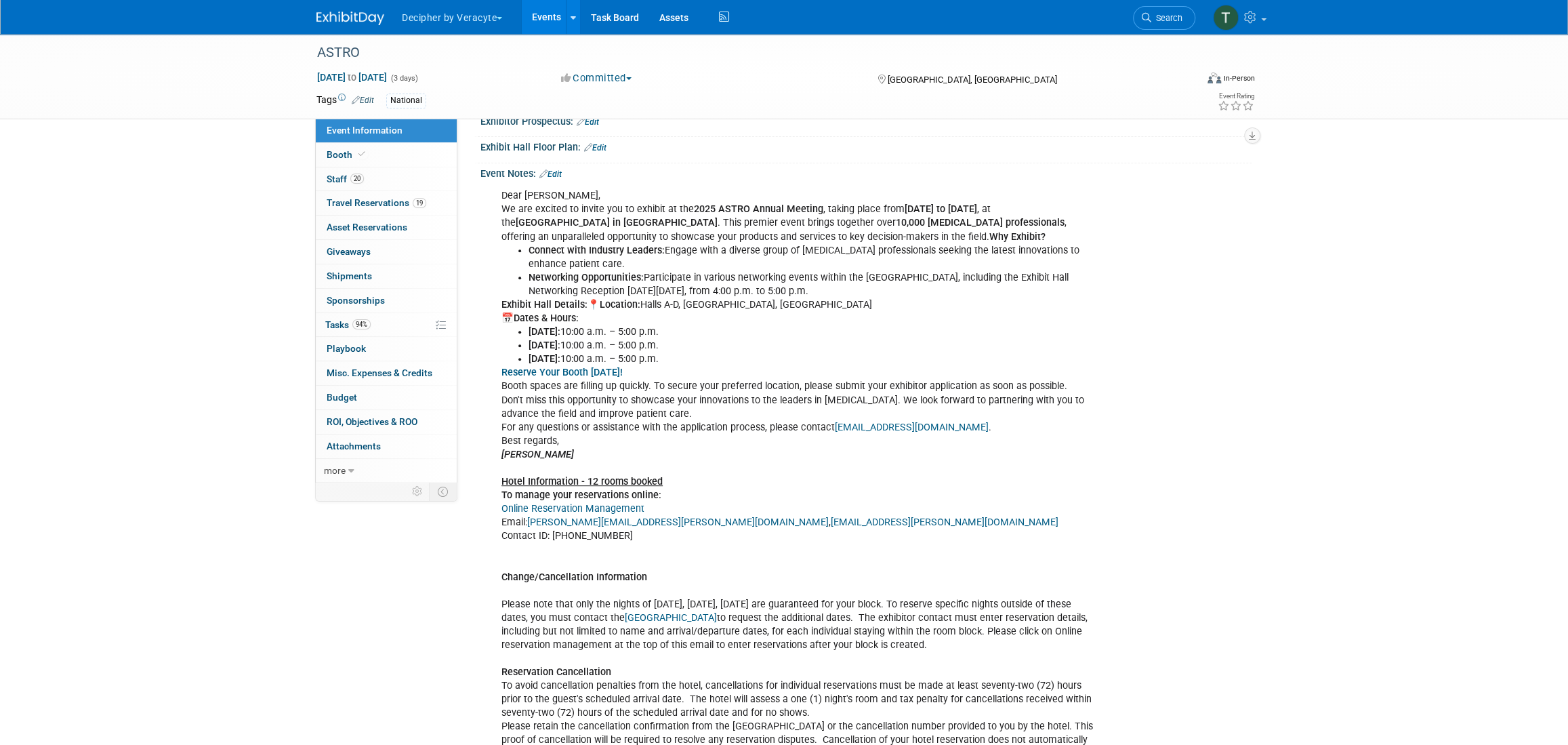
scroll to position [312, 0]
click at [406, 339] on link "0 Playbook 0" at bounding box center [386, 349] width 141 height 24
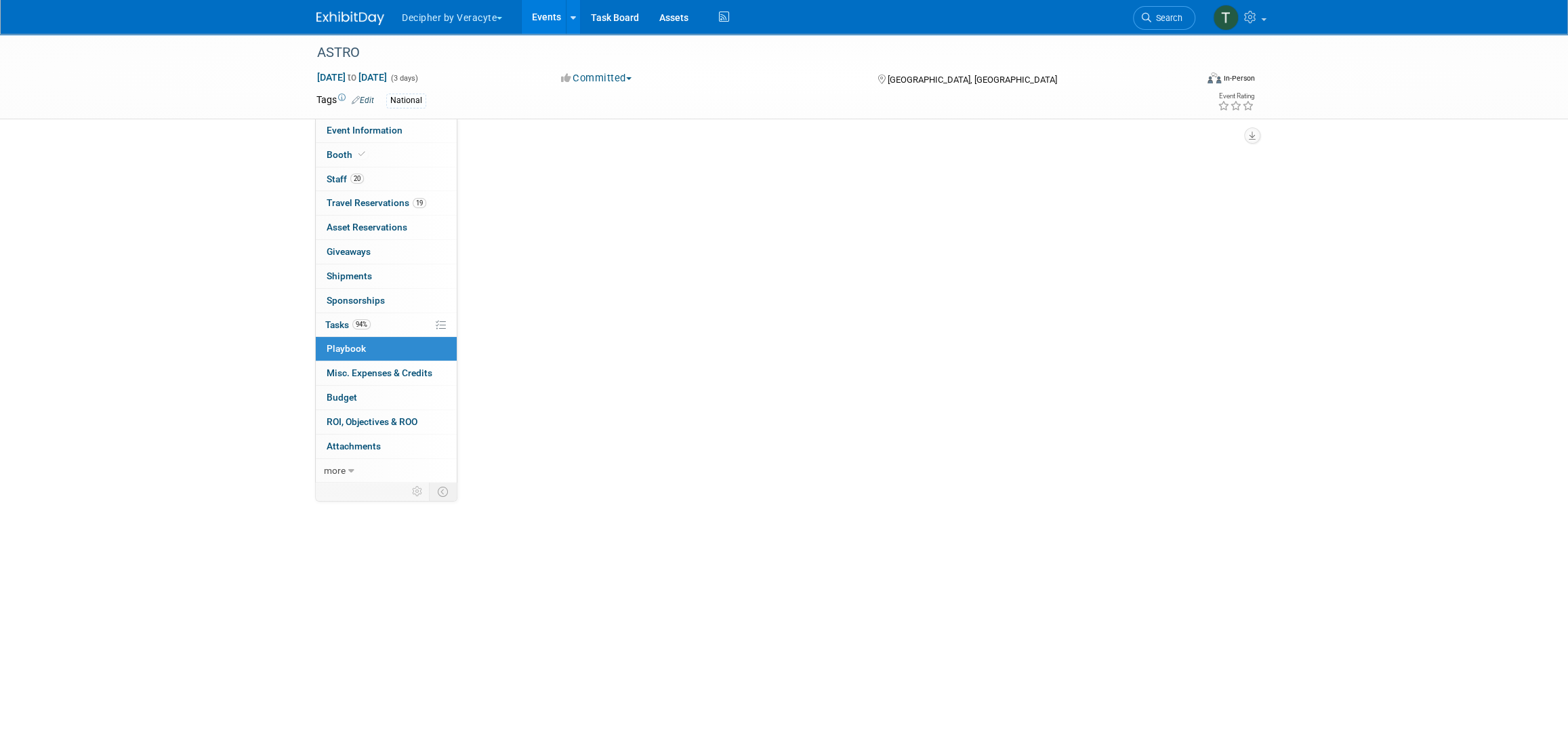
scroll to position [0, 0]
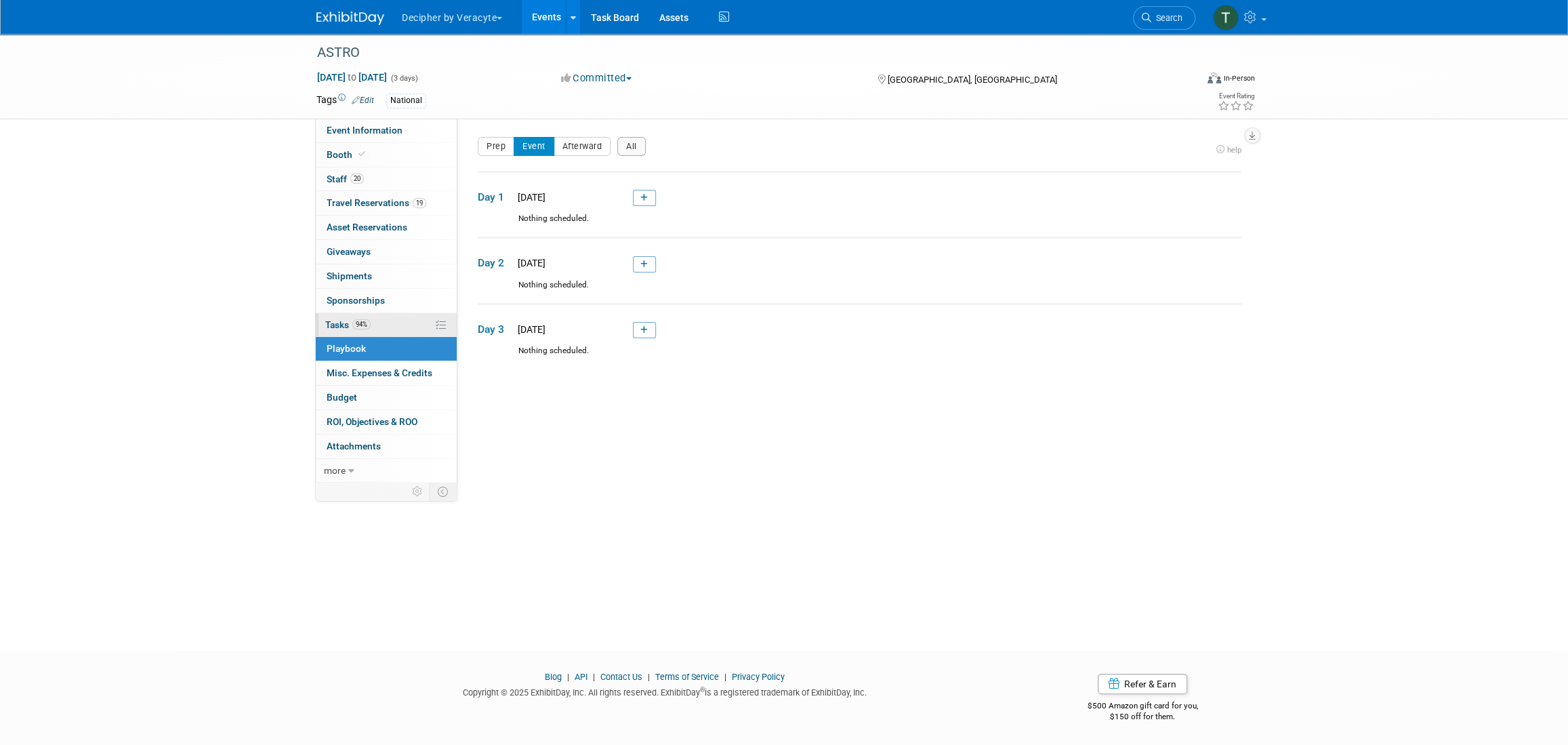
click at [406, 315] on link "94% Tasks 94%" at bounding box center [386, 325] width 141 height 24
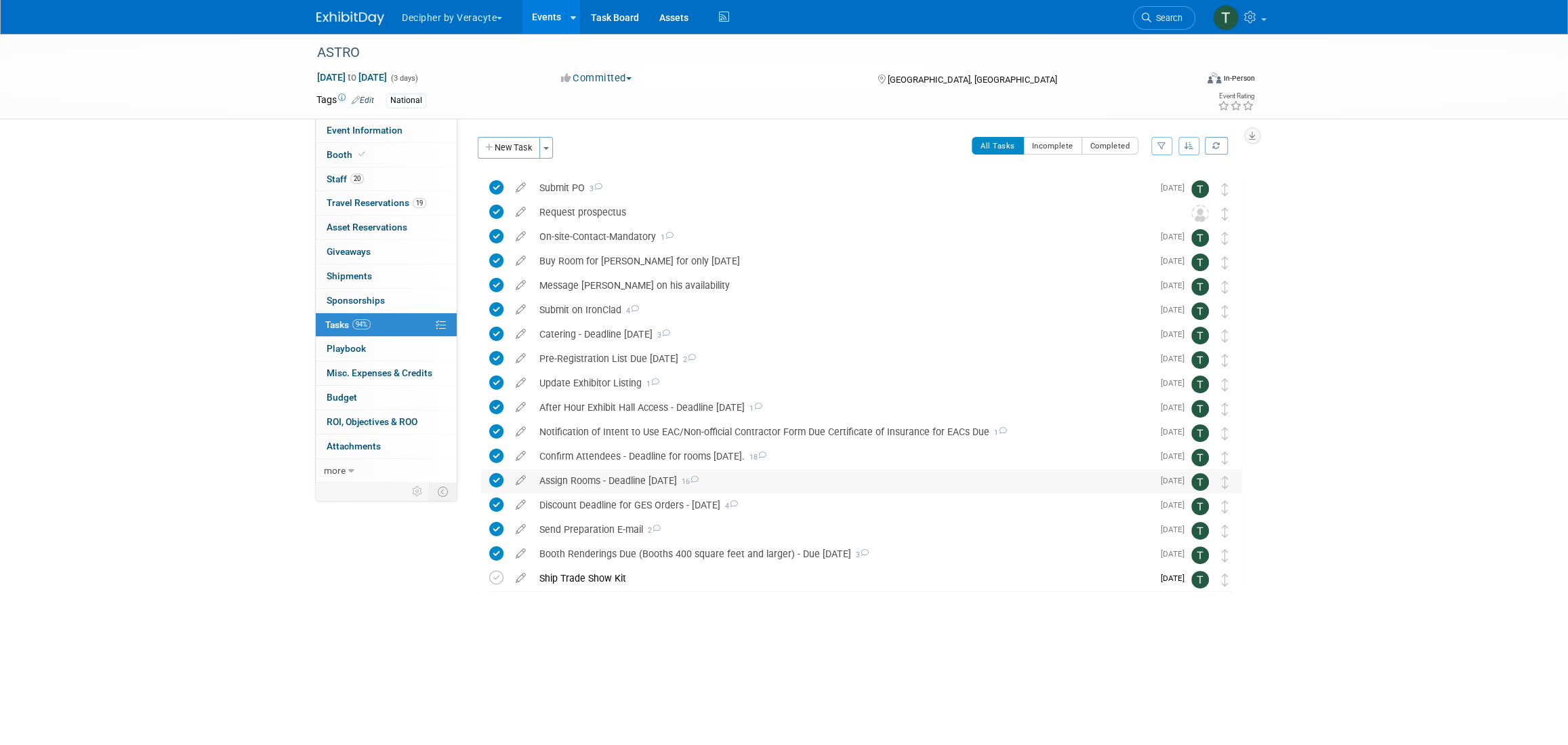
click at [636, 474] on div "Assign Rooms - Deadline August 8th 16" at bounding box center [843, 480] width 620 height 23
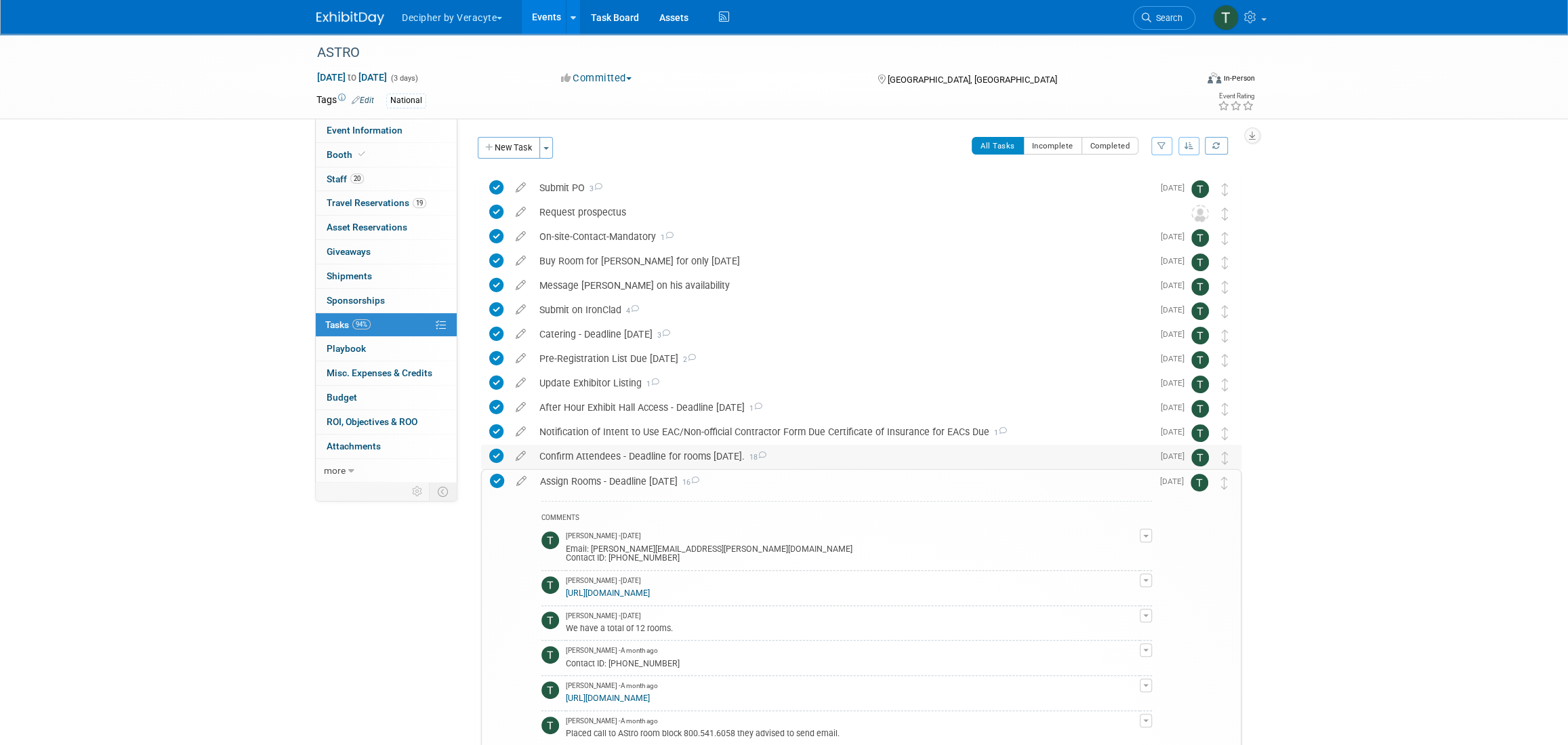
click at [637, 460] on div "Confirm Attendees - Deadline for rooms August 8th. 18" at bounding box center [843, 456] width 620 height 23
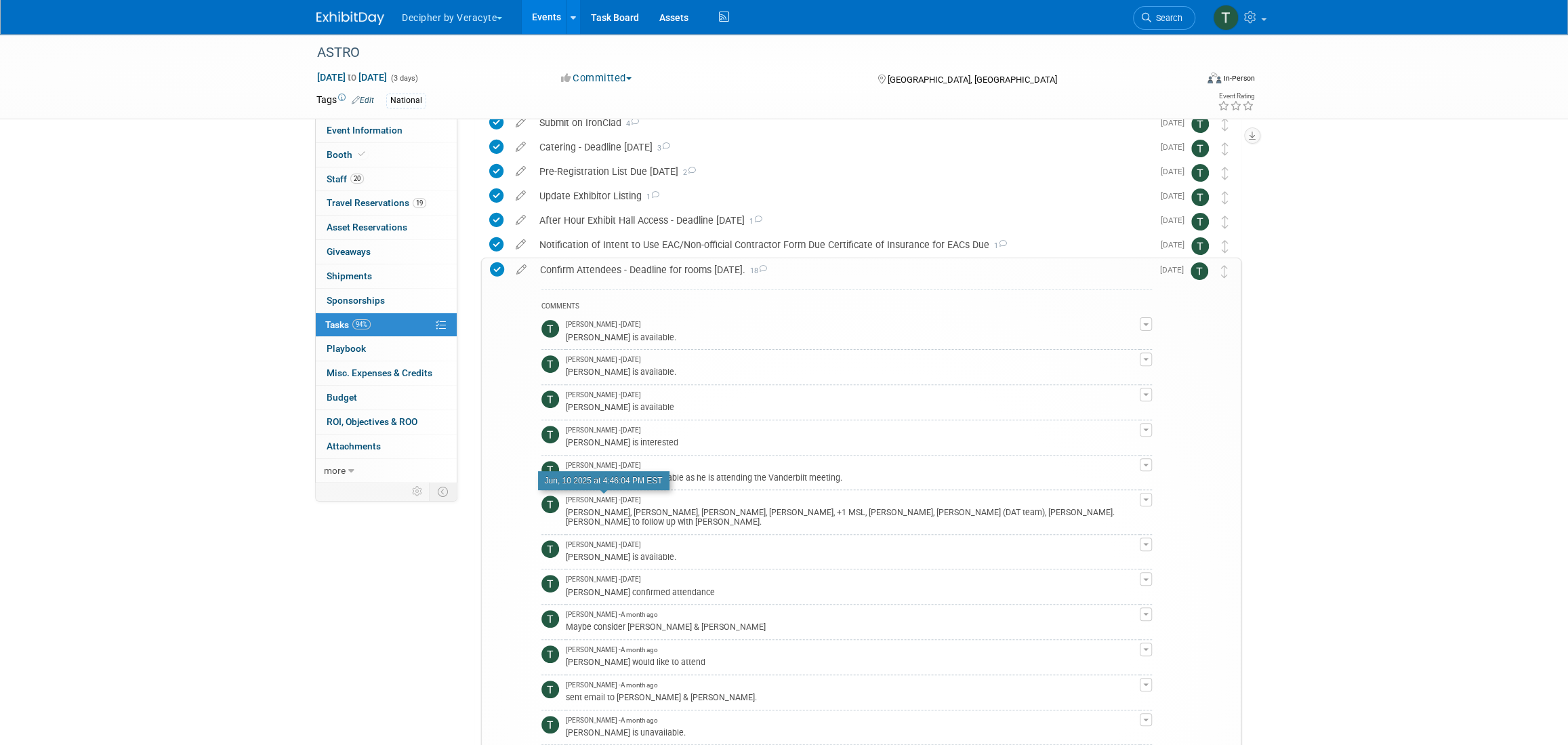
scroll to position [224, 0]
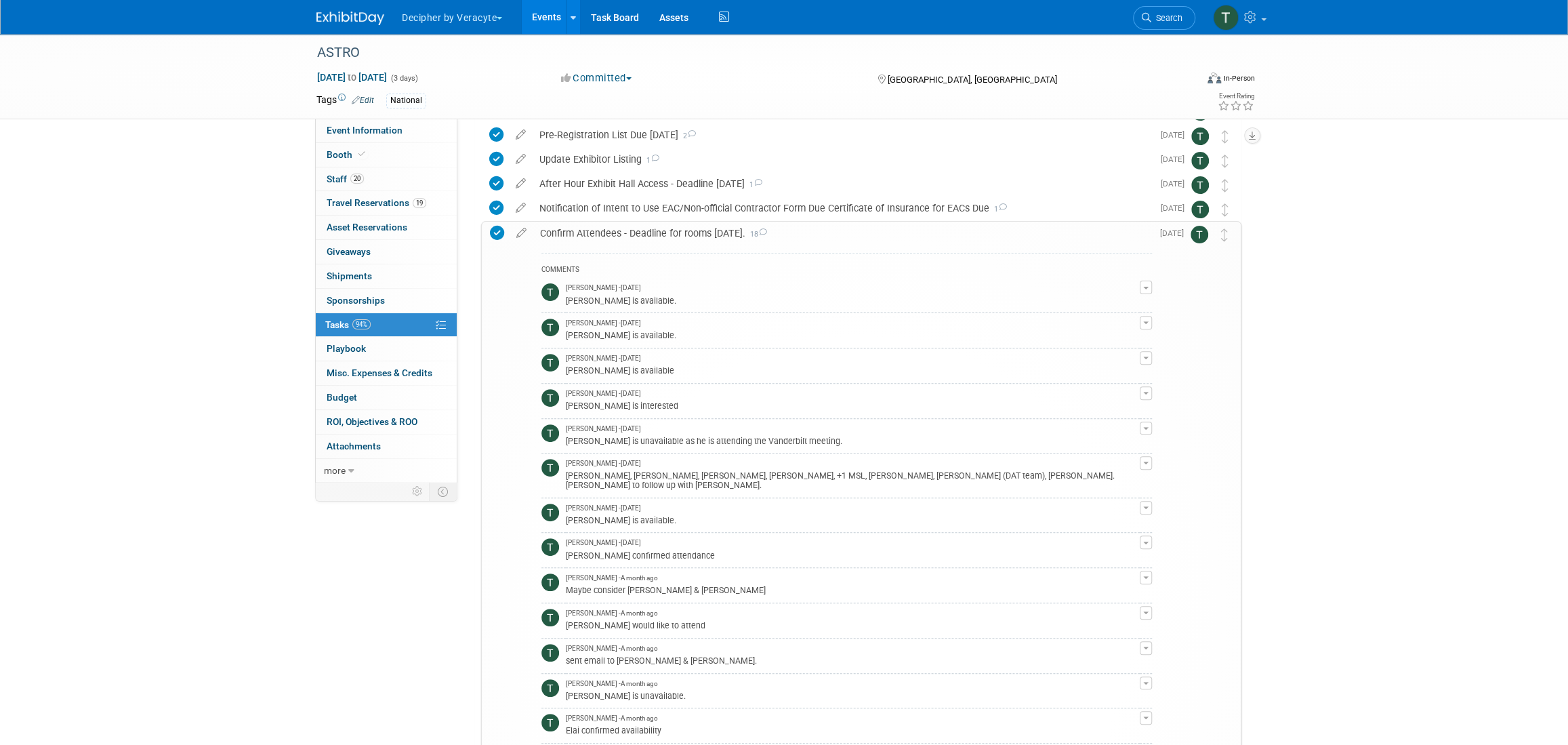
click at [594, 233] on div "Confirm Attendees - Deadline for rooms August 8th. 18" at bounding box center [842, 233] width 618 height 23
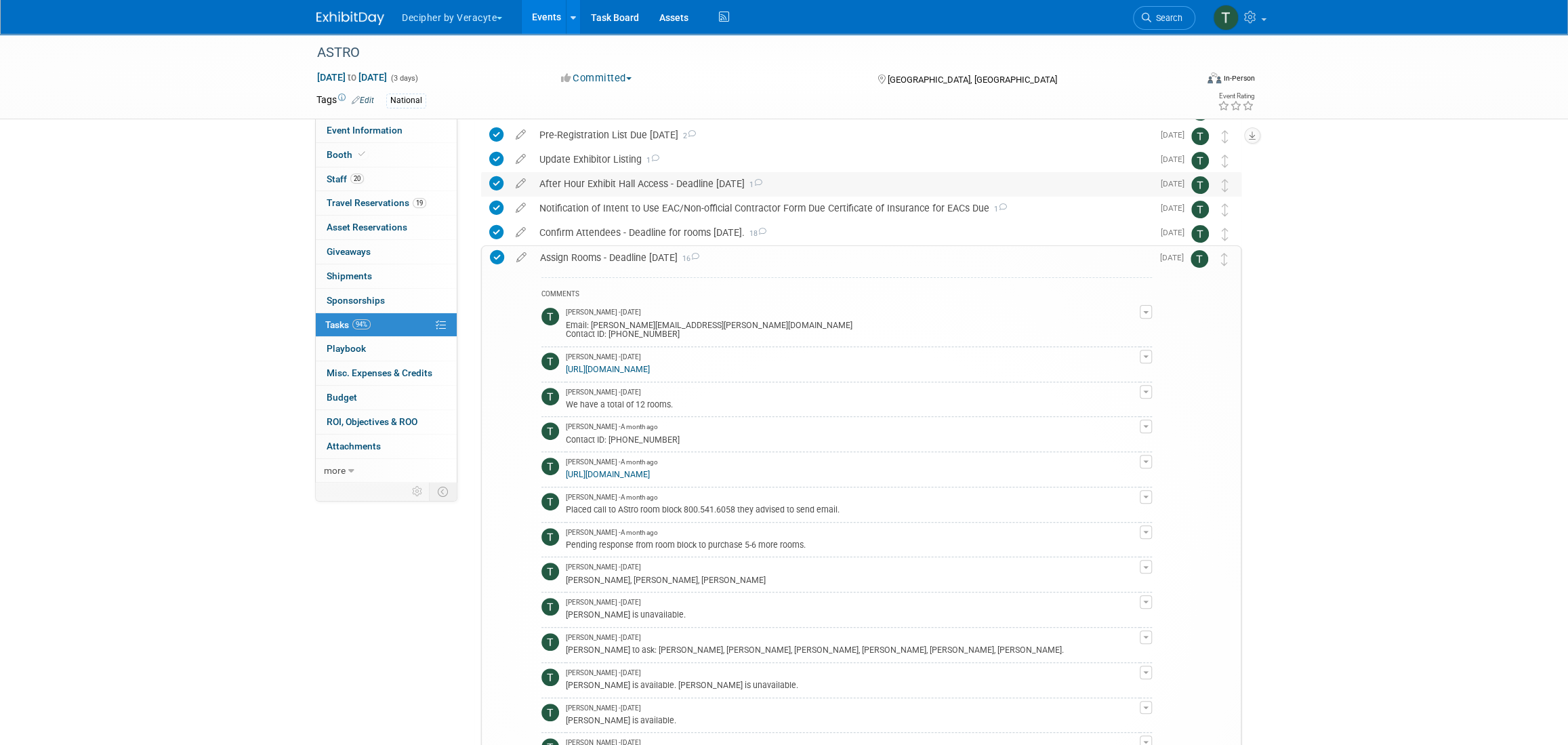
click at [586, 188] on div "After Hour Exhibit Hall Access - Deadline August 25 1" at bounding box center [843, 183] width 620 height 23
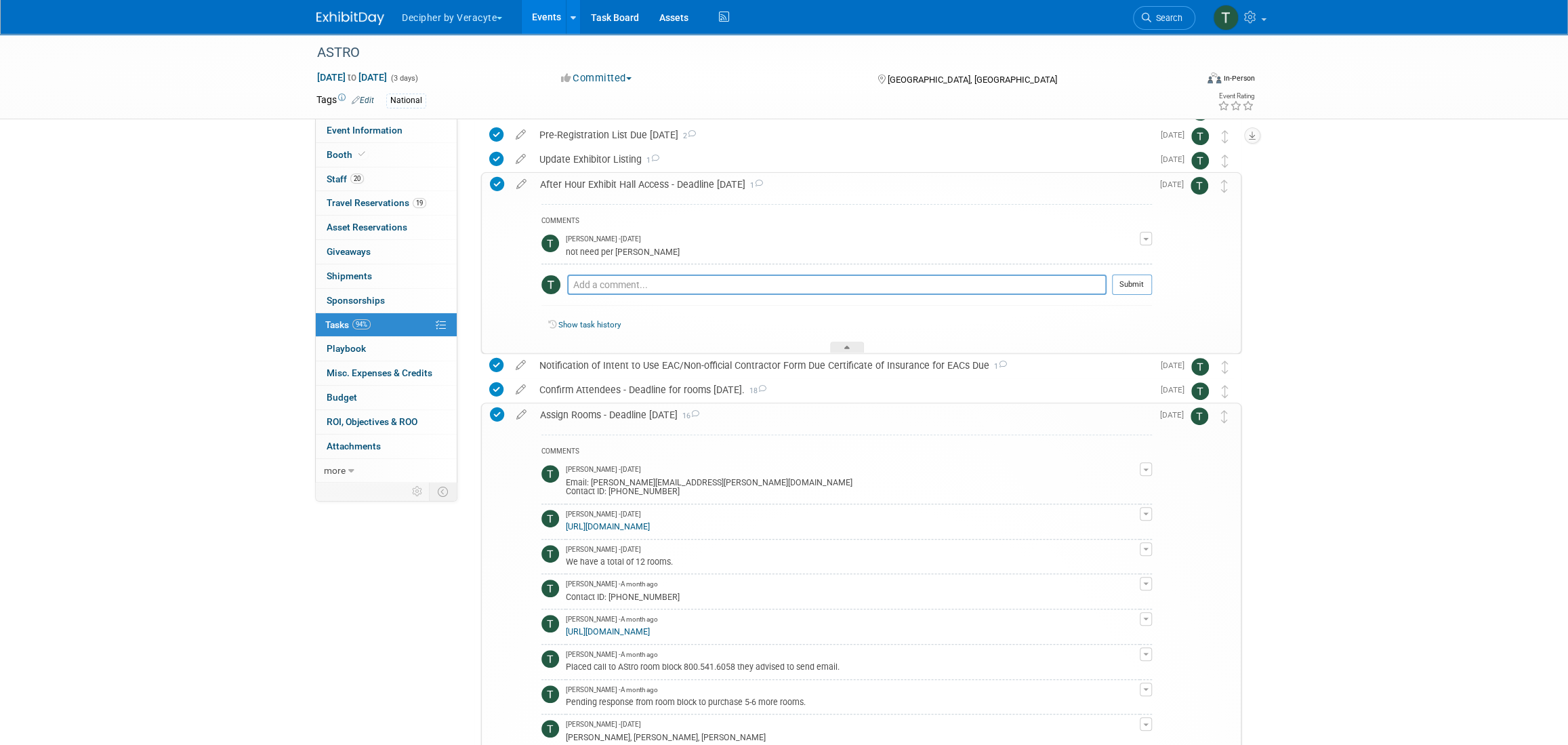
click at [587, 188] on div "After Hour Exhibit Hall Access - Deadline August 25 1" at bounding box center [842, 184] width 618 height 23
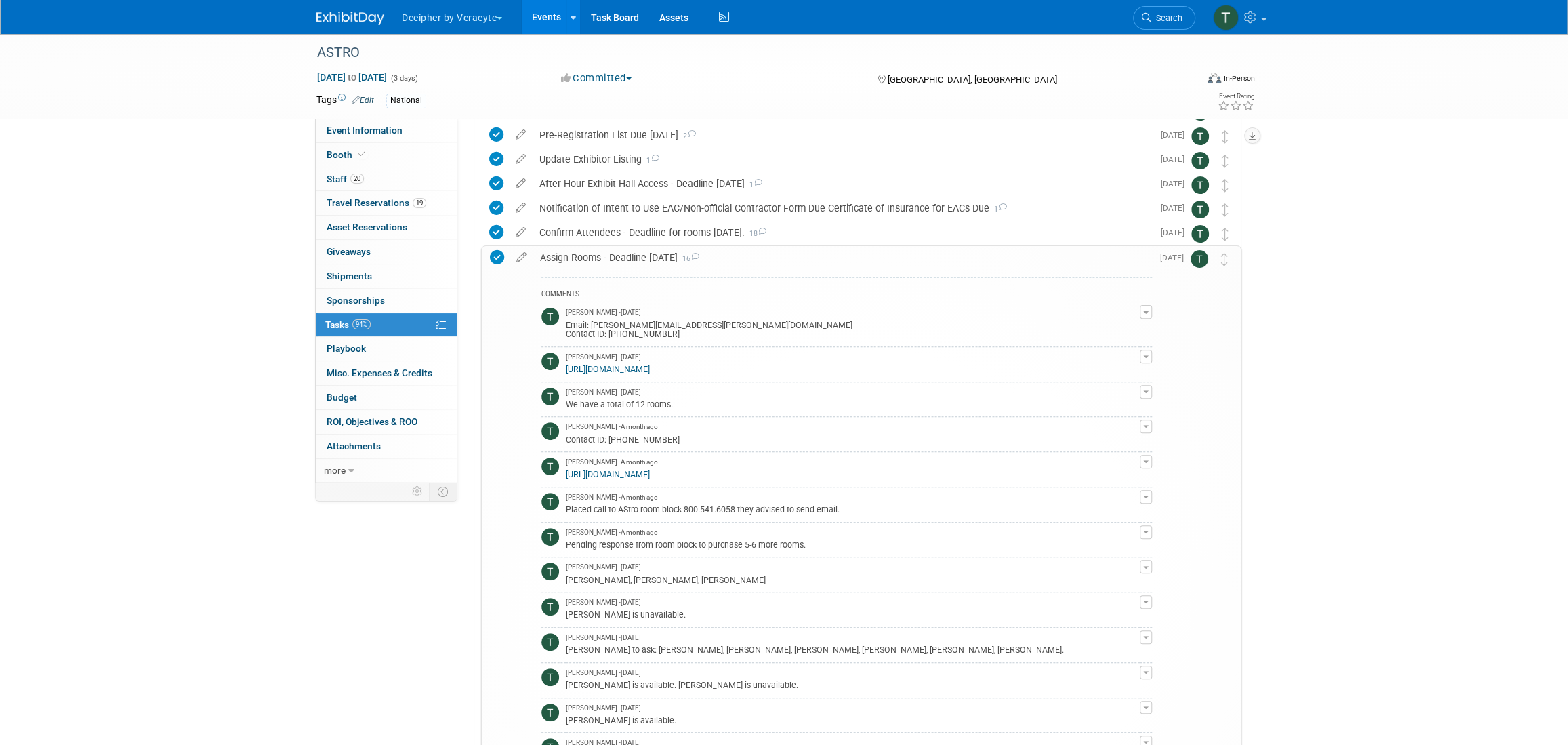
click at [599, 266] on div "Assign Rooms - Deadline August 8th 16" at bounding box center [842, 257] width 618 height 23
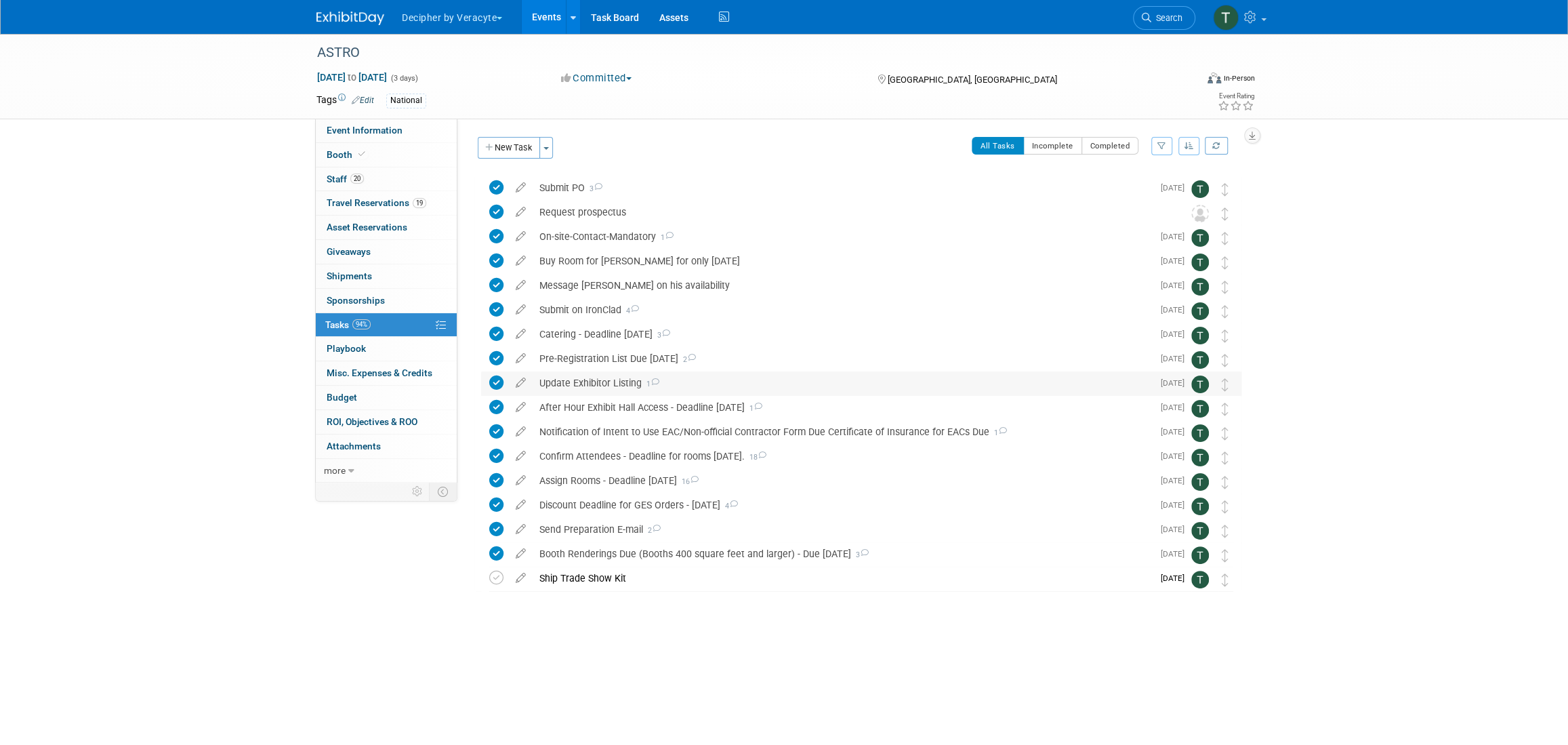
scroll to position [0, 0]
click at [615, 526] on div "Send Preparation E-mail 2" at bounding box center [843, 530] width 620 height 23
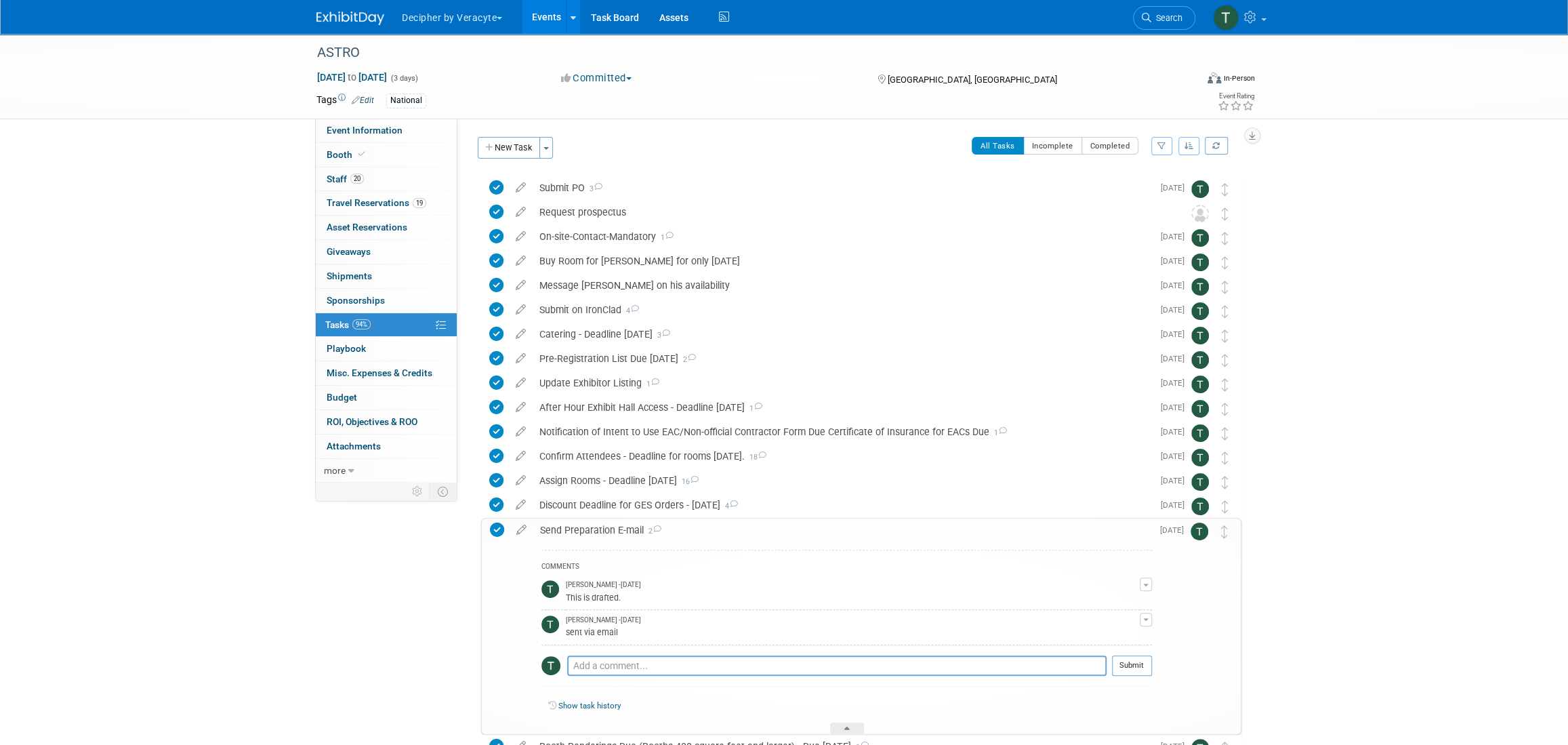
click at [615, 526] on div "Send Preparation E-mail 2" at bounding box center [842, 530] width 618 height 23
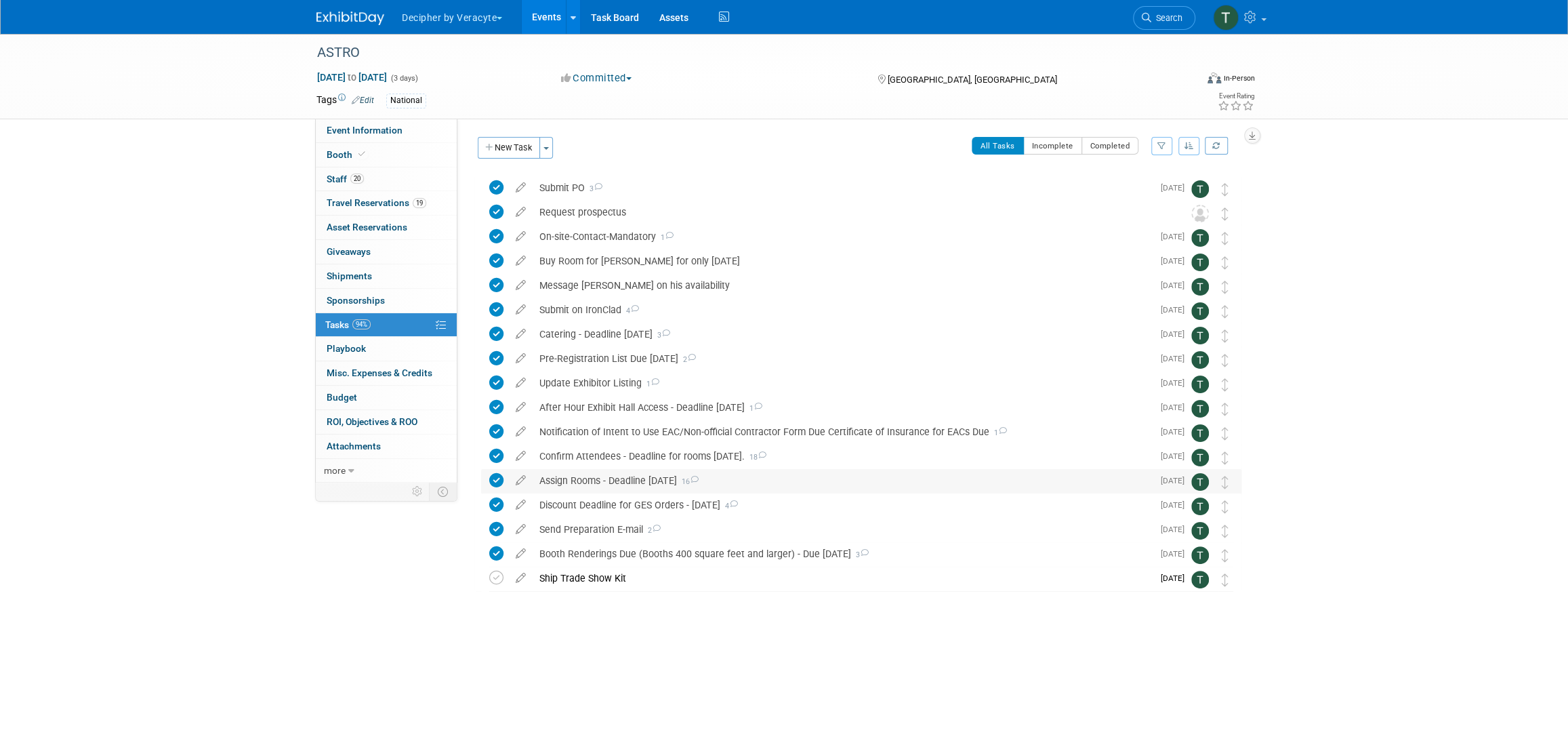
click at [606, 477] on div "Assign Rooms - Deadline August 8th 16" at bounding box center [843, 480] width 620 height 23
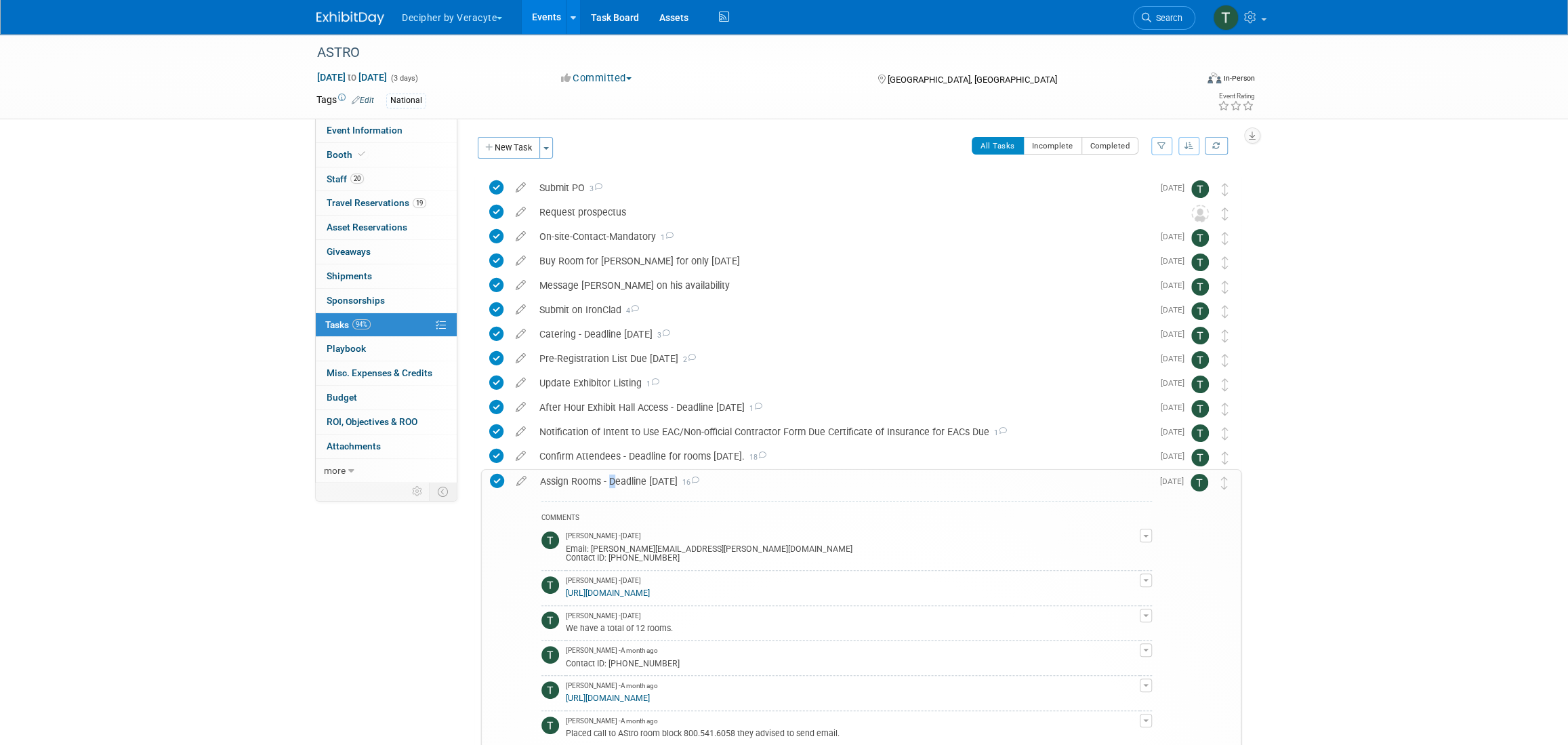
click at [606, 477] on div "Assign Rooms - Deadline August 8th 16" at bounding box center [842, 481] width 618 height 23
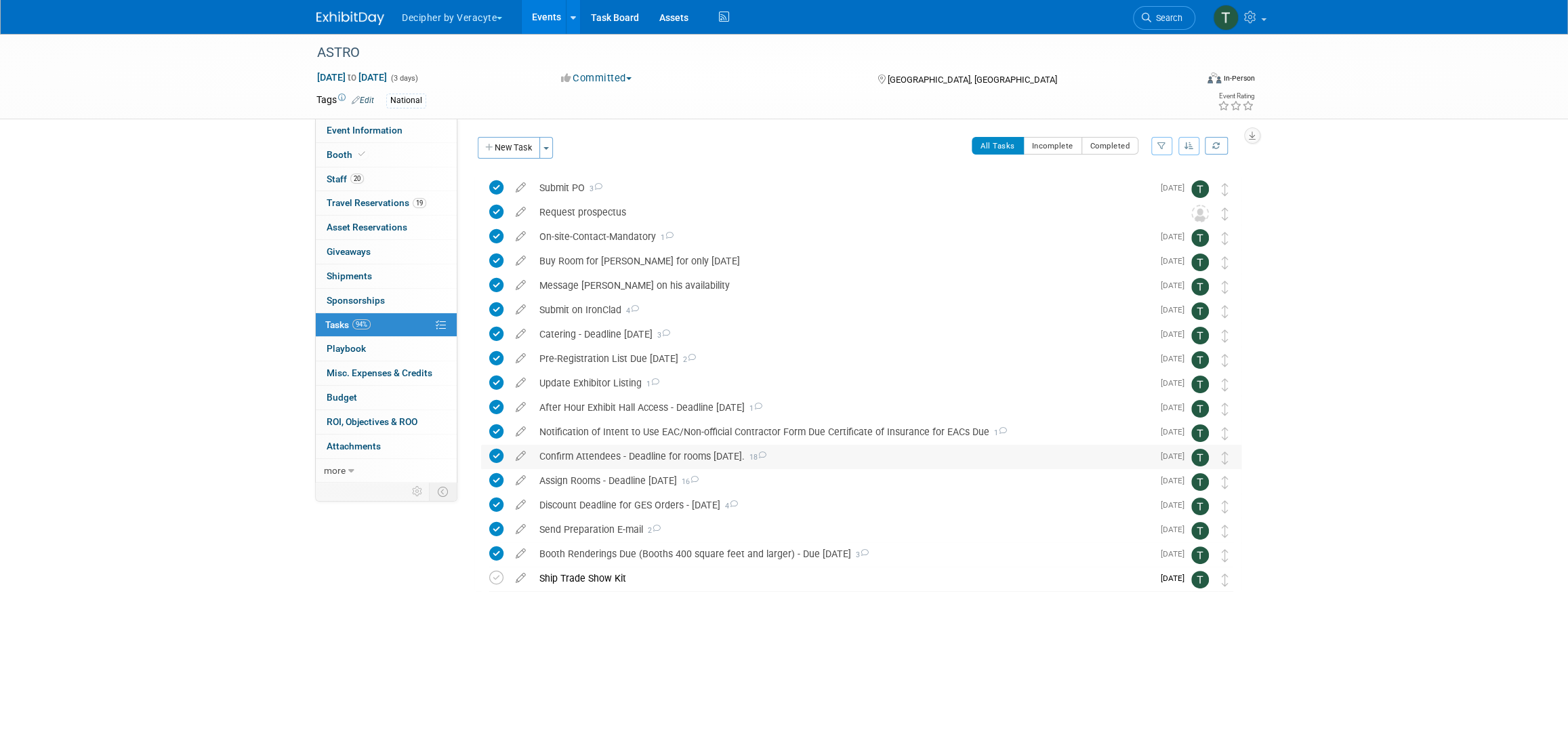
click at [608, 448] on div "Confirm Attendees - Deadline for rooms August 8th. 18" at bounding box center [843, 456] width 620 height 23
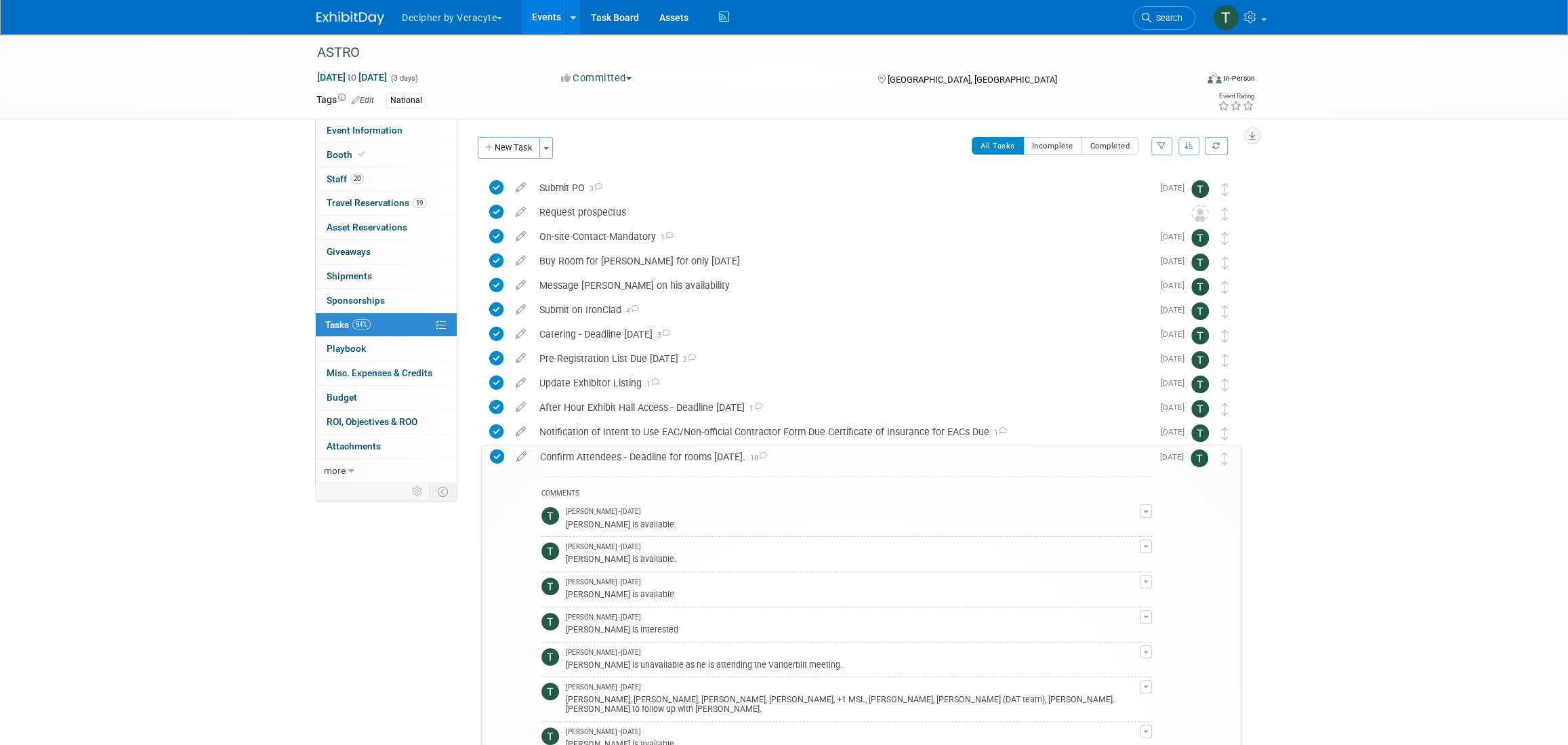
click at [608, 448] on div "Confirm Attendees - Deadline for rooms August 8th. 18" at bounding box center [842, 456] width 618 height 23
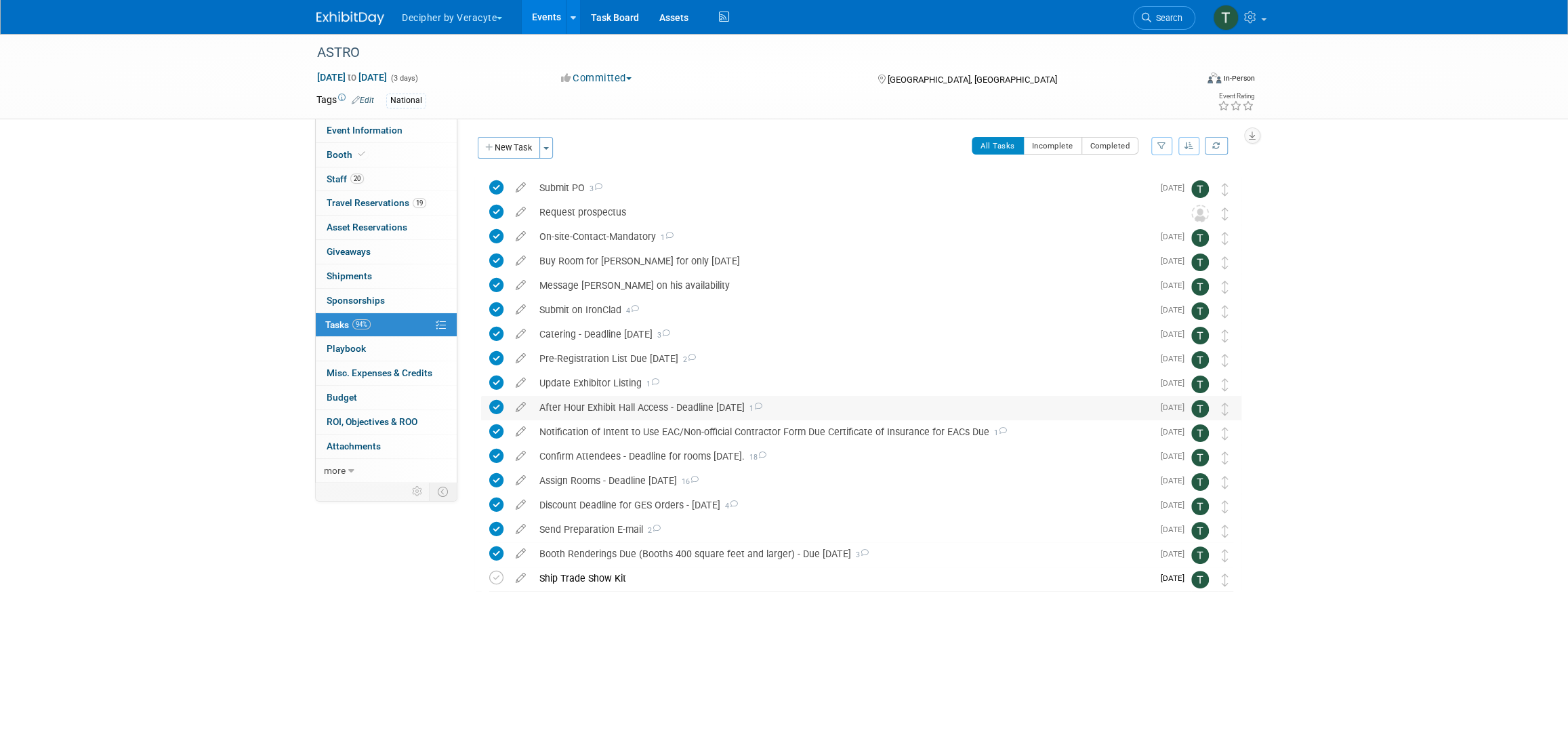
click at [613, 410] on div "After Hour Exhibit Hall Access - Deadline August 25 1" at bounding box center [843, 407] width 620 height 23
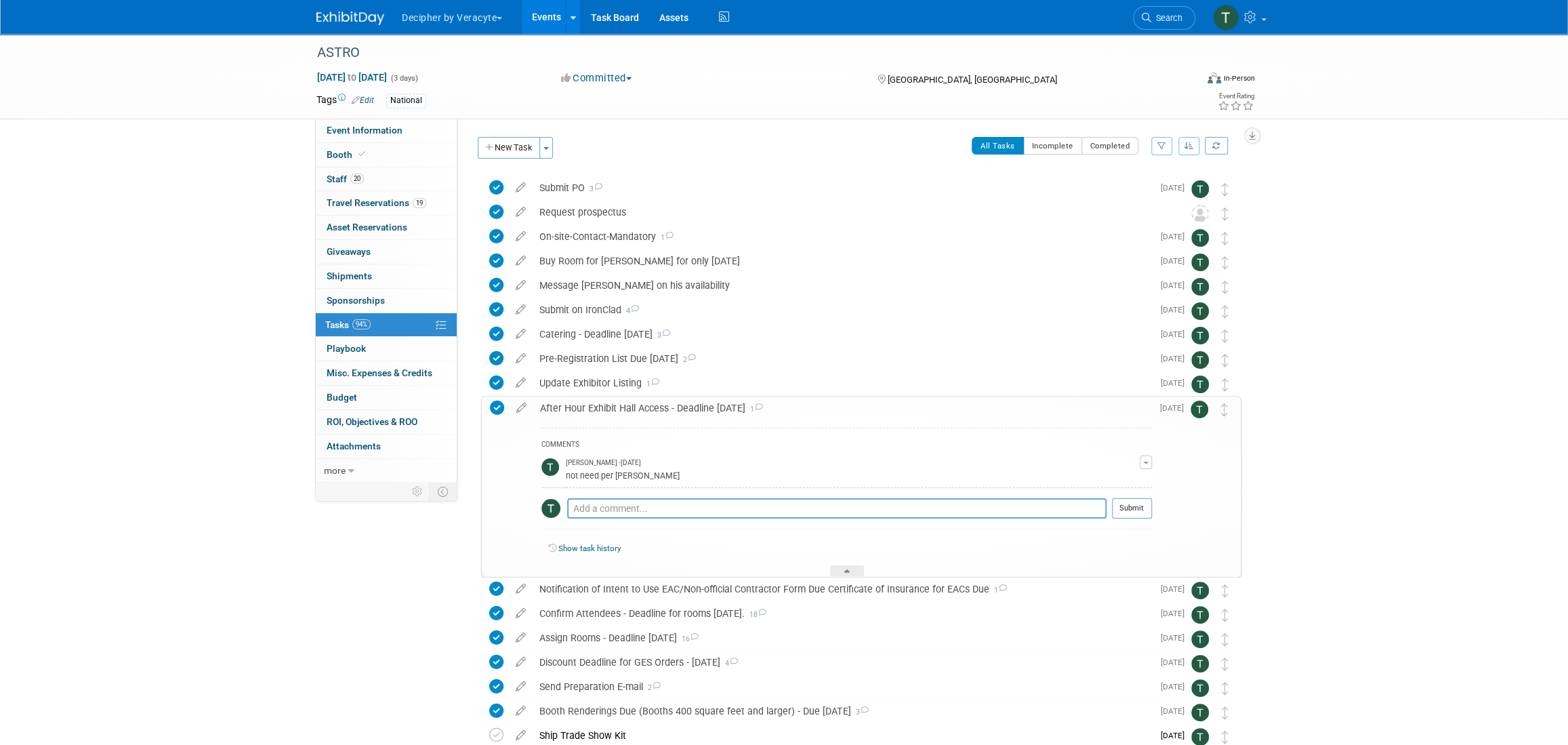
click at [613, 410] on div "After Hour Exhibit Hall Access - Deadline August 25 1" at bounding box center [842, 408] width 618 height 23
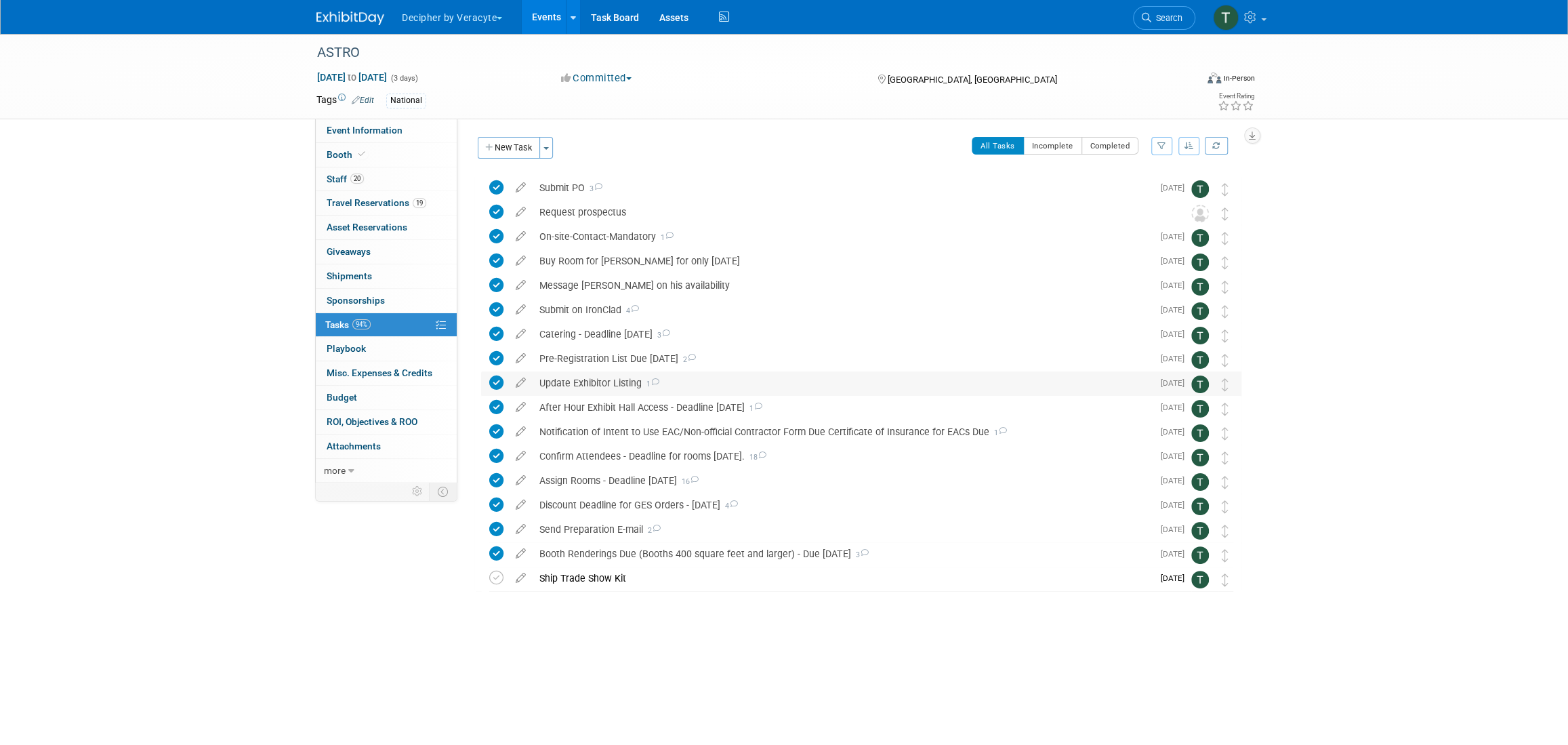
click at [615, 383] on div "Update Exhibitor Listing 1" at bounding box center [843, 383] width 620 height 23
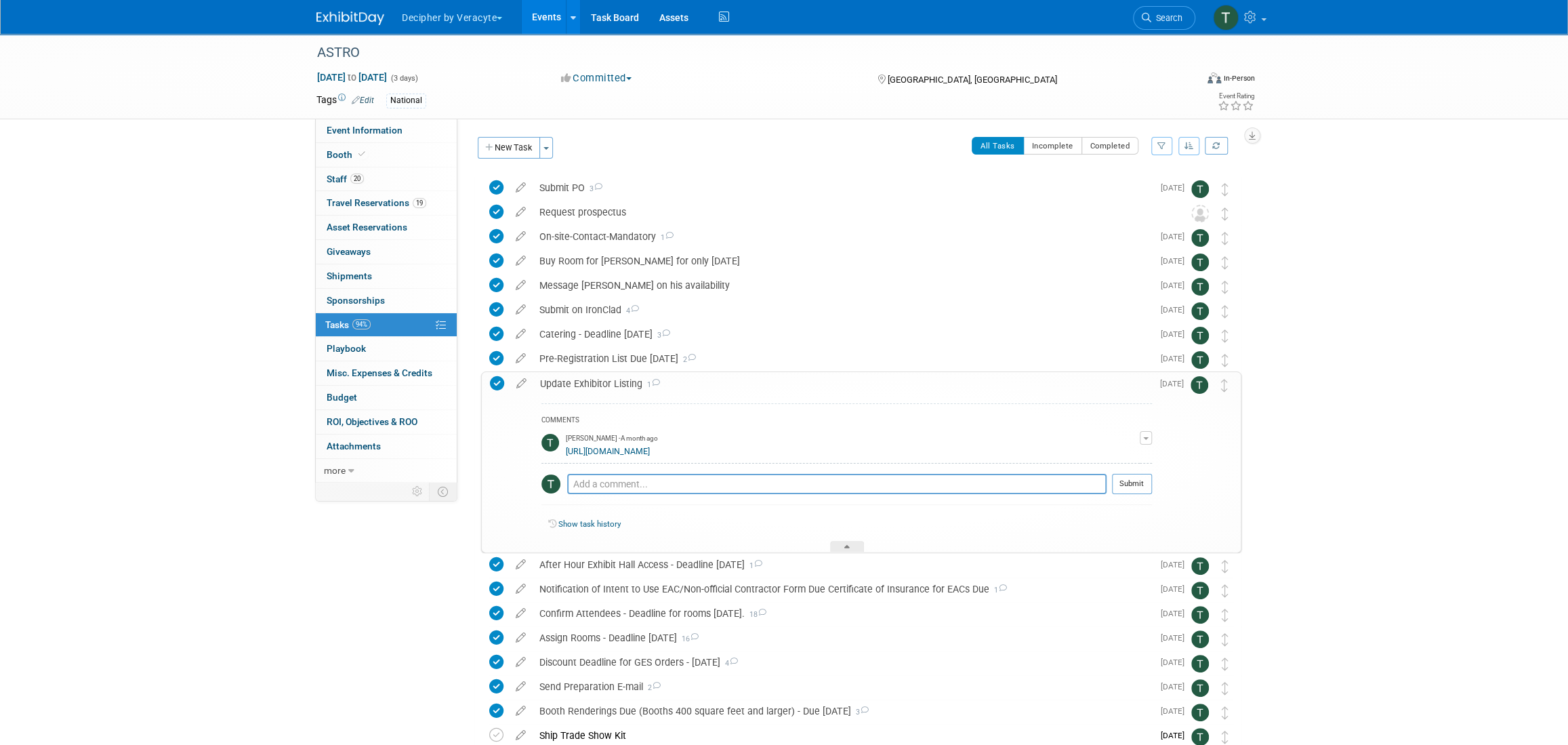
click at [633, 456] on td "Tony Alvarado - A month ago https://astro25.myexpoonline.com/dashboard" at bounding box center [853, 446] width 574 height 35
click at [634, 452] on link "https://astro25.myexpoonline.com/dashboard" at bounding box center [608, 451] width 84 height 10
click at [373, 201] on span "Travel Reservations 19" at bounding box center [376, 202] width 99 height 11
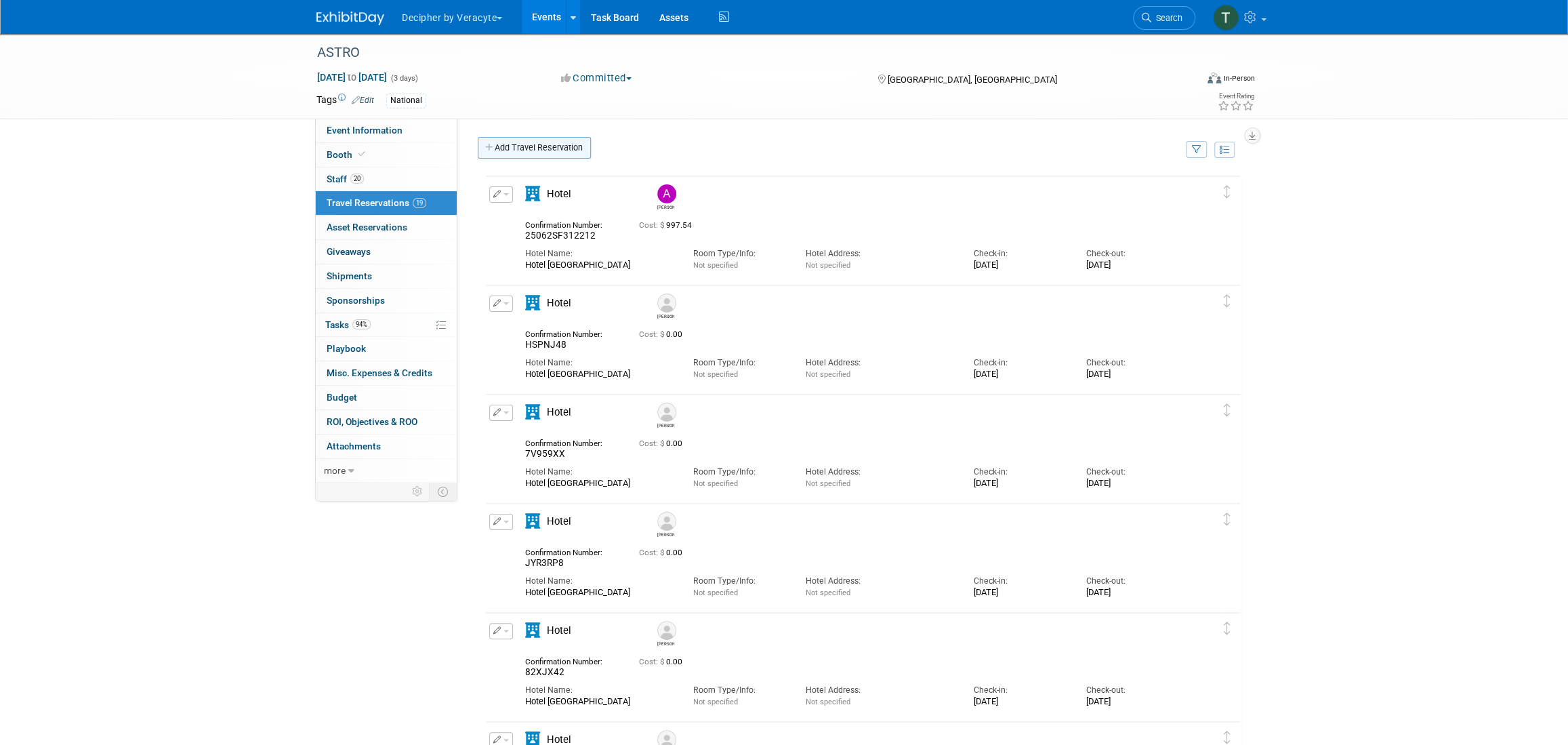
click at [500, 155] on link "Add Travel Reservation" at bounding box center [534, 147] width 113 height 21
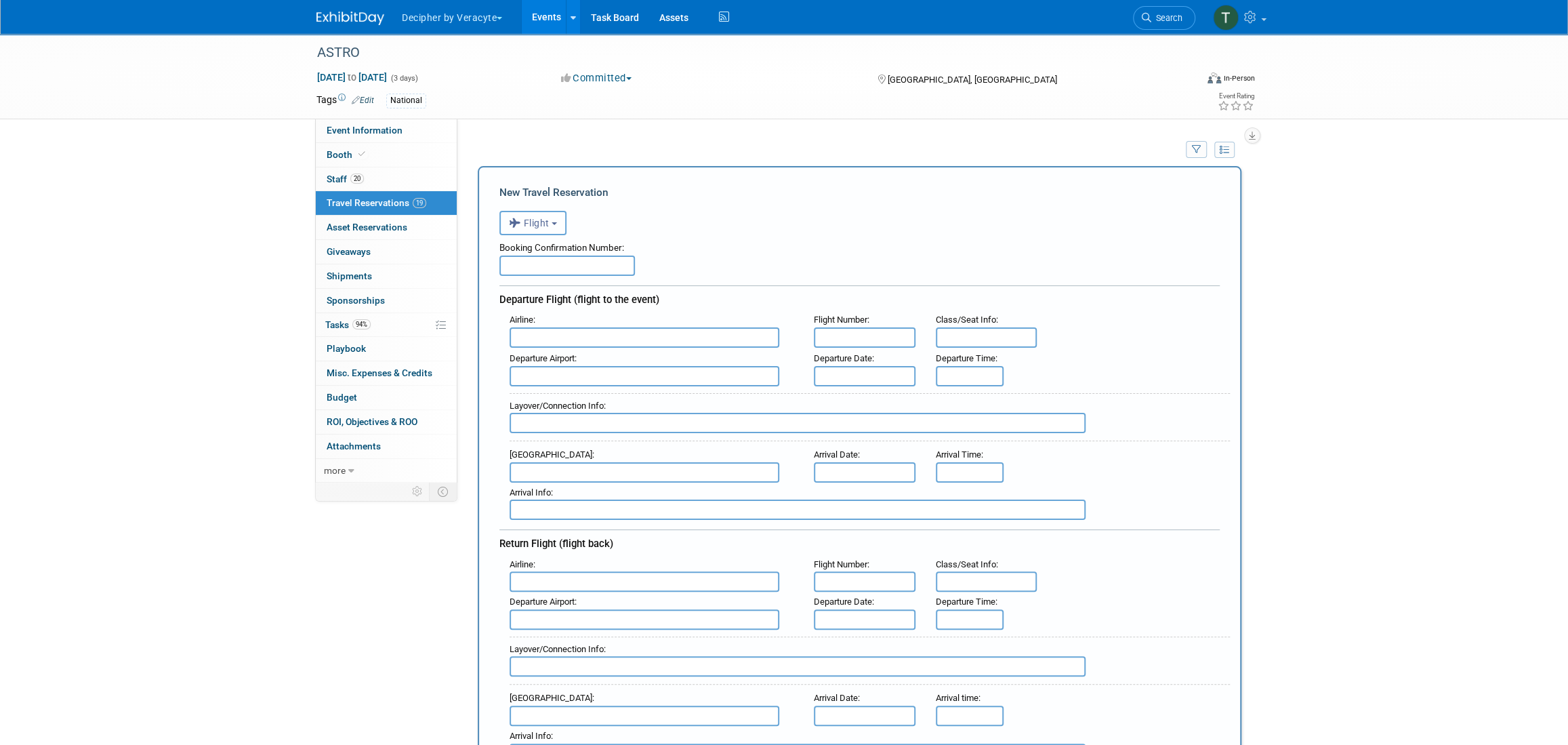
click at [560, 221] on button "Flight" at bounding box center [533, 223] width 67 height 25
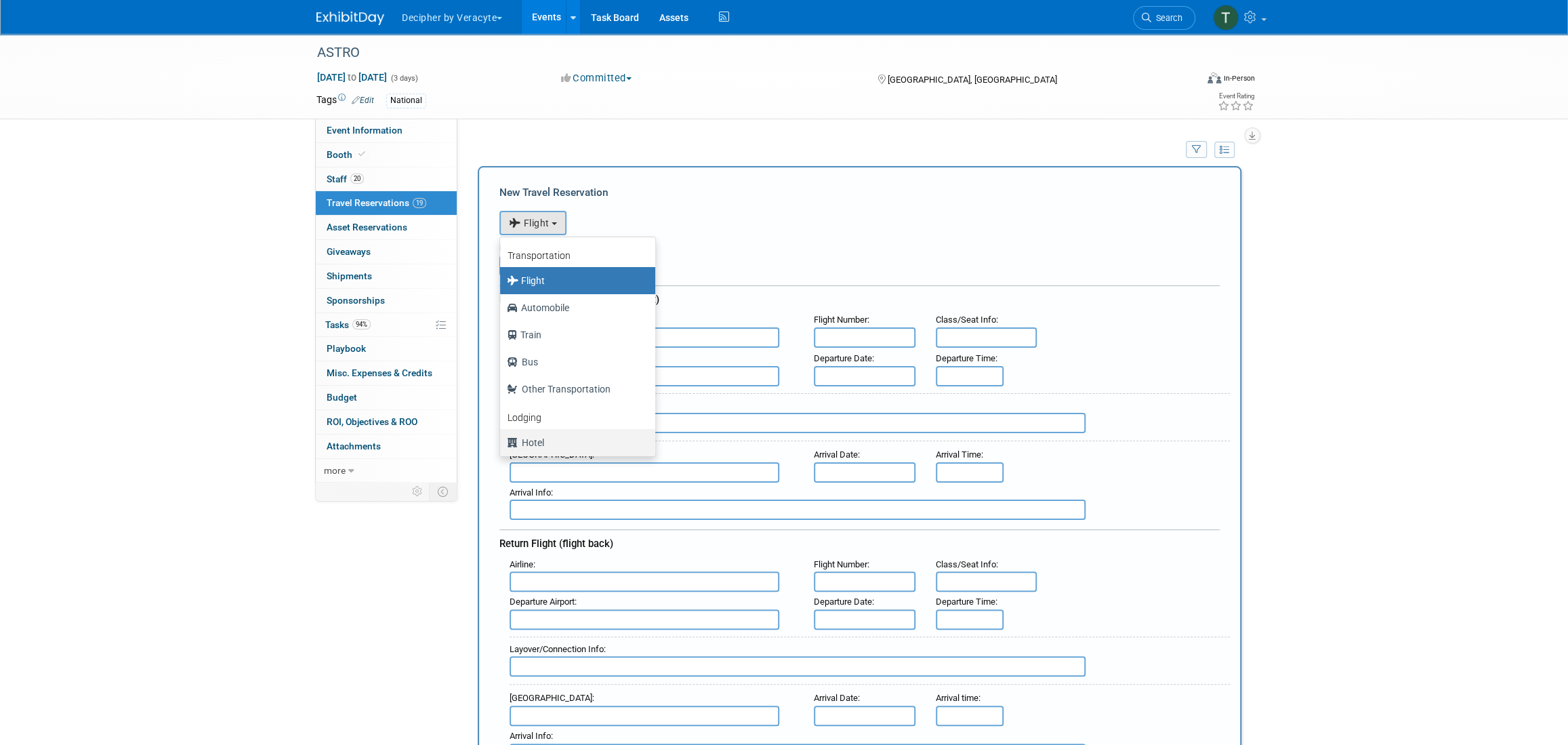
click at [563, 436] on label "Hotel" at bounding box center [574, 442] width 135 height 21
click at [502, 437] on input "Hotel" at bounding box center [497, 441] width 9 height 9
select select "6"
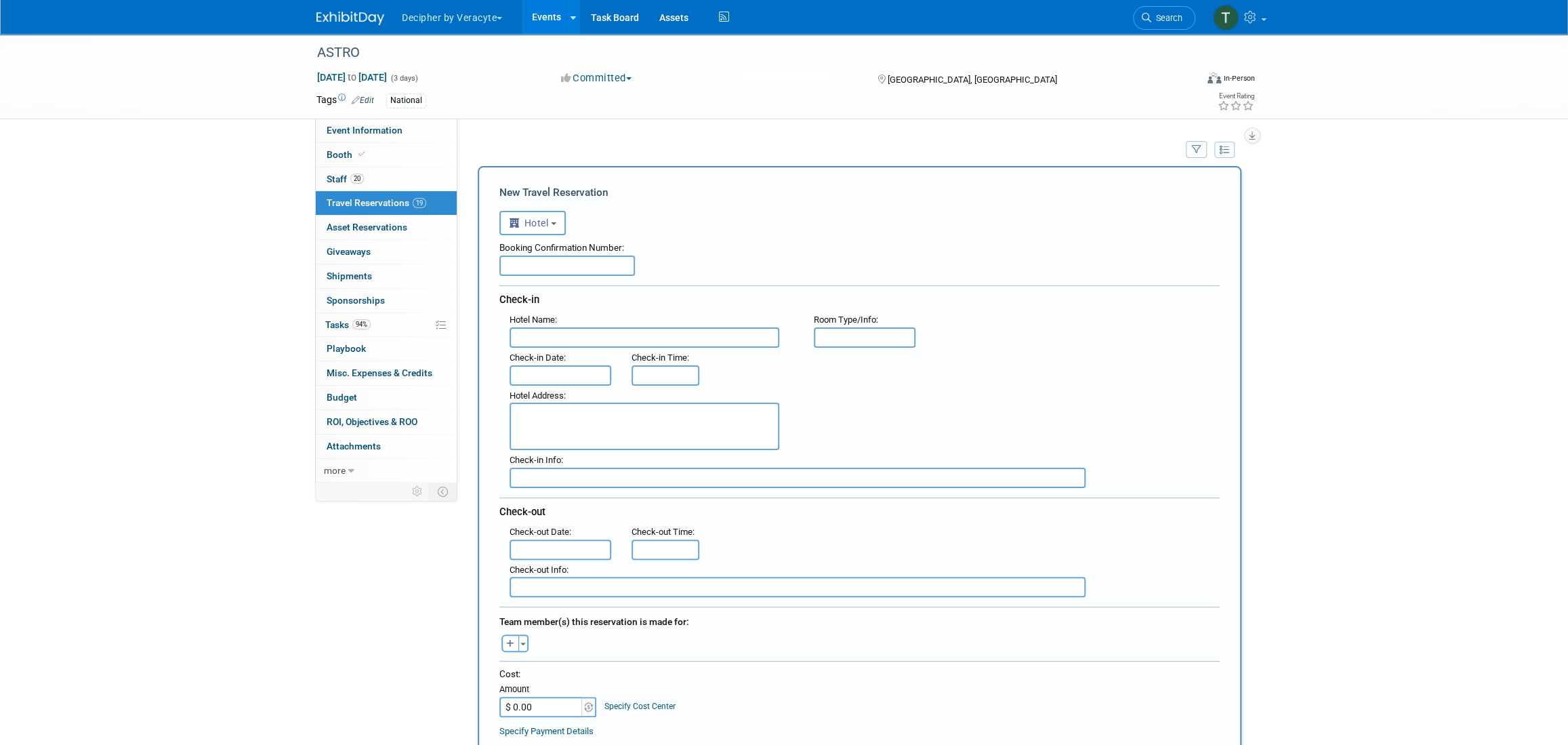
click at [562, 275] on input "text" at bounding box center [567, 266] width 136 height 21
paste input "25062SF313066"
type input "25062SF313066"
click at [583, 340] on input "text" at bounding box center [645, 337] width 270 height 21
paste input "Hotel Nikko San Francisco"
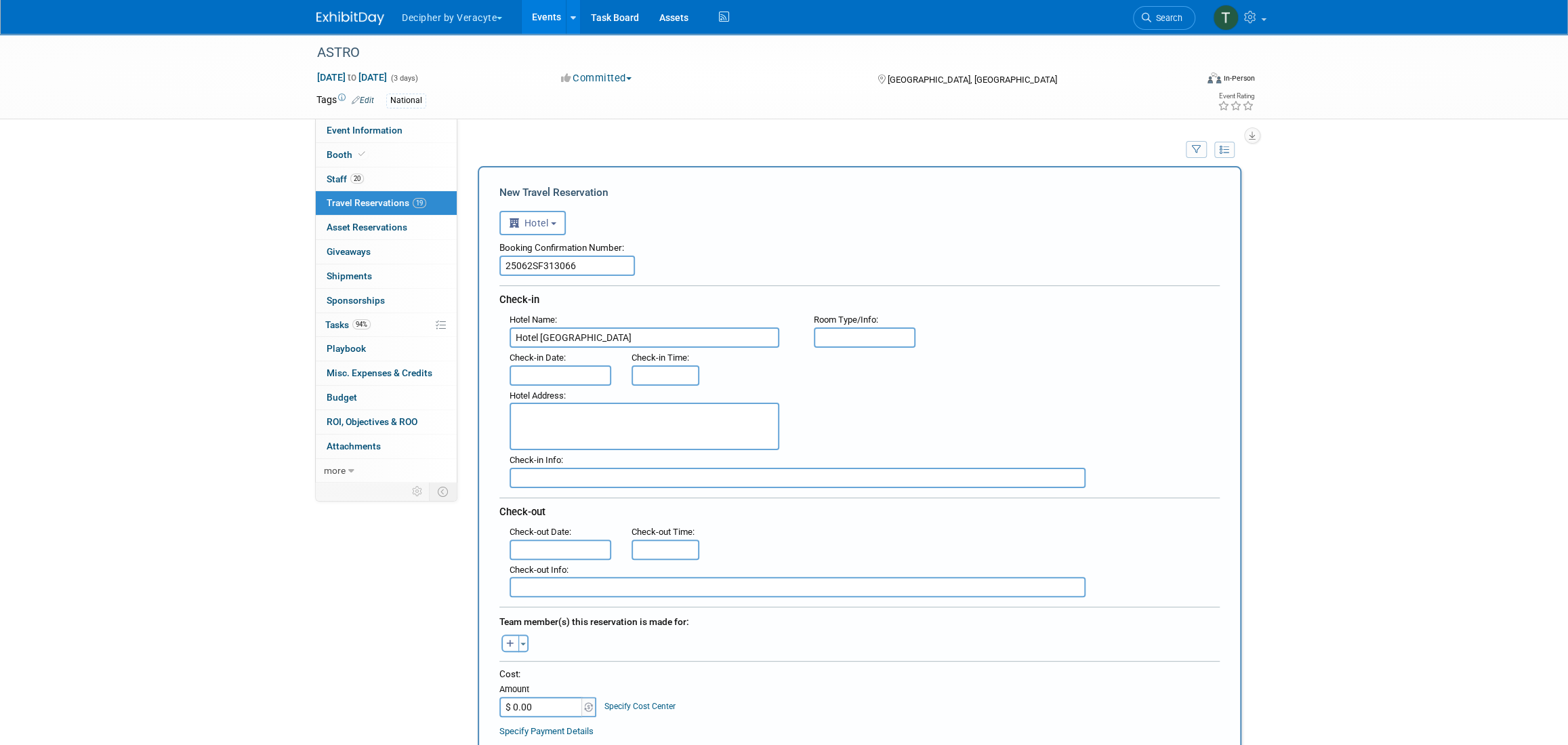
type input "Hotel Nikko San Francisco"
click at [567, 378] on body "Decipher by Veracyte Explore: My Workspaces 2 Go to Workspace: Corporate Events…" at bounding box center [784, 372] width 1568 height 745
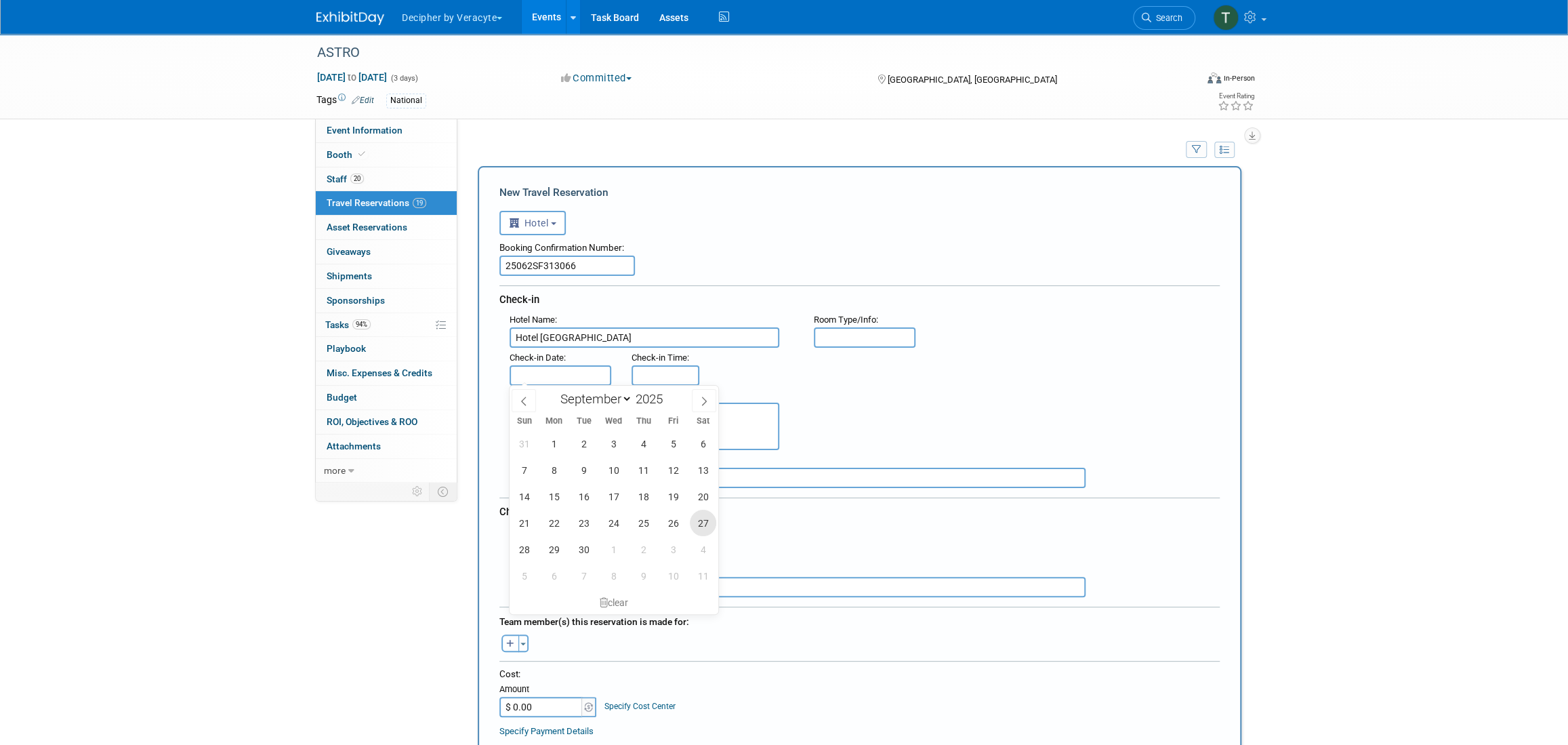
click at [703, 530] on span "27" at bounding box center [703, 523] width 26 height 26
type input "Sep 27, 2025"
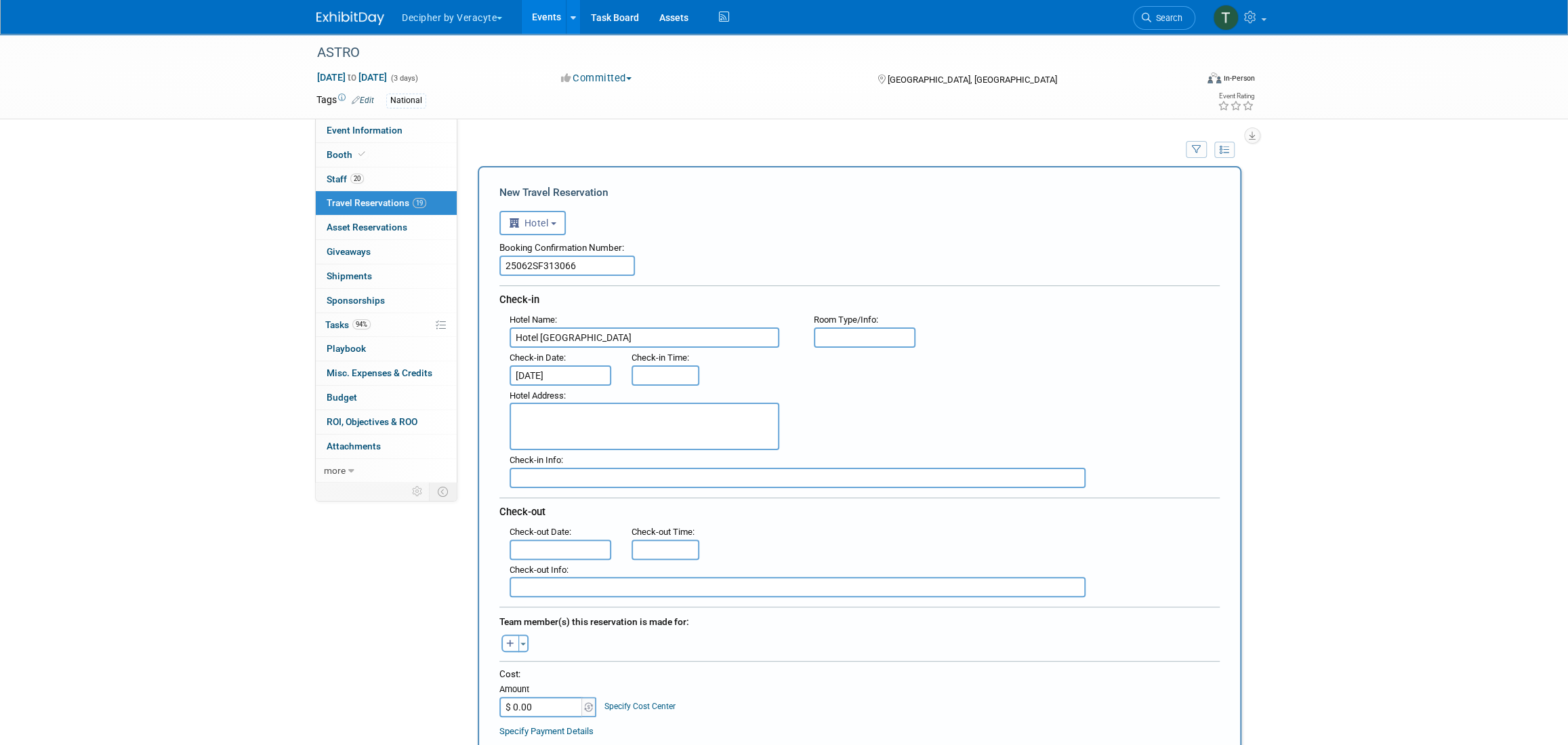
click at [581, 549] on input "text" at bounding box center [561, 549] width 102 height 21
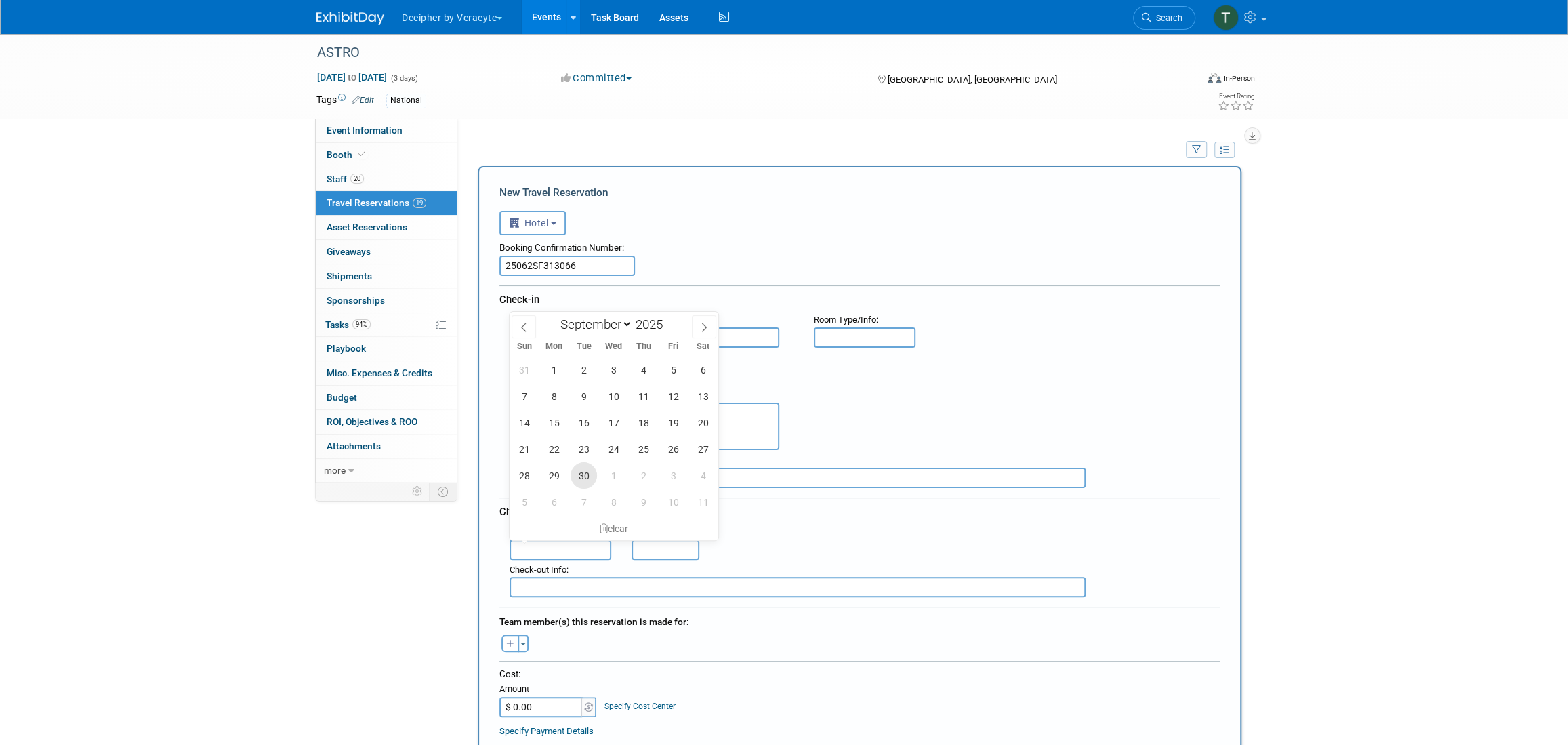
click at [589, 474] on span "30" at bounding box center [584, 475] width 26 height 26
type input "Sep 30, 2025"
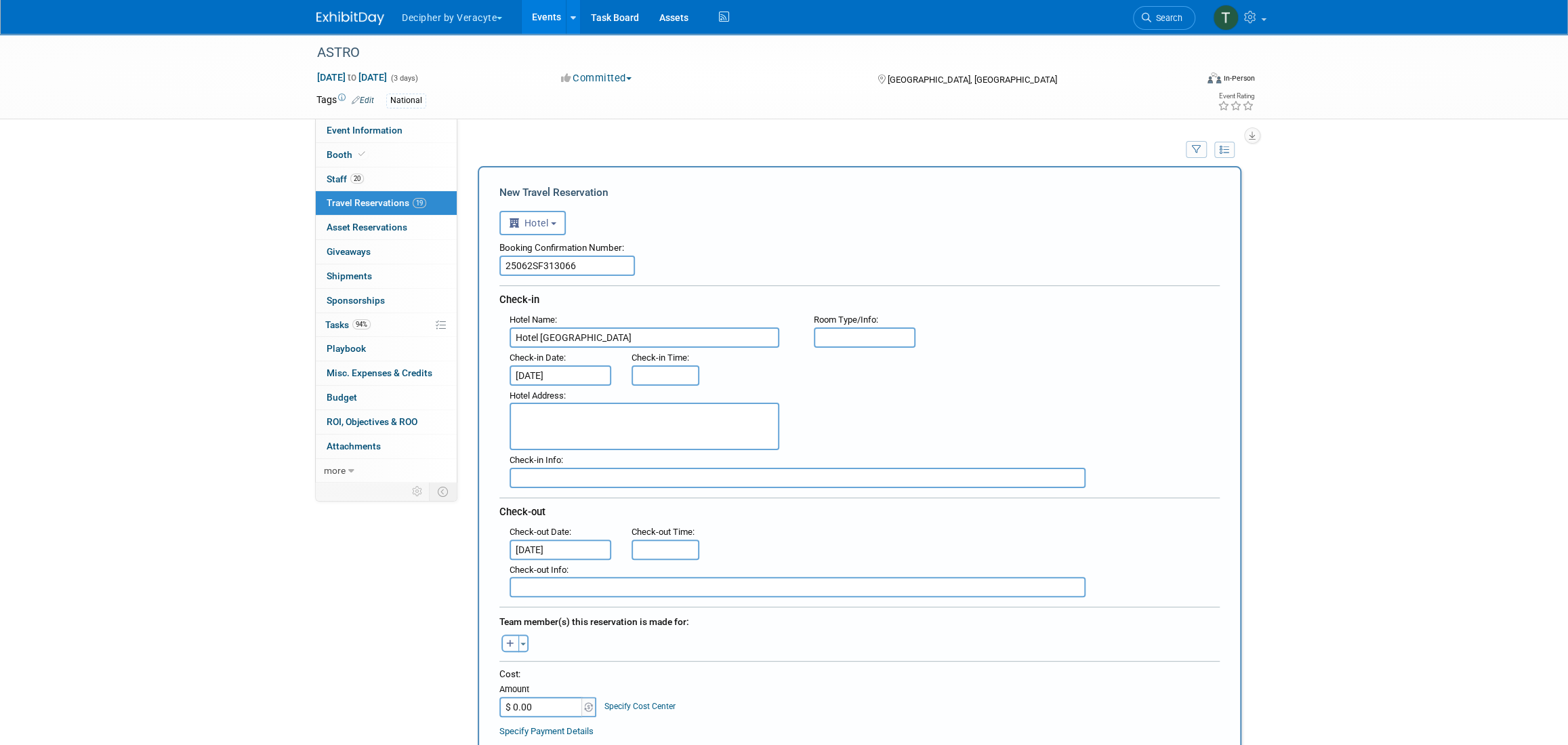
click at [509, 642] on icon "button" at bounding box center [510, 644] width 8 height 9
select select
click at [535, 671] on input "text" at bounding box center [581, 679] width 170 height 23
type input "sea"
click at [553, 696] on label "Seagle Liu" at bounding box center [571, 707] width 141 height 21
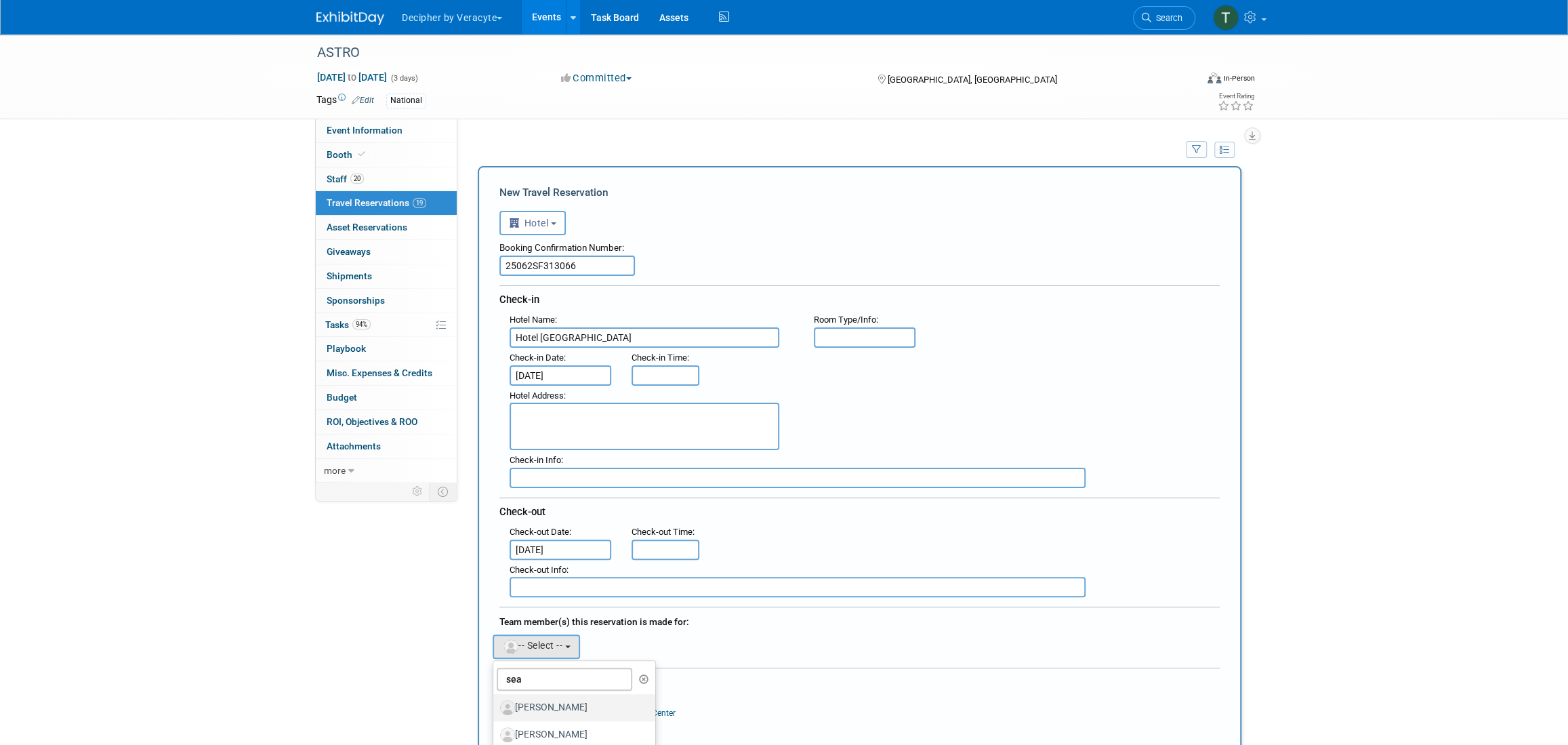
click at [495, 701] on input "Seagle Liu" at bounding box center [491, 706] width 9 height 9
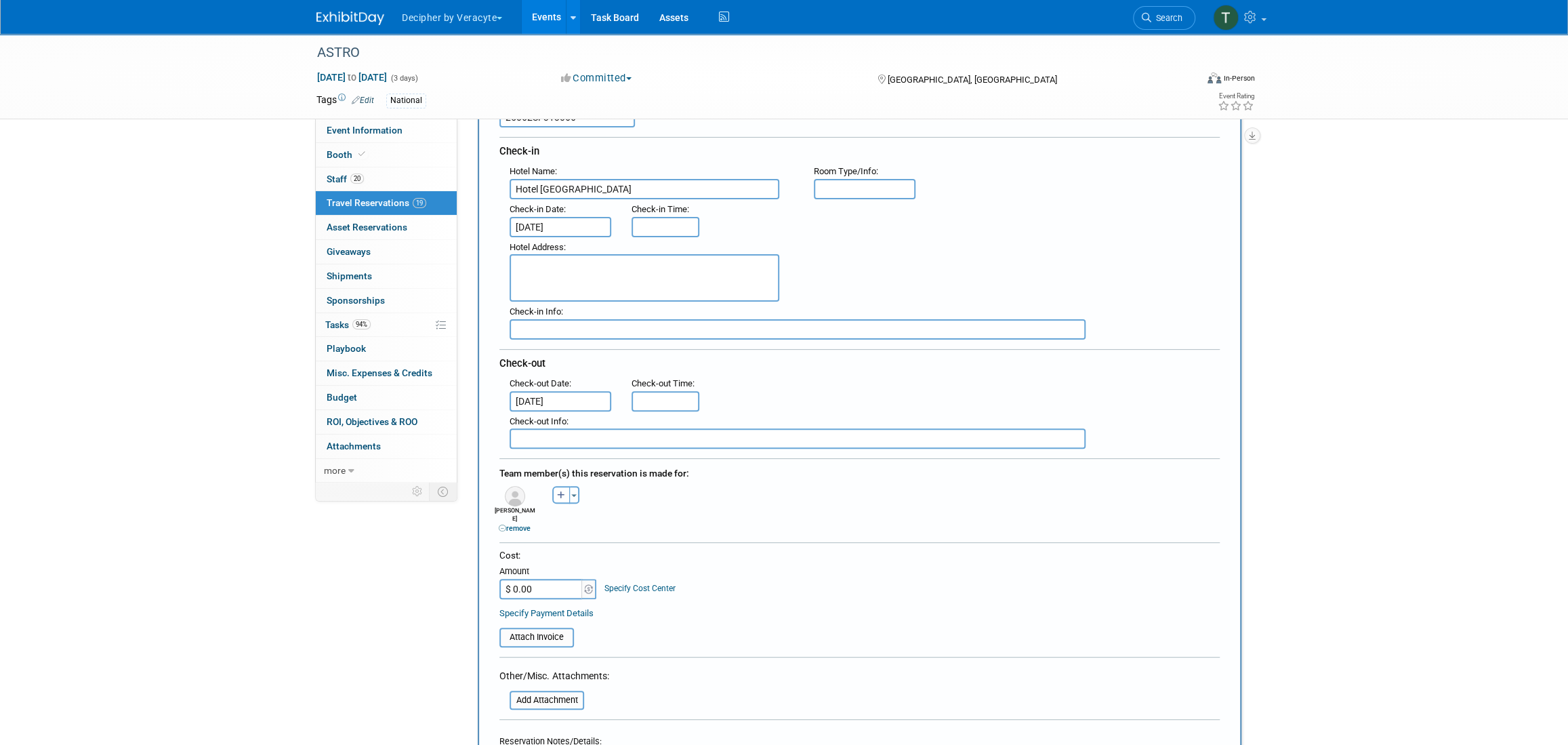
scroll to position [307, 0]
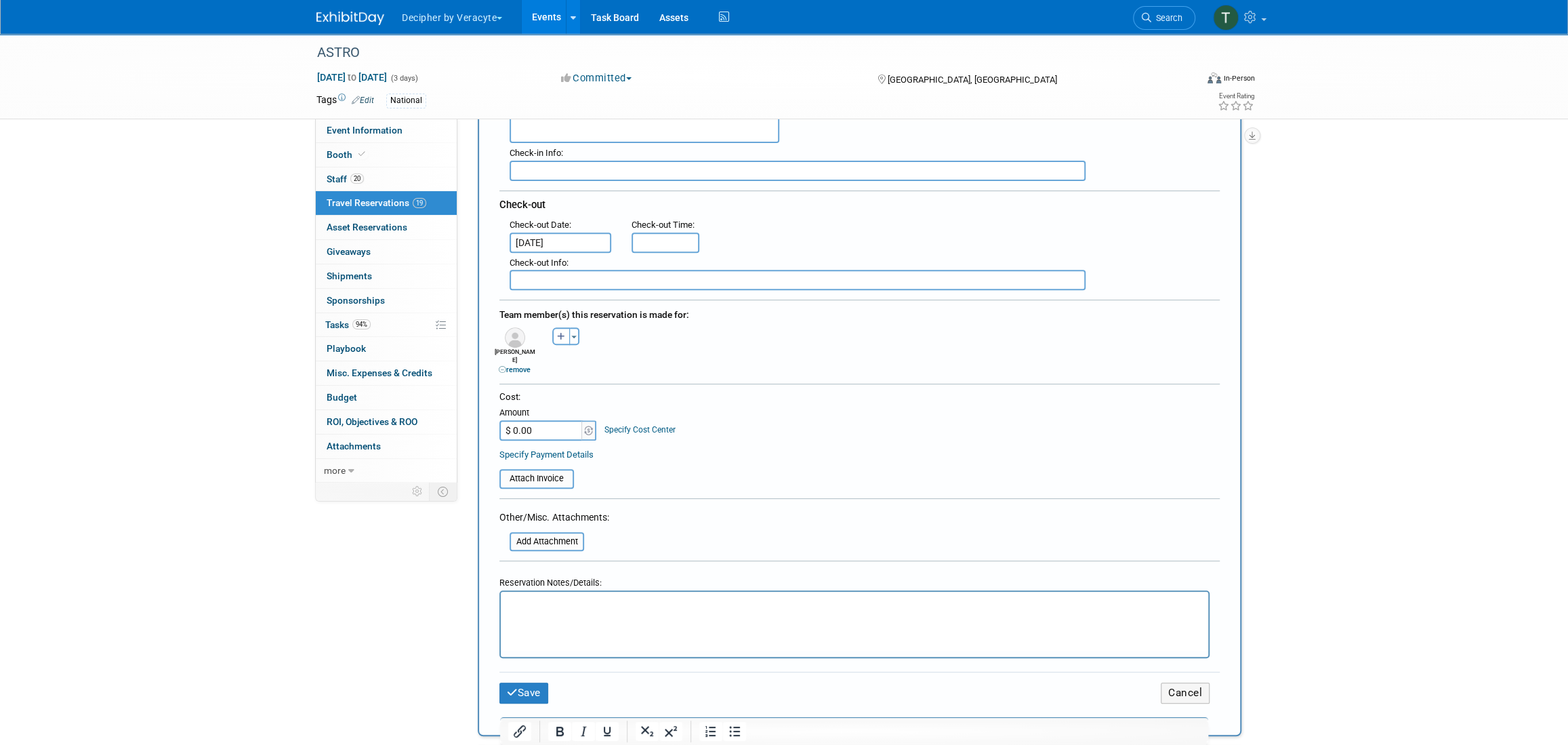
click at [539, 424] on input "$ 0.00" at bounding box center [541, 430] width 85 height 21
paste input "1,496.31"
type input "$ 1,496.31"
click at [533, 679] on button "Save" at bounding box center [523, 690] width 49 height 21
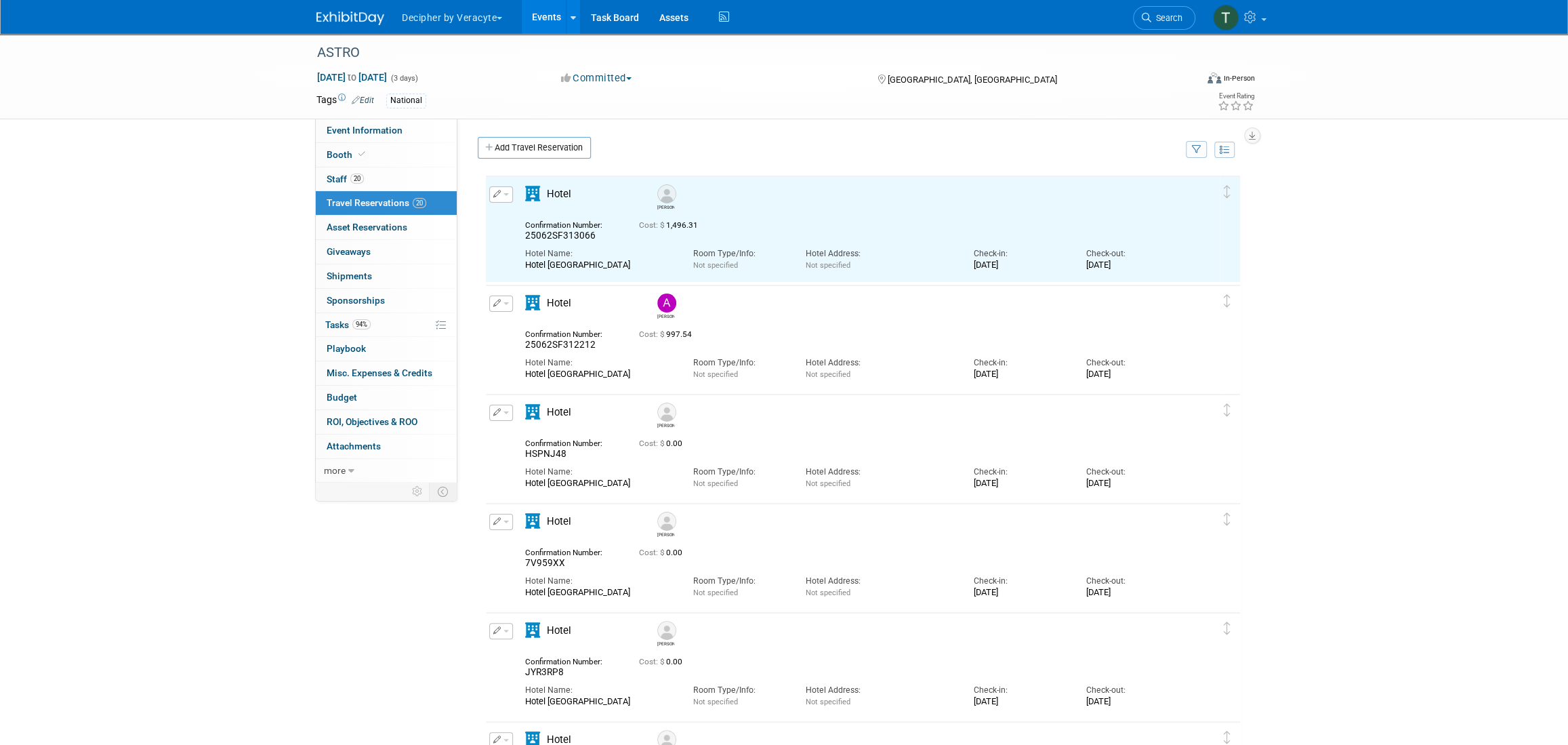
scroll to position [0, 0]
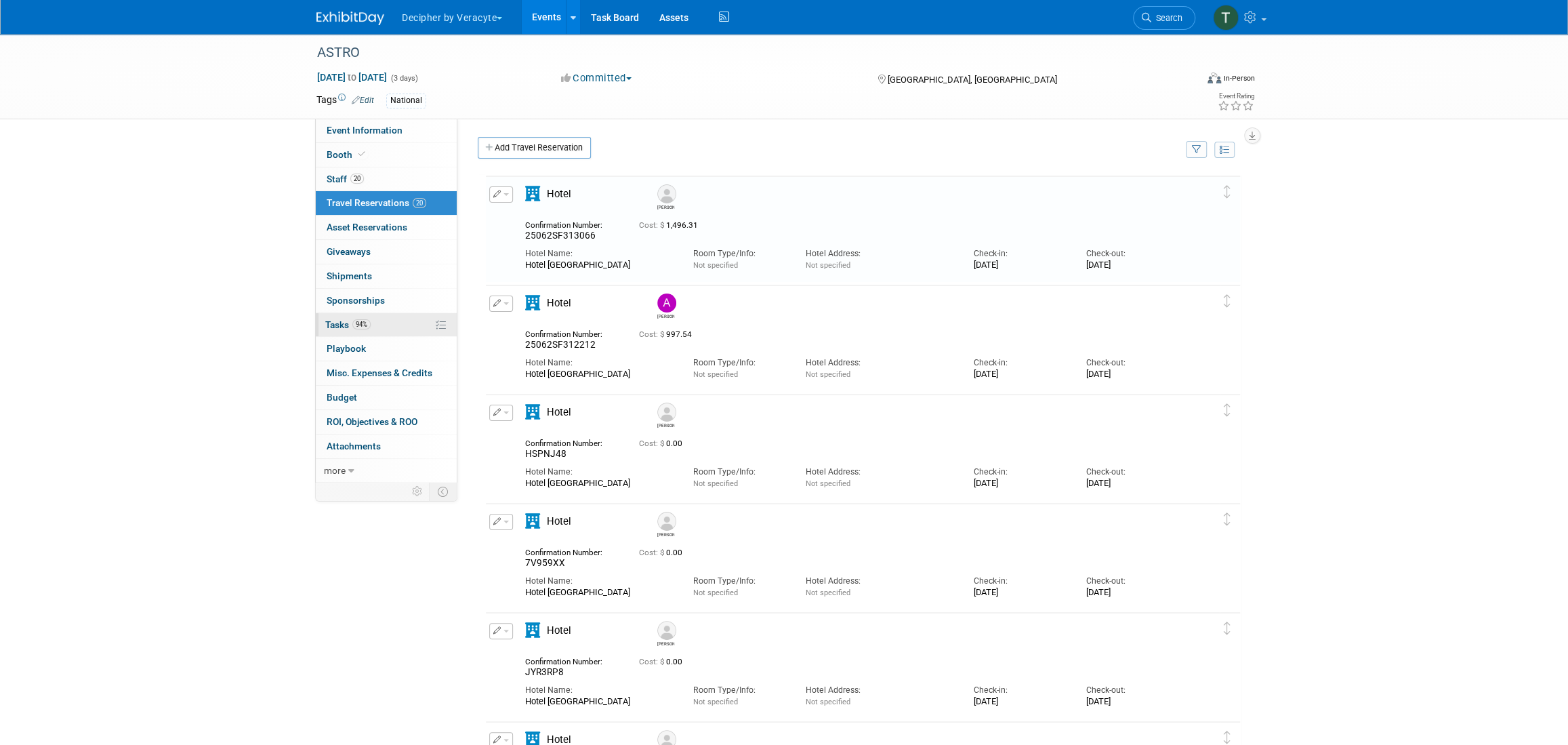
click at [372, 322] on link "94% Tasks 94%" at bounding box center [386, 325] width 141 height 24
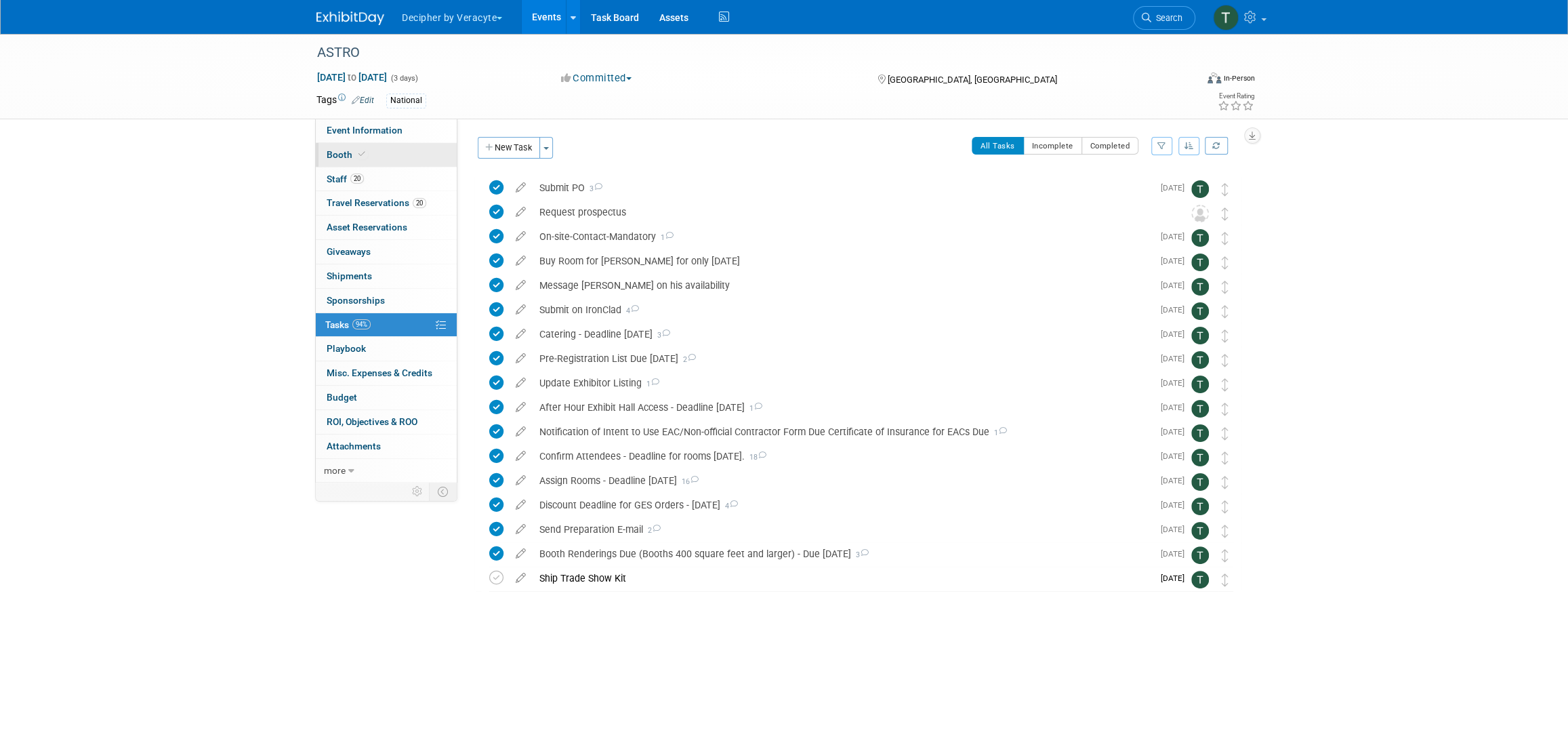
click at [378, 161] on link "Booth" at bounding box center [386, 155] width 141 height 24
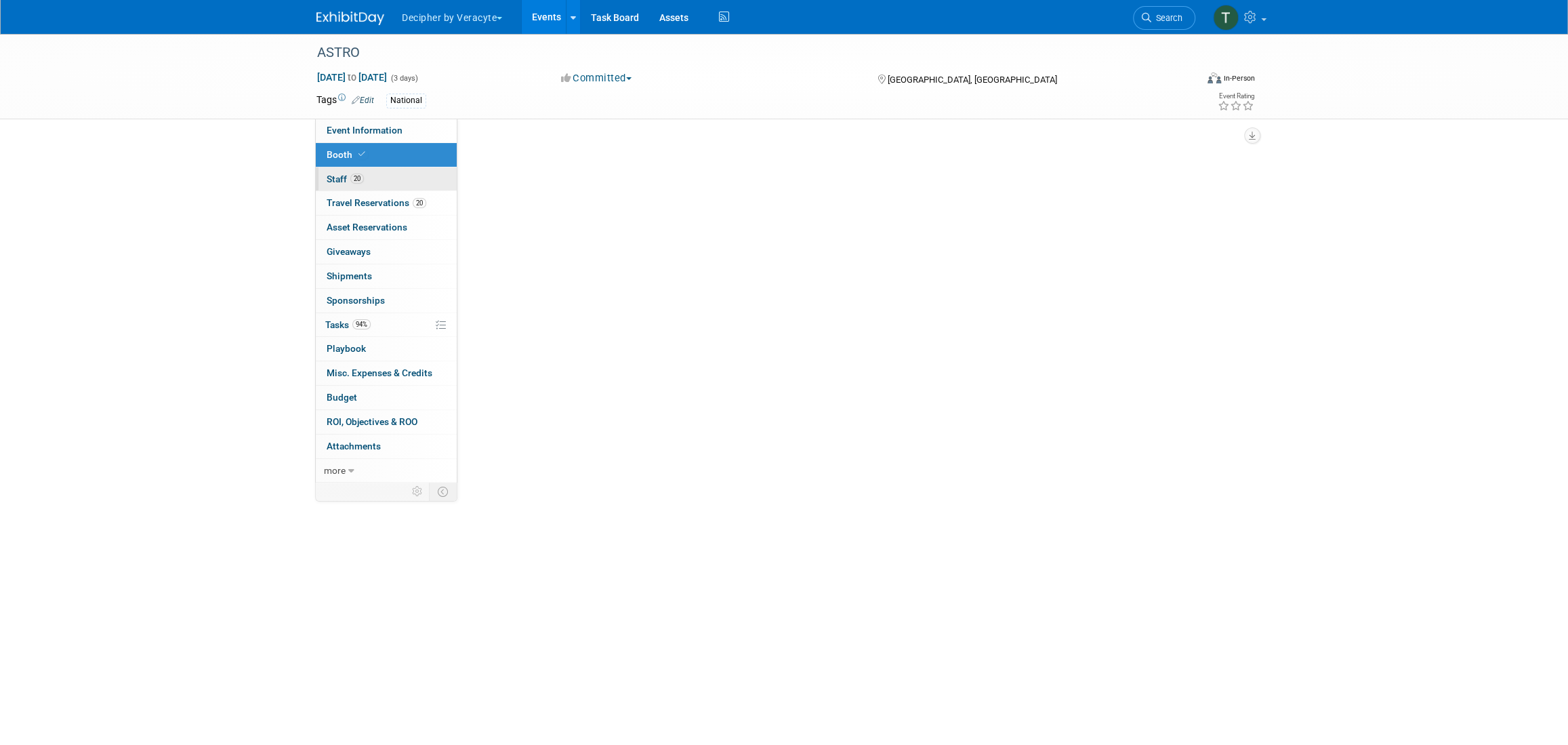
click at [386, 187] on link "20 Staff 20" at bounding box center [386, 179] width 141 height 24
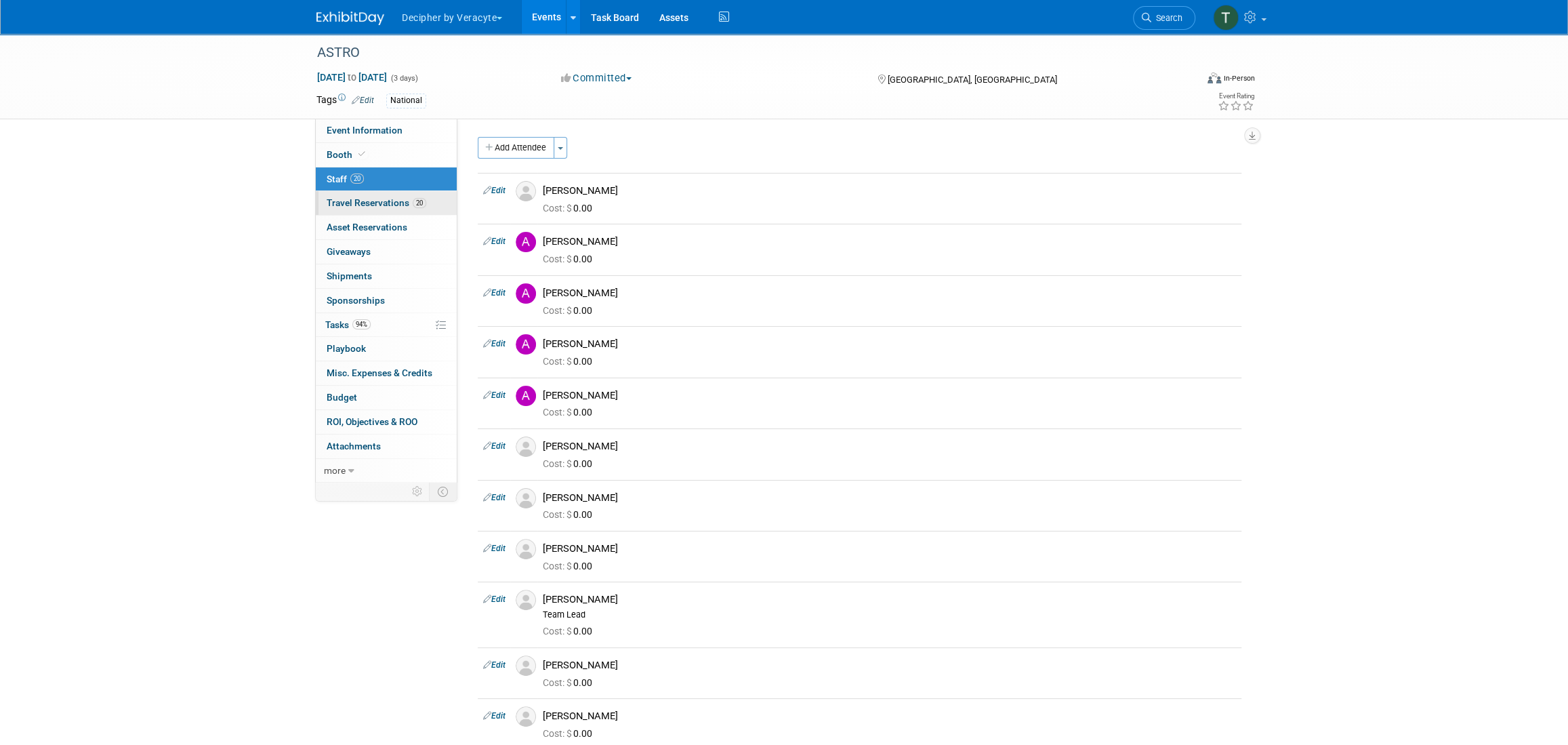
click at [391, 210] on link "20 Travel Reservations 20" at bounding box center [386, 202] width 141 height 24
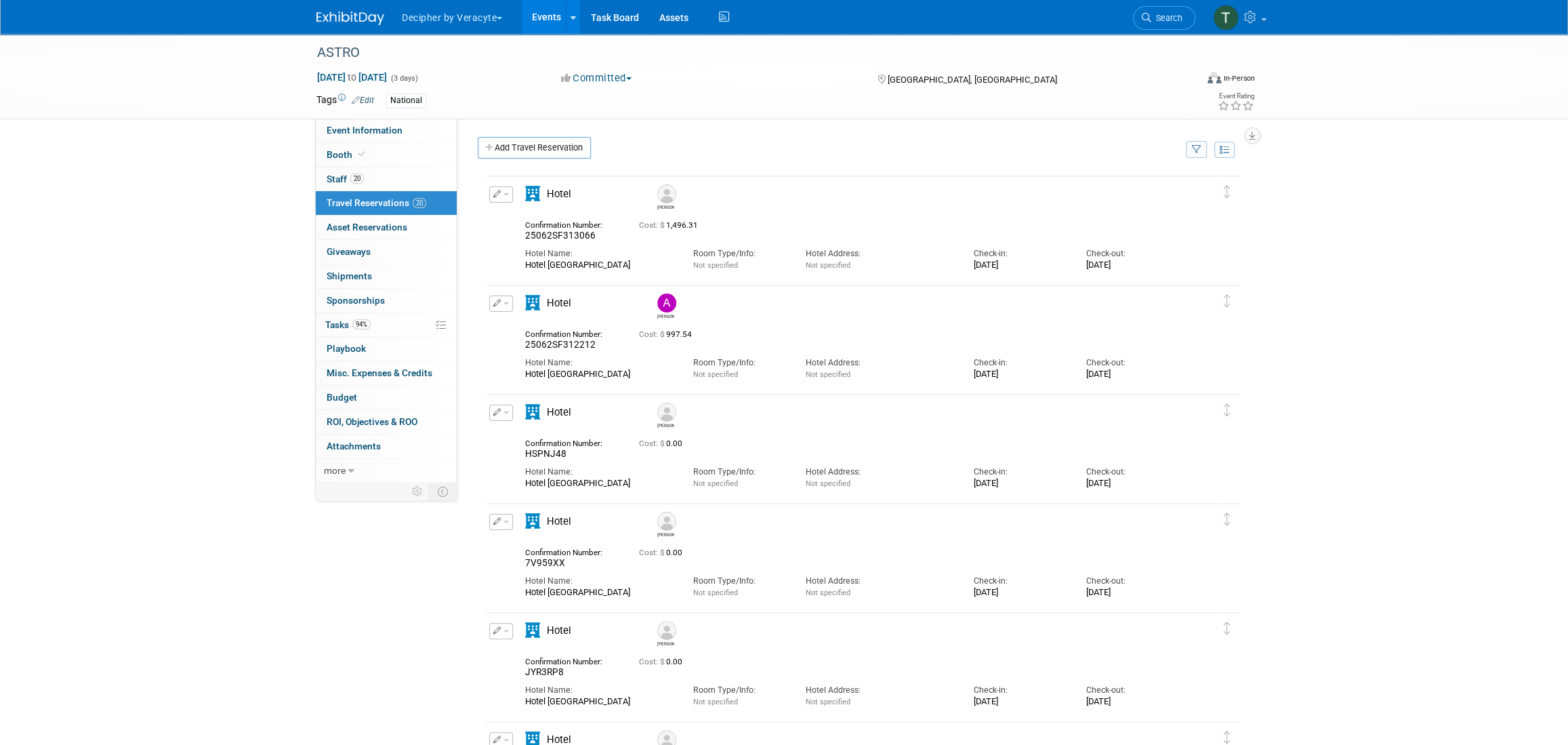
click at [552, 351] on div "Hotel Name: Hotel Nikko San Francisco" at bounding box center [599, 364] width 168 height 29
click at [553, 345] on span "25062SF312212" at bounding box center [561, 344] width 71 height 11
copy span "25062SF312212"
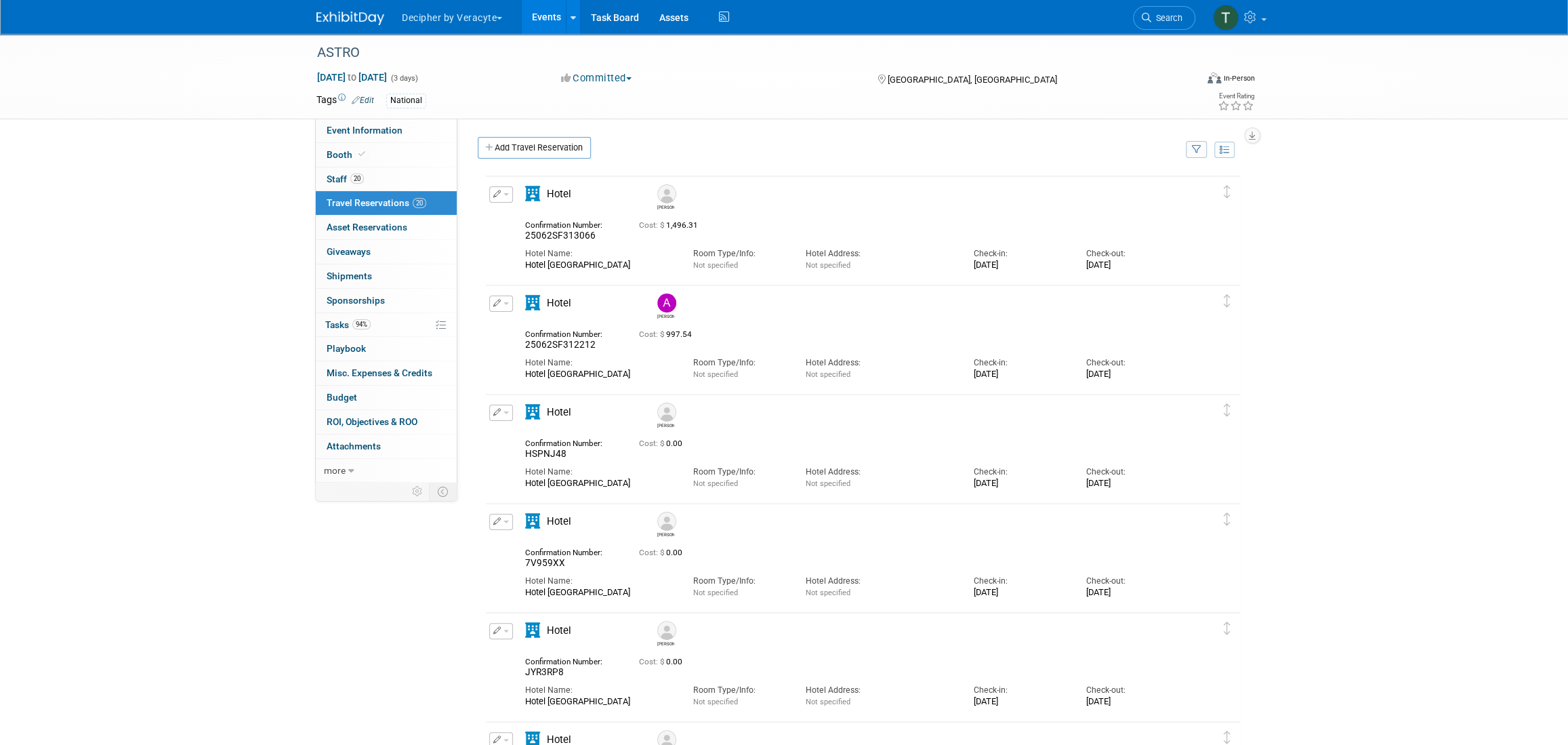
click at [522, 33] on ul "Decipher by Veracyte Explore: My Workspaces 2 Go to Workspace: Corporate Events…" at bounding box center [567, 16] width 332 height 34
click at [552, 13] on link "Events" at bounding box center [546, 16] width 49 height 34
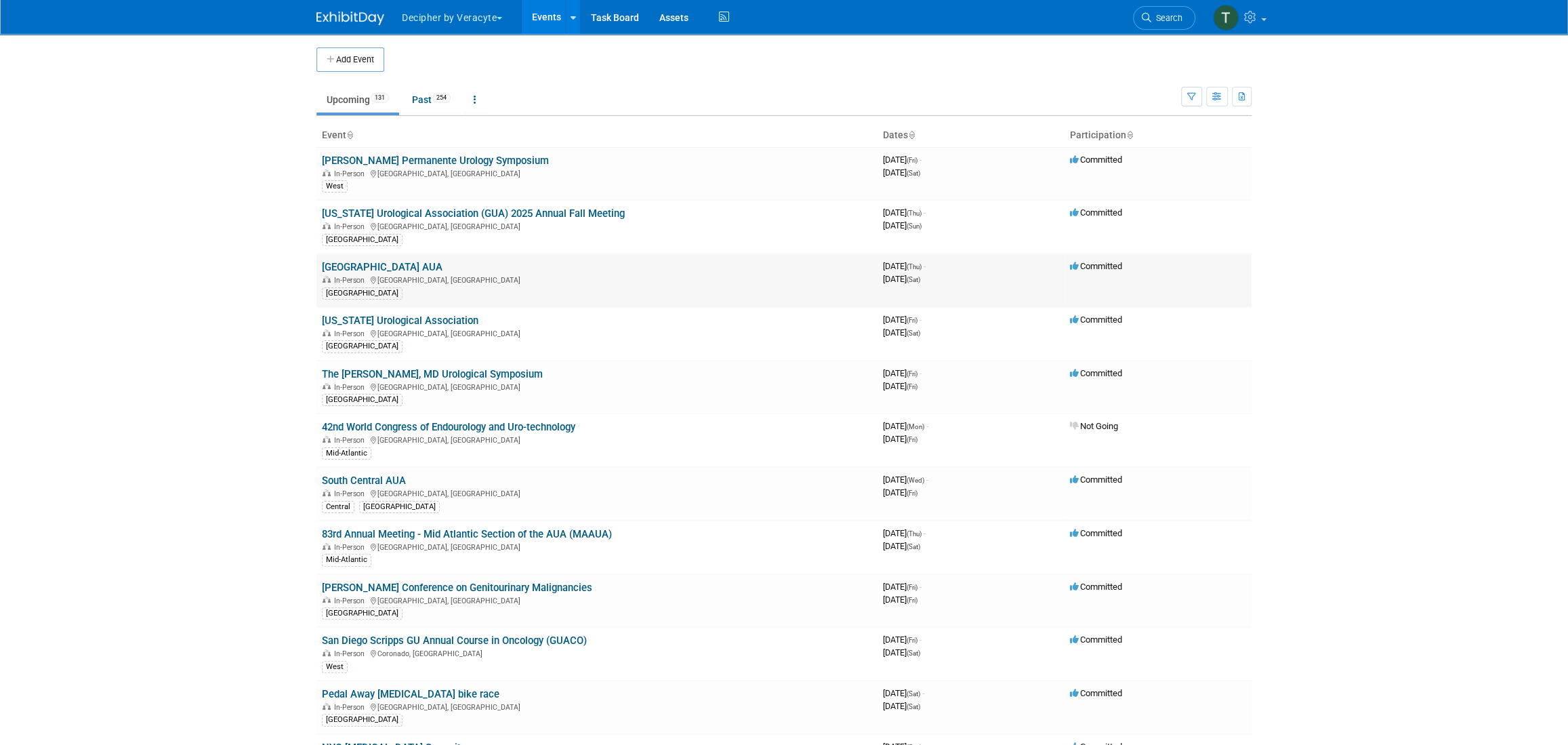
click at [393, 267] on link "[GEOGRAPHIC_DATA] AUA" at bounding box center [382, 266] width 121 height 12
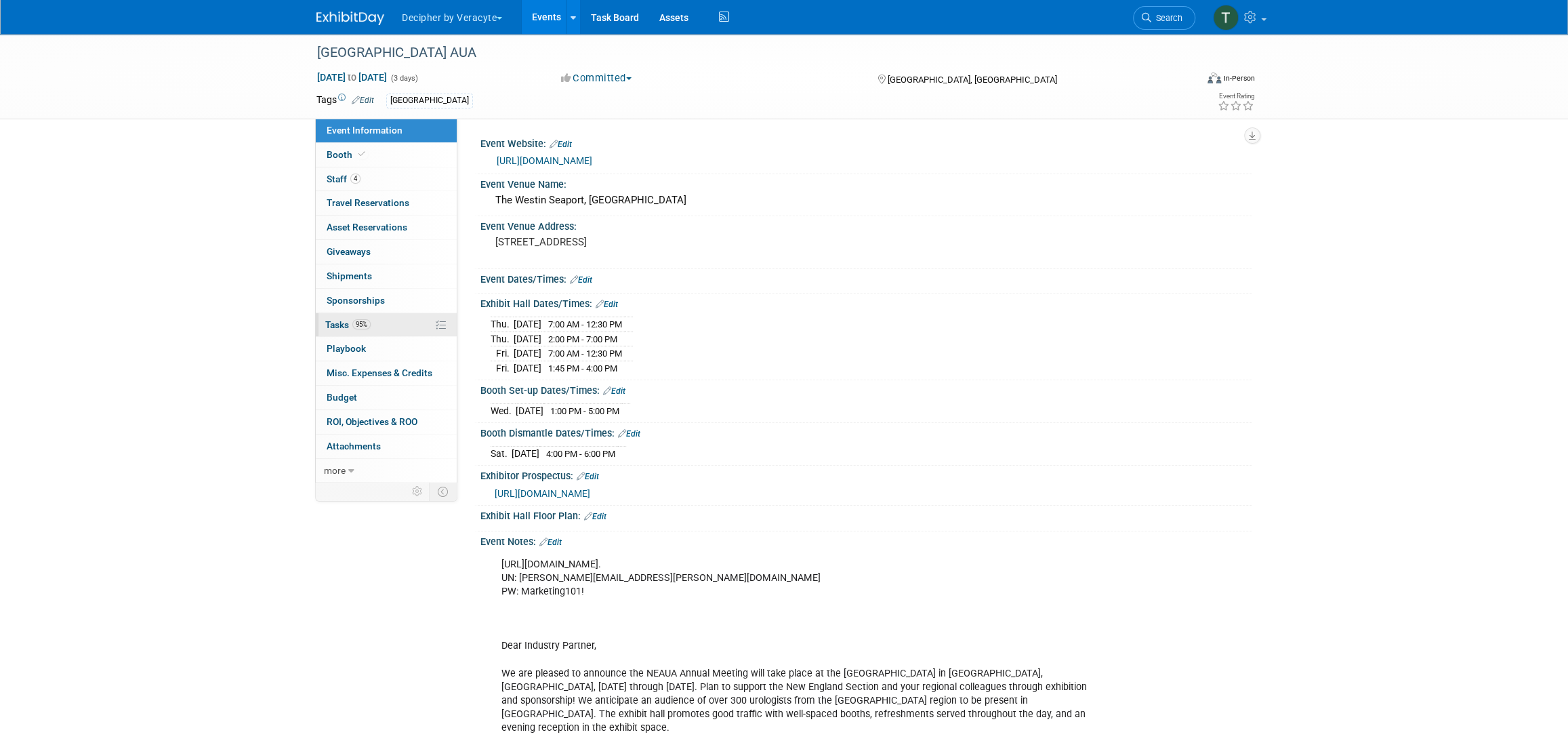
click at [391, 333] on link "95% Tasks 95%" at bounding box center [386, 325] width 141 height 24
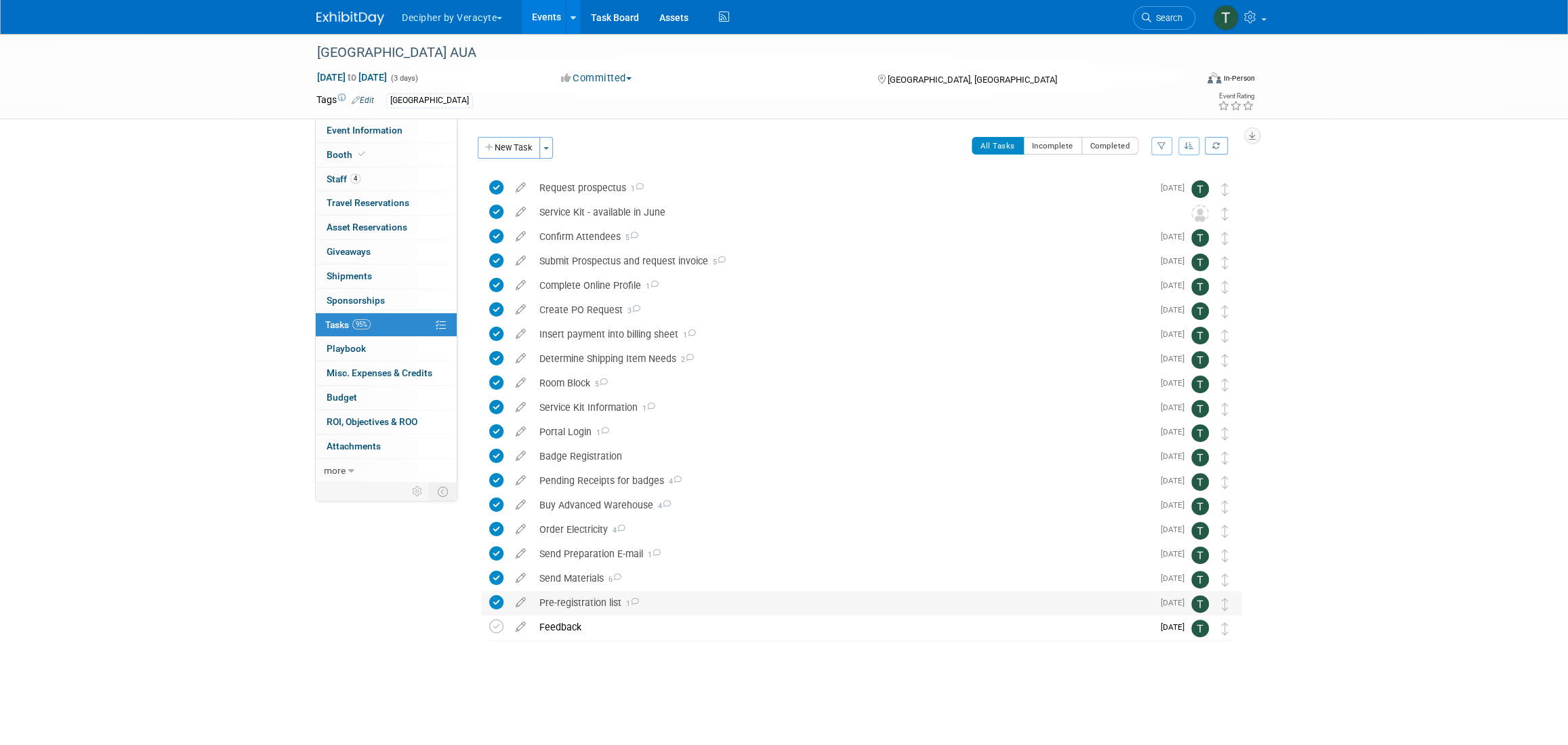
click at [587, 604] on div "Pre-registration list 1" at bounding box center [843, 602] width 620 height 23
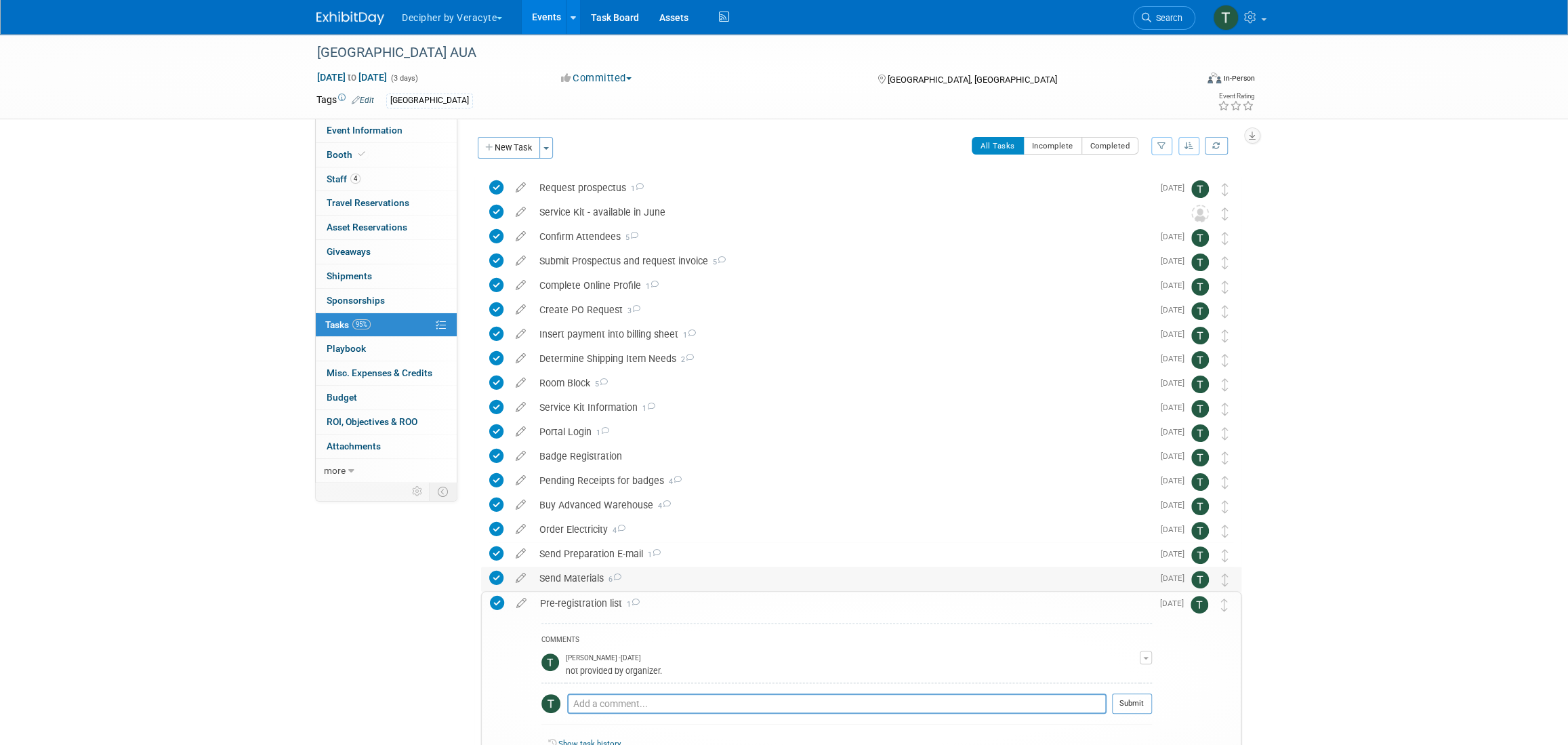
click at [585, 575] on div "Send Materials 6" at bounding box center [843, 578] width 620 height 23
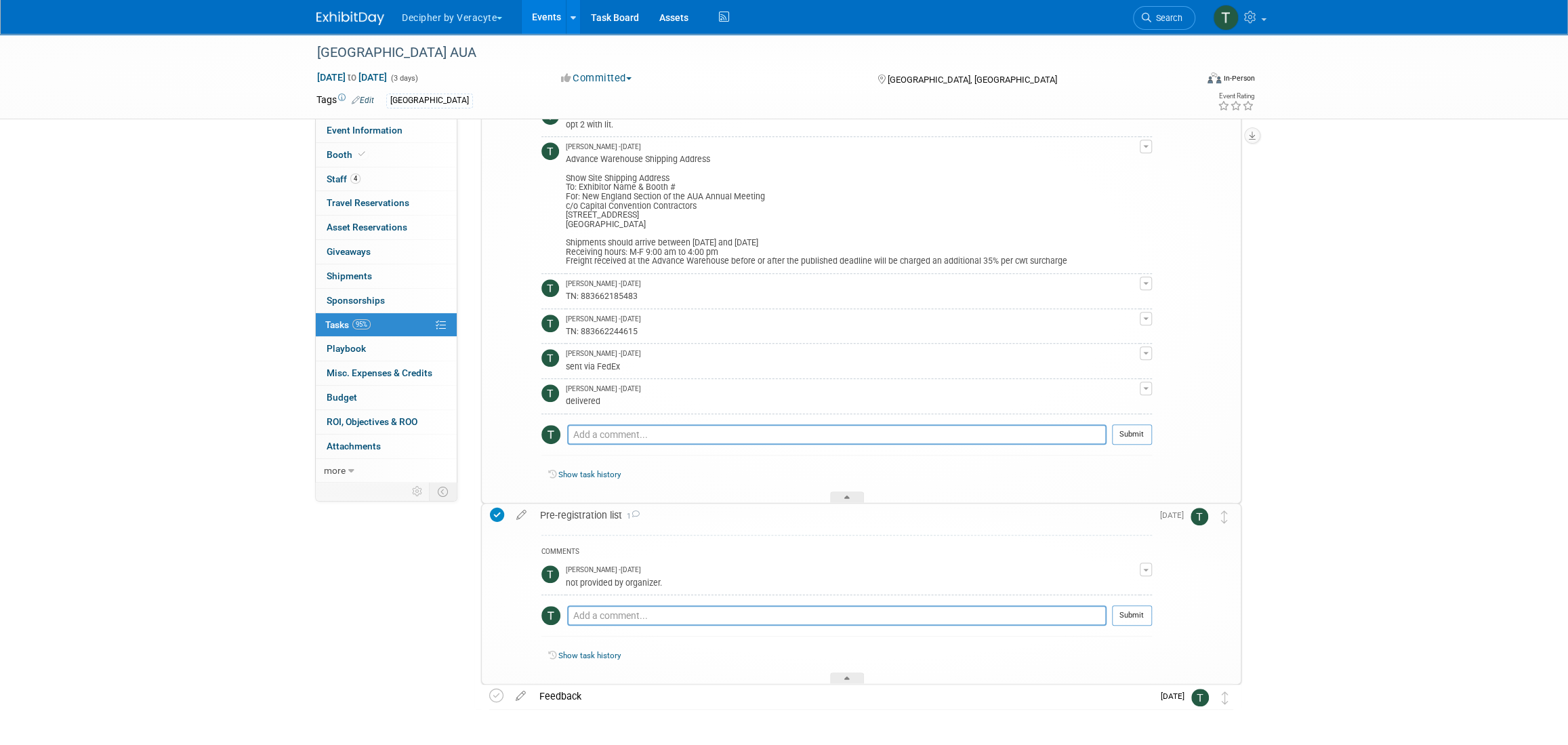
scroll to position [539, 0]
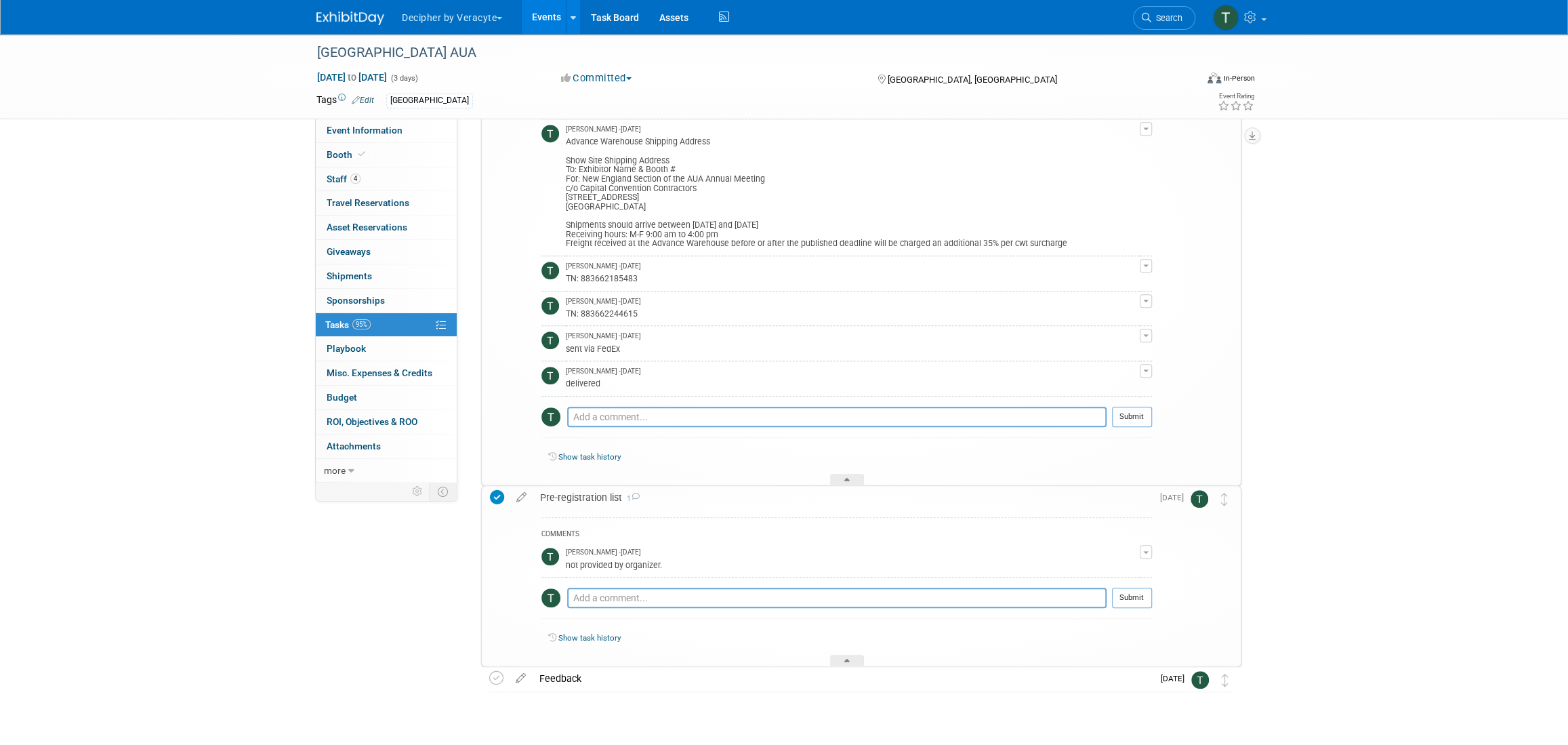
click at [607, 277] on div "TN: 883662185483" at bounding box center [853, 278] width 574 height 13
copy div "883662185483"
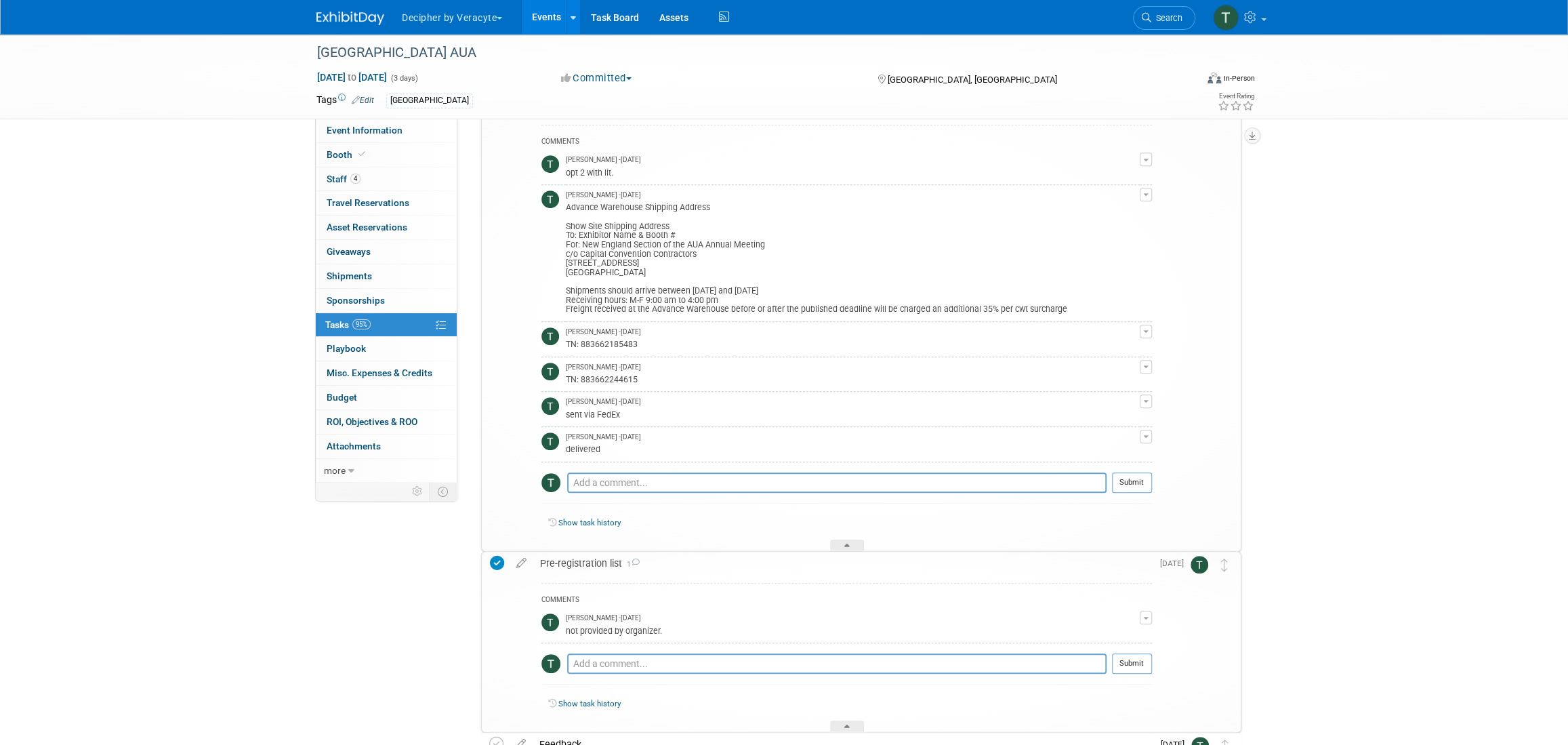
scroll to position [0, 0]
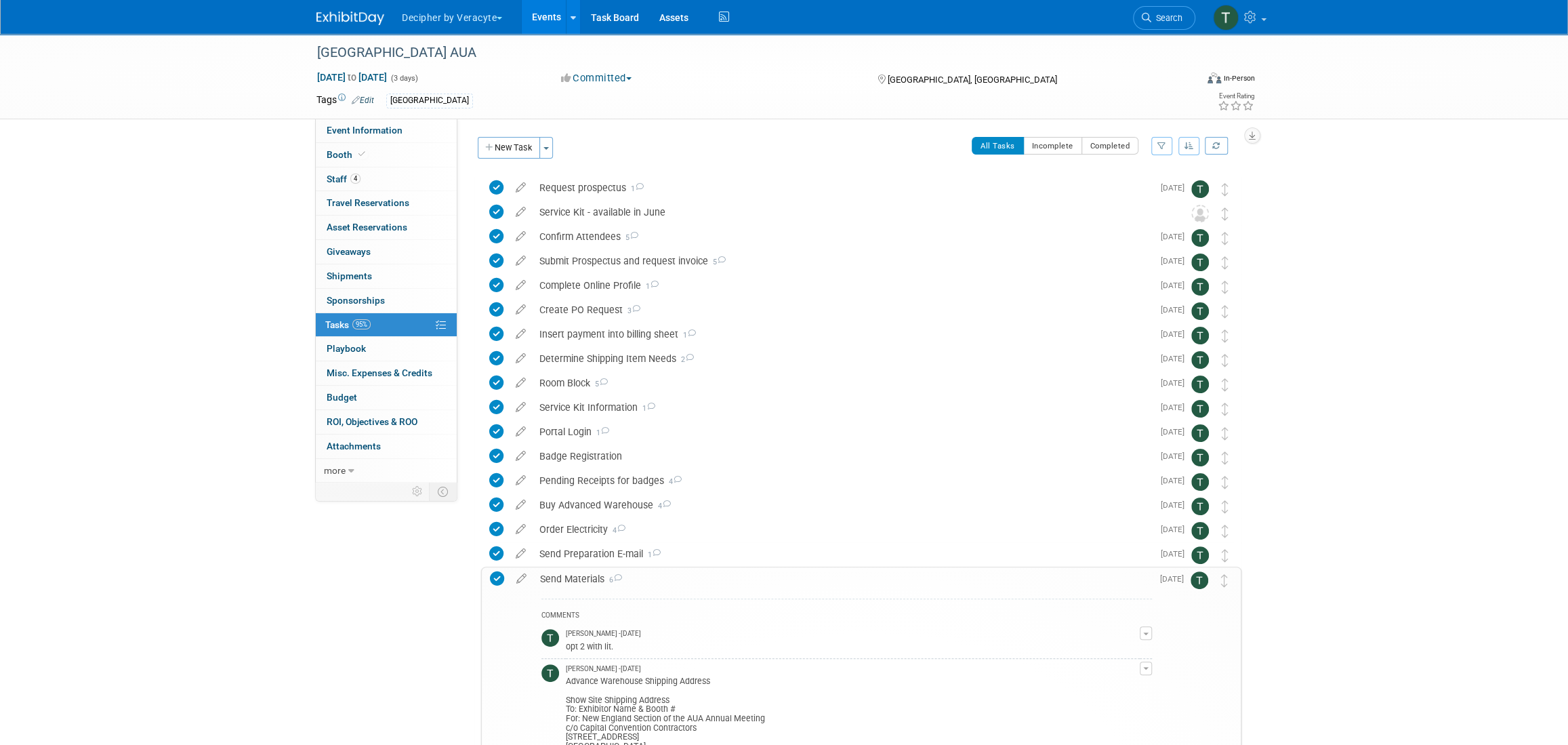
click at [588, 570] on div "Send Materials 6" at bounding box center [842, 579] width 618 height 23
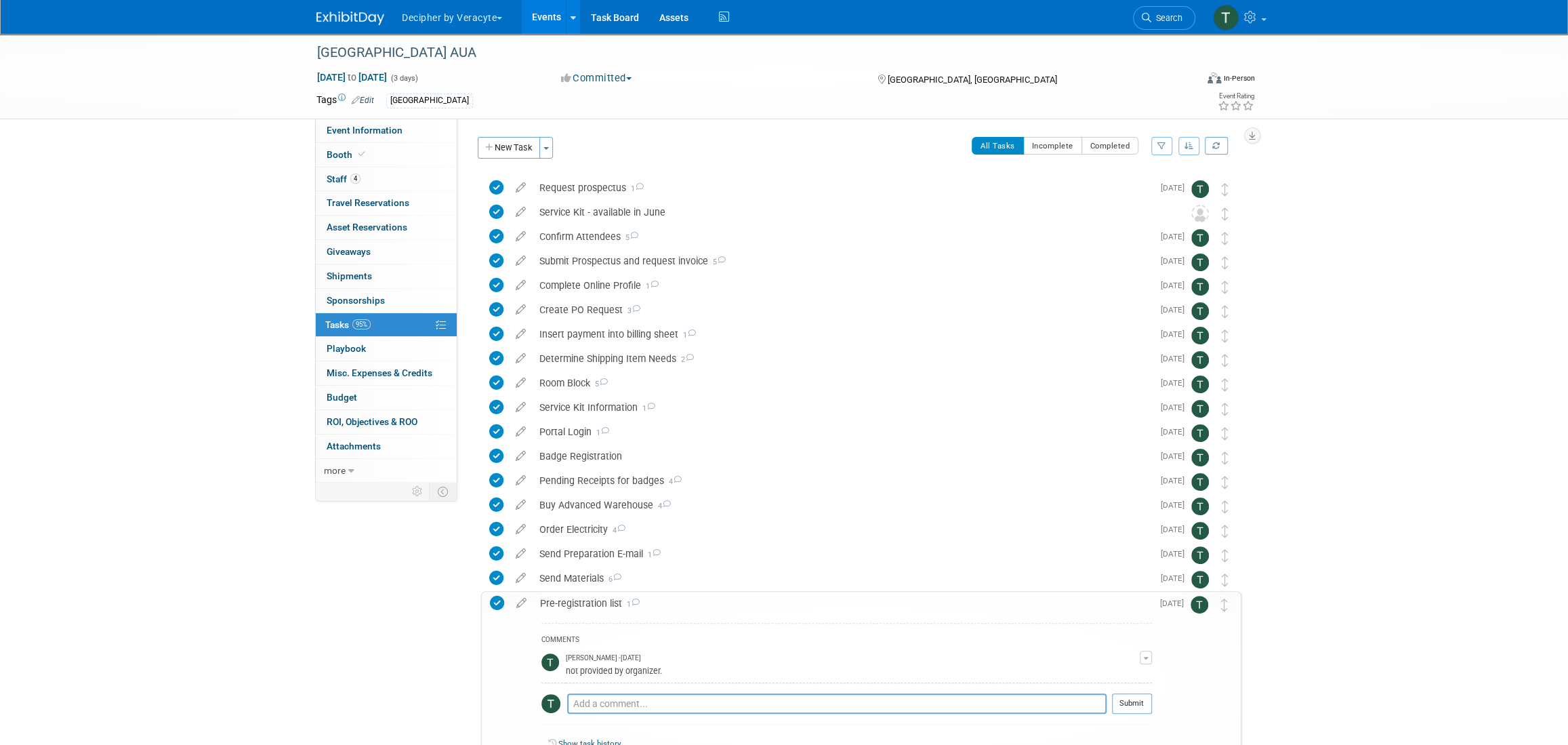
click at [579, 600] on div "Pre-registration list 1" at bounding box center [842, 603] width 618 height 23
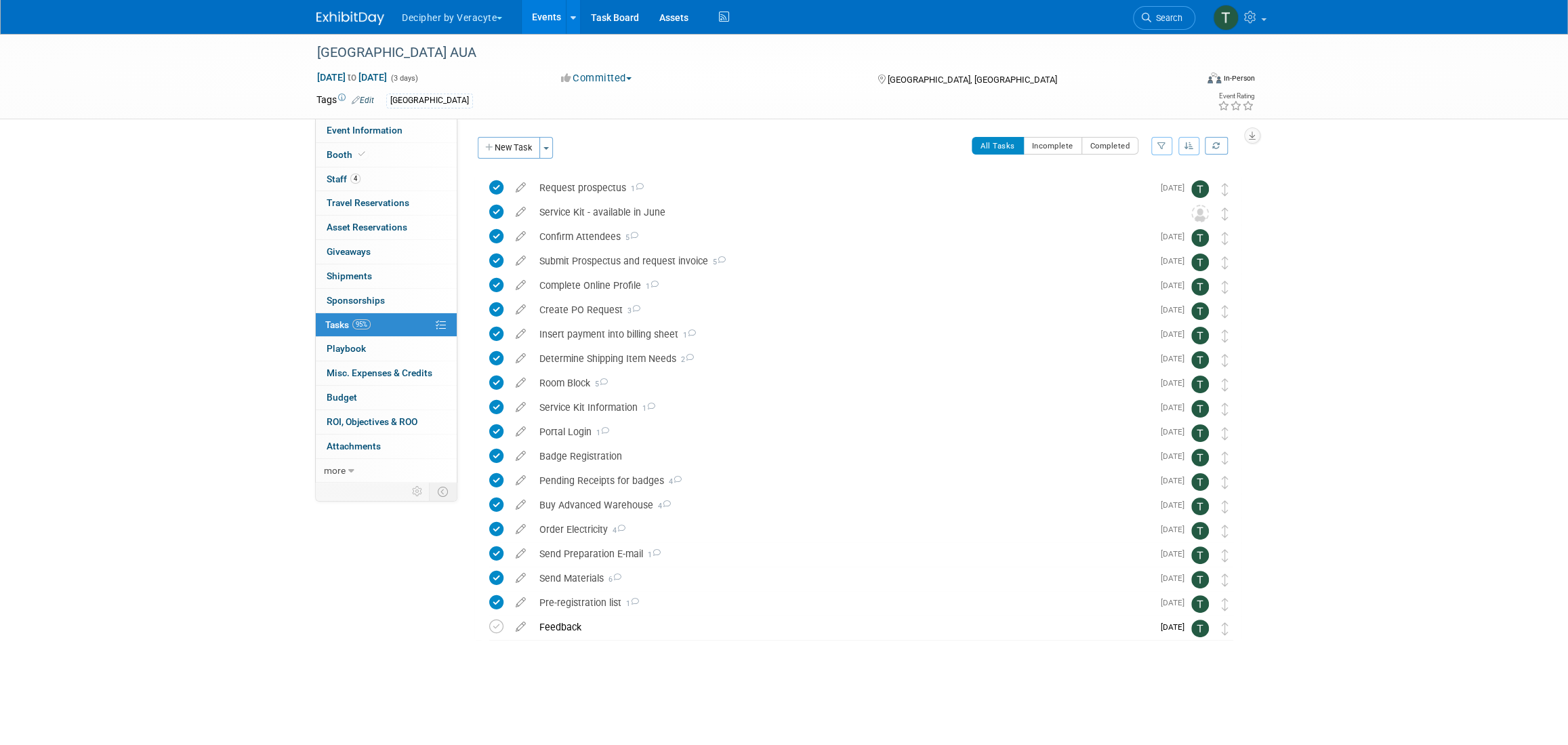
click at [537, 25] on link "Events" at bounding box center [546, 16] width 49 height 34
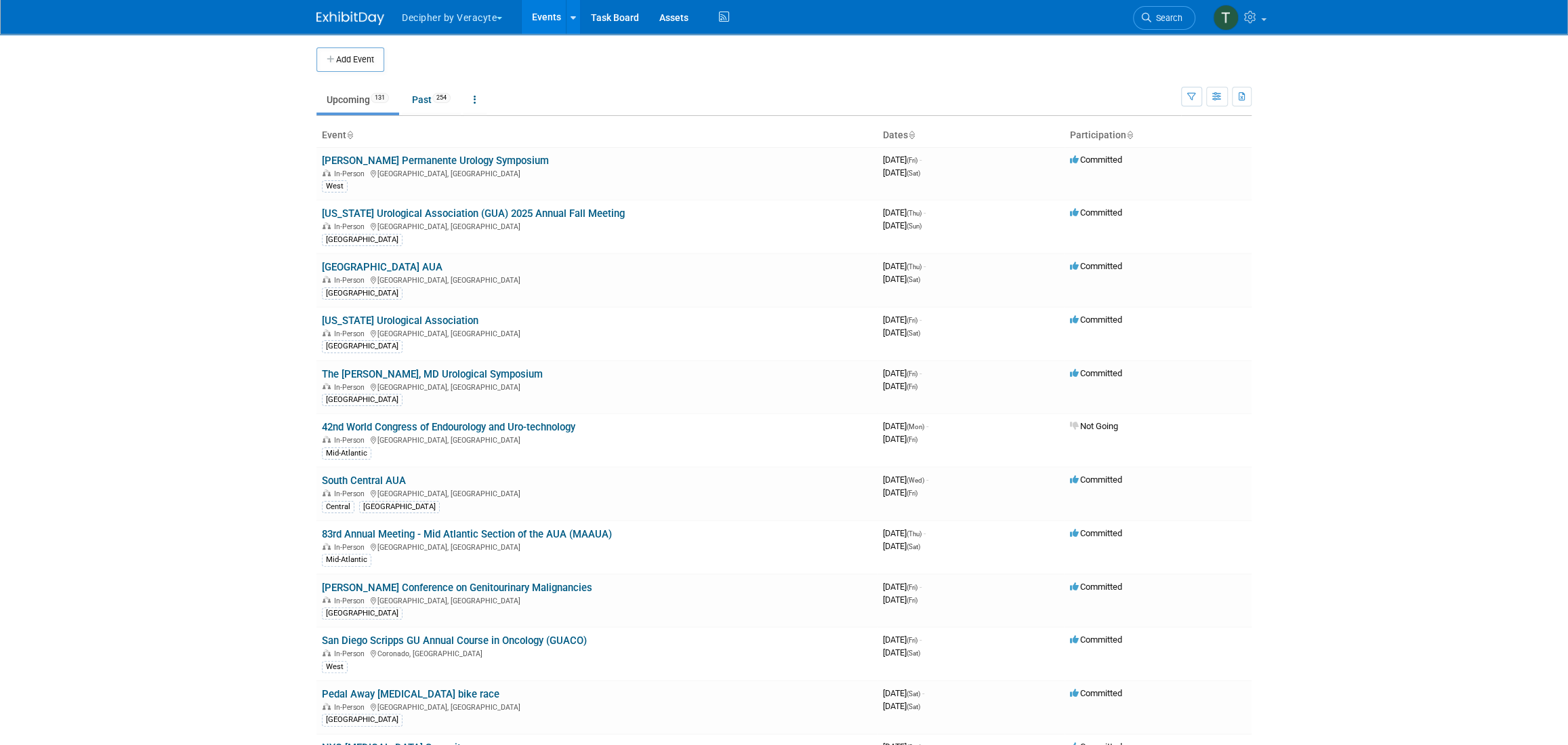
scroll to position [4702, 0]
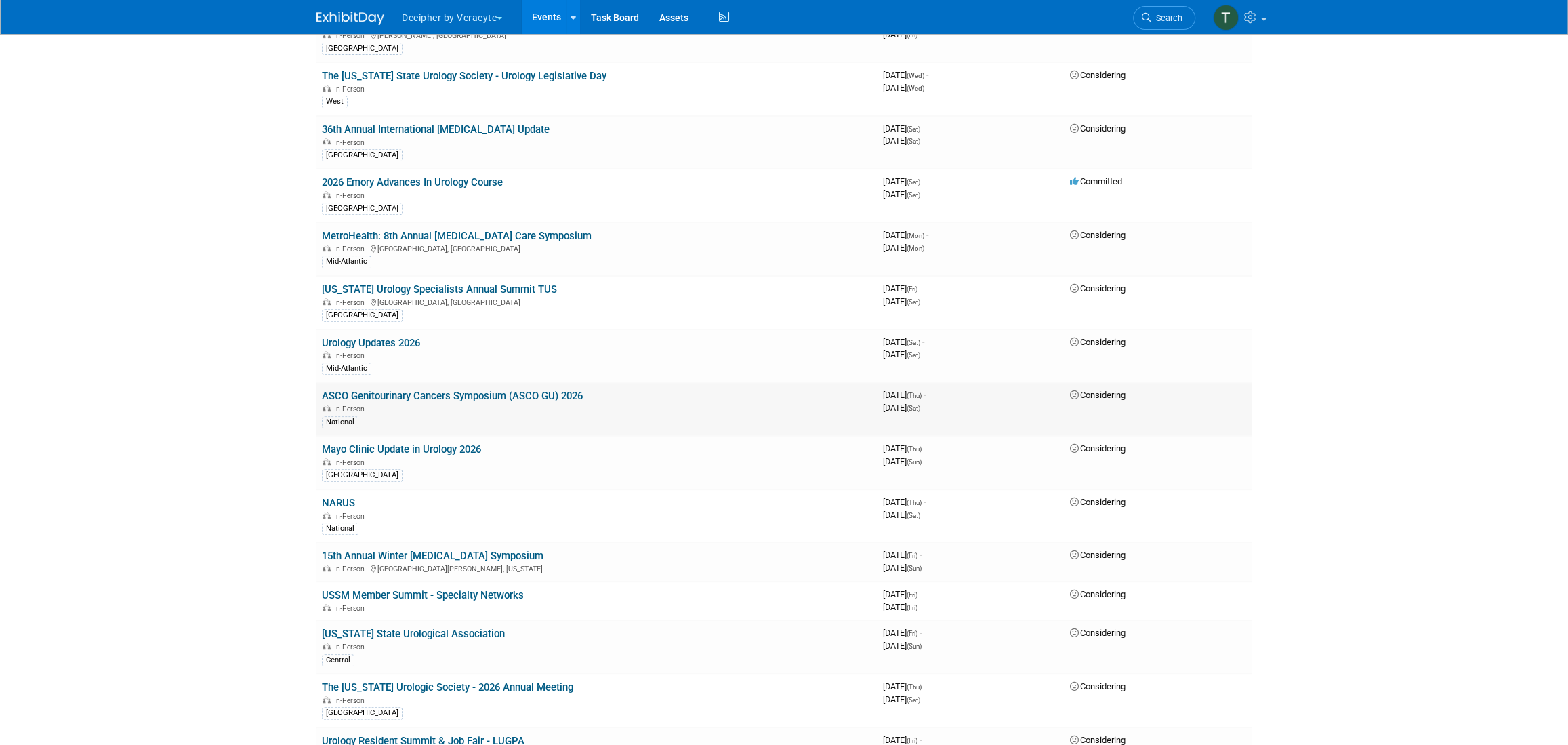
click at [547, 382] on td "ASCO Genitourinary Cancers Symposium (ASCO GU) 2026 In-Person National" at bounding box center [597, 409] width 561 height 53
click at [548, 390] on link "ASCO Genitourinary Cancers Symposium (ASCO GU) 2026" at bounding box center [451, 396] width 261 height 12
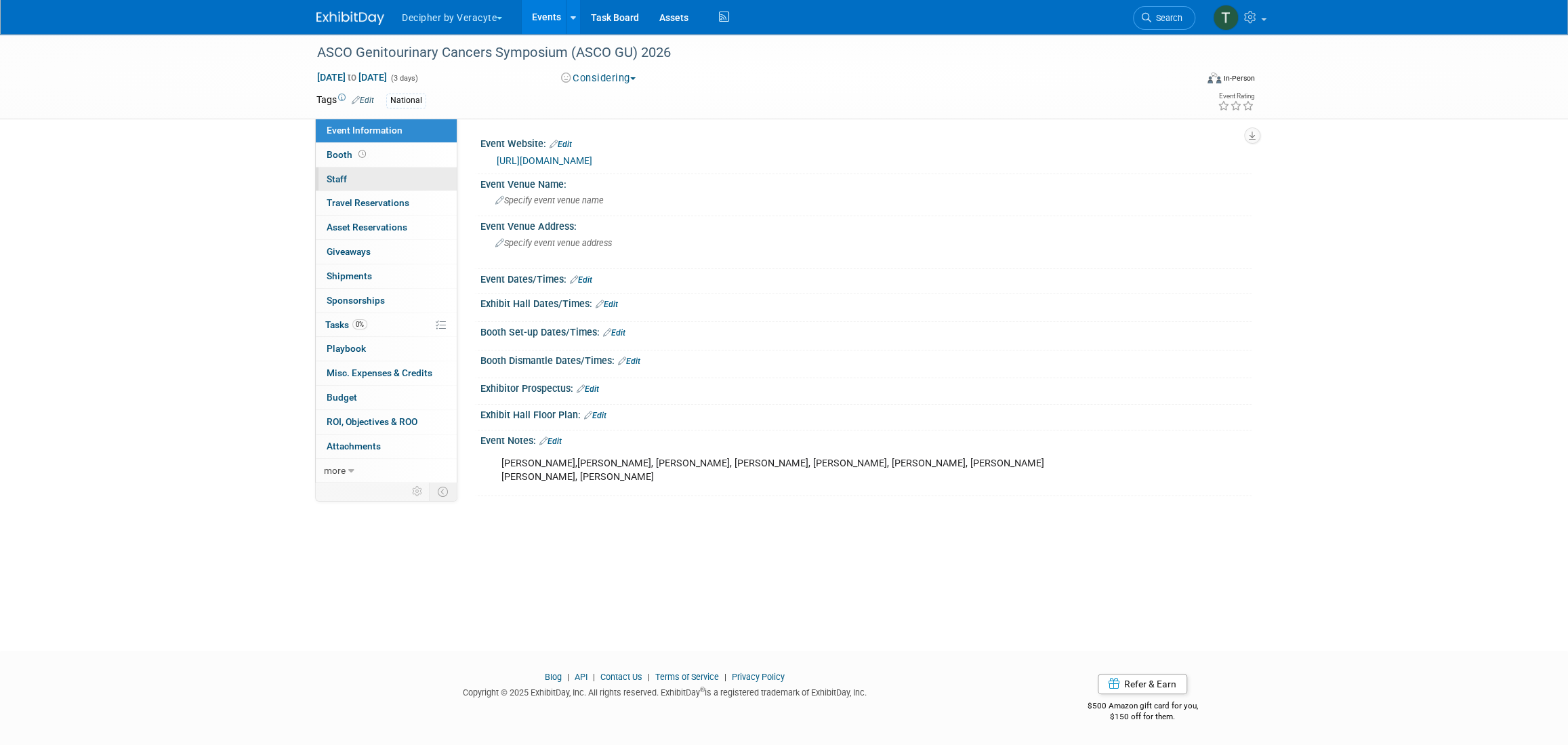
click at [358, 171] on link "0 Staff 0" at bounding box center [386, 179] width 141 height 24
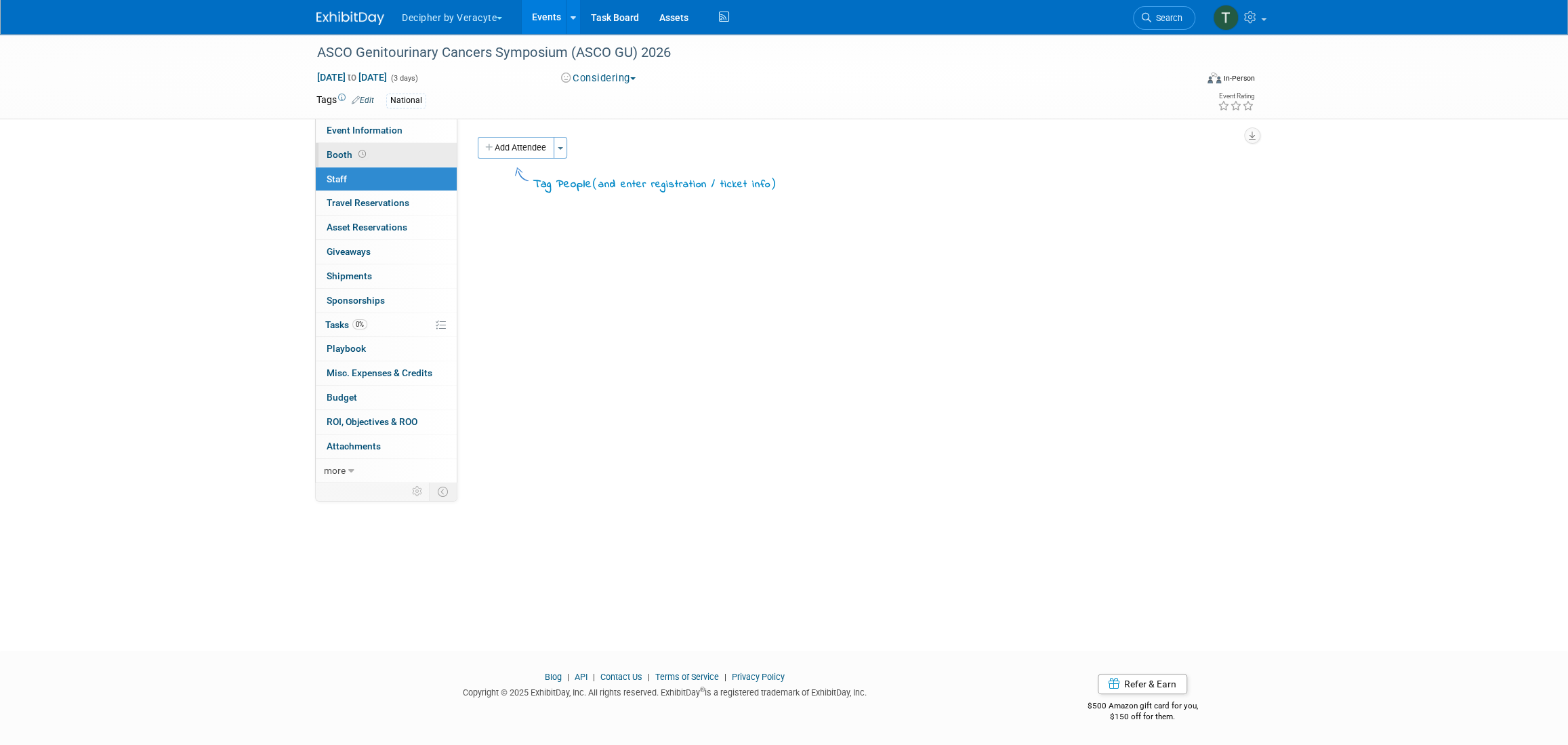
click at [368, 155] on link "Booth" at bounding box center [386, 155] width 141 height 24
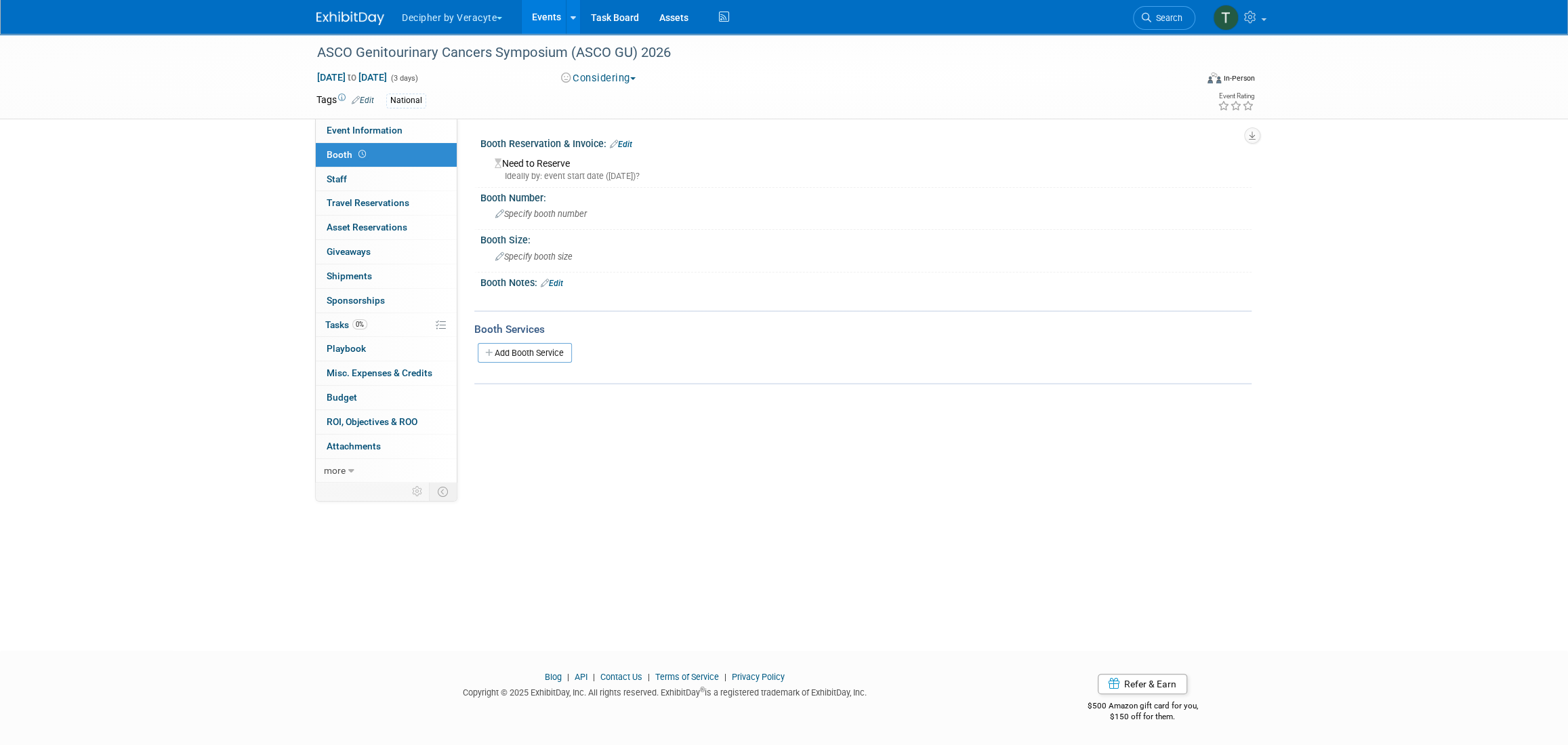
click at [516, 159] on div "Need to Reserve Ideally by: event start date (Thu. Feb 26, 2026)?" at bounding box center [866, 167] width 751 height 29
click at [626, 147] on link "Edit" at bounding box center [621, 145] width 22 height 10
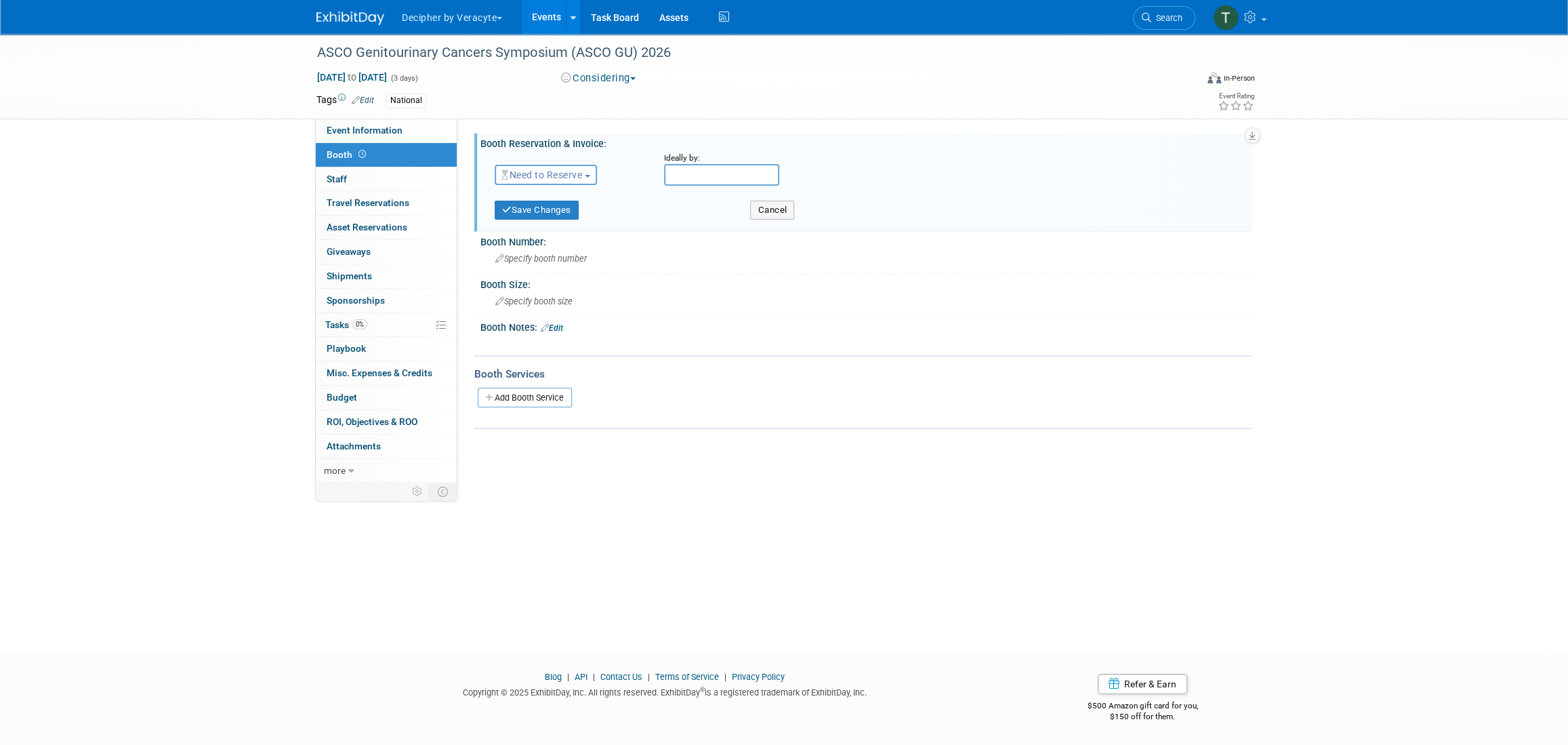
click at [530, 169] on span "Need to Reserve" at bounding box center [542, 174] width 81 height 11
click at [541, 212] on link "Reserved" at bounding box center [567, 216] width 145 height 19
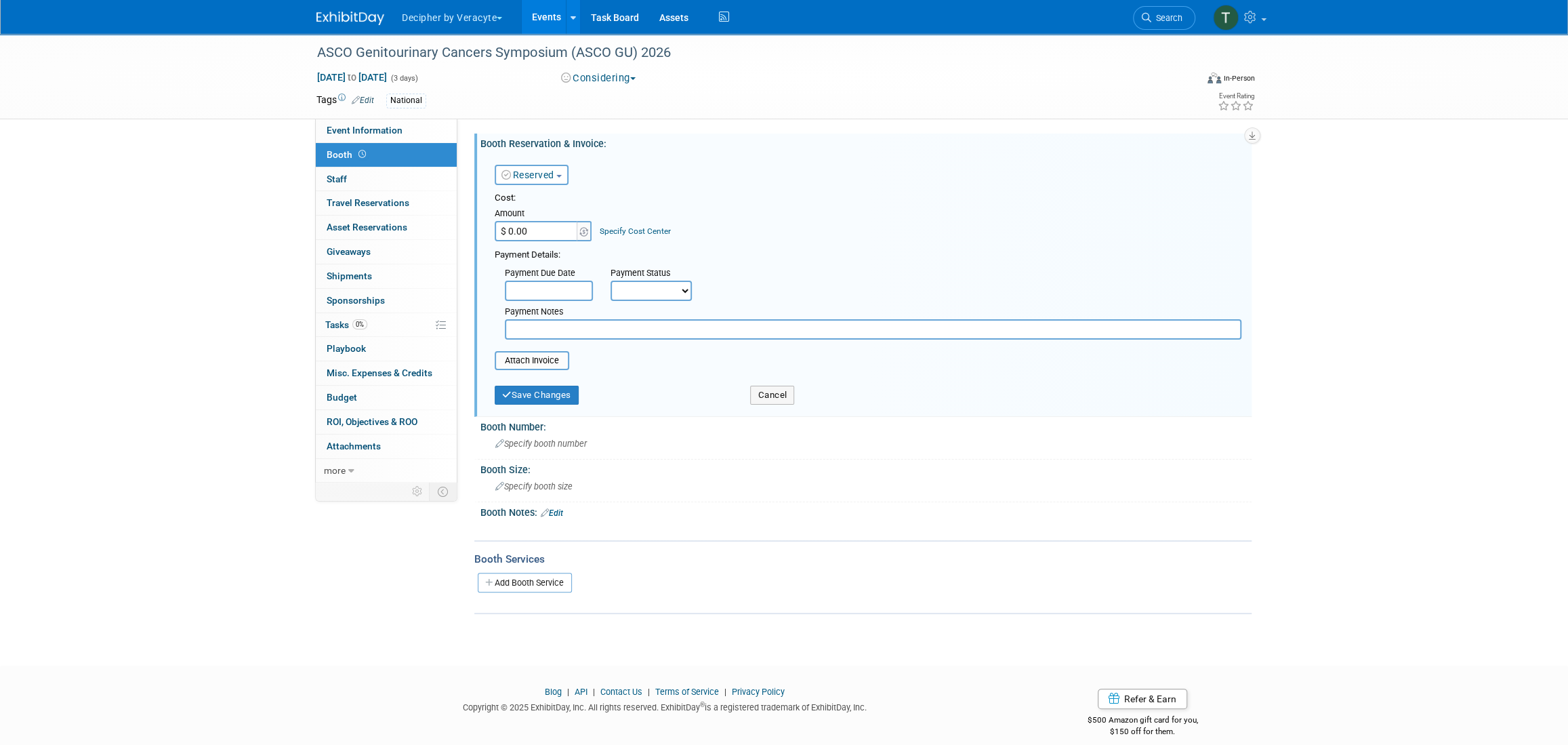
click at [538, 230] on input "$ 0.00" at bounding box center [536, 231] width 85 height 21
type input "$ 48.00"
click at [790, 395] on button "Cancel" at bounding box center [772, 395] width 44 height 19
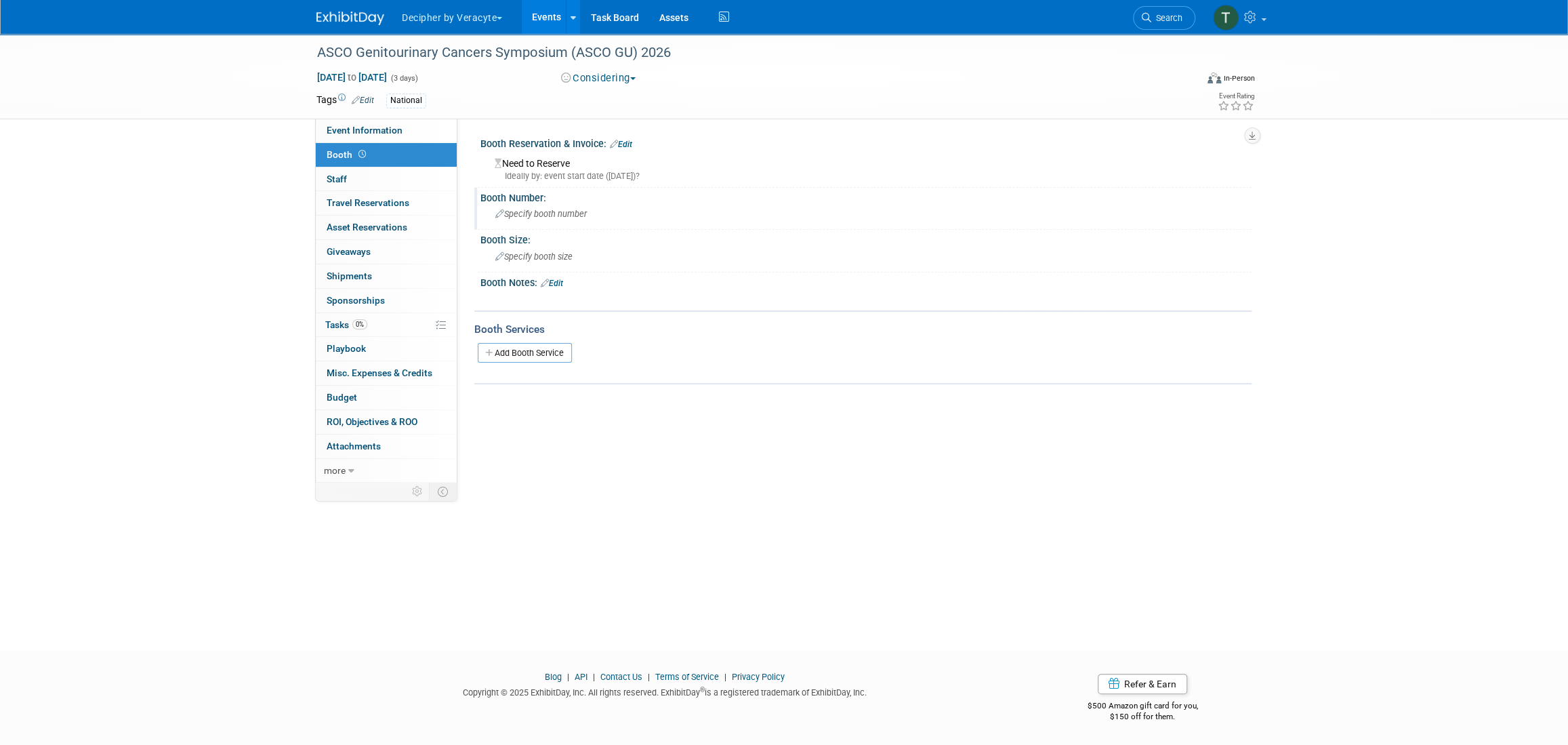
click at [525, 211] on span "Specify booth number" at bounding box center [540, 214] width 91 height 10
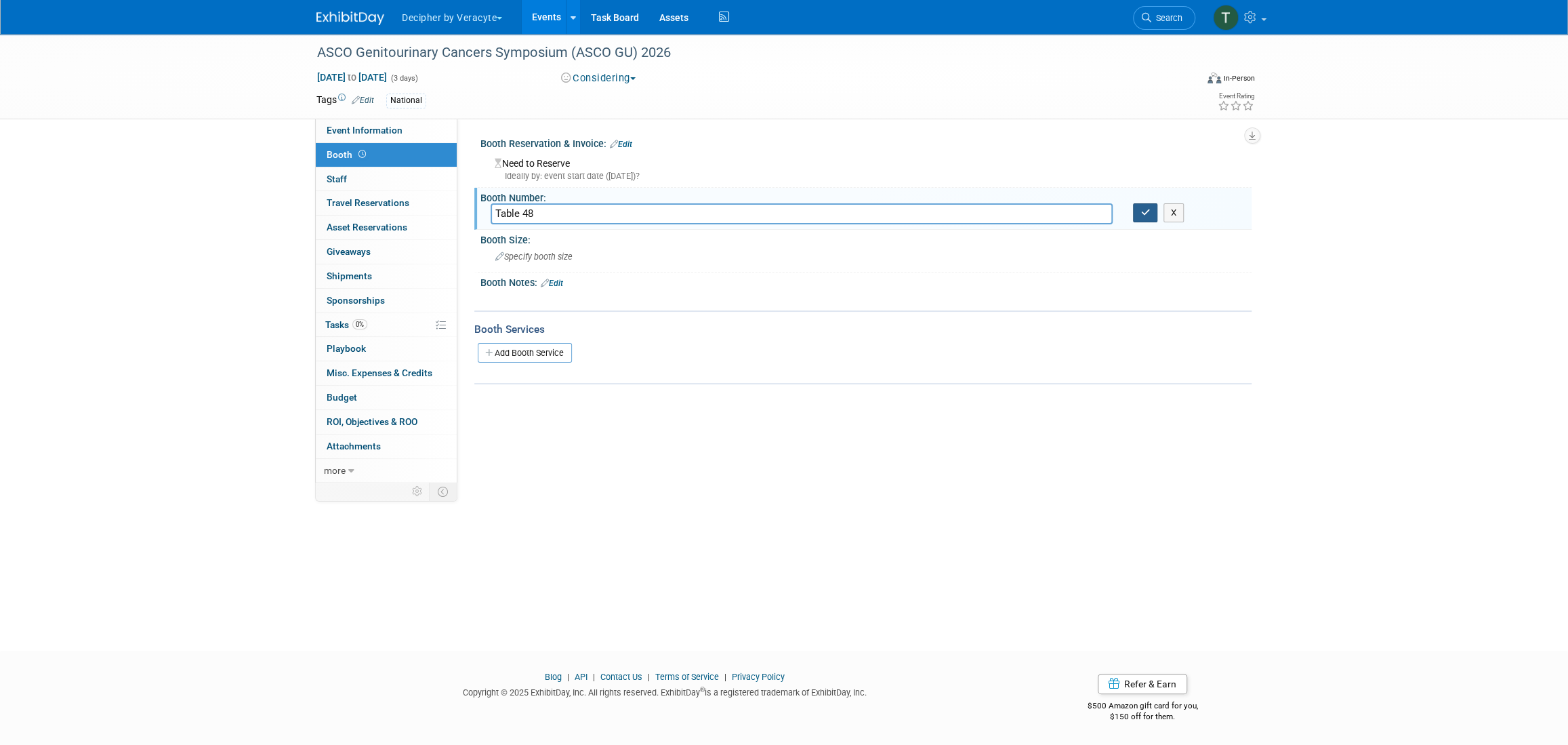
type input "Table 48"
click at [1140, 206] on button "button" at bounding box center [1145, 212] width 25 height 19
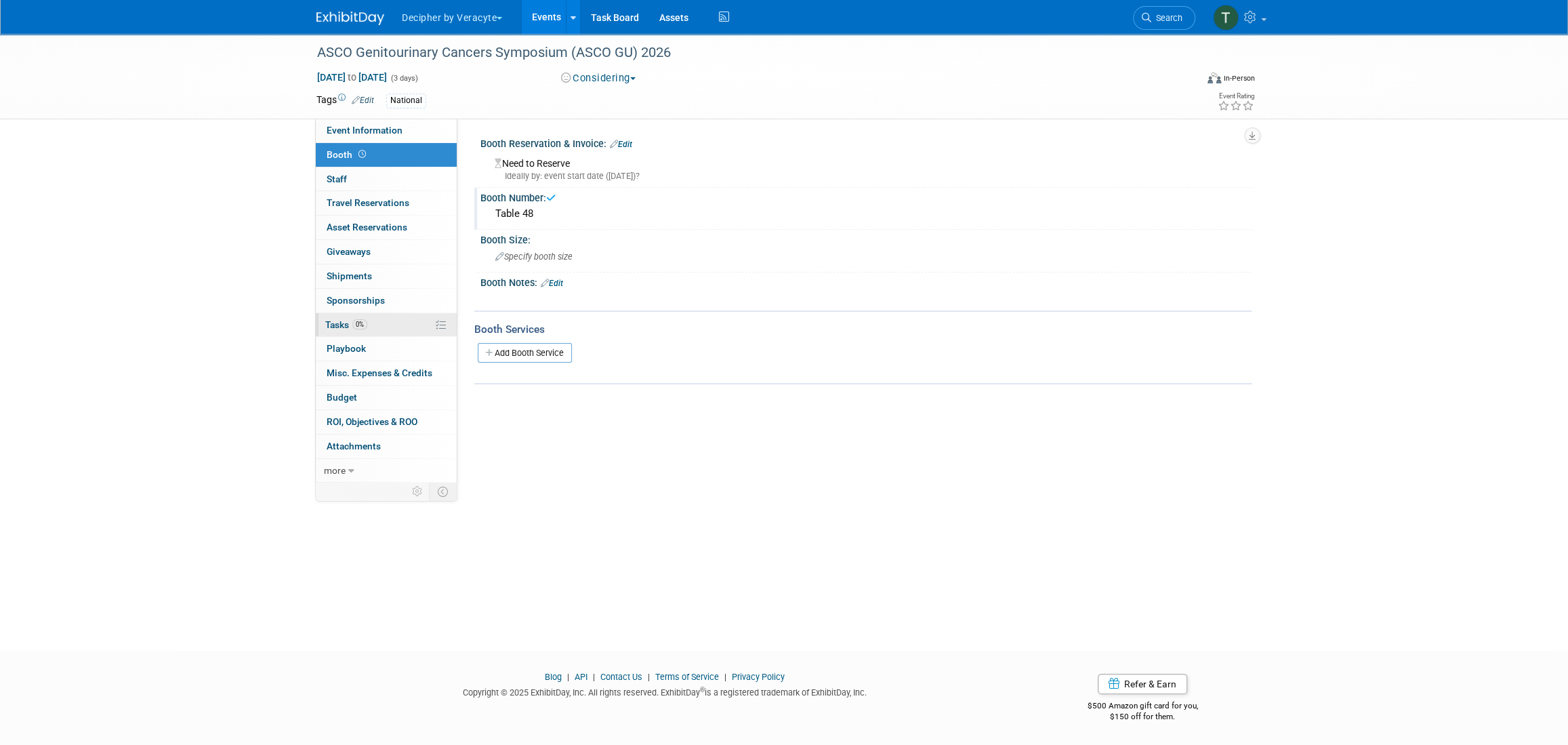
click at [363, 316] on link "0% Tasks 0%" at bounding box center [386, 325] width 141 height 24
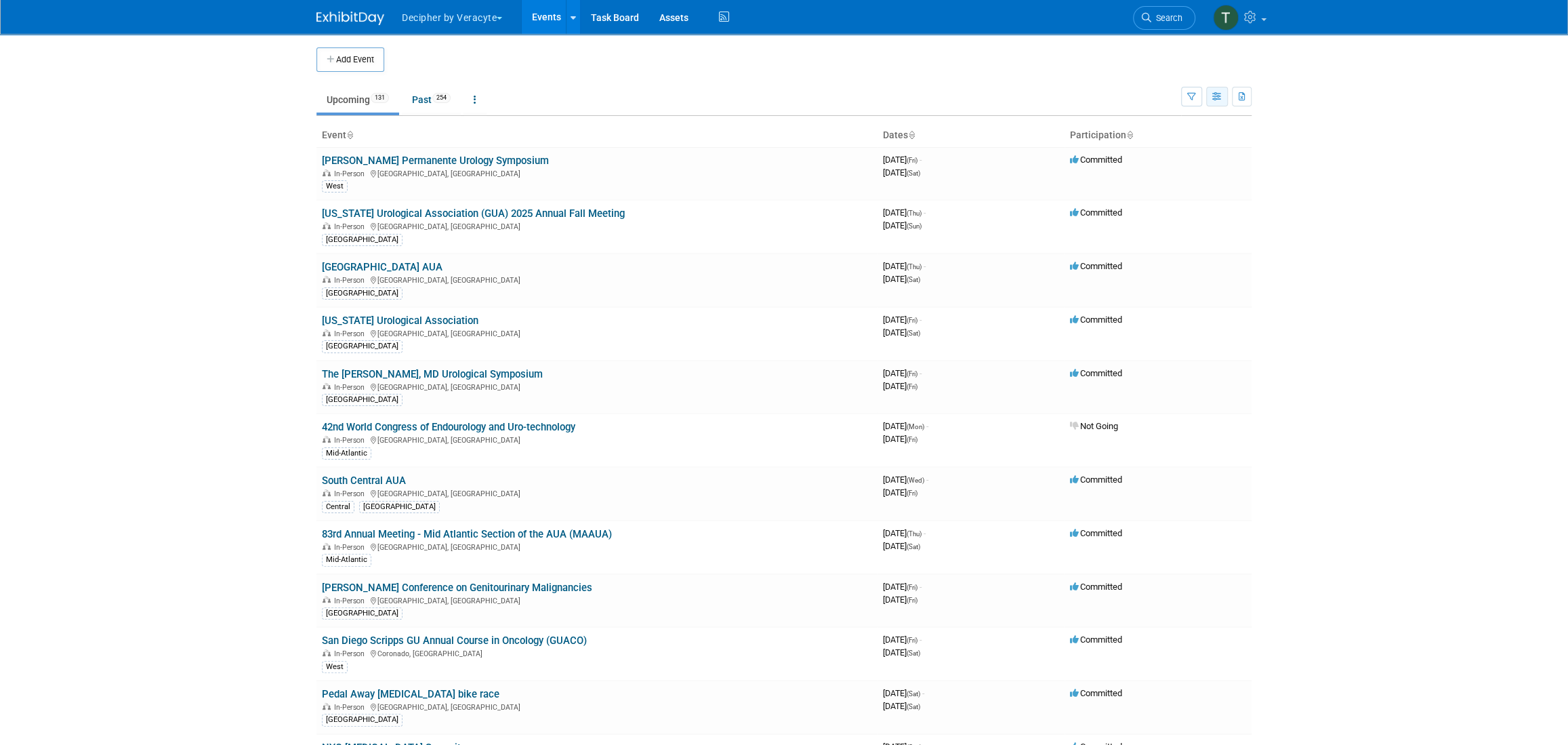
click at [1214, 88] on button "button" at bounding box center [1217, 96] width 21 height 20
click at [1214, 96] on icon "button" at bounding box center [1217, 97] width 10 height 9
click at [1213, 99] on icon "button" at bounding box center [1217, 97] width 10 height 9
click at [1196, 193] on link "Calendar View" at bounding box center [1159, 185] width 113 height 19
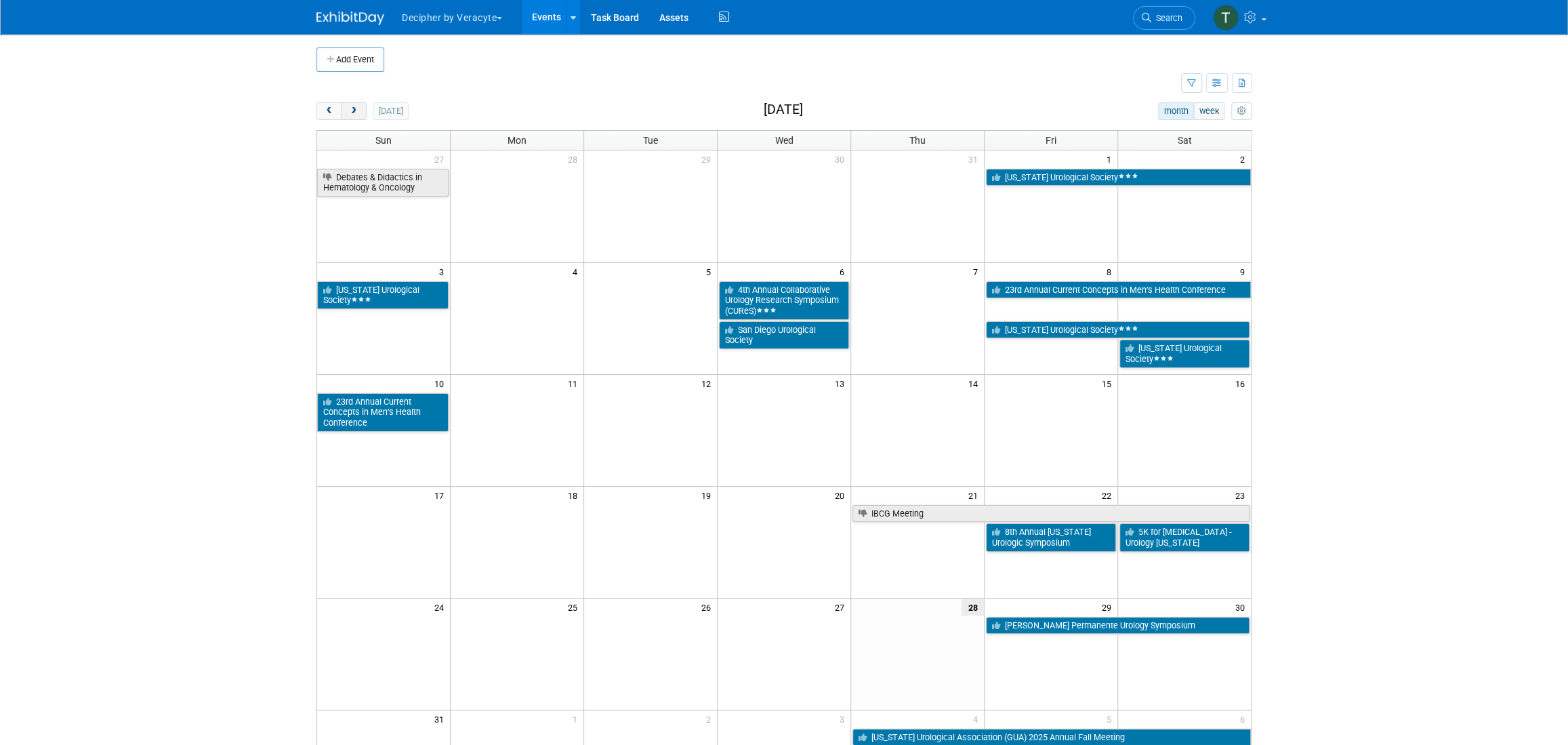
click at [354, 113] on span "next" at bounding box center [354, 111] width 10 height 9
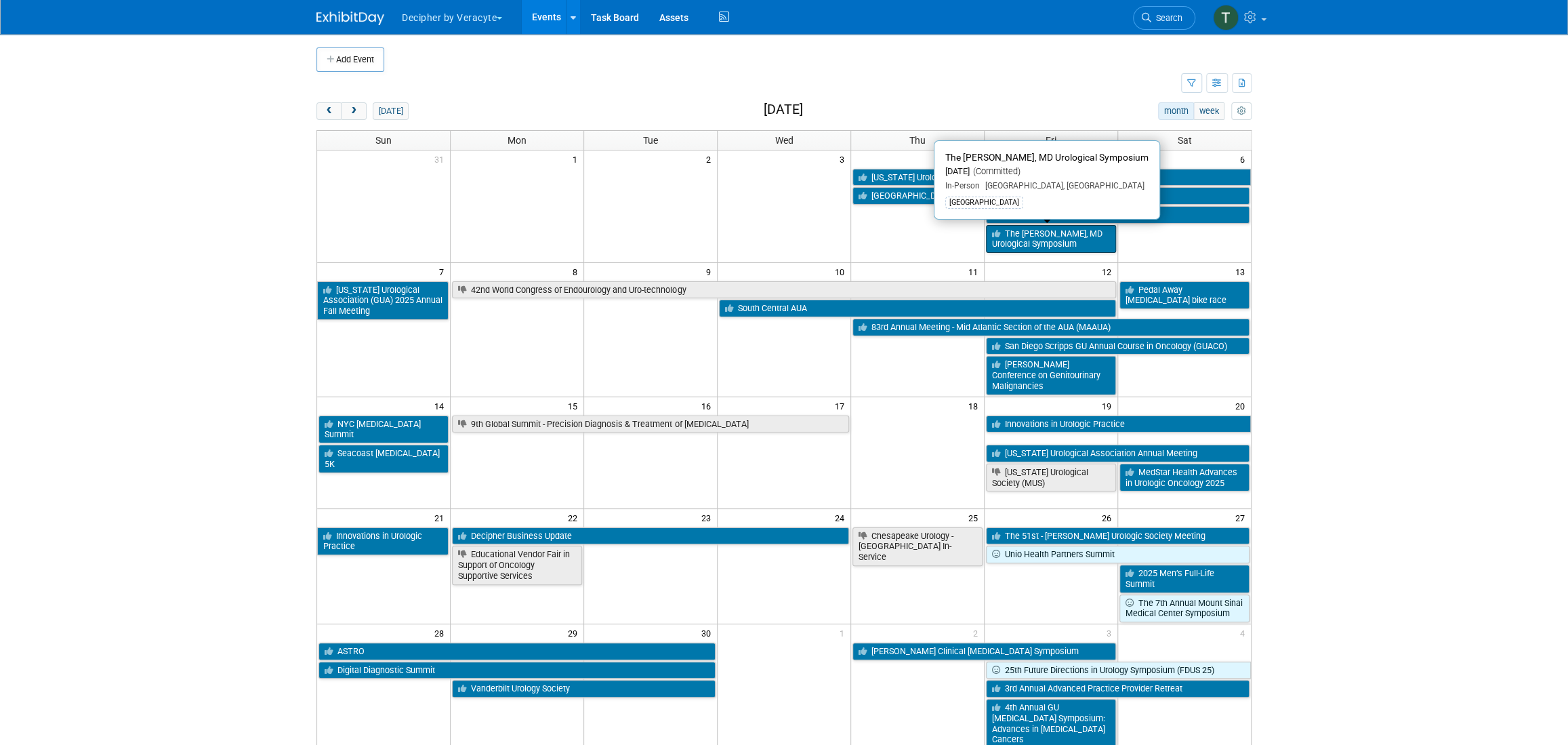
click at [1044, 229] on link "The [PERSON_NAME], MD Urological Symposium" at bounding box center [1051, 239] width 130 height 28
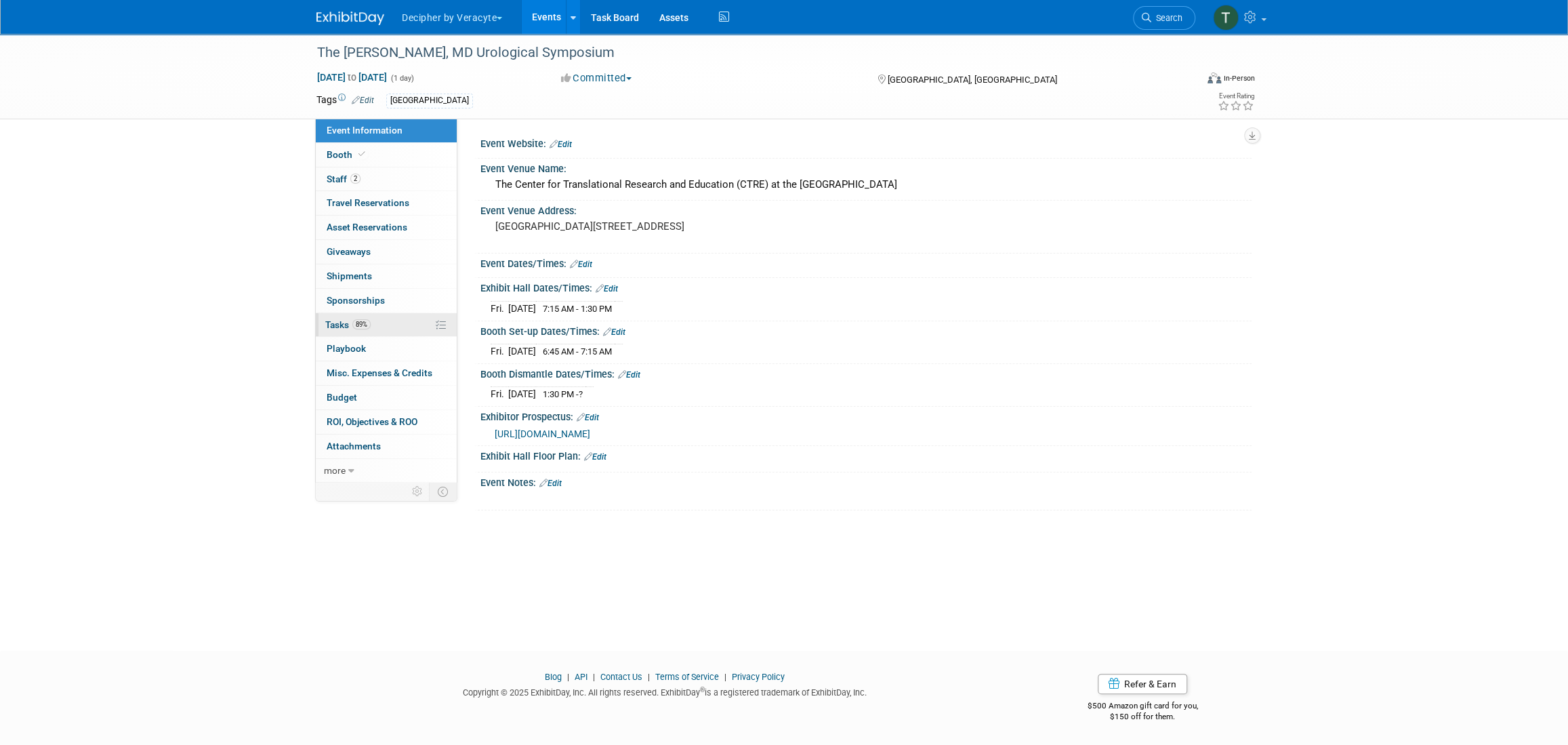
click at [361, 326] on span "89%" at bounding box center [361, 324] width 18 height 10
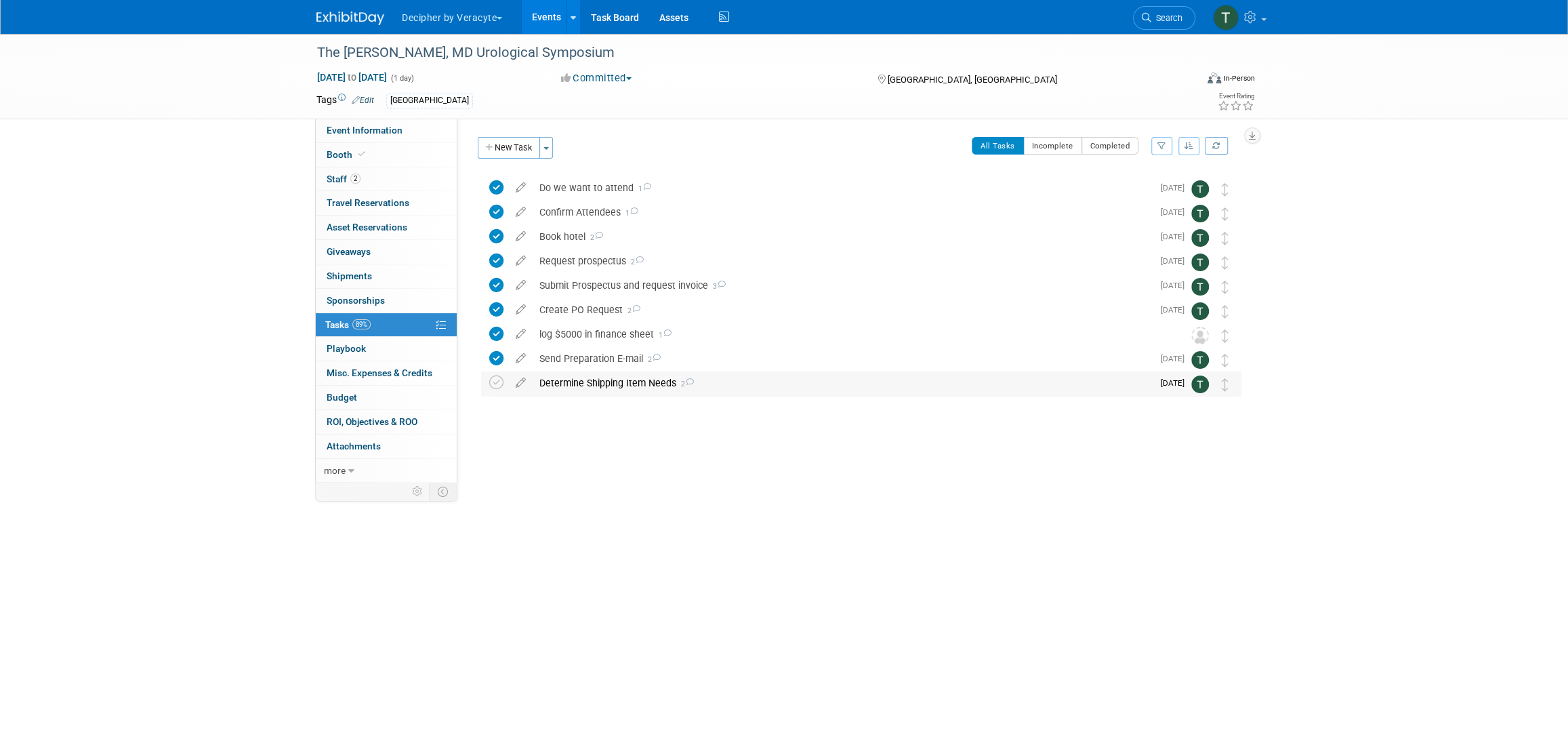
click at [588, 384] on div "Determine Shipping Item Needs 2" at bounding box center [843, 383] width 620 height 23
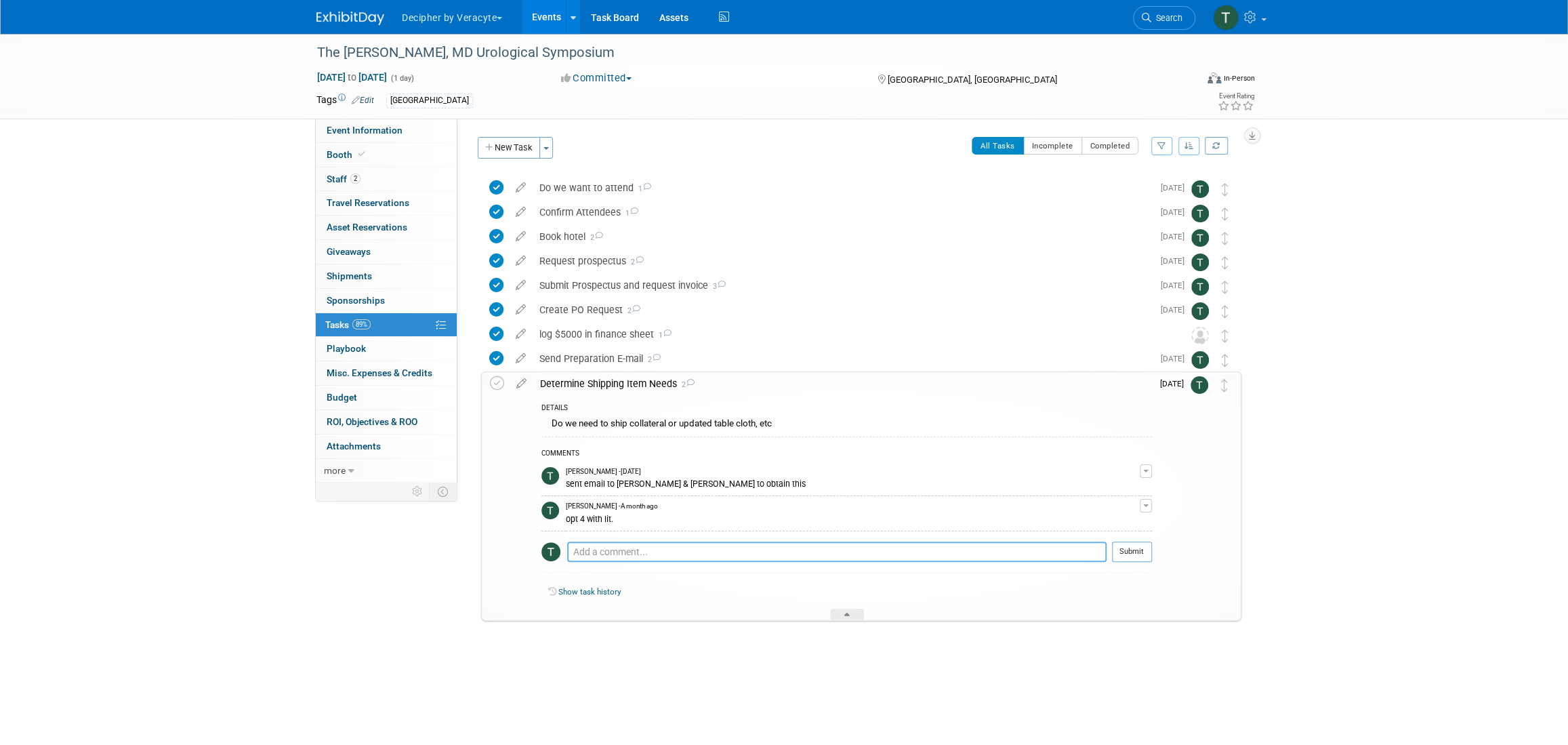
click at [654, 549] on textarea at bounding box center [837, 551] width 539 height 21
type textarea "literature was shipped."
click at [1156, 557] on td "Sep 1" at bounding box center [1171, 495] width 39 height 248
click at [1128, 559] on button "Submit" at bounding box center [1131, 551] width 40 height 21
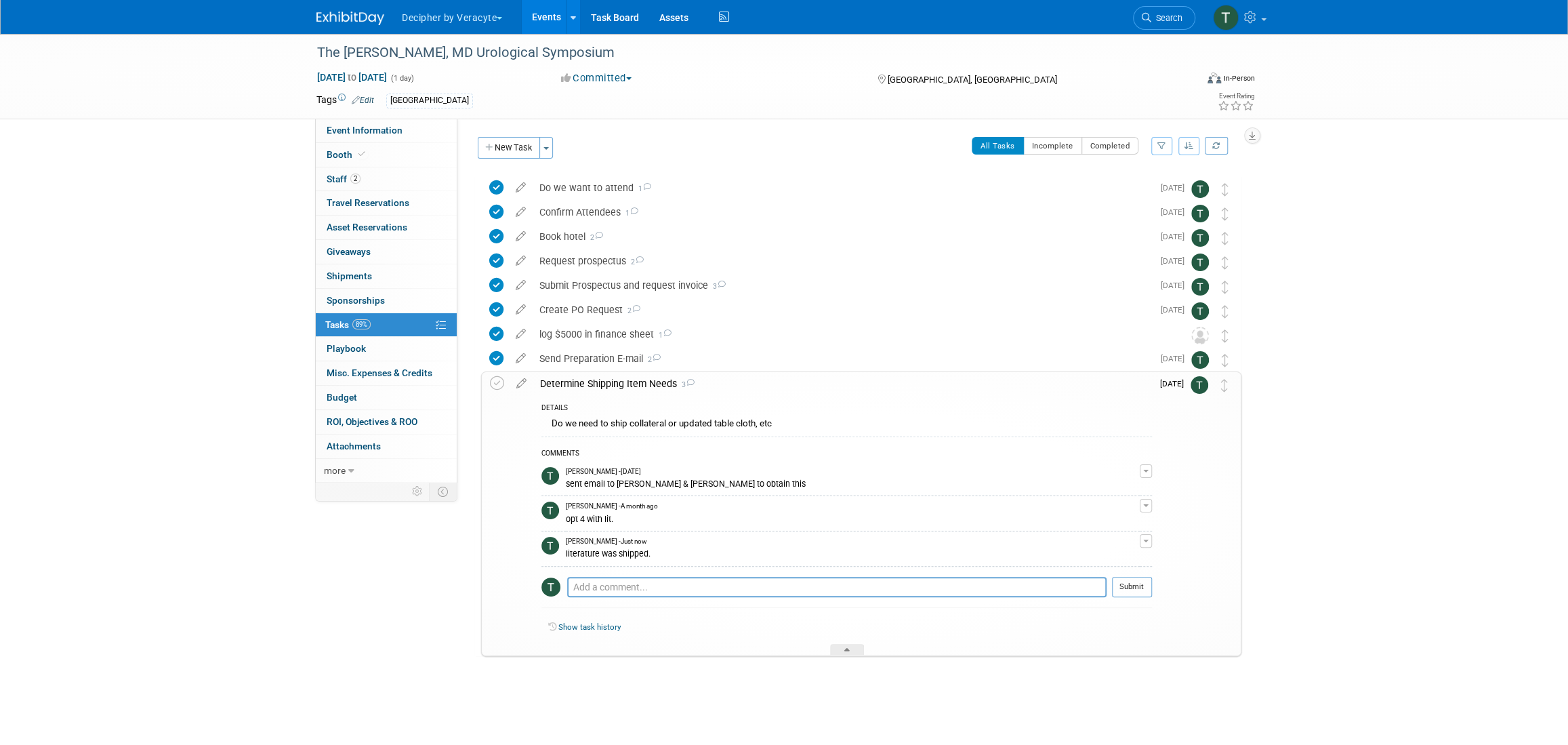
click at [607, 385] on div "Determine Shipping Item Needs 3" at bounding box center [842, 383] width 618 height 23
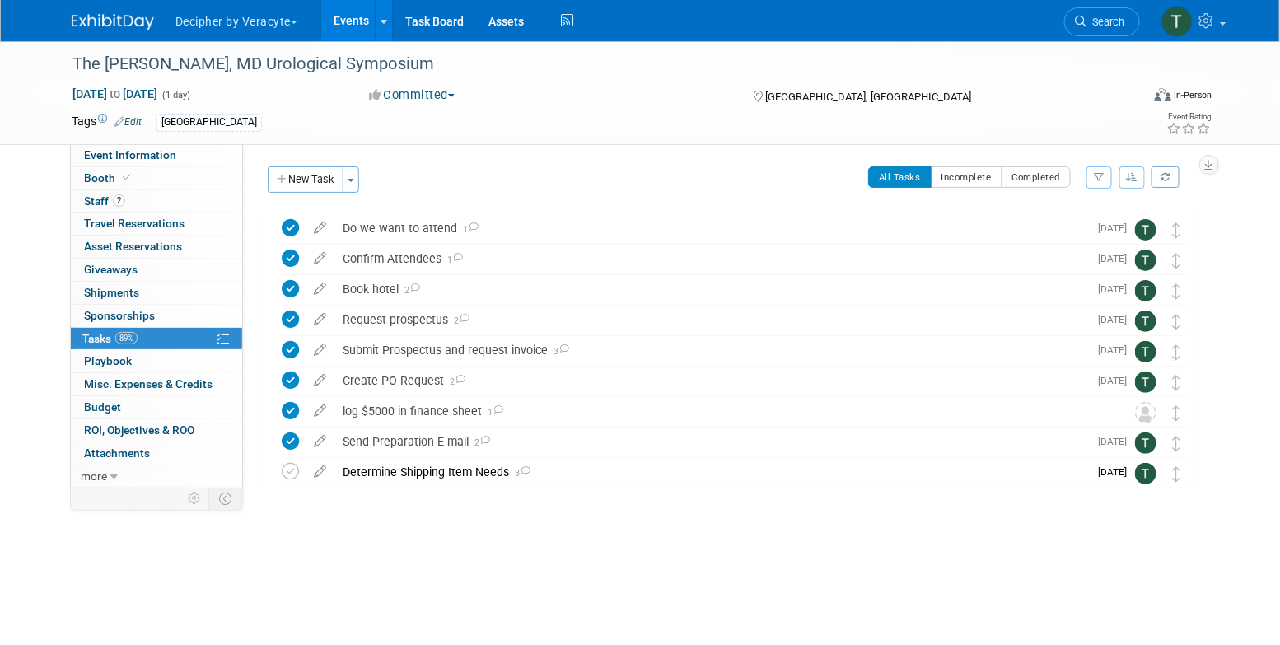
click at [339, 40] on link "Events" at bounding box center [351, 20] width 60 height 41
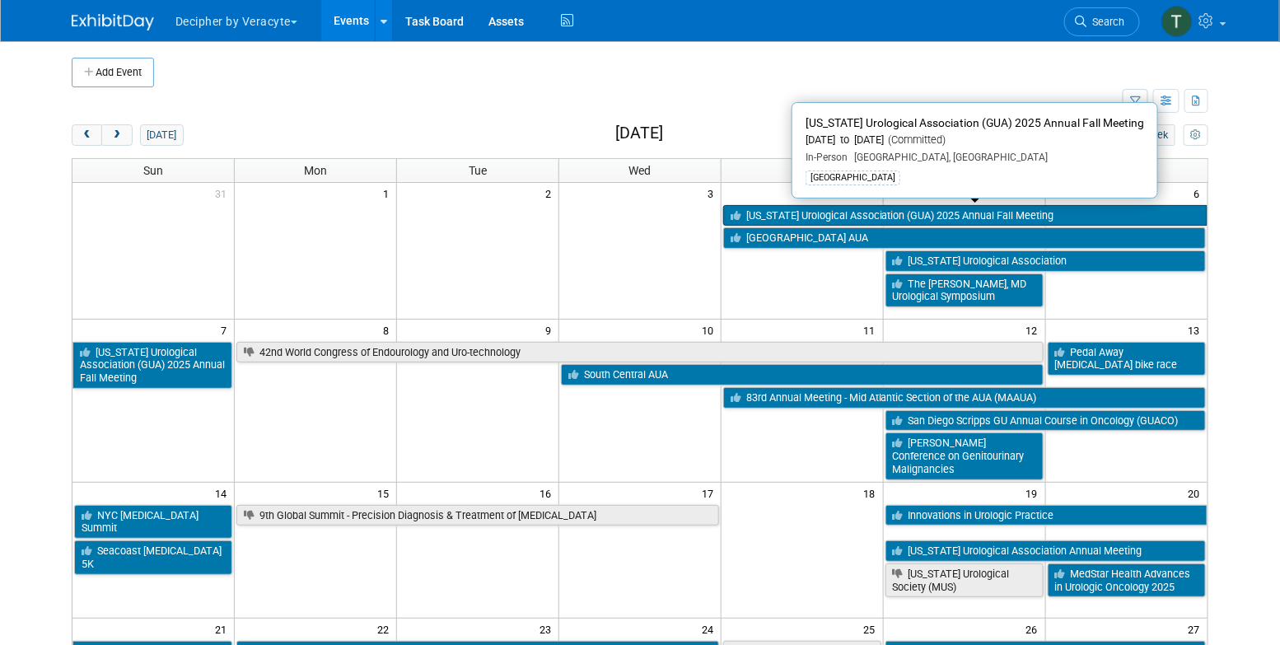
click at [990, 218] on link "[US_STATE] Urological Association (GUA) 2025 Annual Fall Meeting" at bounding box center [965, 215] width 484 height 21
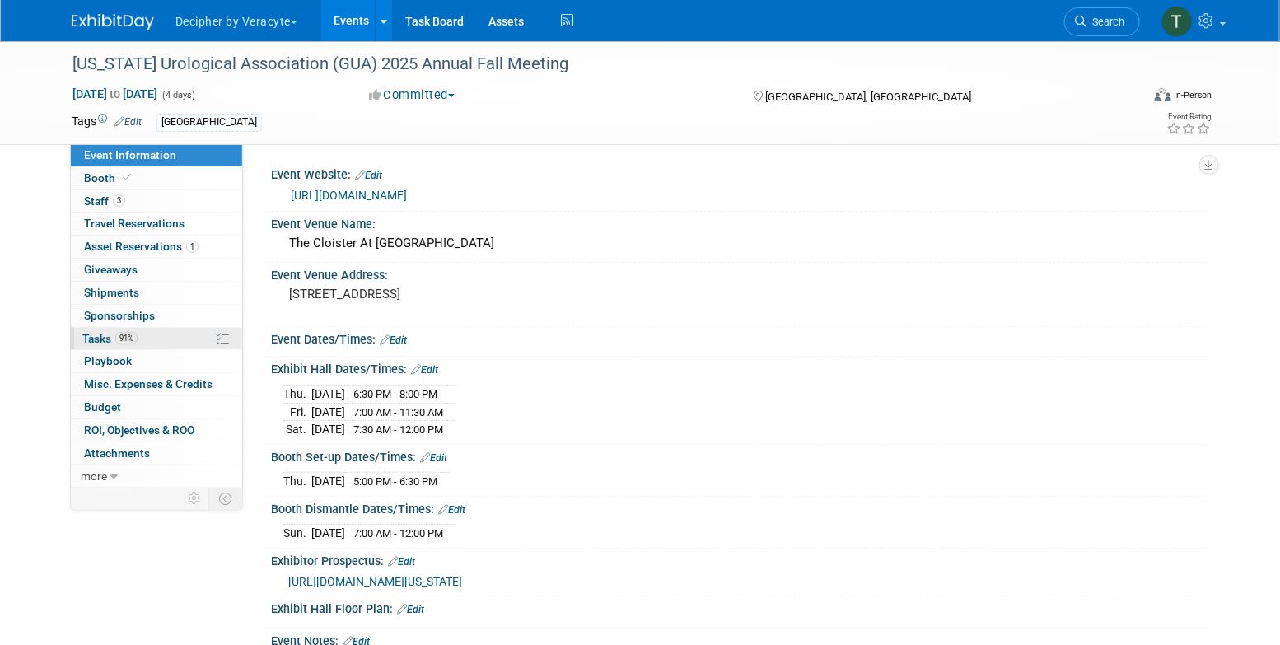
click at [151, 332] on link "91% Tasks 91%" at bounding box center [156, 339] width 171 height 22
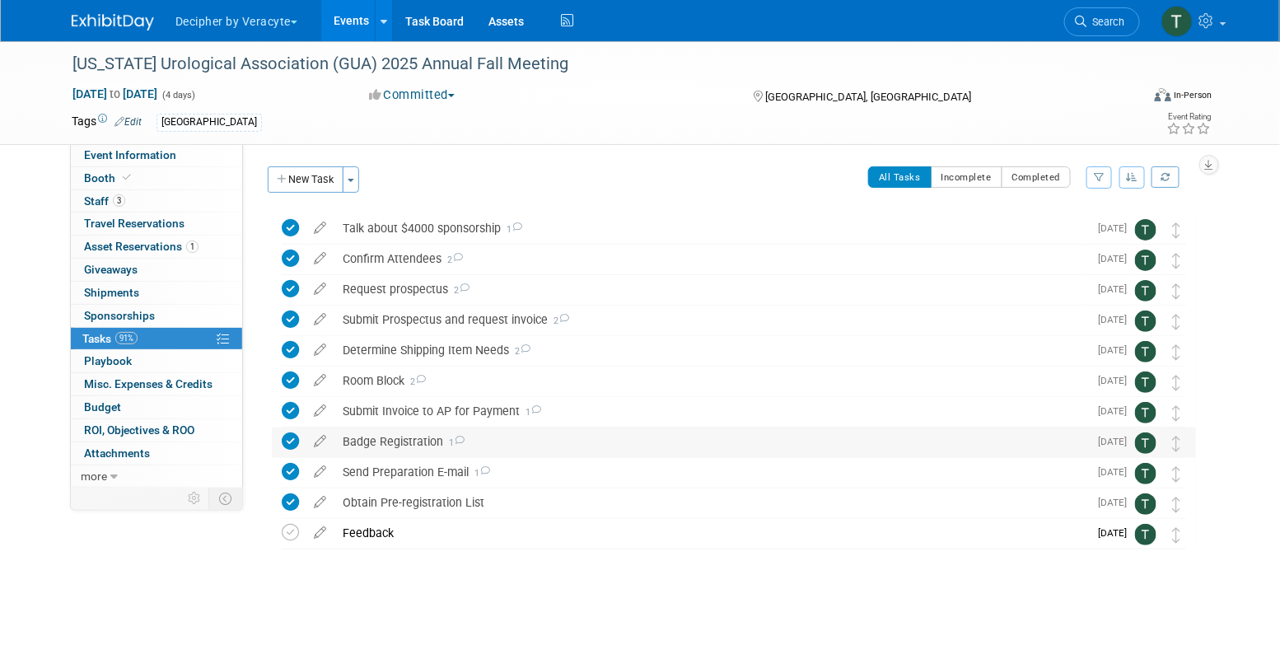
click at [401, 450] on div "Badge Registration 1" at bounding box center [712, 442] width 754 height 28
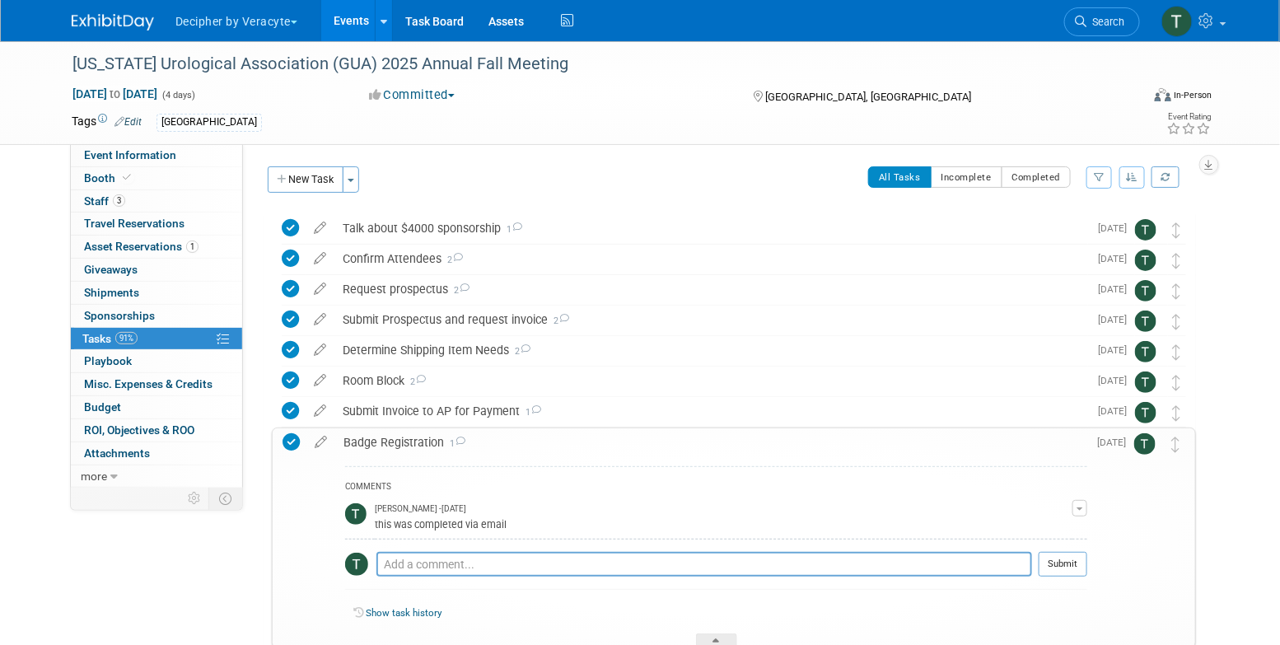
click at [360, 27] on link "Events" at bounding box center [351, 20] width 60 height 41
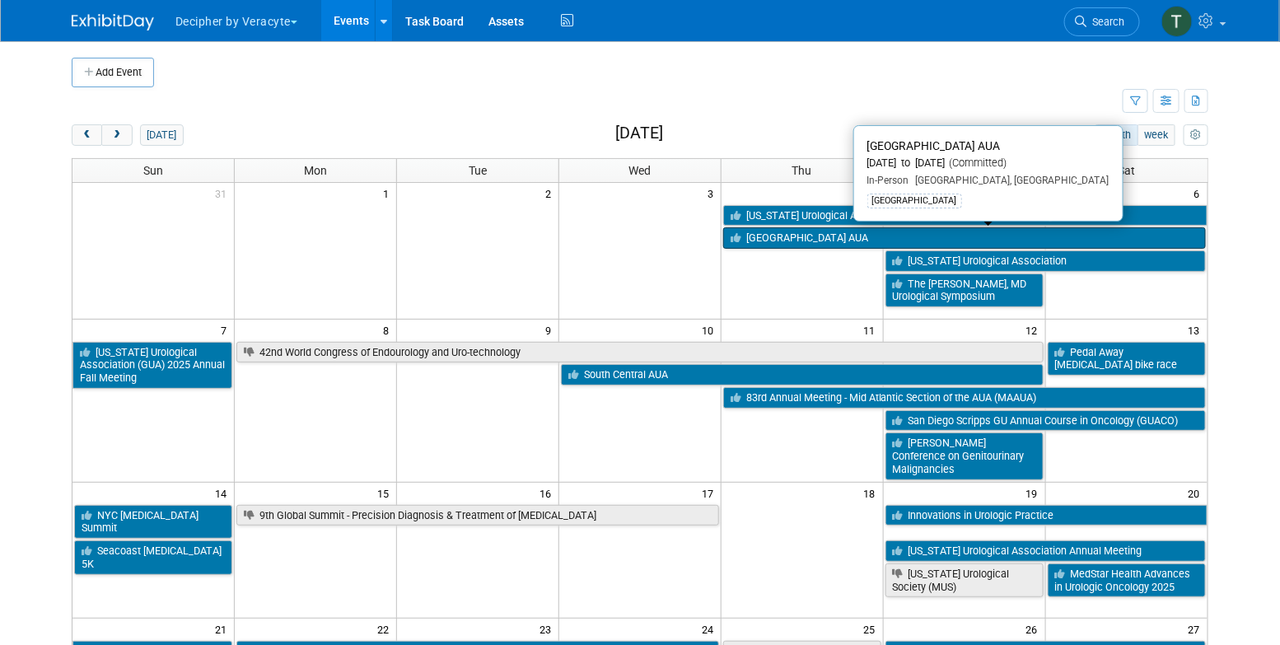
click at [780, 245] on link "[GEOGRAPHIC_DATA] AUA" at bounding box center [964, 237] width 483 height 21
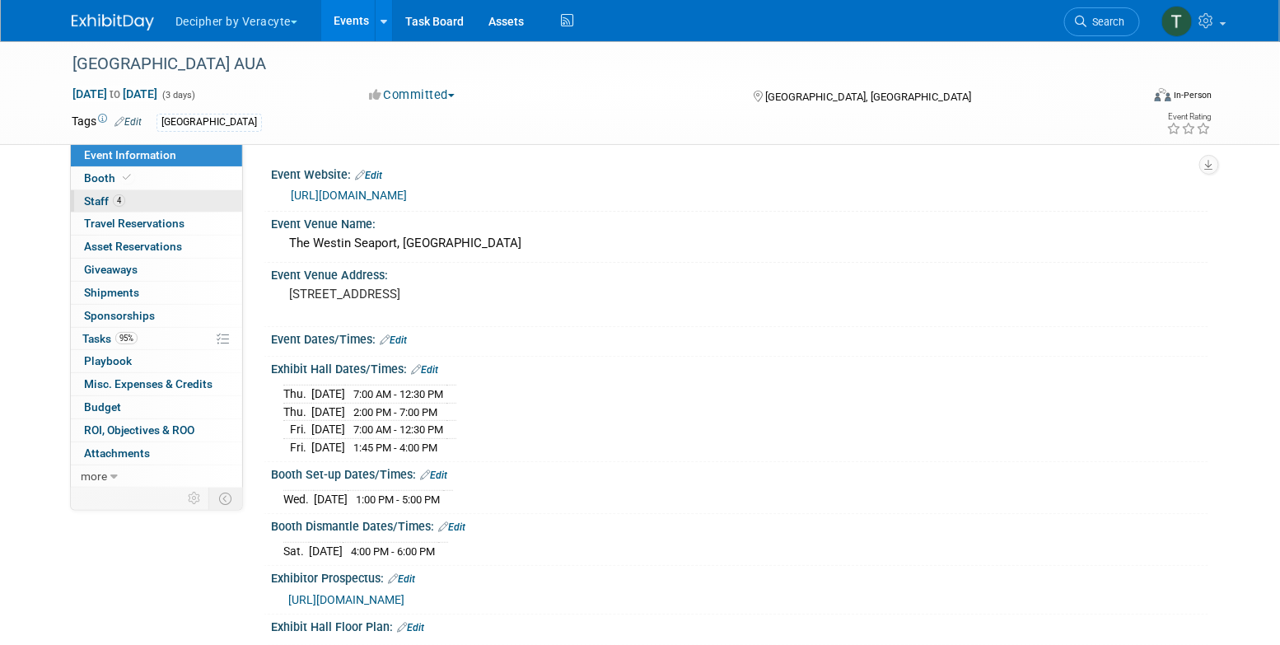
click at [143, 200] on link "4 Staff 4" at bounding box center [156, 201] width 171 height 22
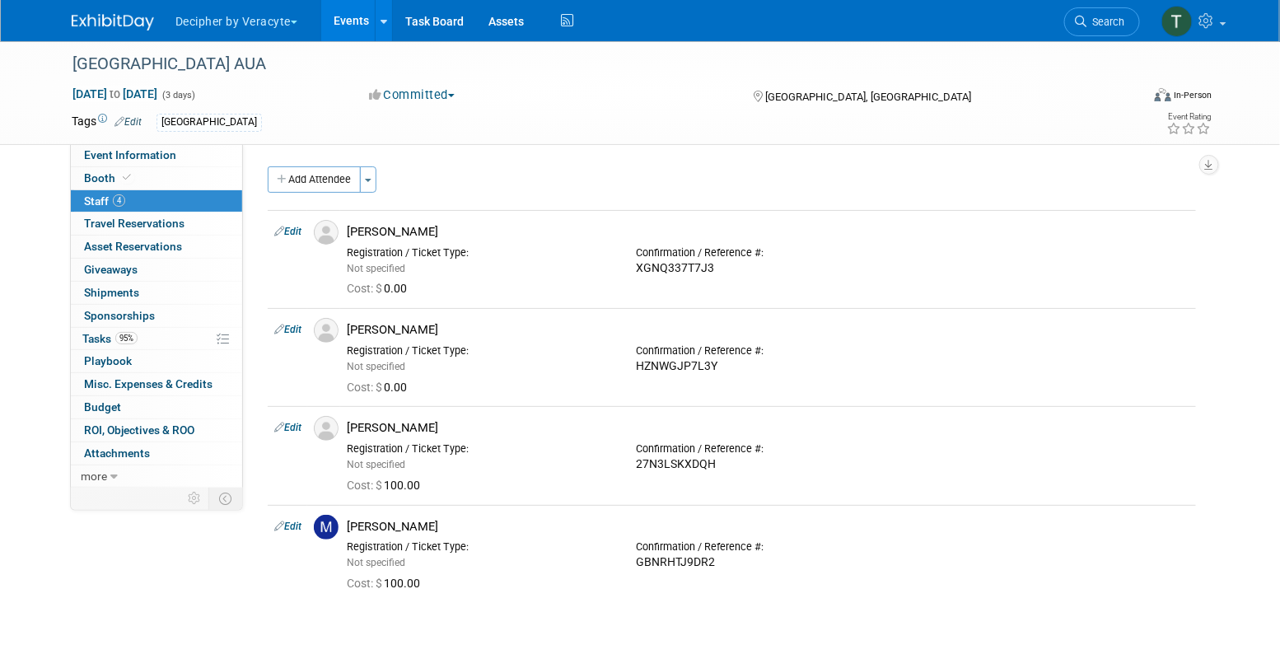
click at [354, 27] on link "Events" at bounding box center [351, 20] width 60 height 41
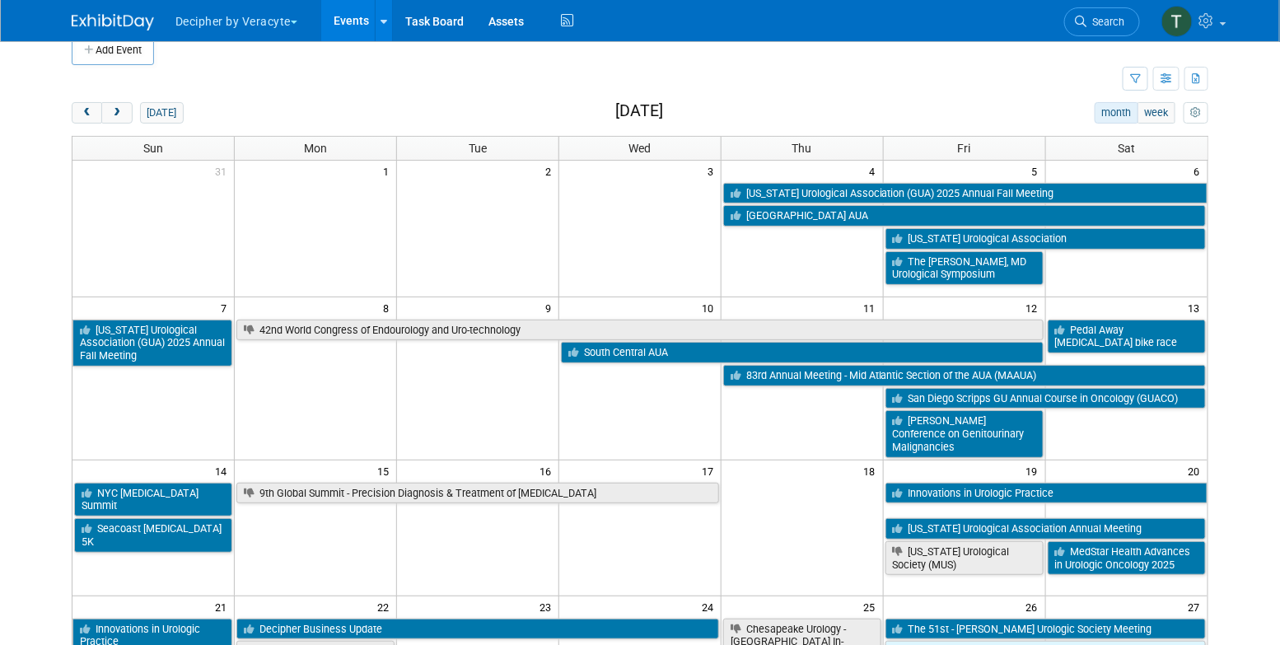
scroll to position [27, 0]
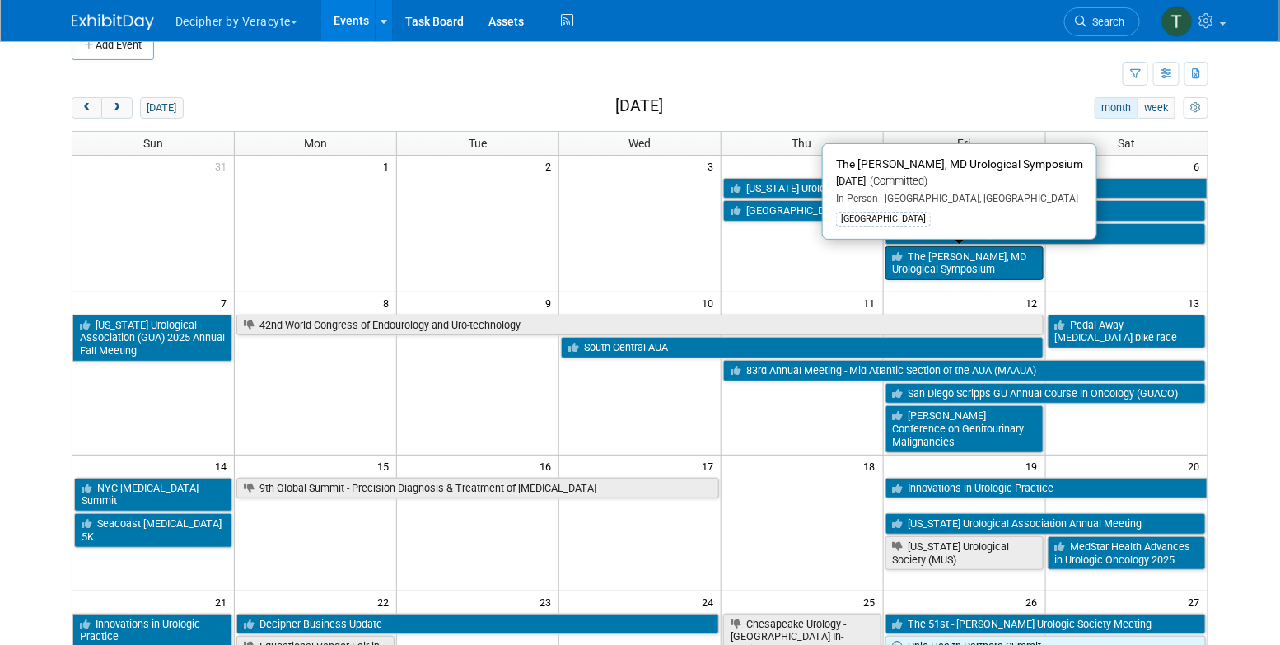
click at [925, 271] on link "The [PERSON_NAME], MD Urological Symposium" at bounding box center [965, 263] width 158 height 34
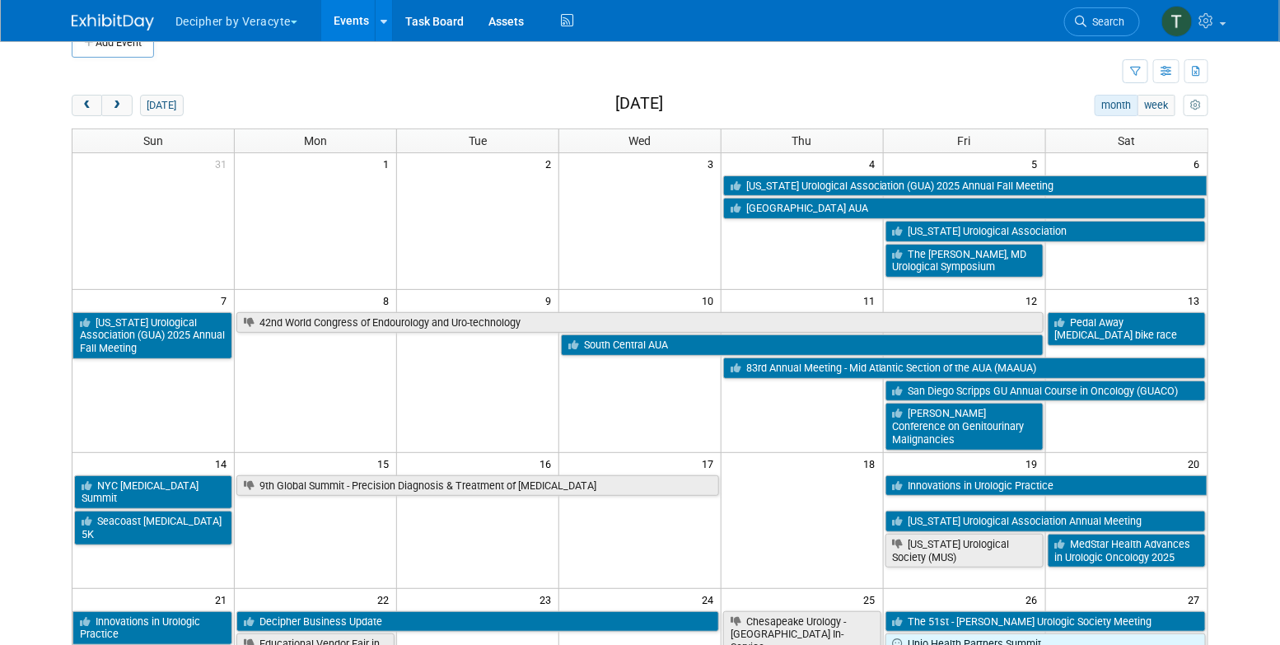
scroll to position [26, 0]
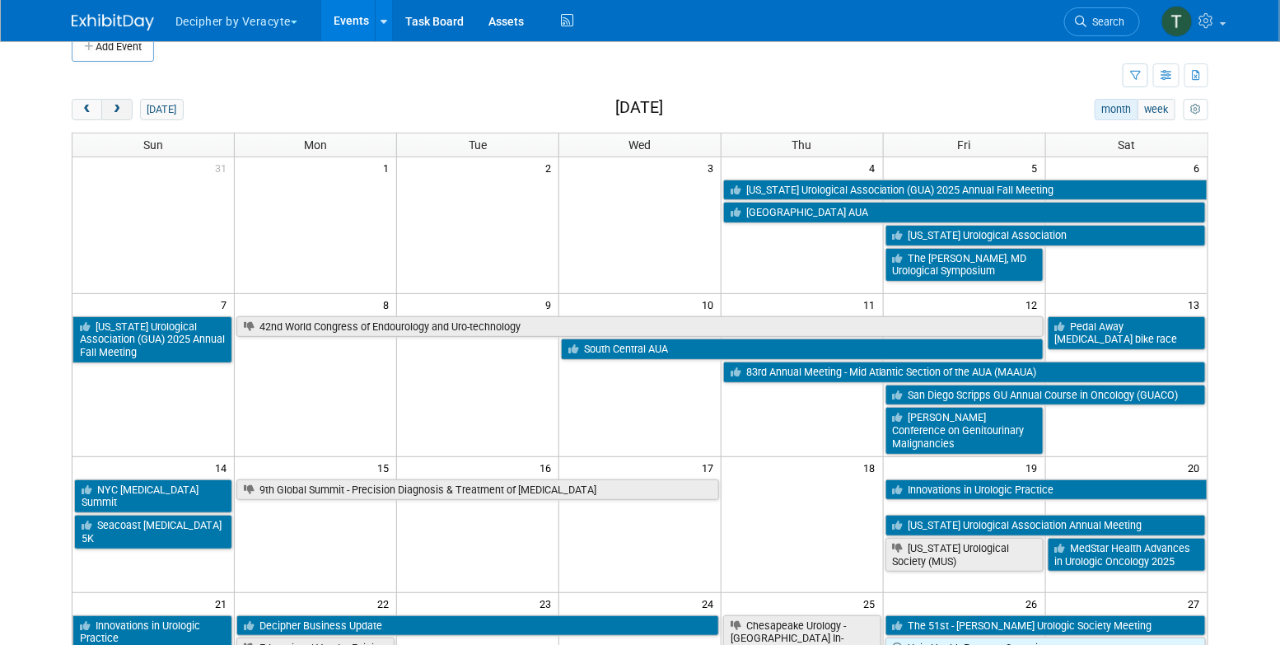
click at [123, 106] on span "next" at bounding box center [116, 110] width 12 height 11
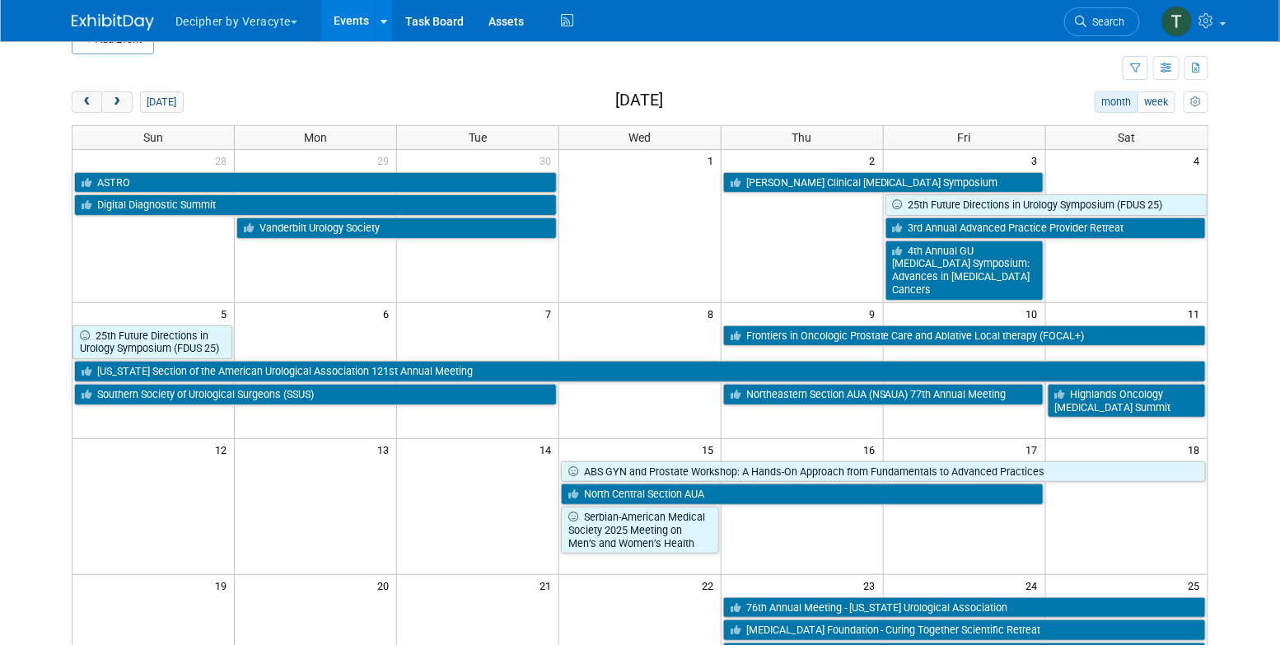
scroll to position [0, 0]
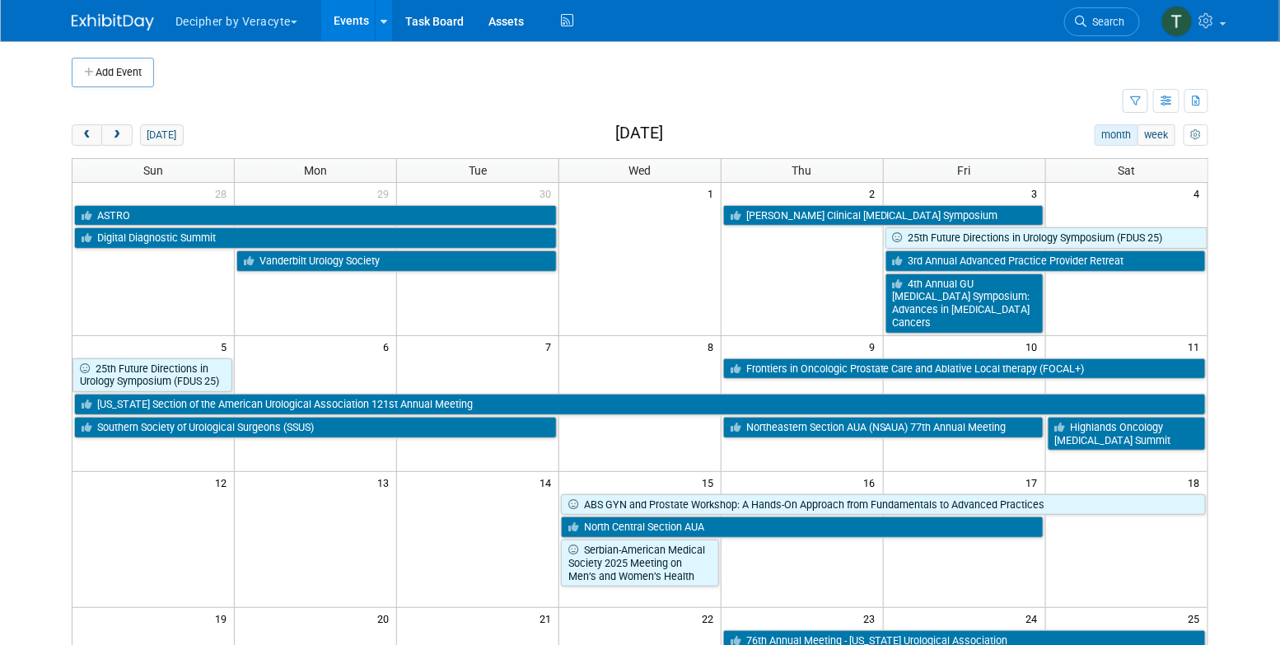
click at [615, 133] on h2 "[DATE]" at bounding box center [639, 133] width 48 height 18
click at [82, 147] on div "today month week October 2025 Sun Mon Tue Wed Thu Fri Sat 28 29 30 1 2 3 4 ASTR…" at bounding box center [640, 623] width 1137 height 999
click at [88, 141] on button "prev" at bounding box center [87, 134] width 30 height 21
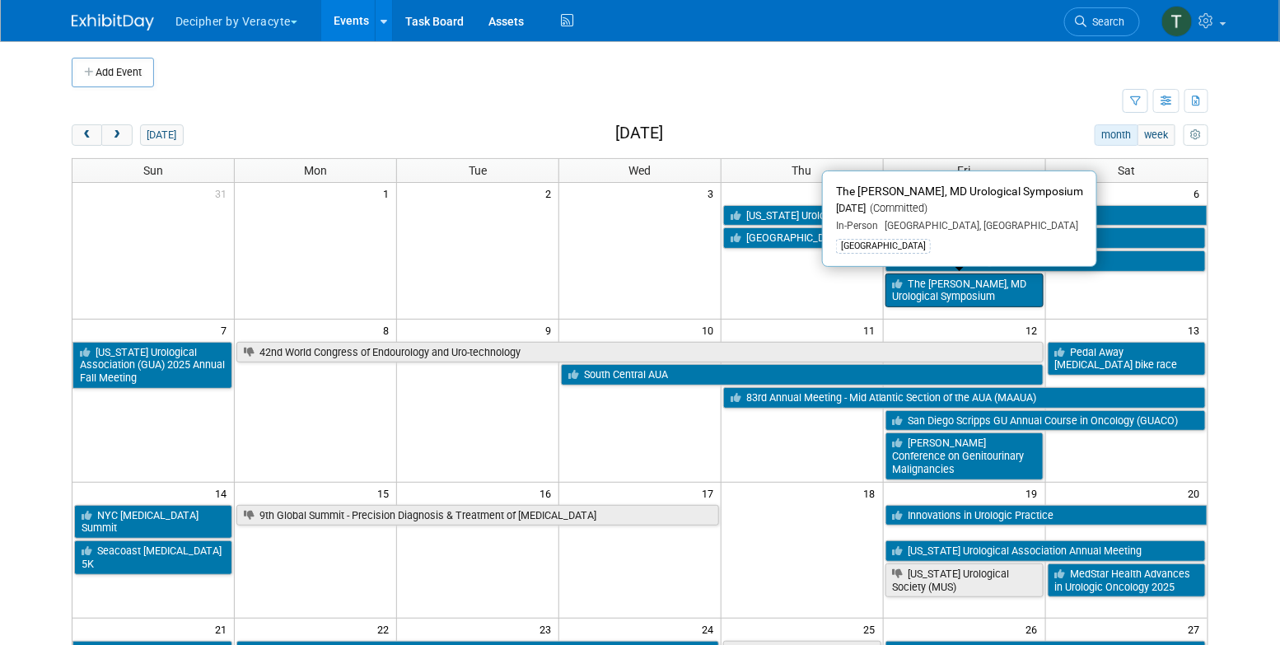
click at [908, 293] on link "The [PERSON_NAME], MD Urological Symposium" at bounding box center [965, 291] width 158 height 34
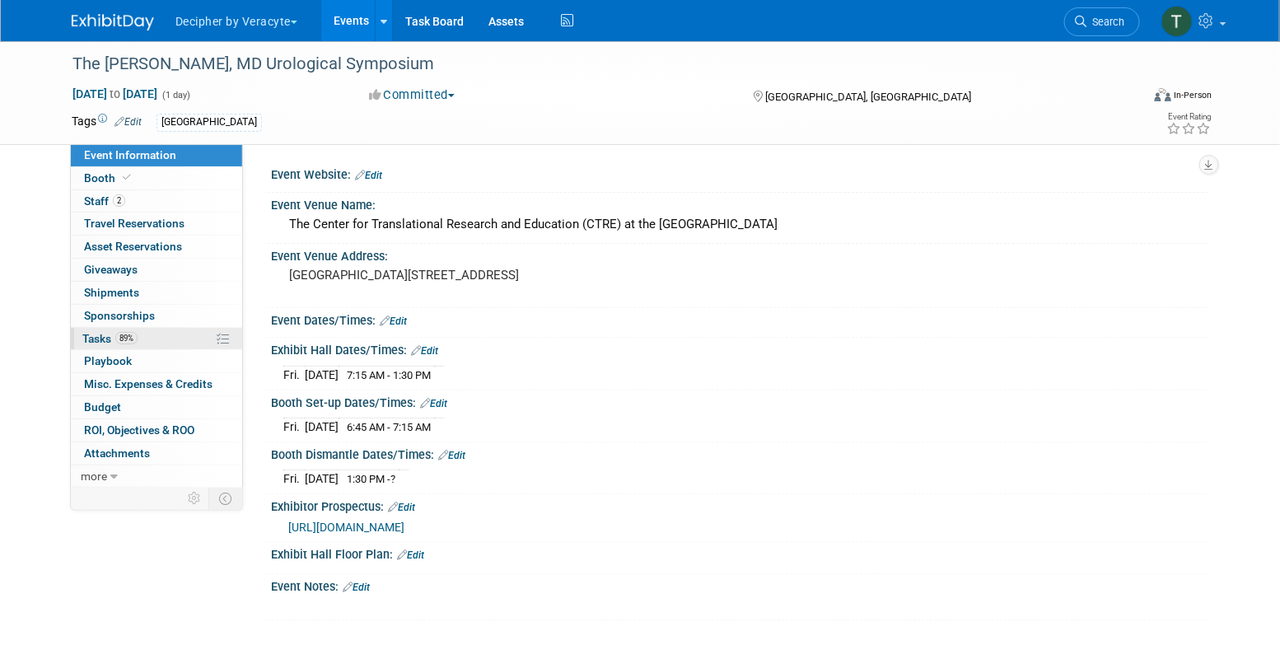
click at [147, 328] on link "89% Tasks 89%" at bounding box center [156, 339] width 171 height 22
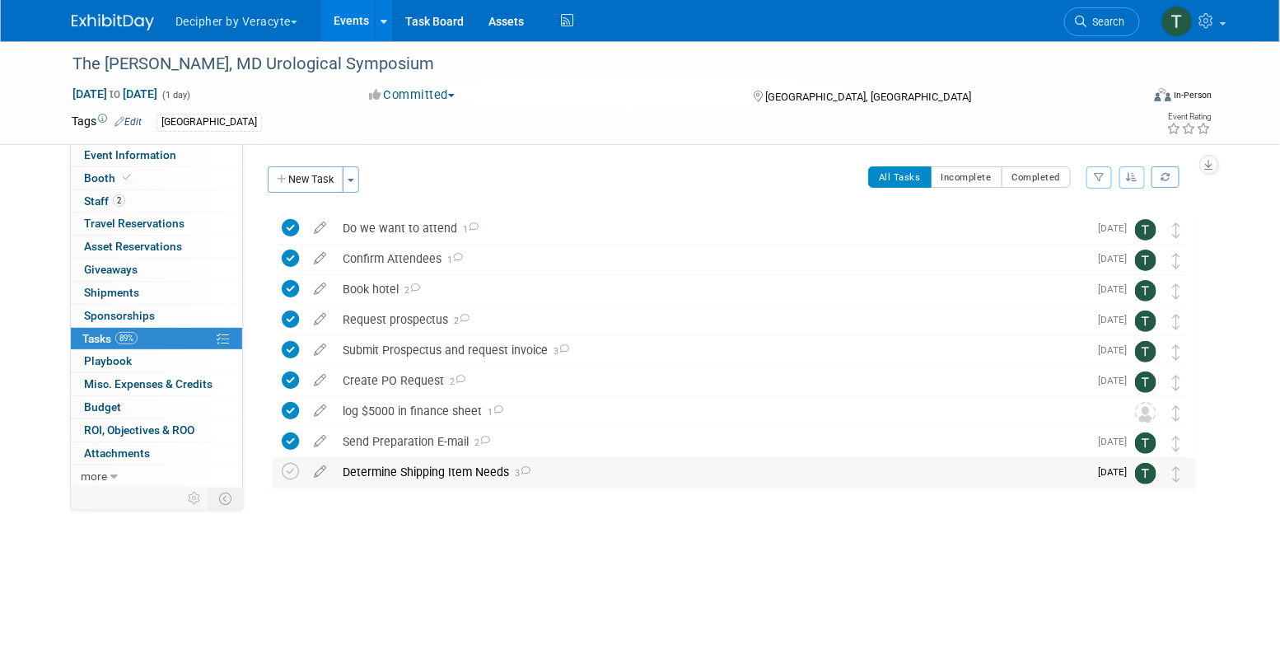
click at [401, 464] on div "Determine Shipping Item Needs 3" at bounding box center [712, 472] width 754 height 28
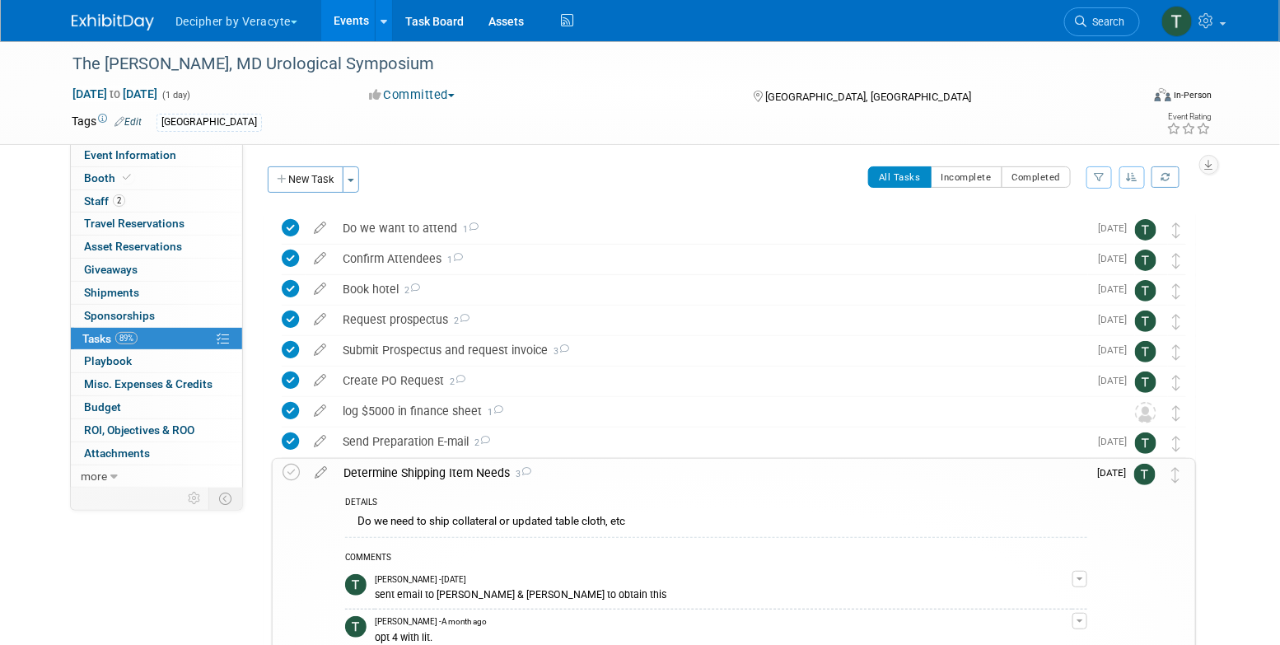
scroll to position [22, 0]
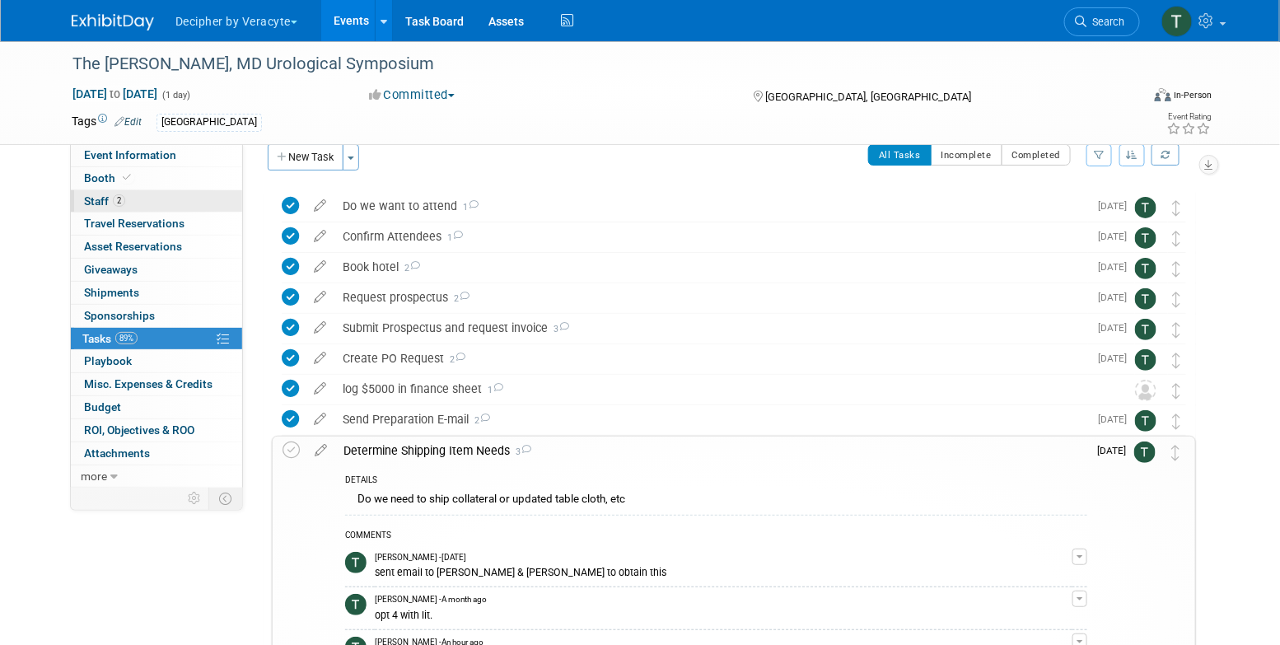
click at [170, 206] on link "2 Staff 2" at bounding box center [156, 201] width 171 height 22
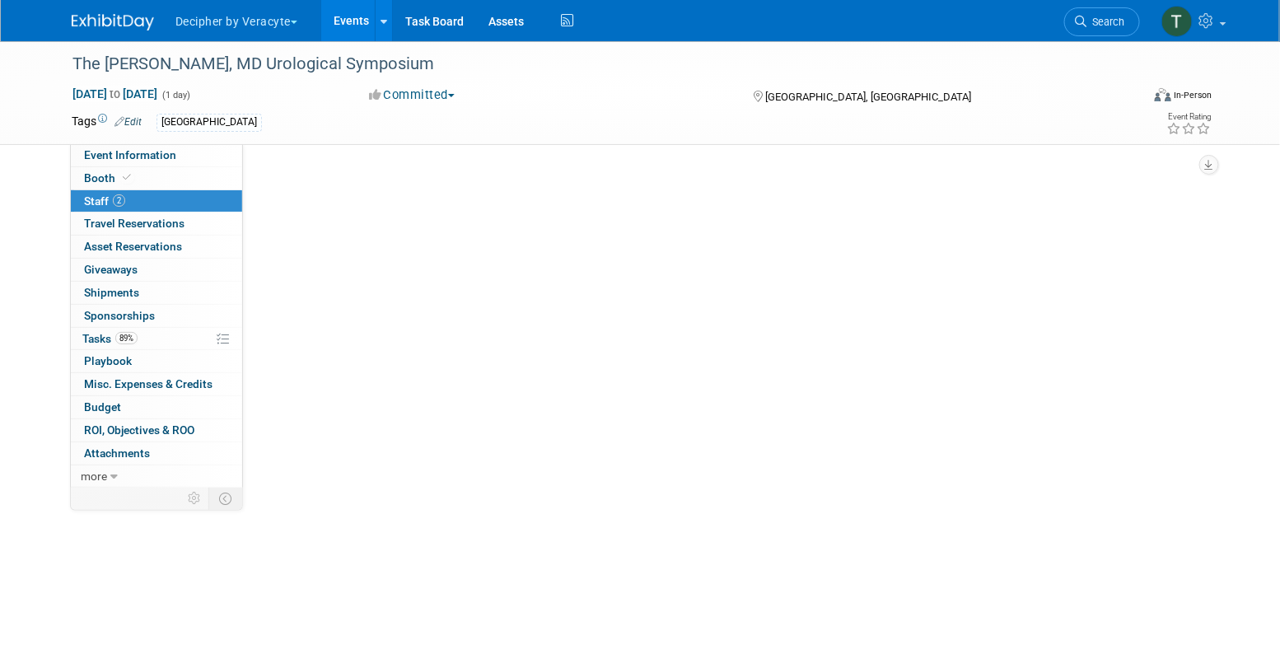
scroll to position [0, 0]
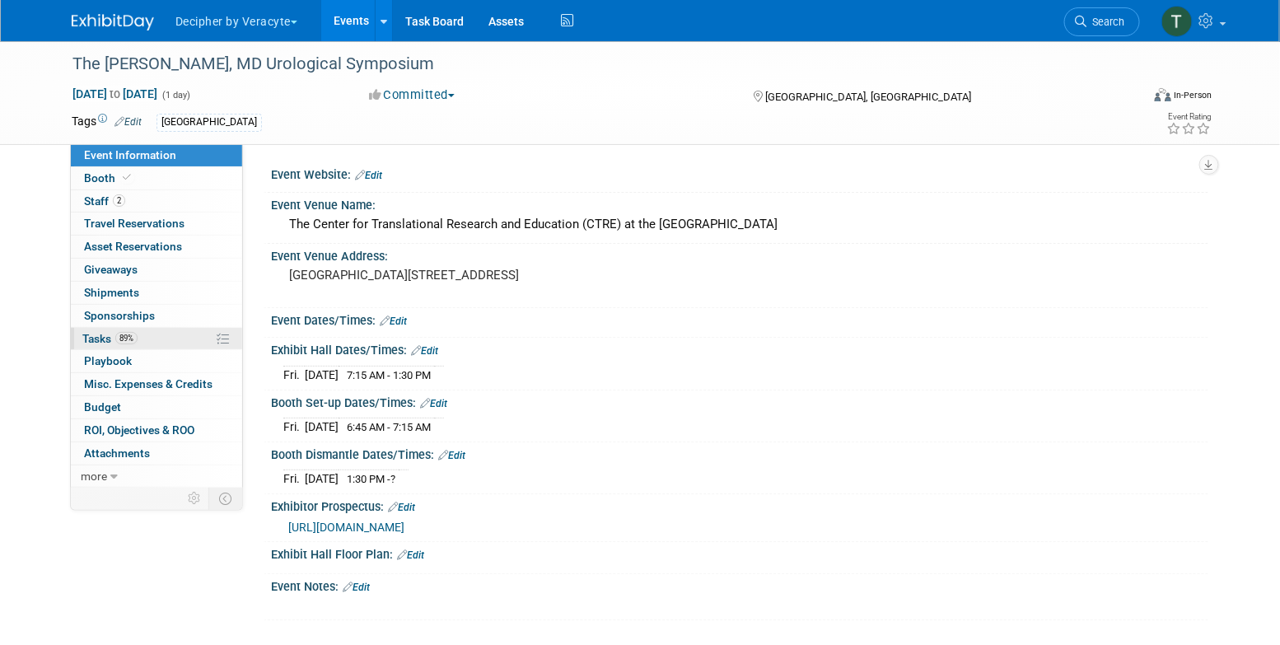
click at [155, 330] on link "89% Tasks 89%" at bounding box center [156, 339] width 171 height 22
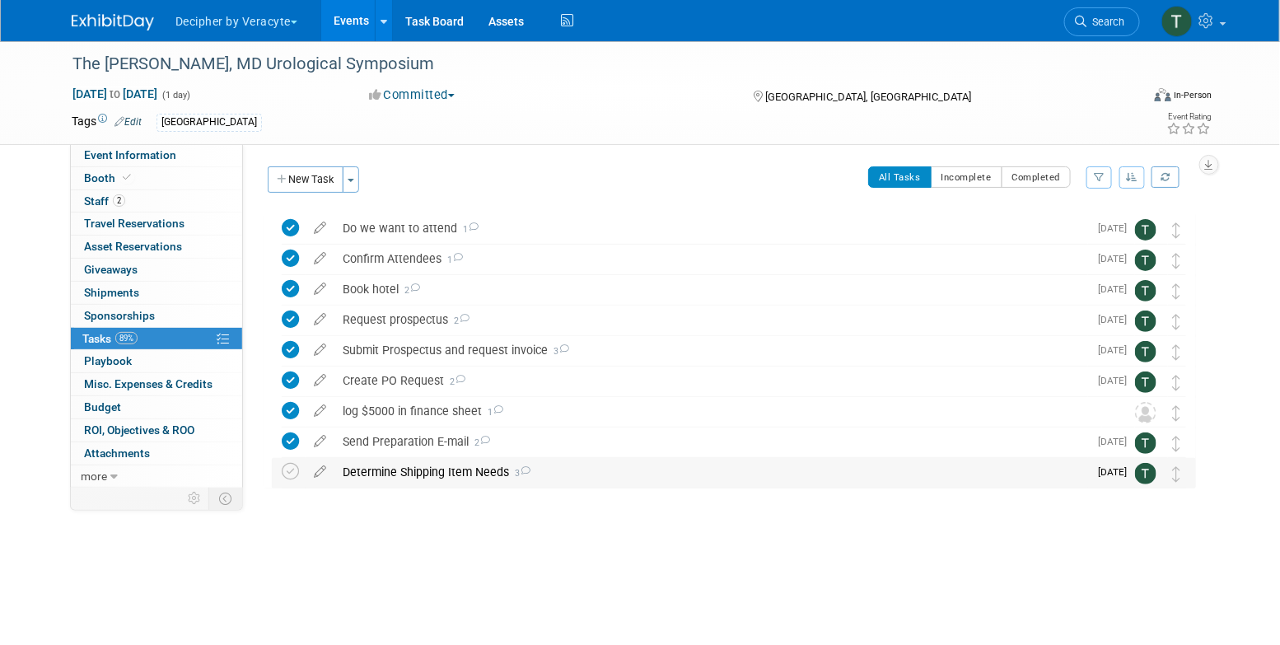
click at [436, 464] on div "Determine Shipping Item Needs 3" at bounding box center [712, 472] width 754 height 28
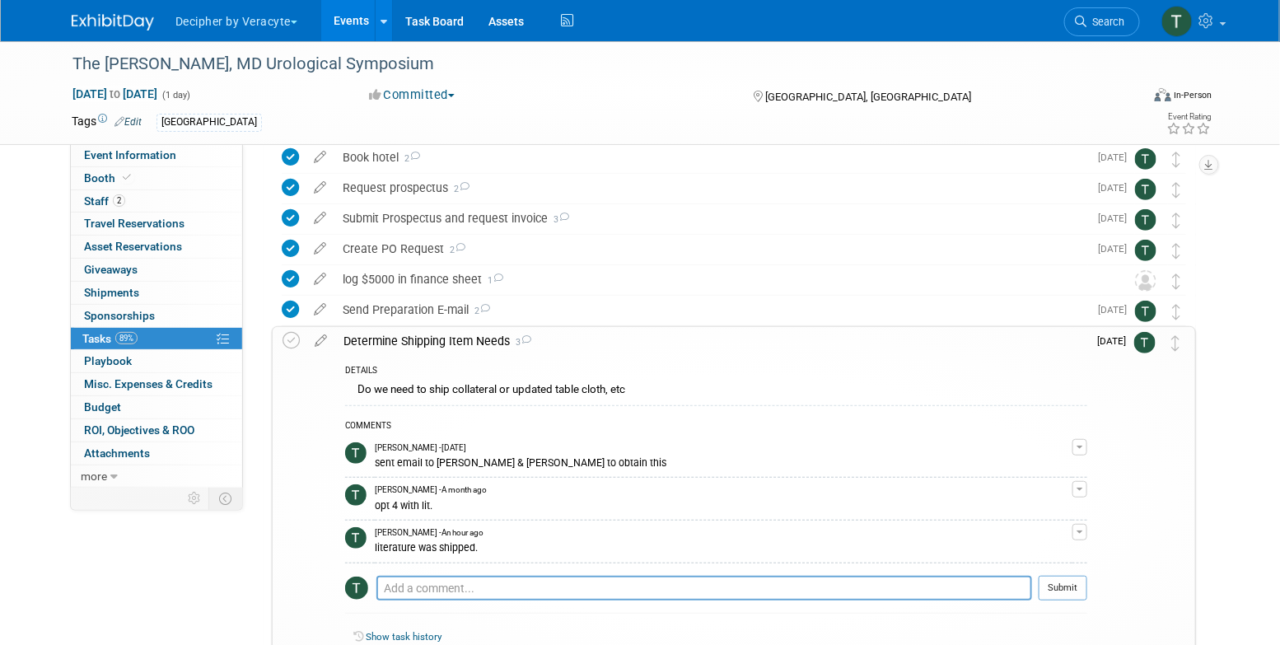
scroll to position [140, 0]
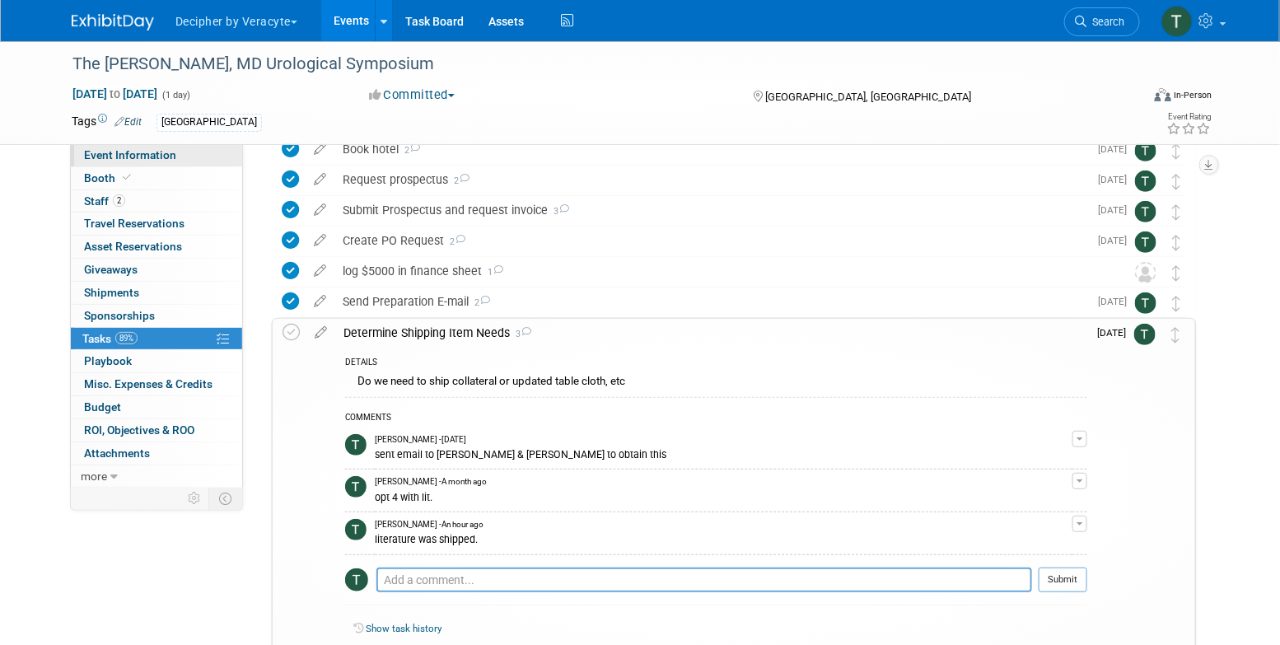
click at [237, 149] on link "Event Information" at bounding box center [156, 155] width 171 height 22
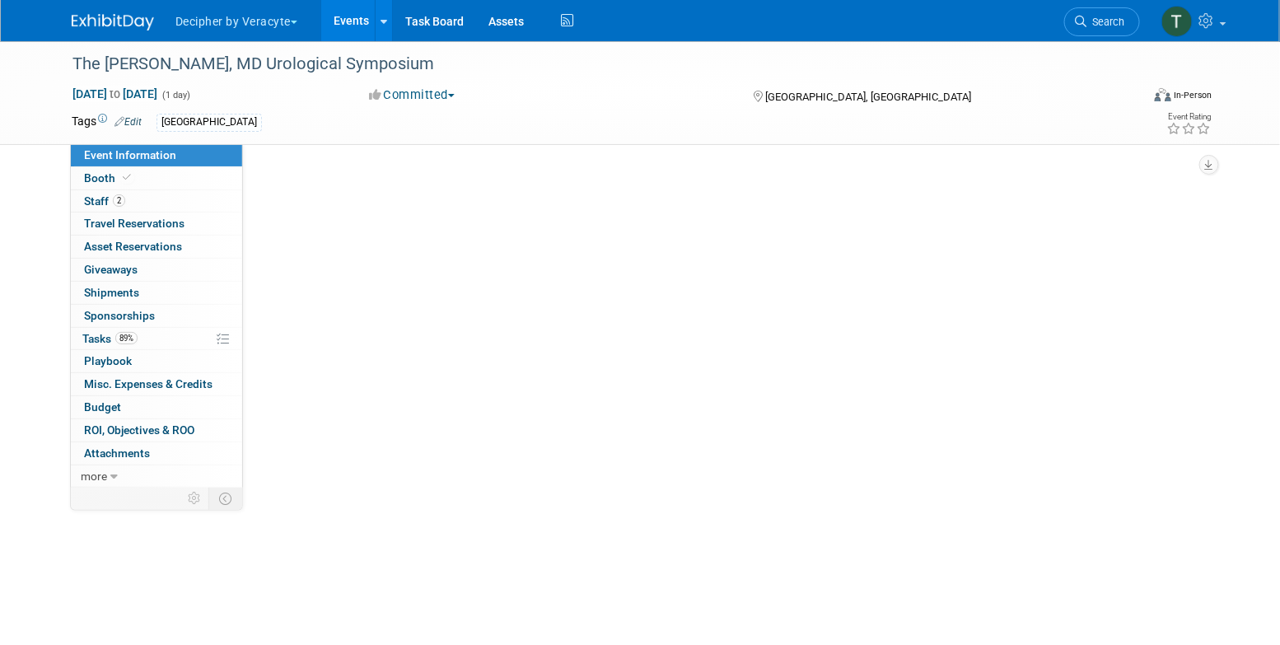
scroll to position [0, 0]
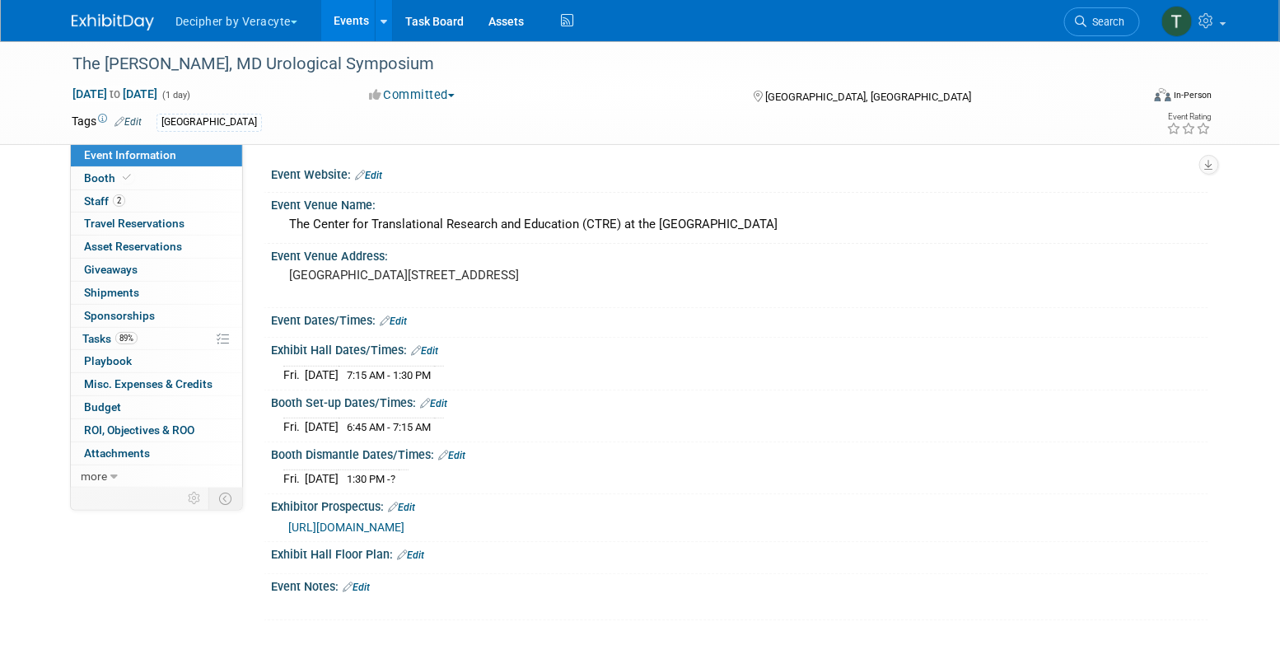
click at [442, 322] on div "Event Dates/Times: Edit" at bounding box center [740, 318] width 938 height 21
click at [419, 283] on pre "[GEOGRAPHIC_DATA][STREET_ADDRESS]" at bounding box center [466, 275] width 354 height 15
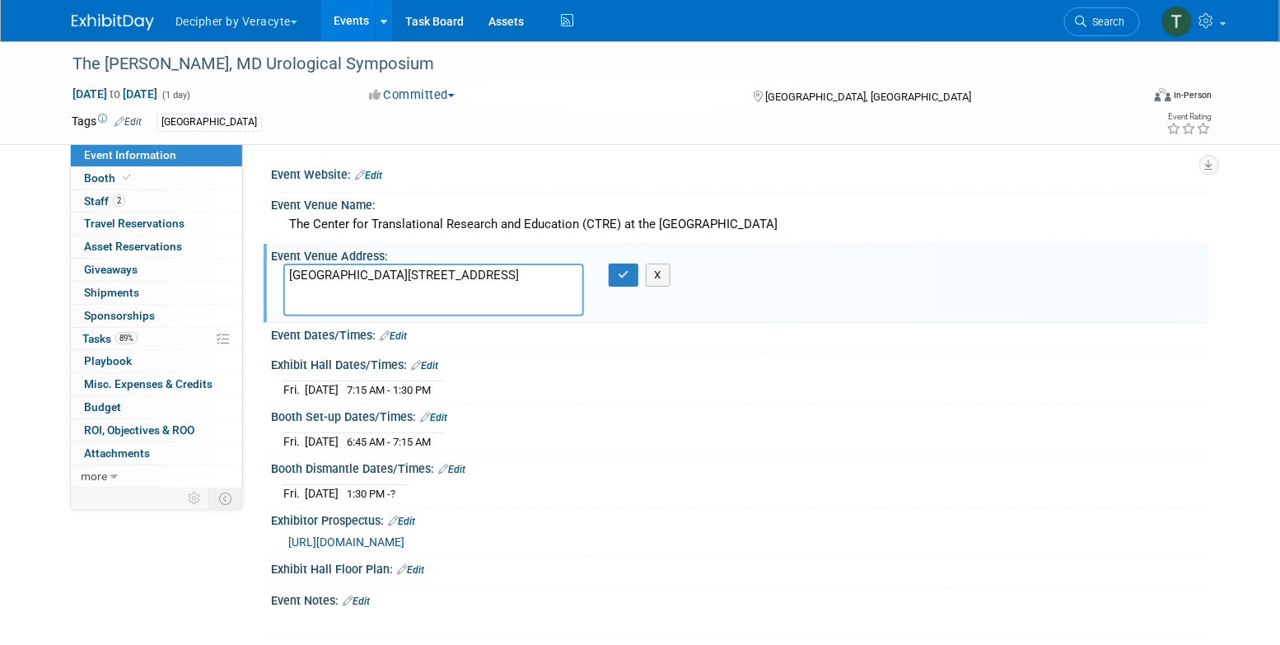
drag, startPoint x: 428, startPoint y: 310, endPoint x: 257, endPoint y: 245, distance: 183.3
click at [257, 245] on div "Event Website: Edit Event Venue Name: The Center for Translational Research and…" at bounding box center [726, 315] width 966 height 343
click at [160, 339] on link "89% Tasks 89%" at bounding box center [156, 339] width 171 height 22
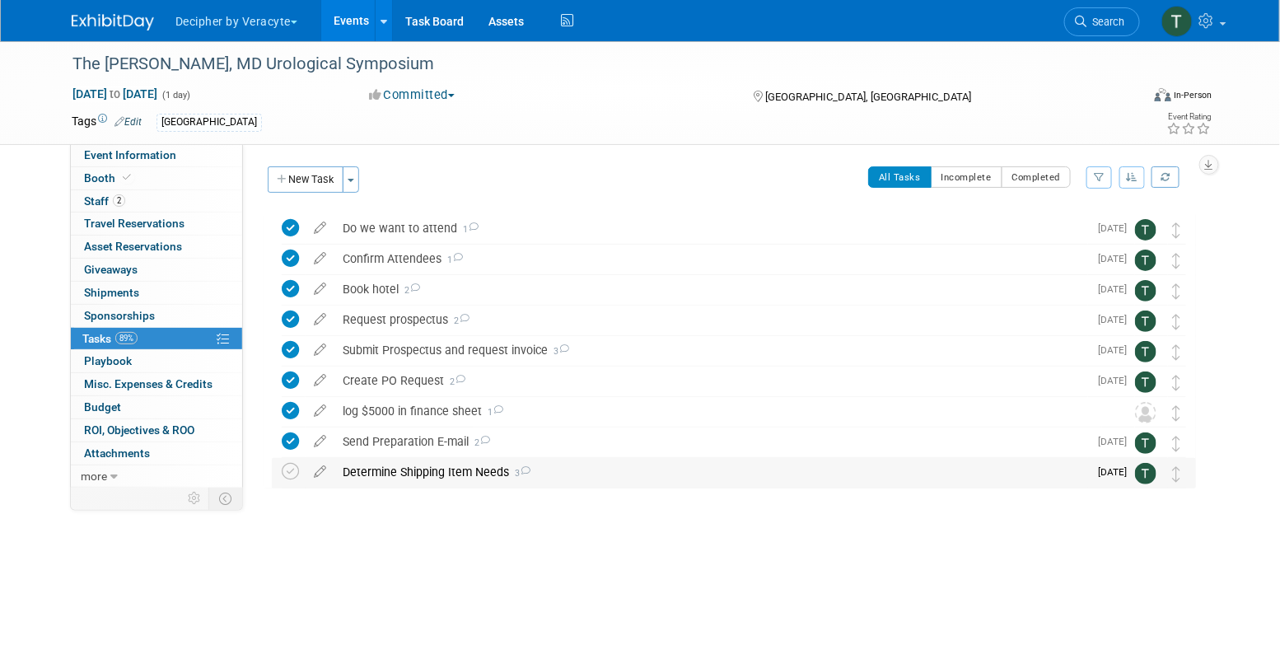
click at [384, 467] on div "Determine Shipping Item Needs 3" at bounding box center [712, 472] width 754 height 28
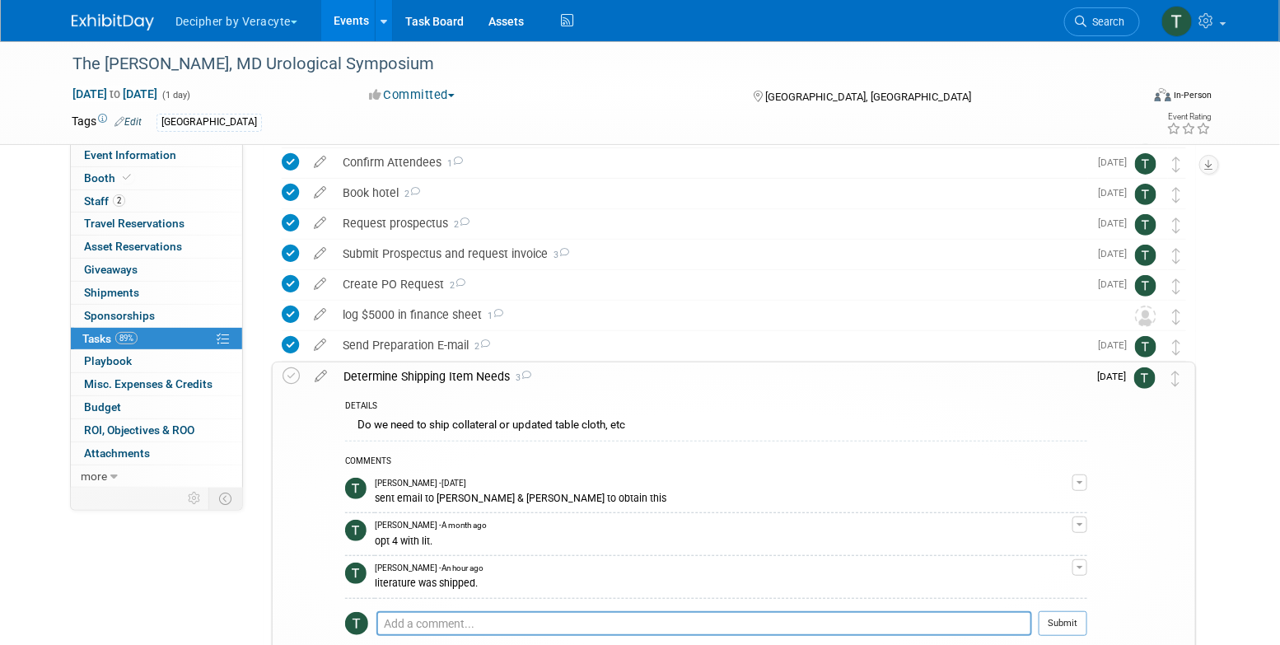
scroll to position [94, 0]
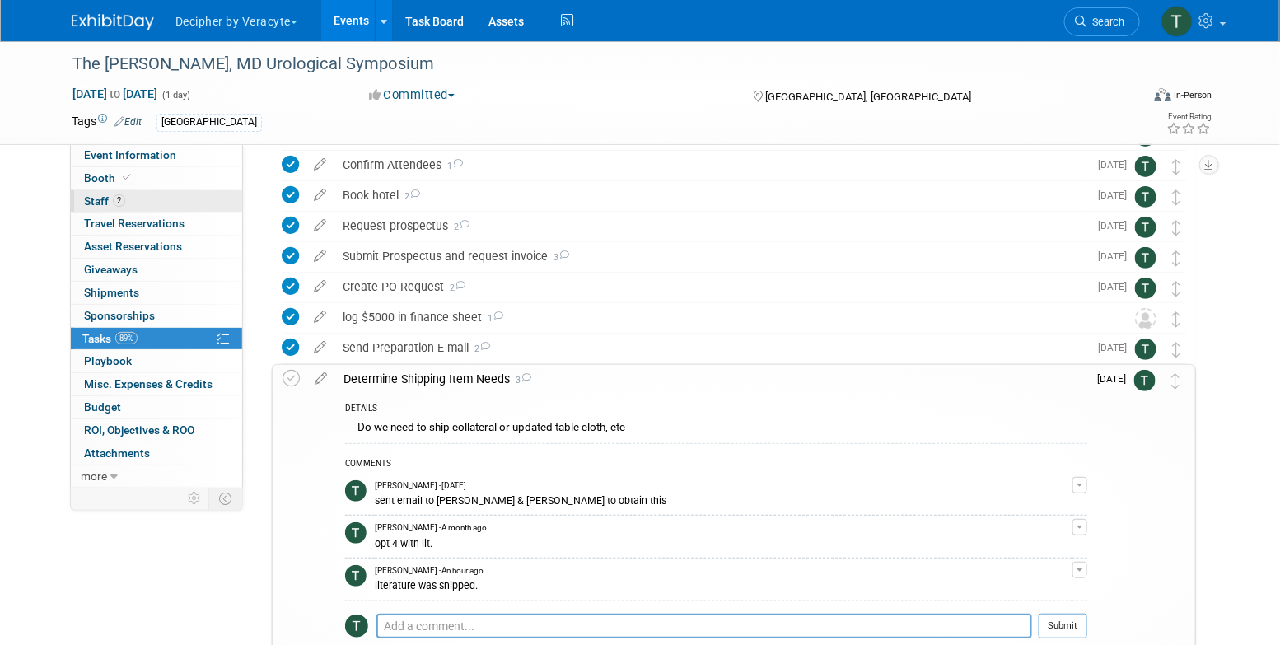
click at [217, 208] on link "2 Staff 2" at bounding box center [156, 201] width 171 height 22
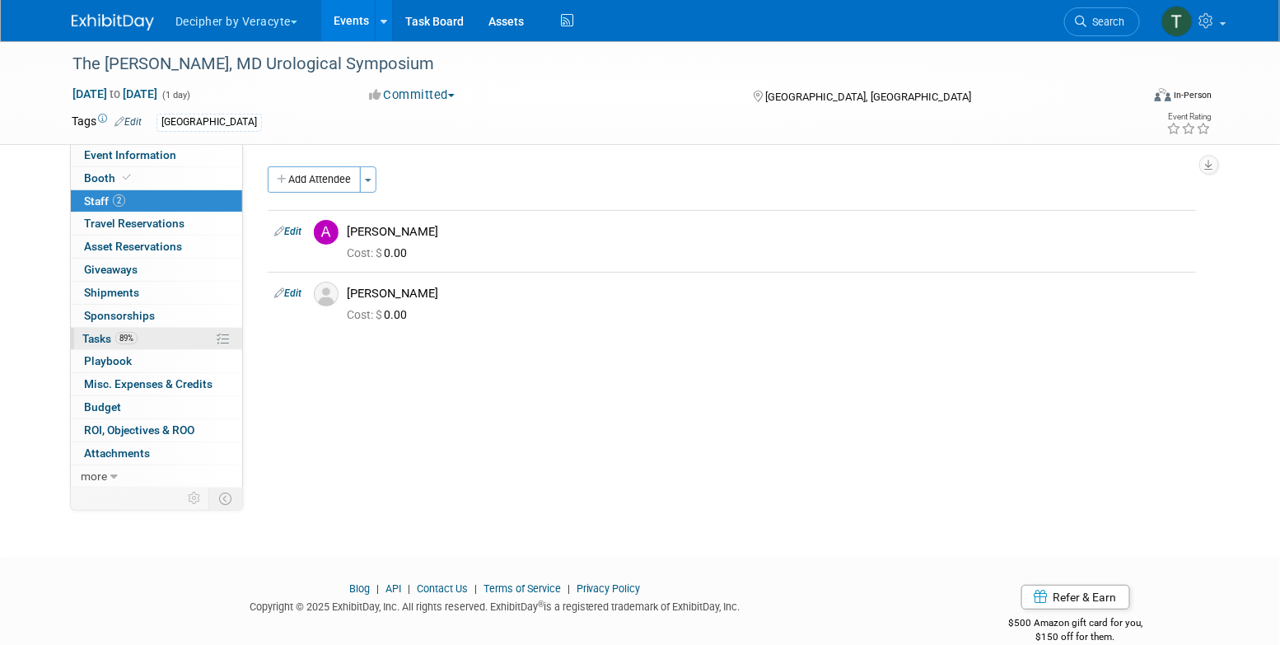
click at [181, 334] on link "89% Tasks 89%" at bounding box center [156, 339] width 171 height 22
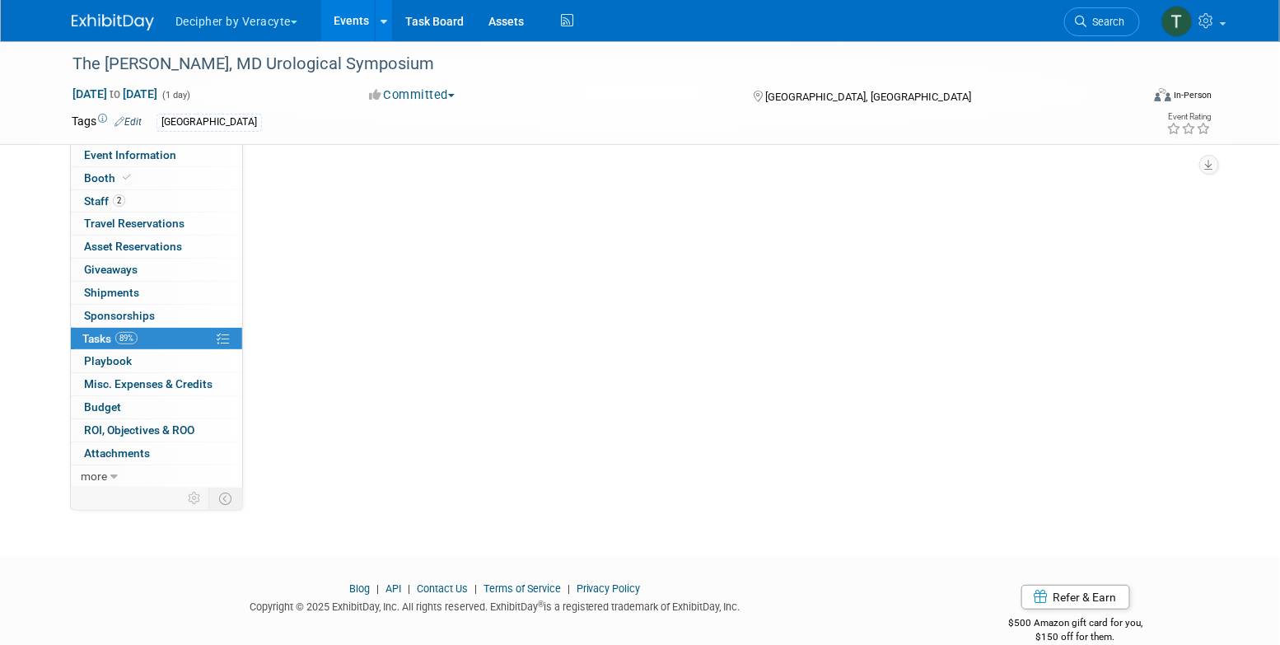
click at [181, 334] on link "89% Tasks 89%" at bounding box center [156, 339] width 171 height 22
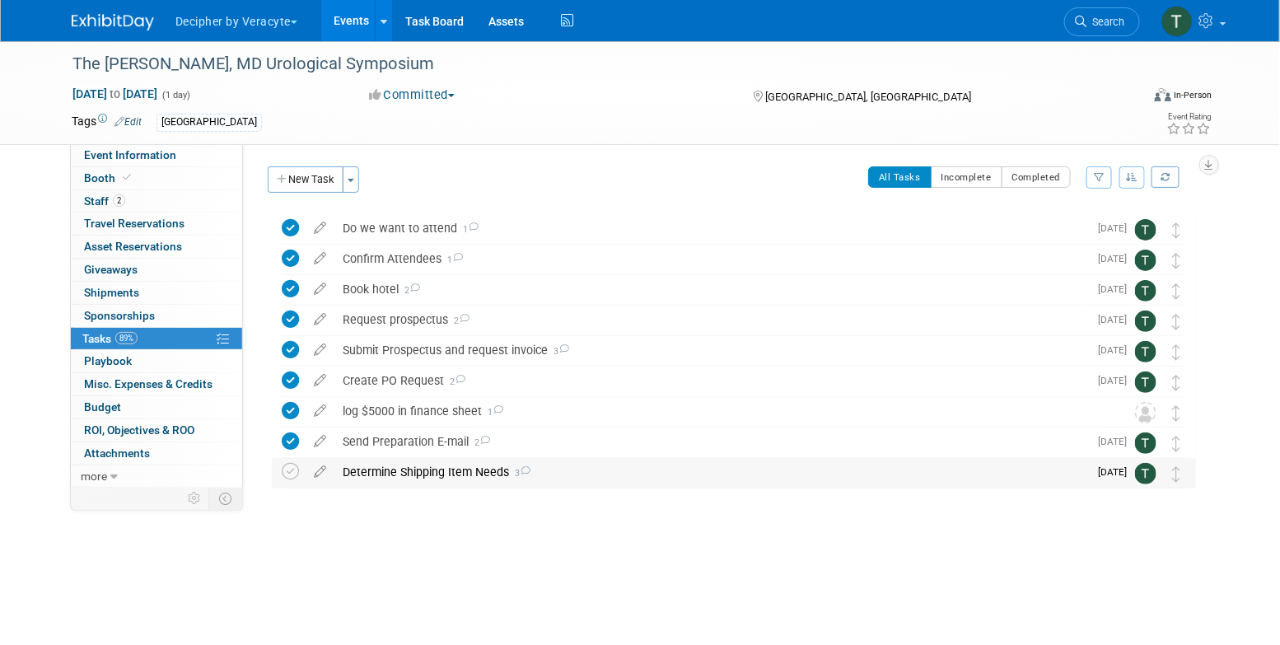
click at [613, 472] on div "Determine Shipping Item Needs 3" at bounding box center [712, 472] width 754 height 28
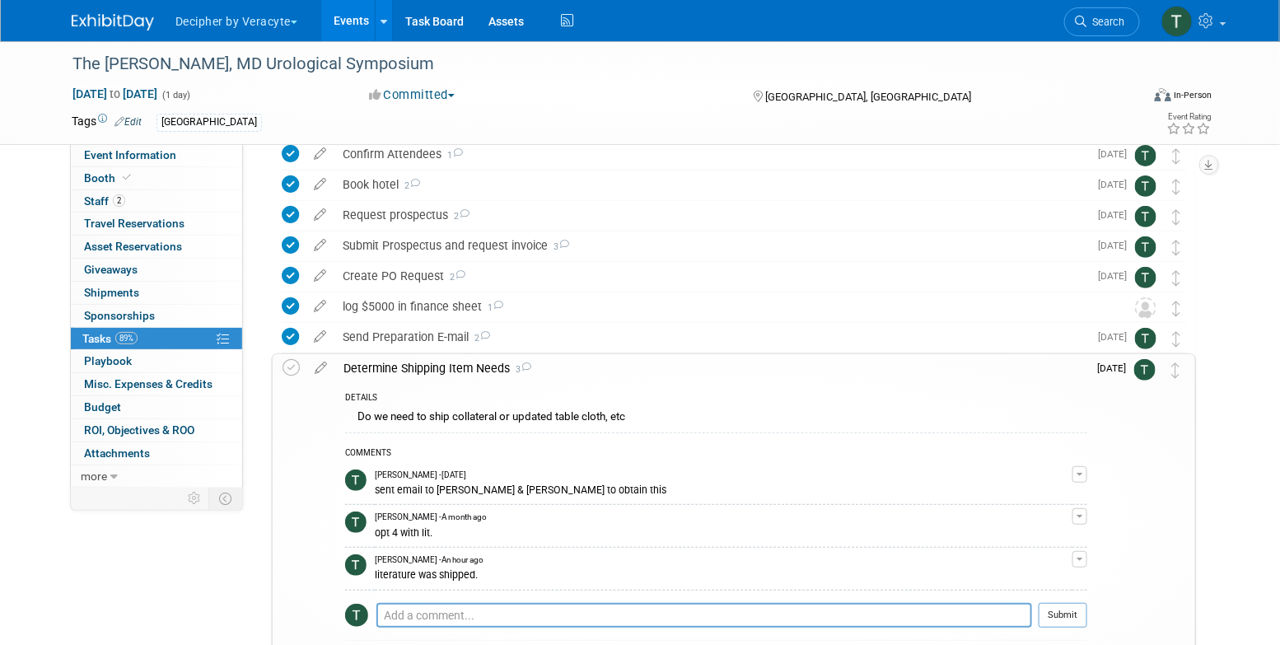
scroll to position [110, 0]
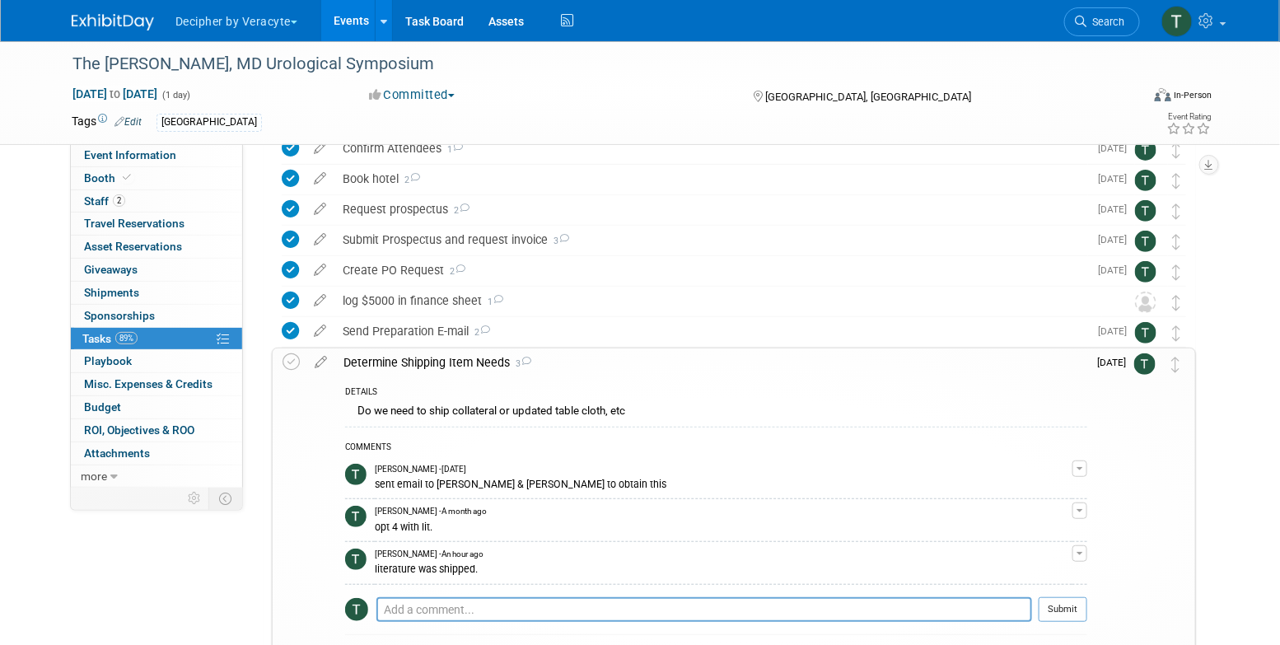
click at [352, 18] on link "Events" at bounding box center [351, 20] width 60 height 41
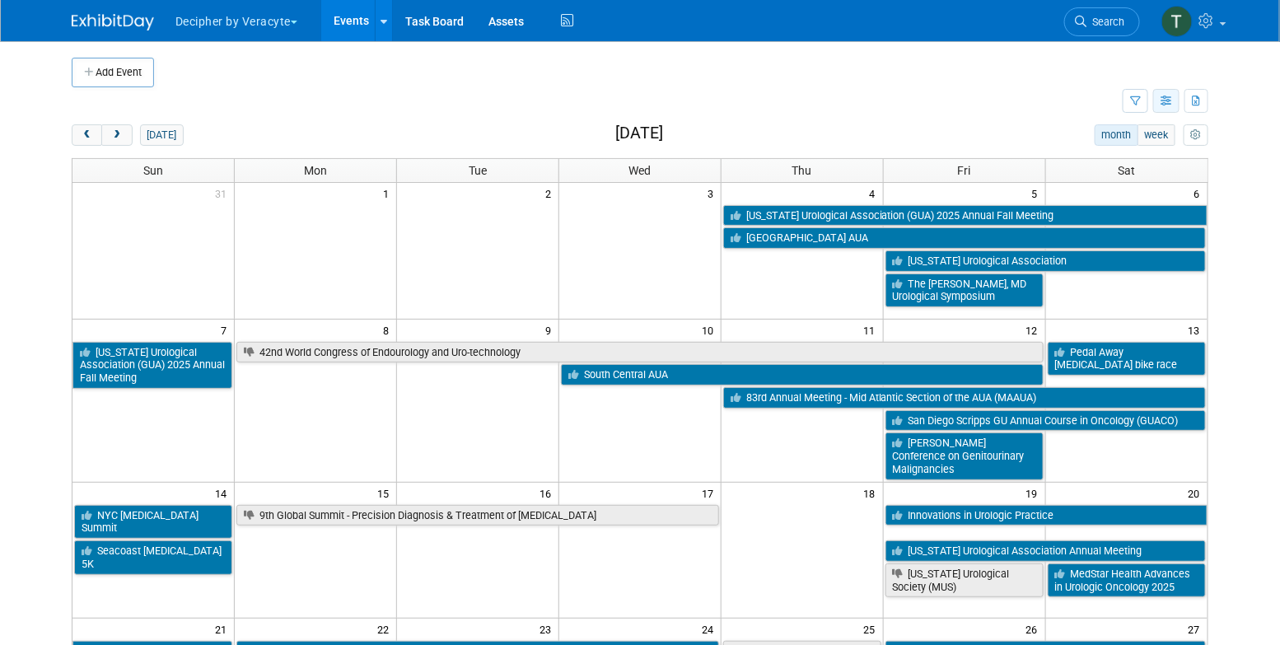
click at [1169, 104] on icon "button" at bounding box center [1167, 101] width 12 height 11
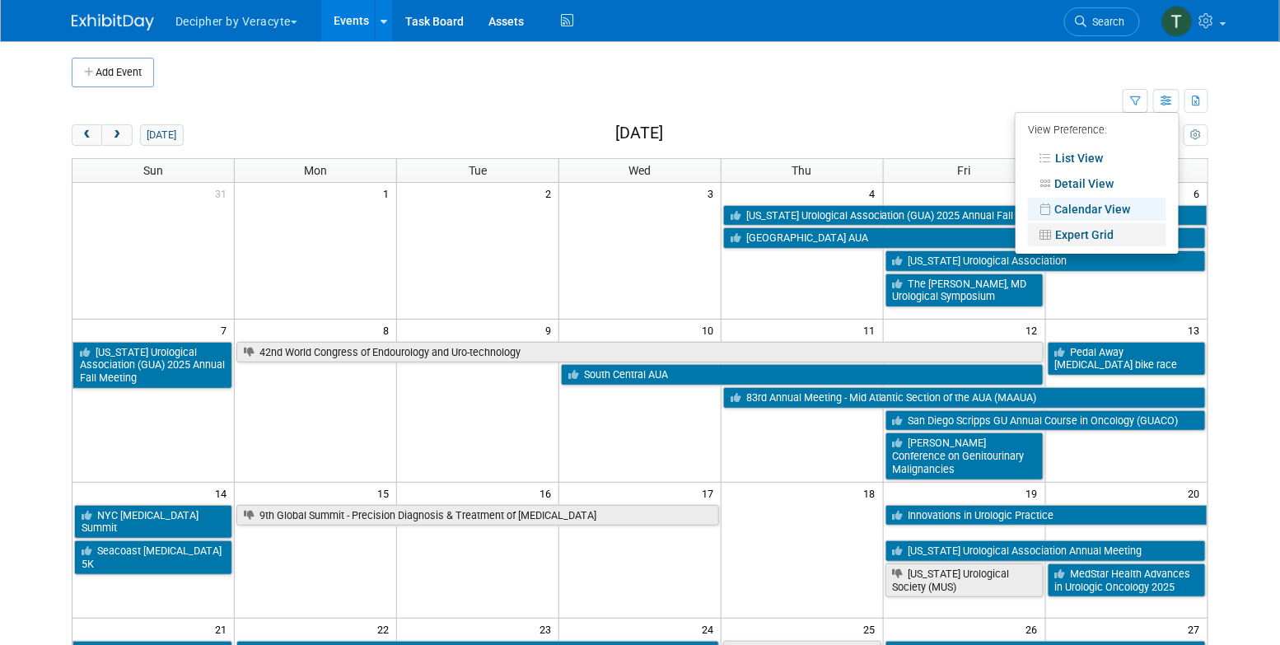
click at [1113, 231] on link "Expert Grid" at bounding box center [1097, 234] width 138 height 23
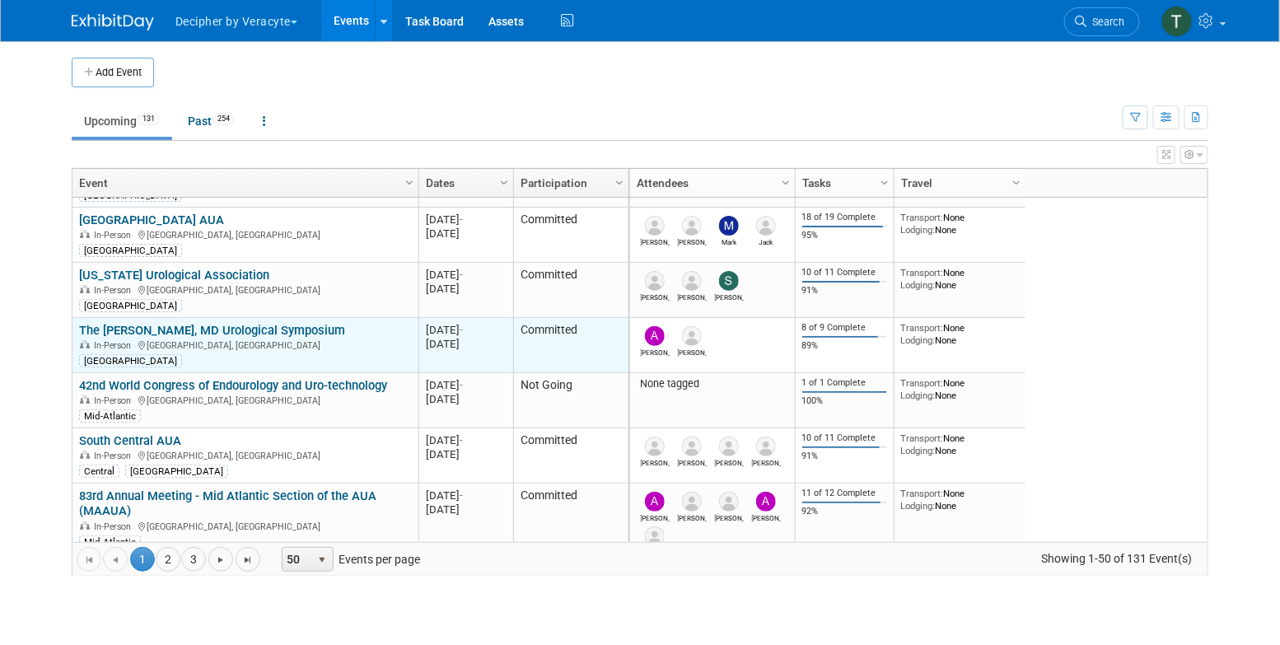
scroll to position [164, 0]
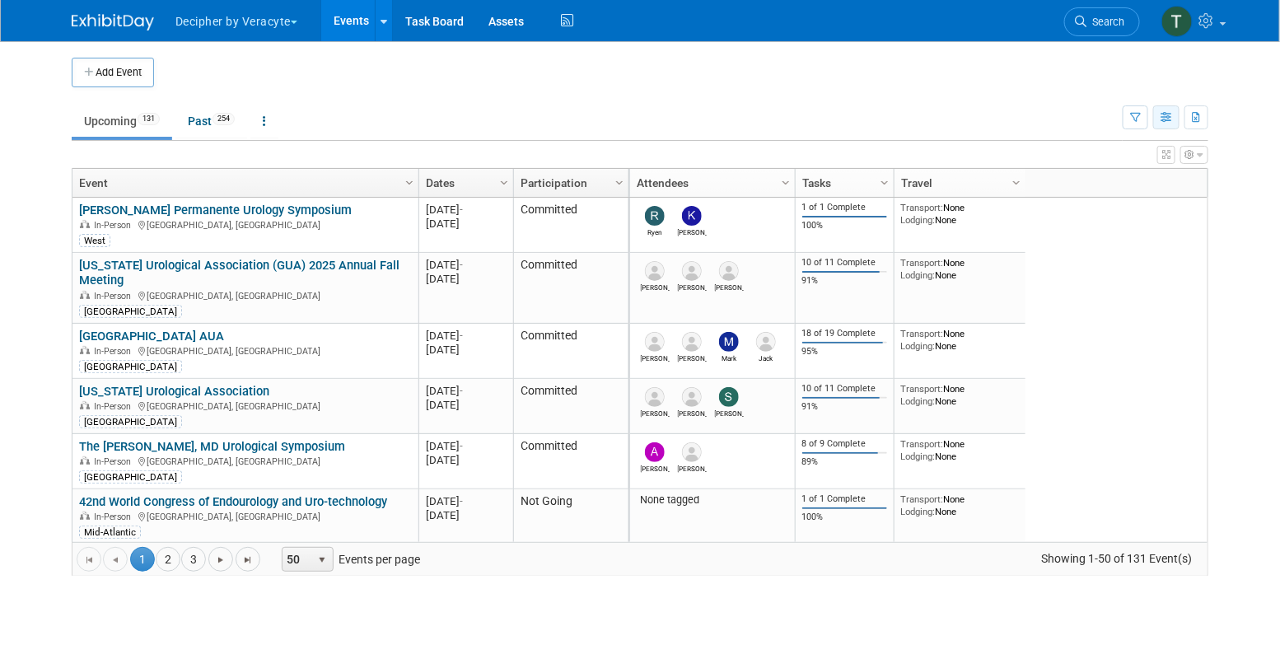
click at [1176, 118] on button "button" at bounding box center [1167, 117] width 26 height 24
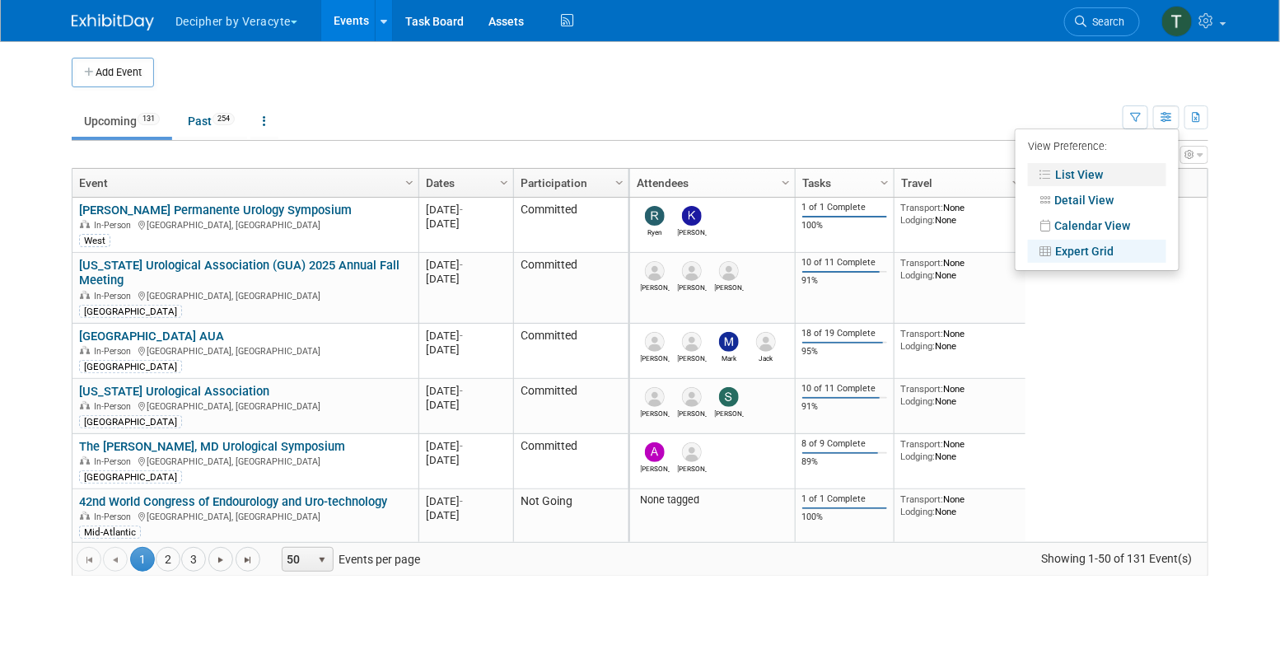
click at [1085, 178] on link "List View" at bounding box center [1097, 174] width 138 height 23
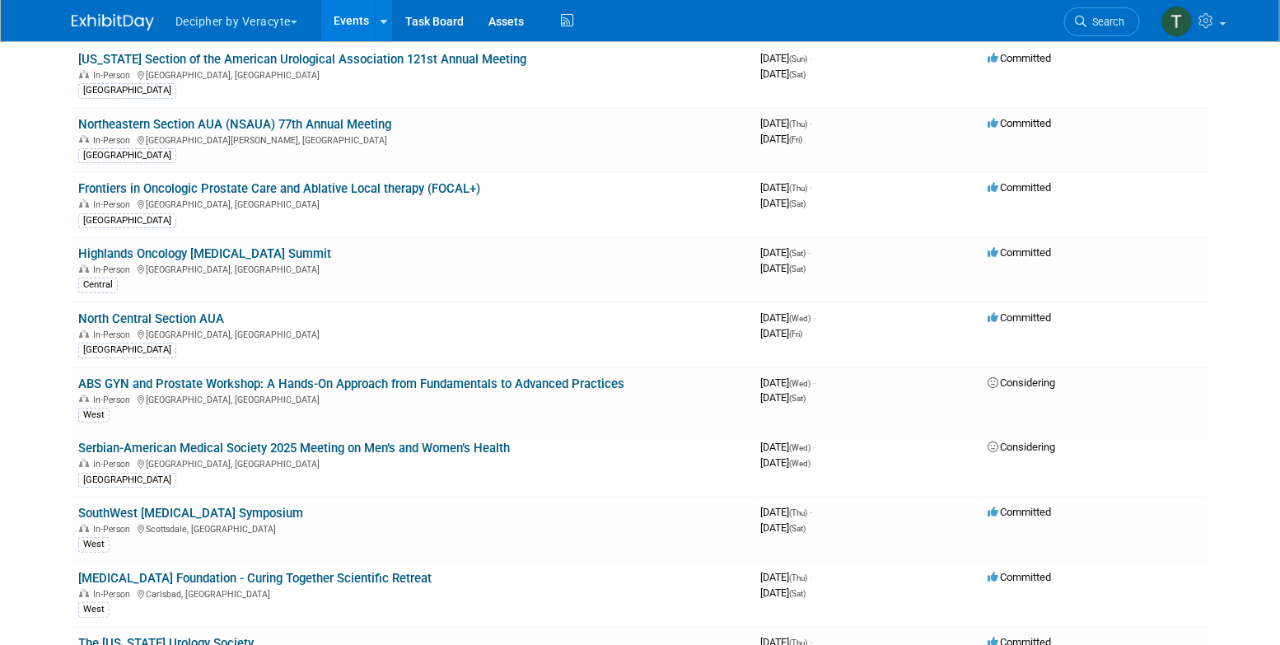
scroll to position [3241, 0]
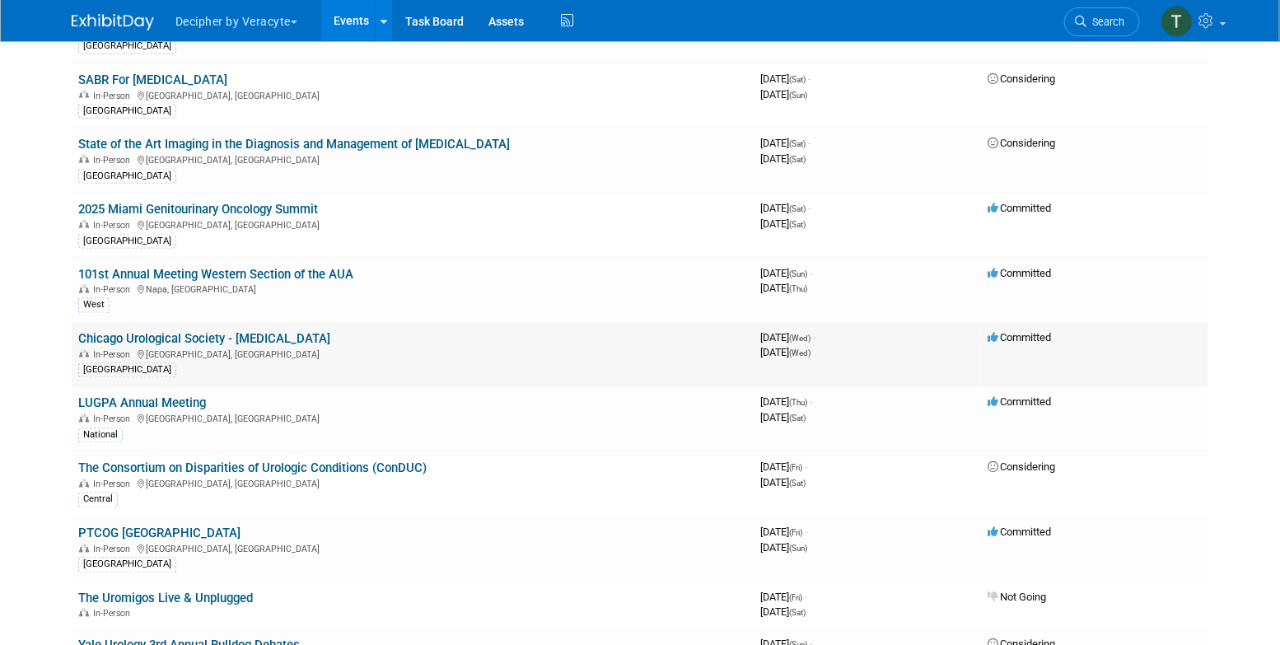
click at [305, 323] on td "Chicago Urological Society - [MEDICAL_DATA] In-Person [GEOGRAPHIC_DATA], [GEOGR…" at bounding box center [413, 355] width 682 height 65
click at [307, 332] on link "Chicago Urological Society - [MEDICAL_DATA]" at bounding box center [204, 339] width 252 height 15
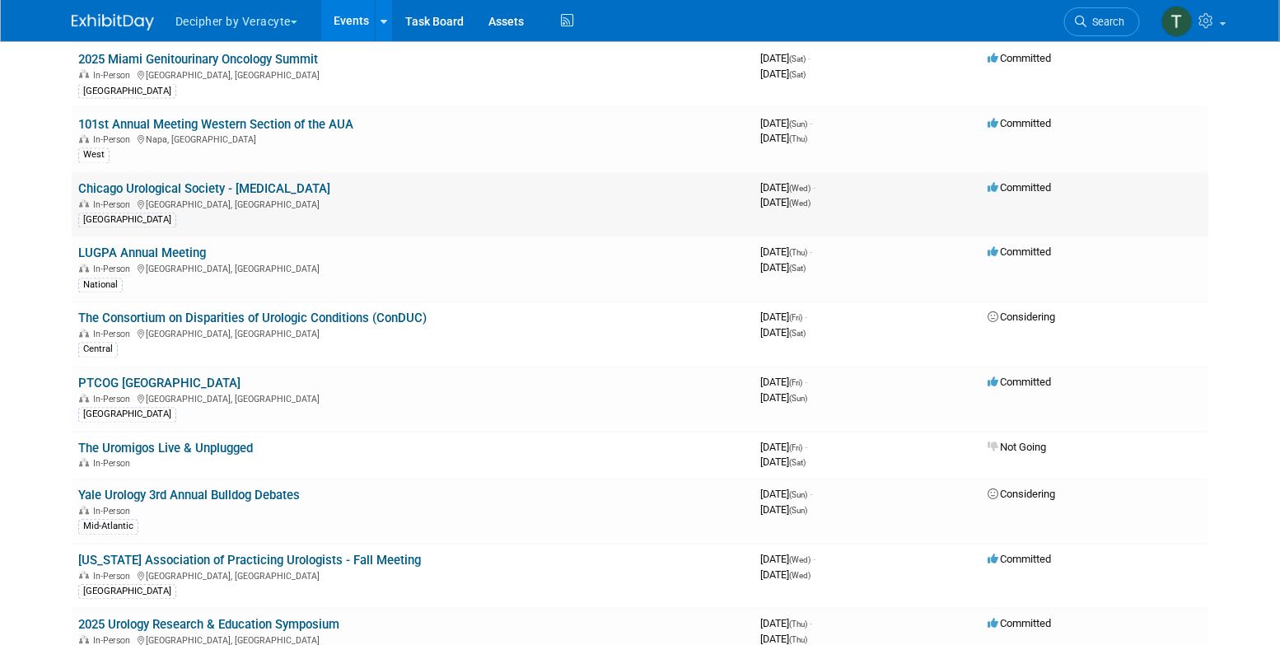
scroll to position [3397, 0]
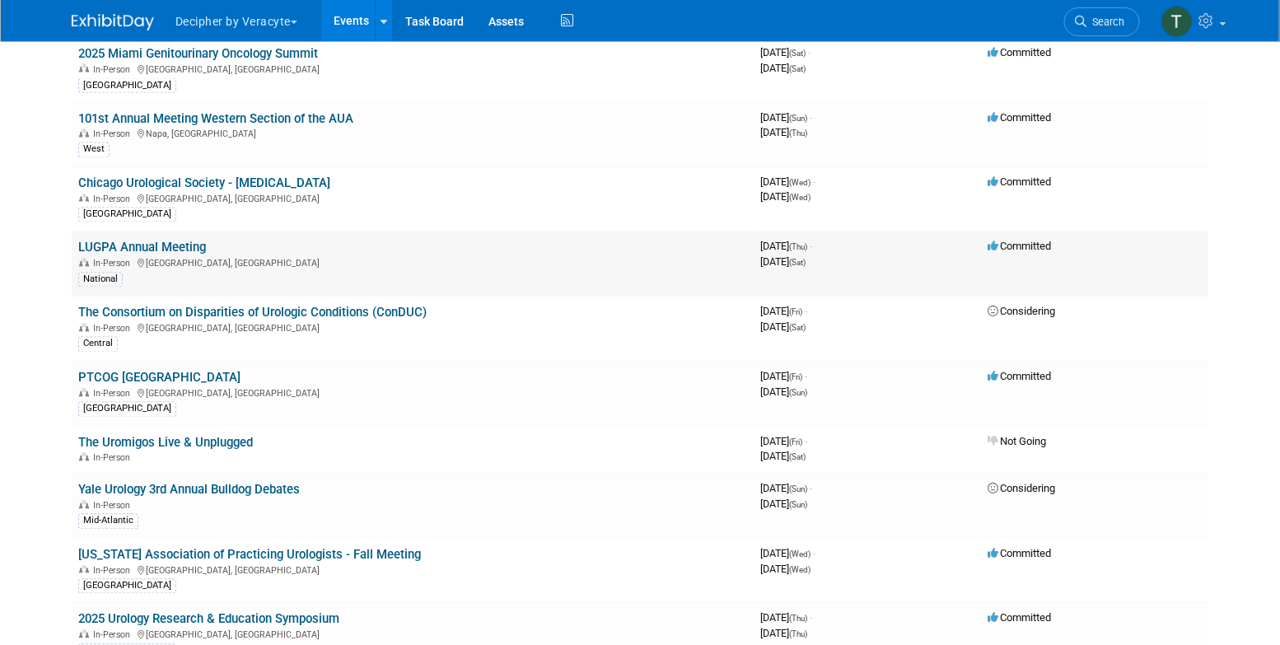
click at [198, 232] on td "LUGPA Annual Meeting In-Person [GEOGRAPHIC_DATA], [GEOGRAPHIC_DATA] National" at bounding box center [413, 264] width 682 height 65
click at [197, 241] on link "LUGPA Annual Meeting" at bounding box center [142, 248] width 128 height 15
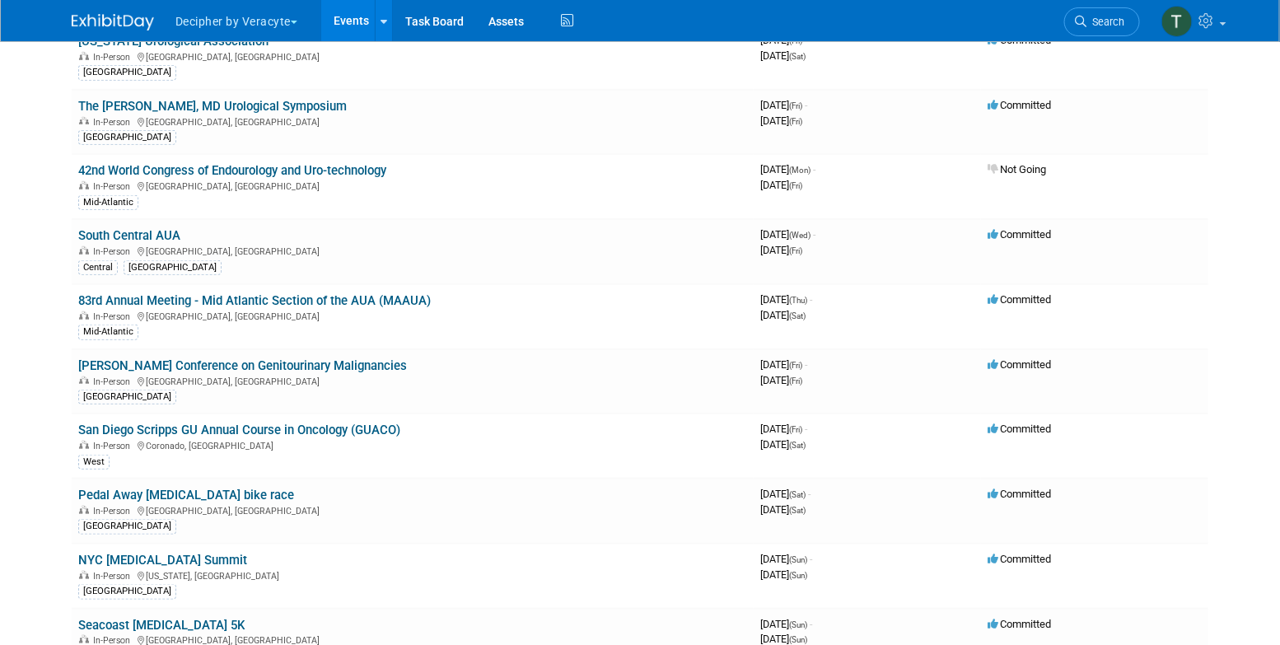
scroll to position [0, 0]
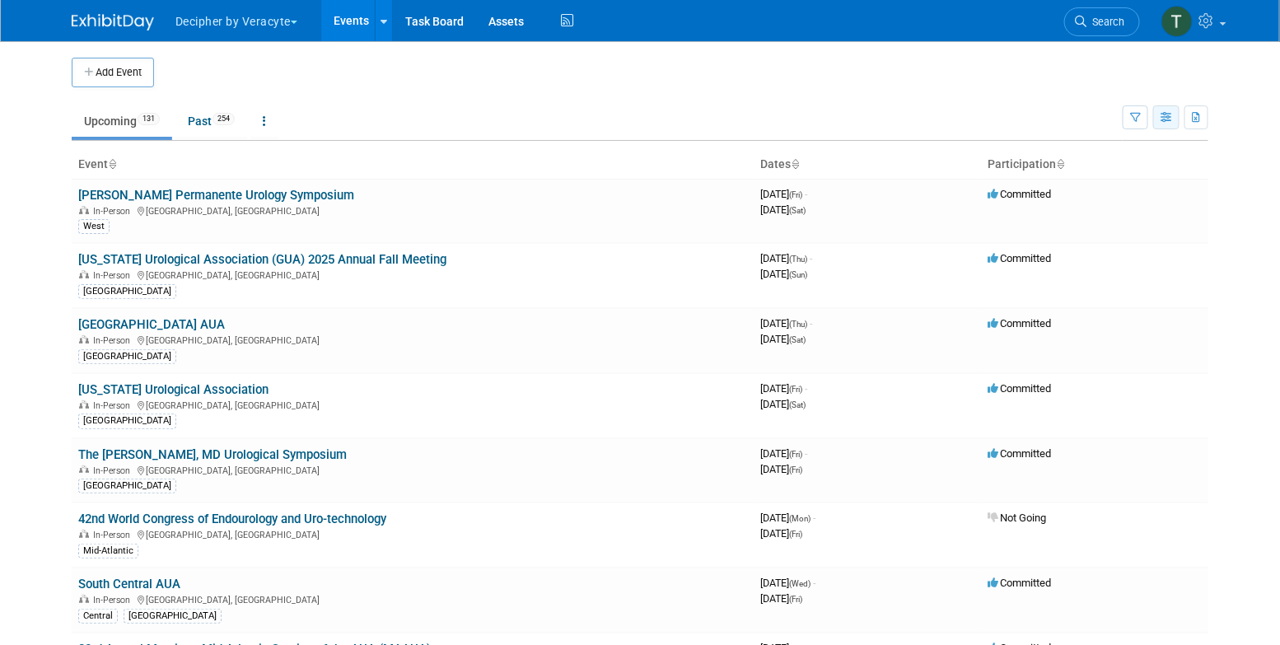
click at [1167, 122] on icon "button" at bounding box center [1167, 118] width 12 height 11
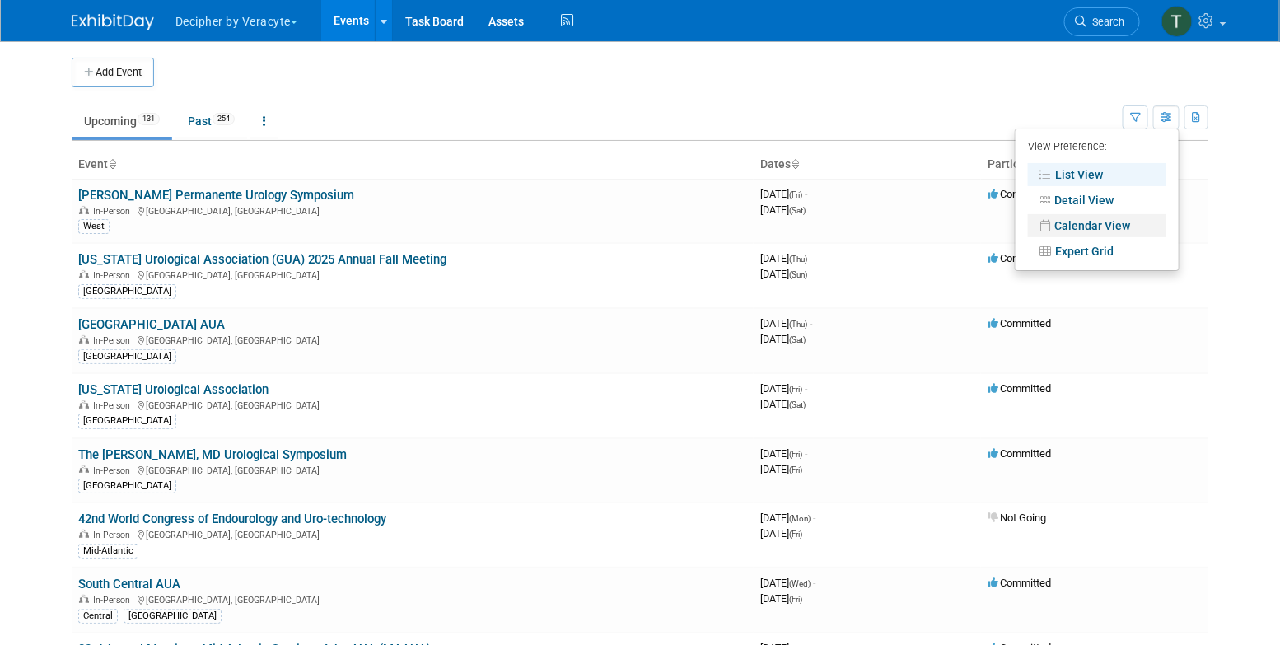
click at [1064, 236] on link "Calendar View" at bounding box center [1097, 225] width 138 height 23
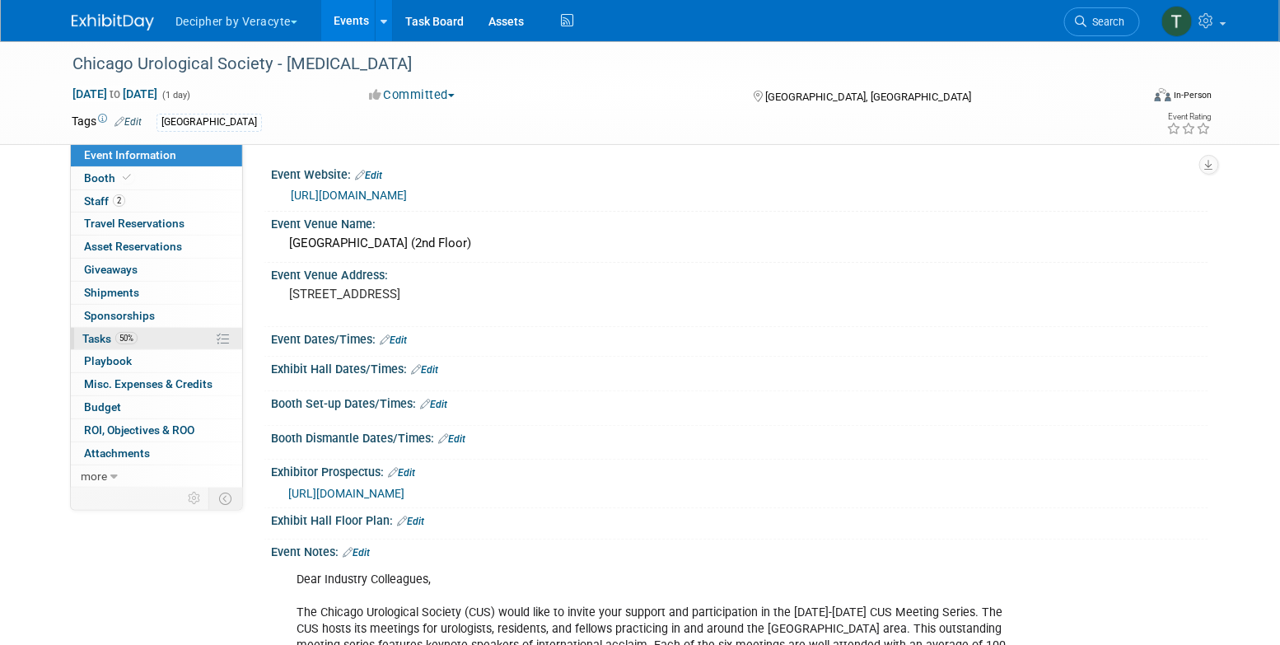
click at [152, 333] on link "50% Tasks 50%" at bounding box center [156, 339] width 171 height 22
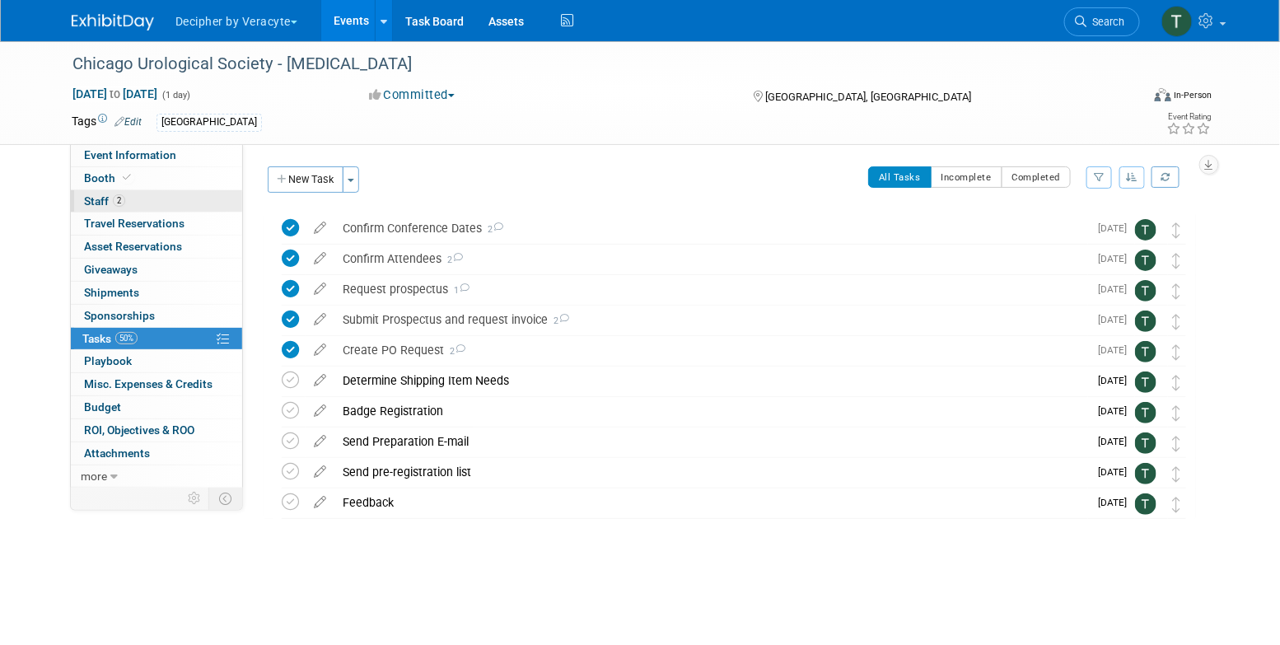
click at [176, 198] on link "2 Staff 2" at bounding box center [156, 201] width 171 height 22
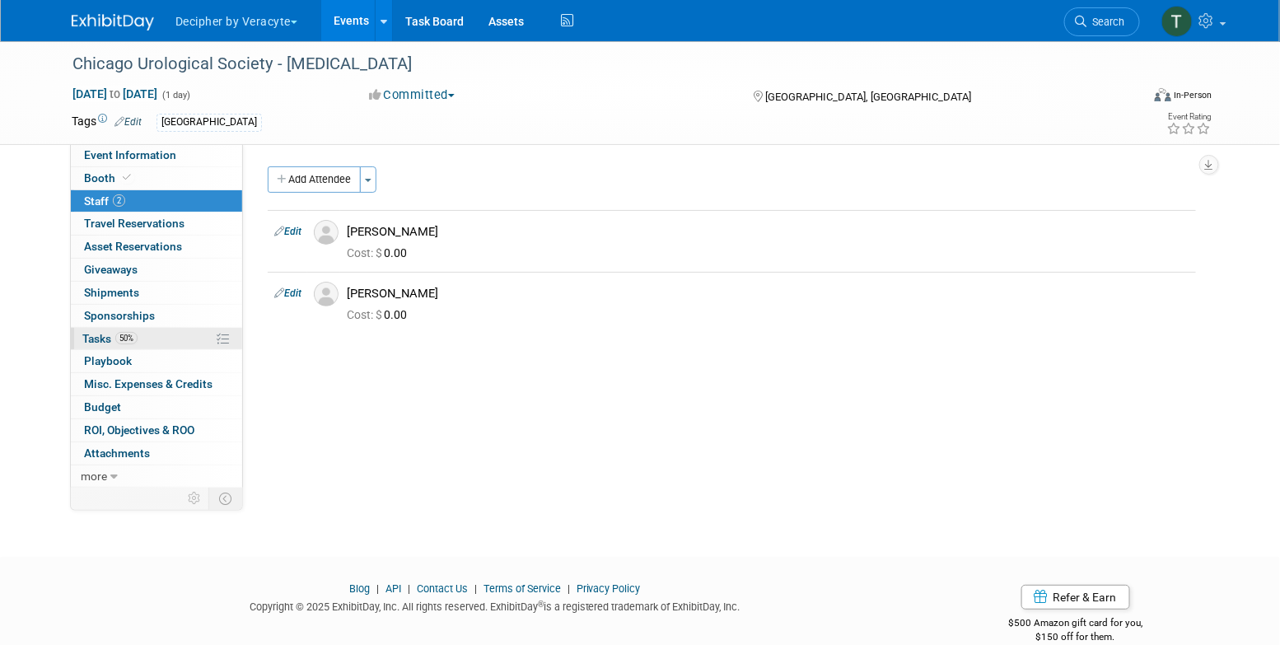
click at [175, 338] on link "50% Tasks 50%" at bounding box center [156, 339] width 171 height 22
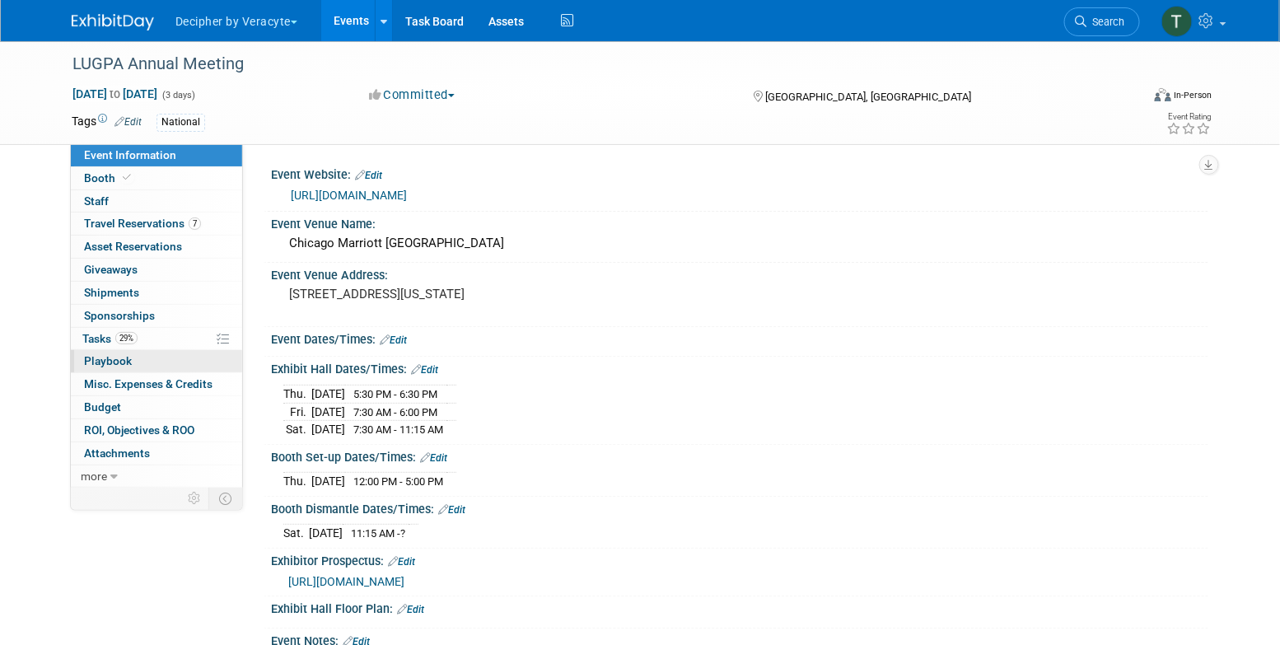
click at [184, 350] on link "0 Playbook 0" at bounding box center [156, 361] width 171 height 22
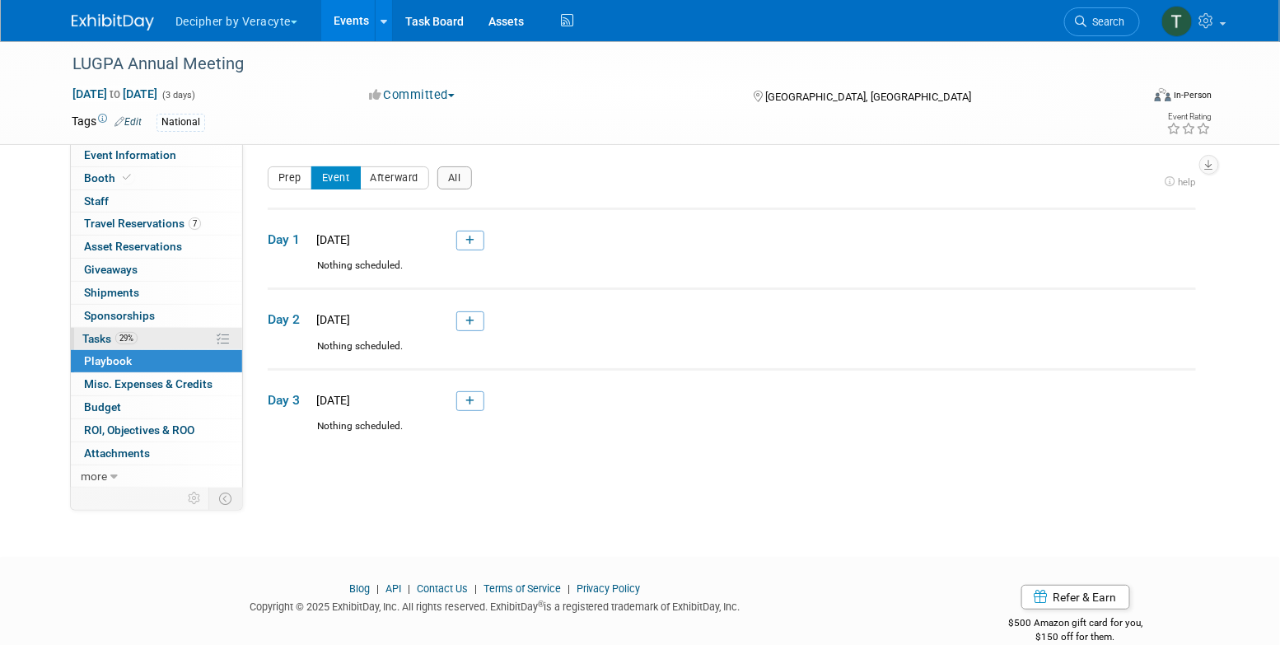
click at [184, 342] on link "29% Tasks 29%" at bounding box center [156, 339] width 171 height 22
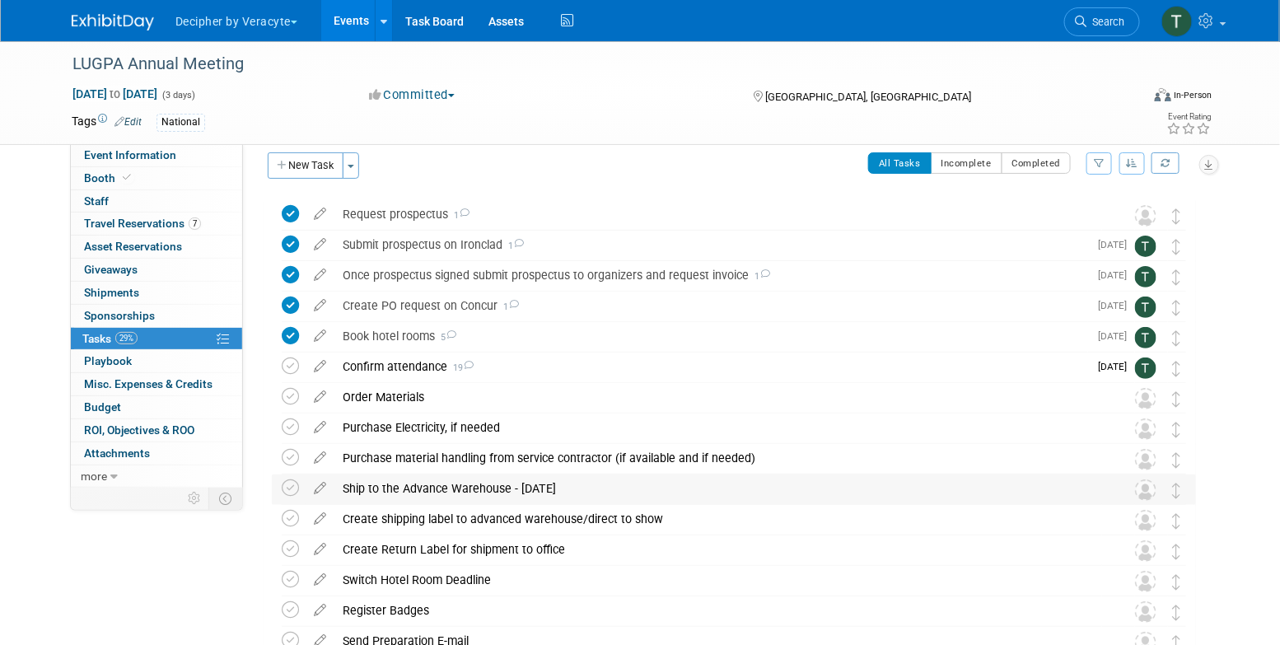
scroll to position [33, 0]
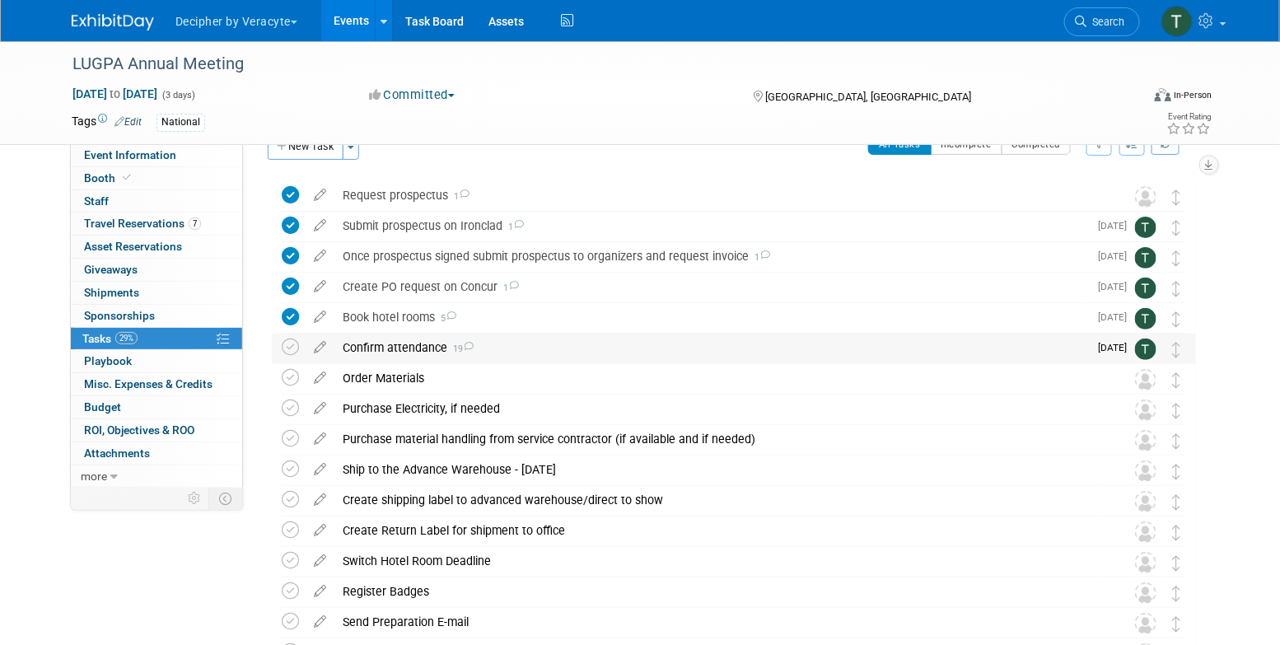
click at [428, 357] on div "Confirm attendance 19" at bounding box center [712, 348] width 754 height 28
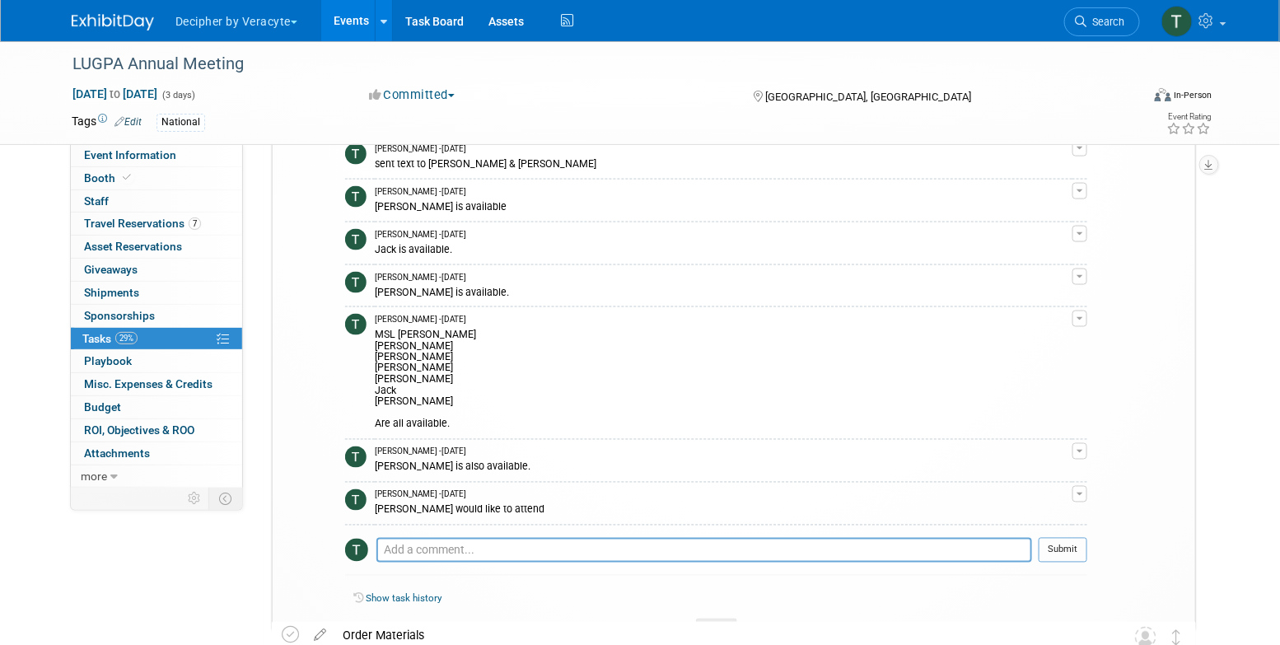
scroll to position [831, 0]
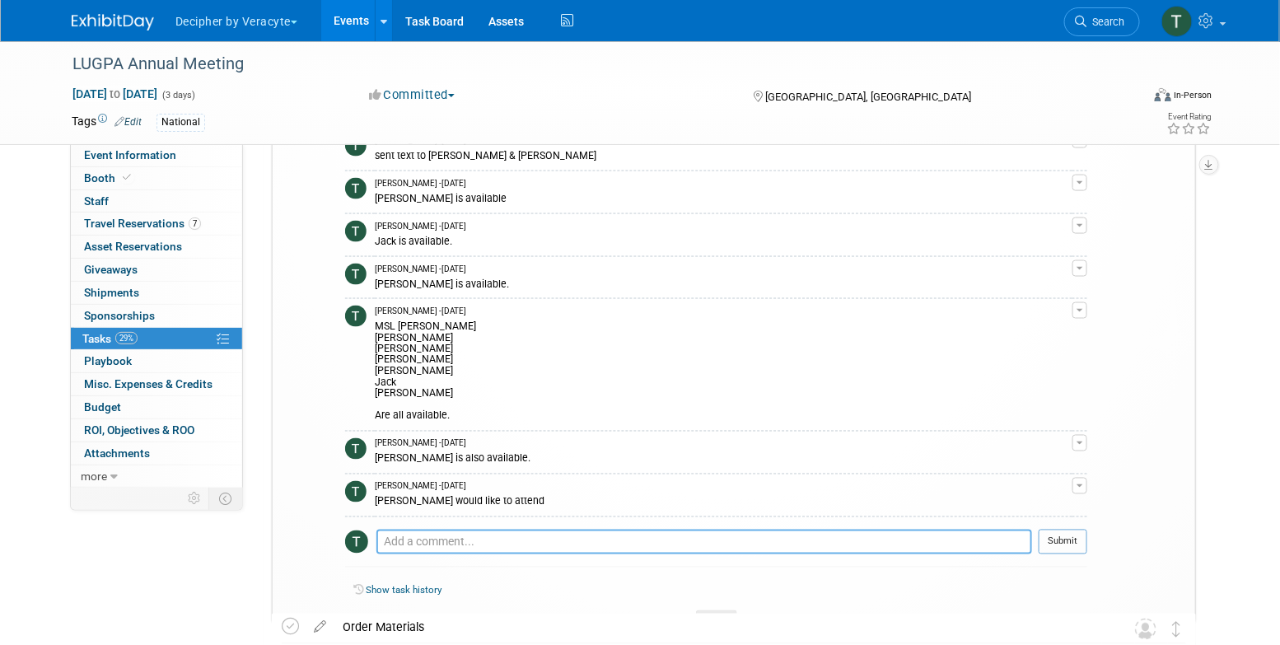
click at [484, 530] on textarea at bounding box center [705, 542] width 656 height 25
type textarea "Trevor is available."
click at [1084, 530] on button "Submit" at bounding box center [1063, 542] width 49 height 25
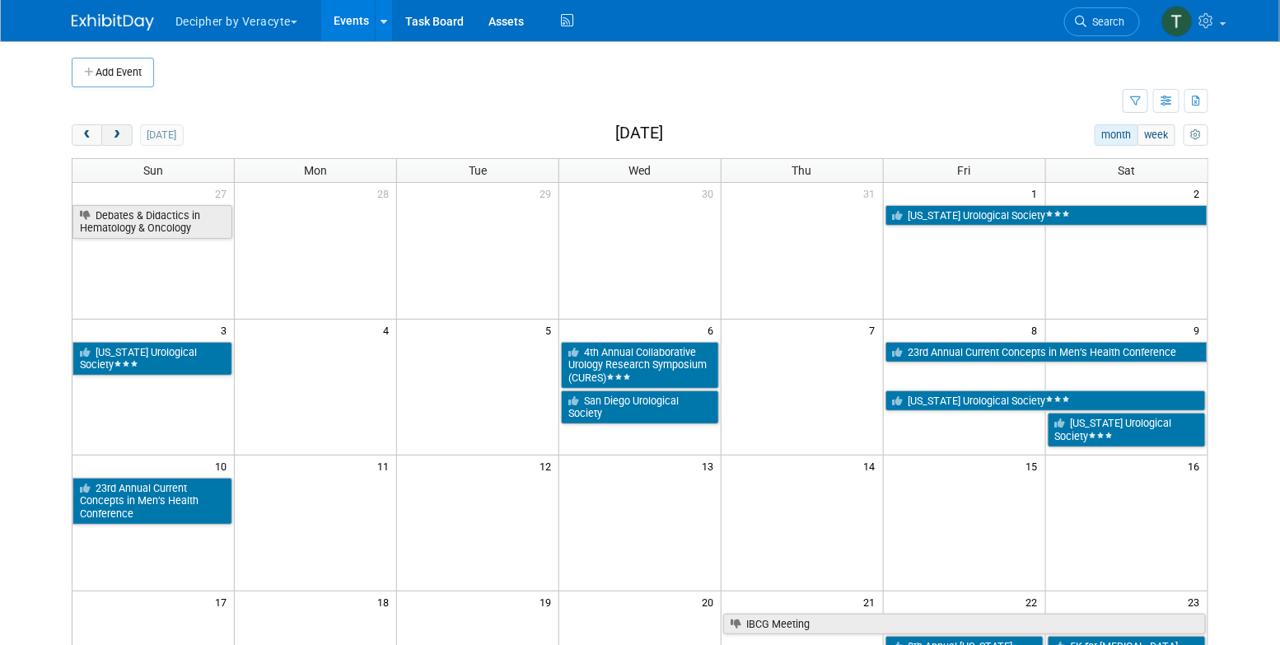
click at [114, 130] on span "next" at bounding box center [116, 135] width 12 height 11
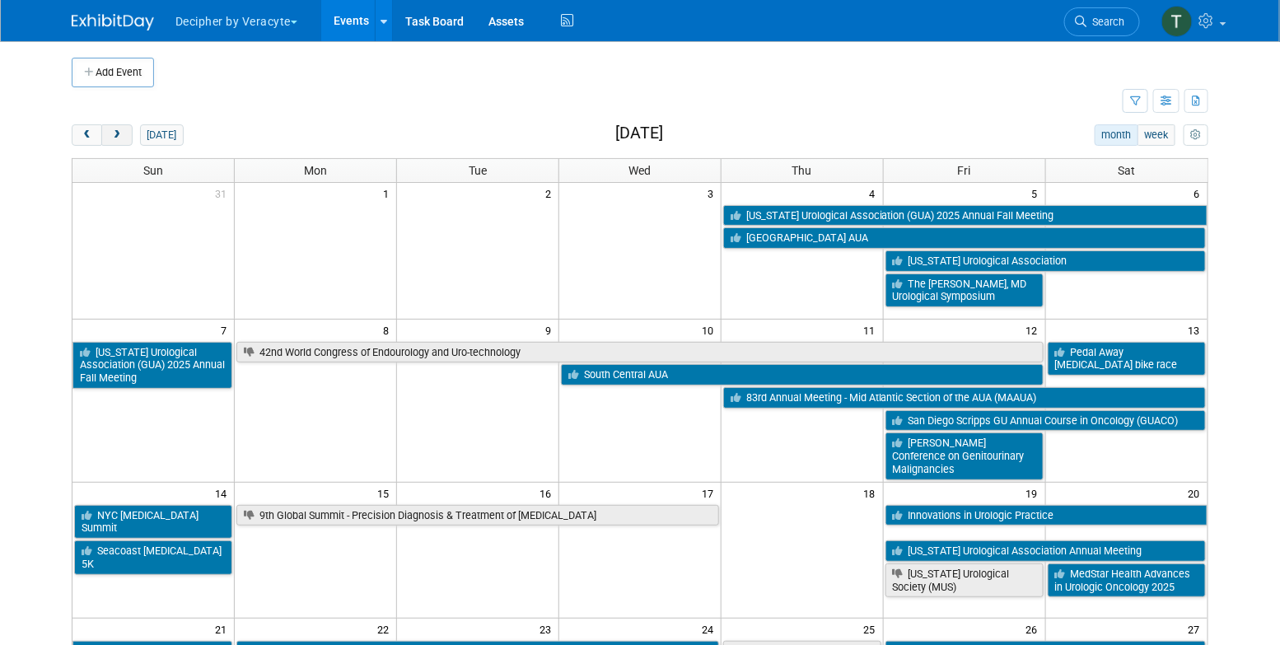
click at [114, 130] on span "next" at bounding box center [116, 135] width 12 height 11
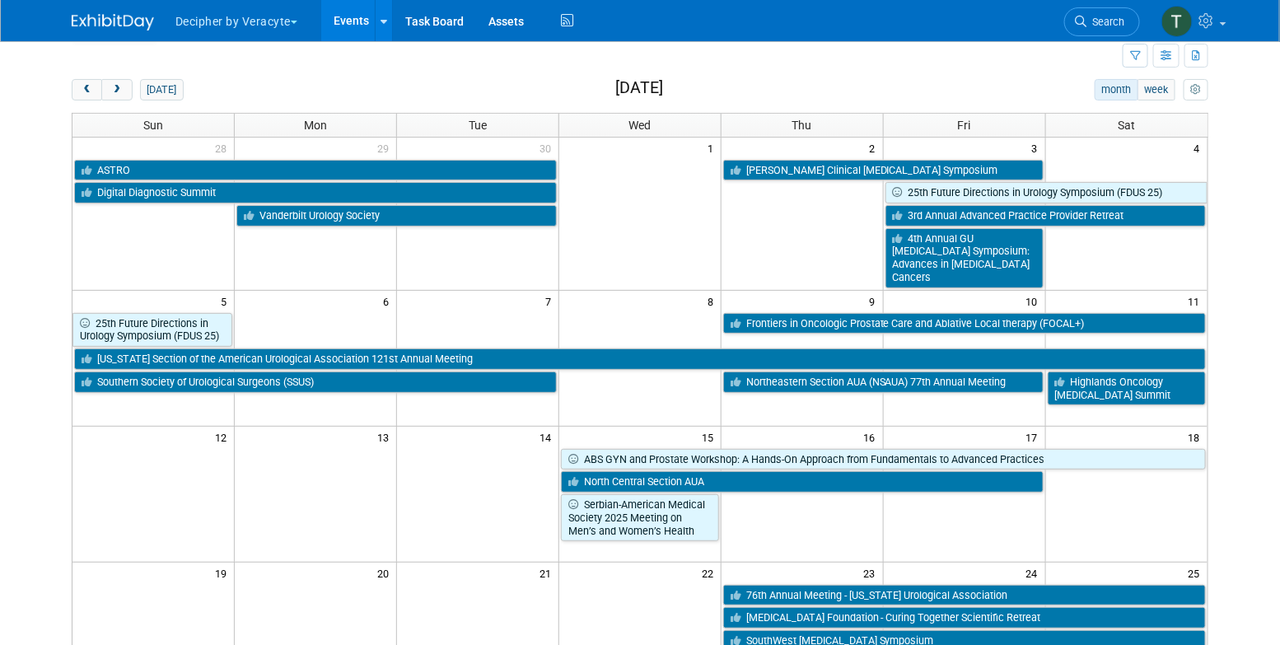
scroll to position [49, 0]
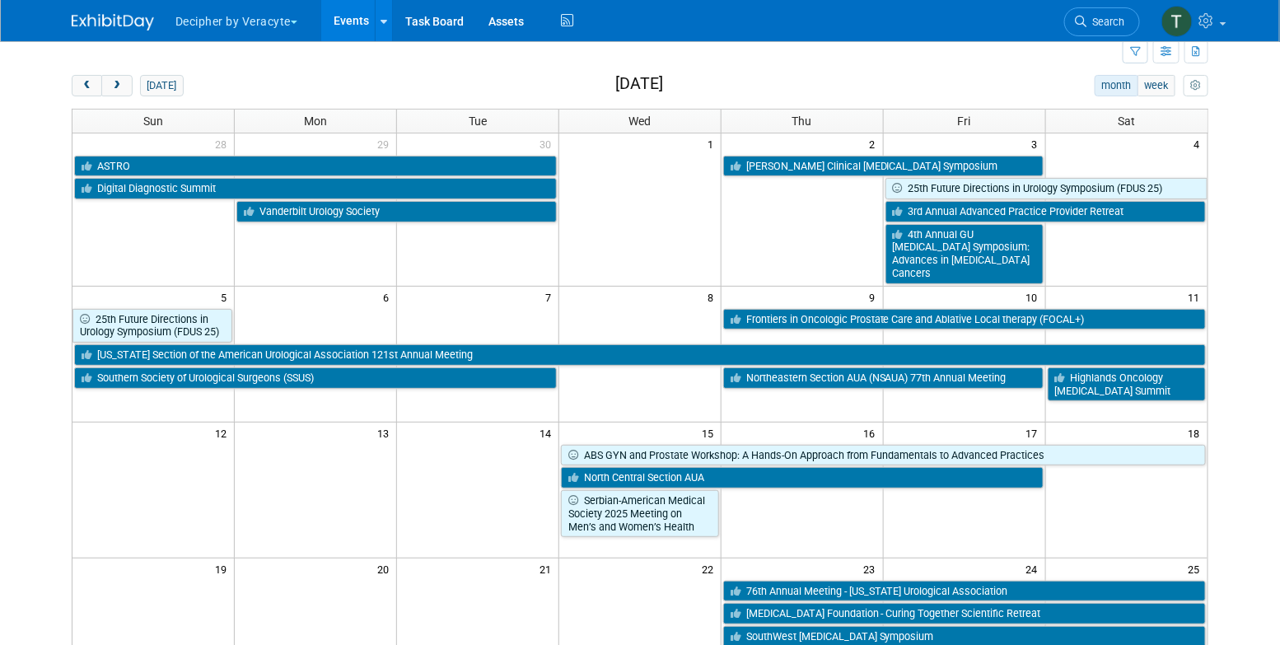
click at [632, 83] on h2 "[DATE]" at bounding box center [639, 84] width 48 height 18
click at [124, 82] on button "next" at bounding box center [116, 85] width 30 height 21
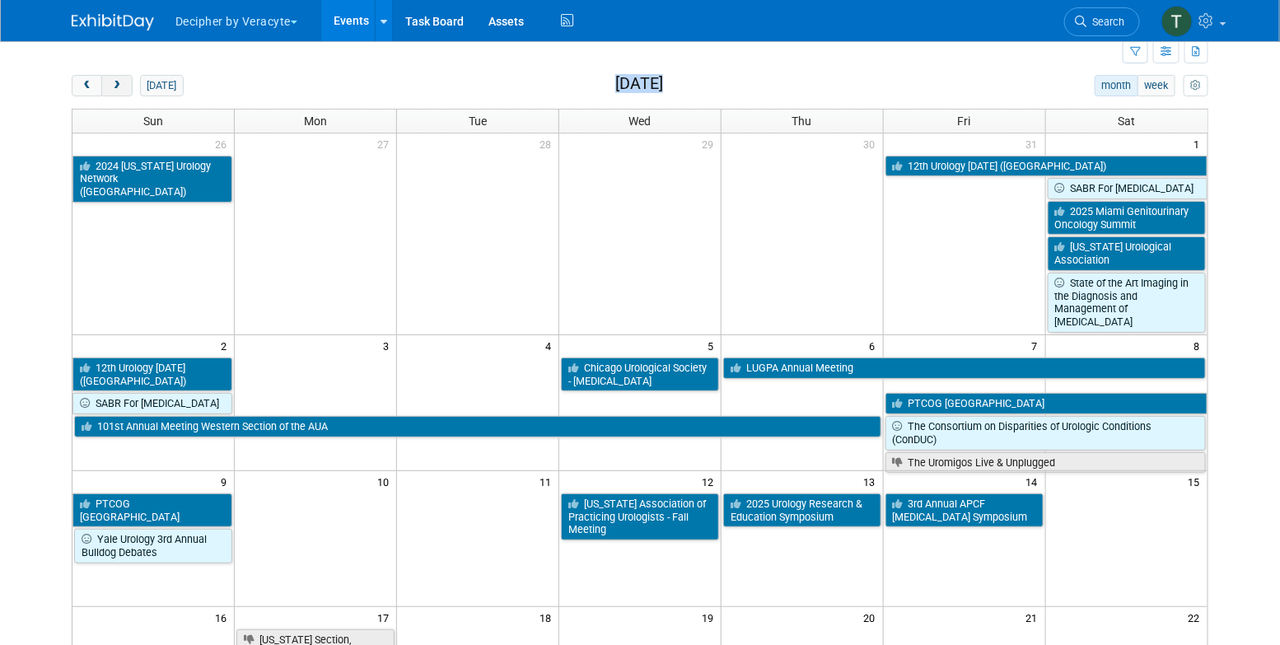
click at [124, 82] on button "next" at bounding box center [116, 85] width 30 height 21
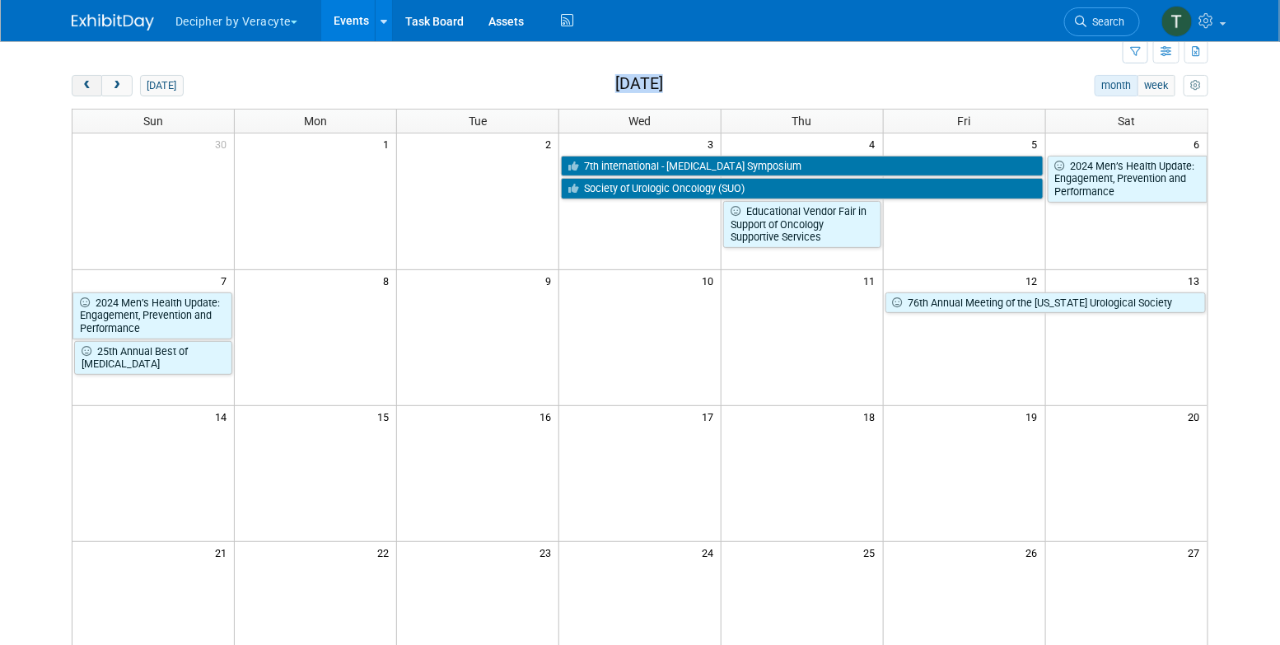
click at [81, 78] on button "prev" at bounding box center [87, 85] width 30 height 21
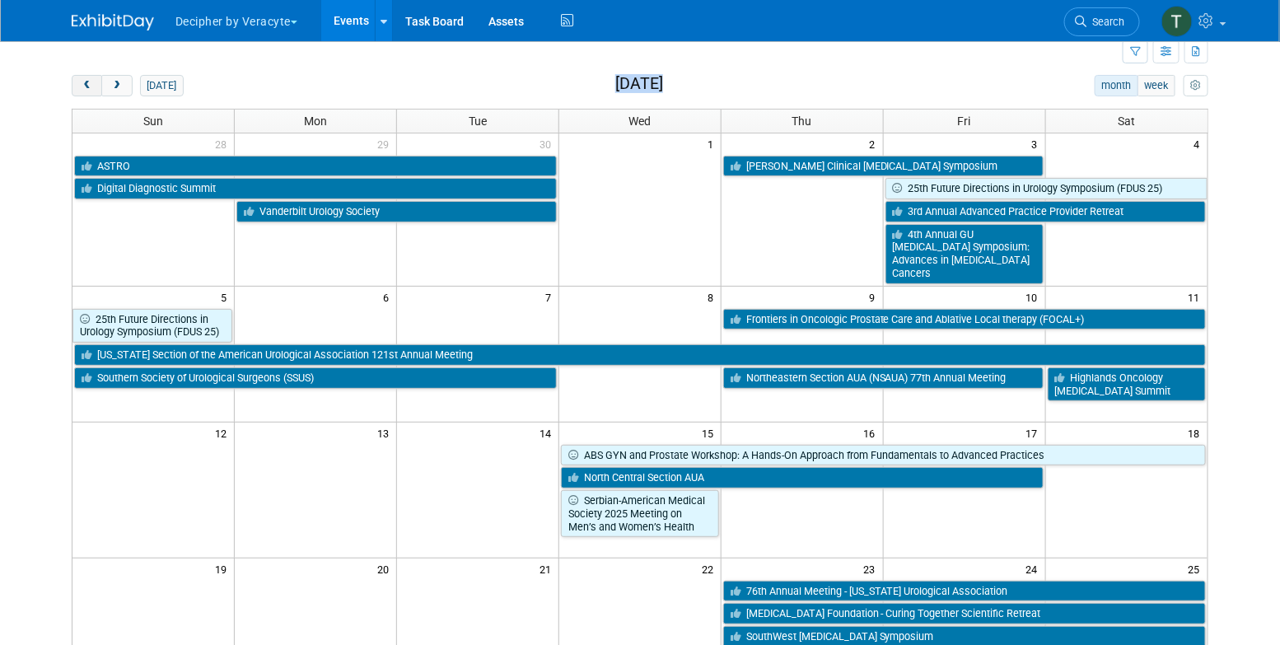
click at [81, 78] on button "prev" at bounding box center [87, 85] width 30 height 21
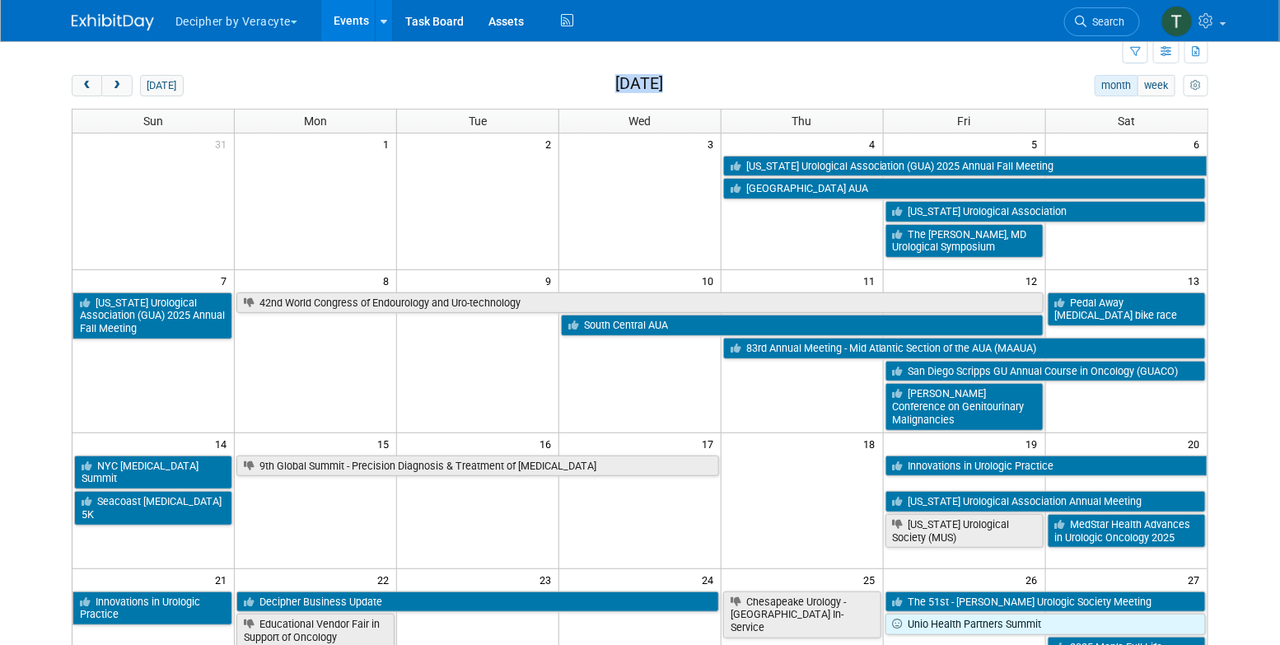
scroll to position [53, 0]
